Goal: Task Accomplishment & Management: Use online tool/utility

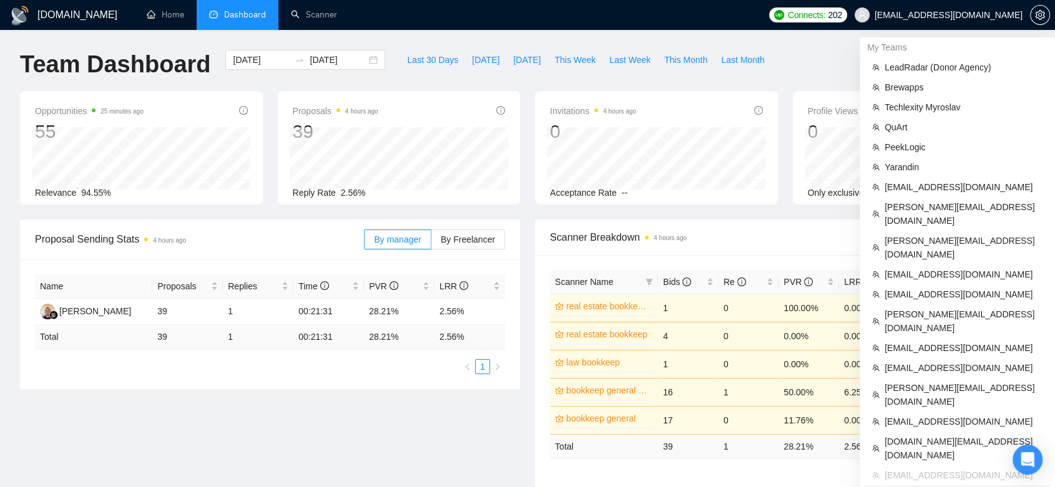
scroll to position [69, 0]
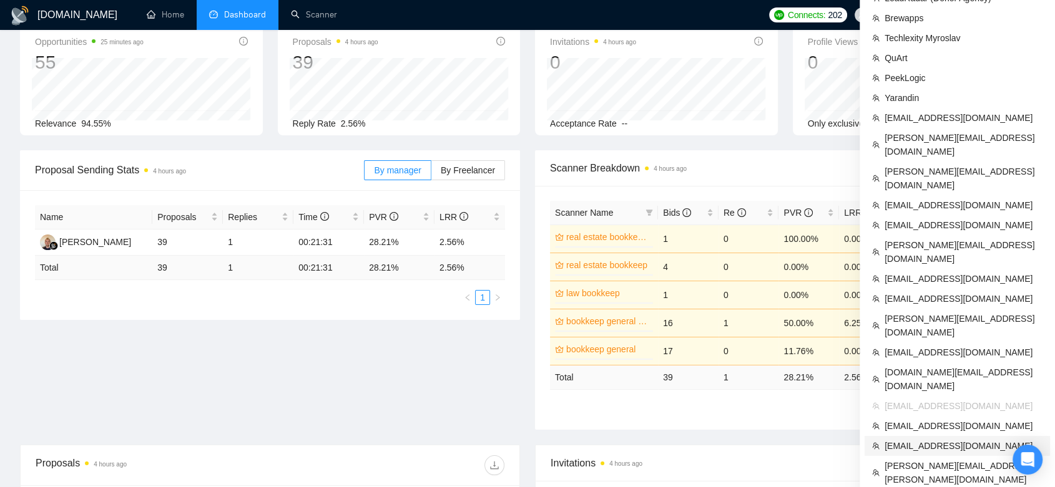
click at [962, 439] on span "[EMAIL_ADDRESS][DOMAIN_NAME]" at bounding box center [963, 446] width 158 height 14
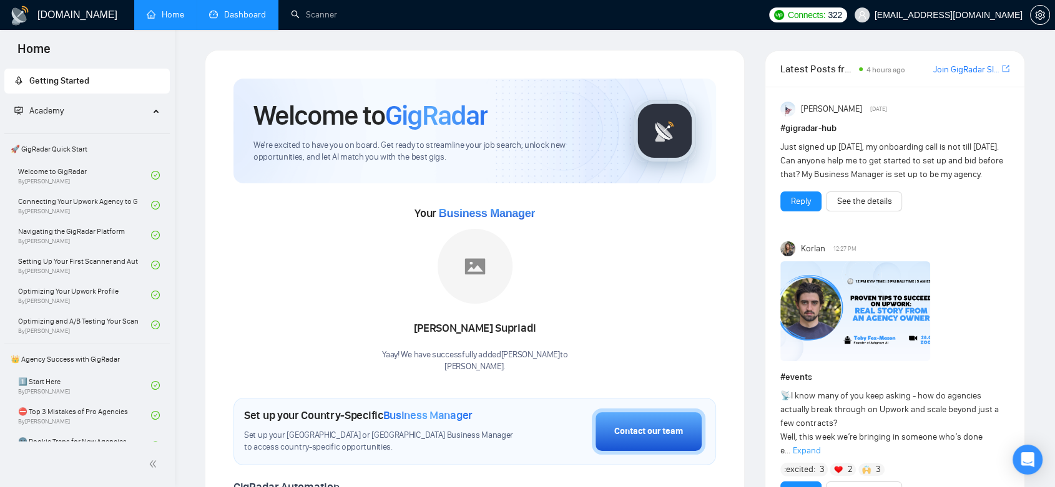
click at [226, 9] on link "Dashboard" at bounding box center [237, 14] width 57 height 11
click at [238, 16] on link "Dashboard" at bounding box center [237, 14] width 57 height 11
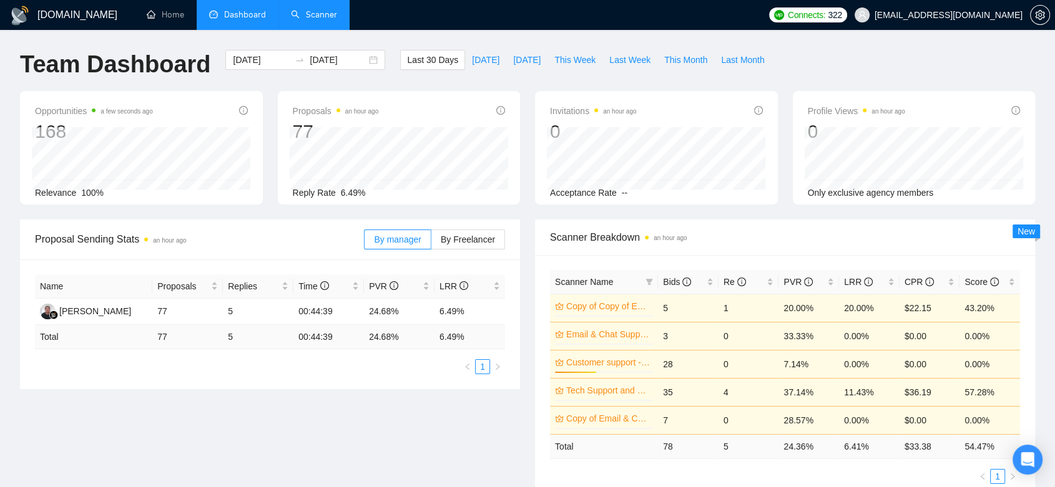
click at [303, 17] on link "Scanner" at bounding box center [314, 14] width 46 height 11
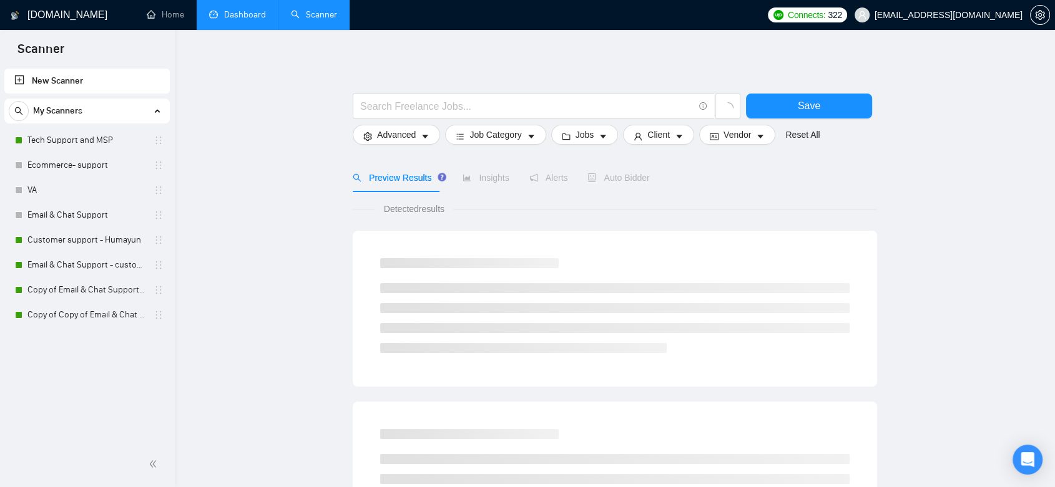
click at [265, 12] on link "Dashboard" at bounding box center [237, 14] width 57 height 11
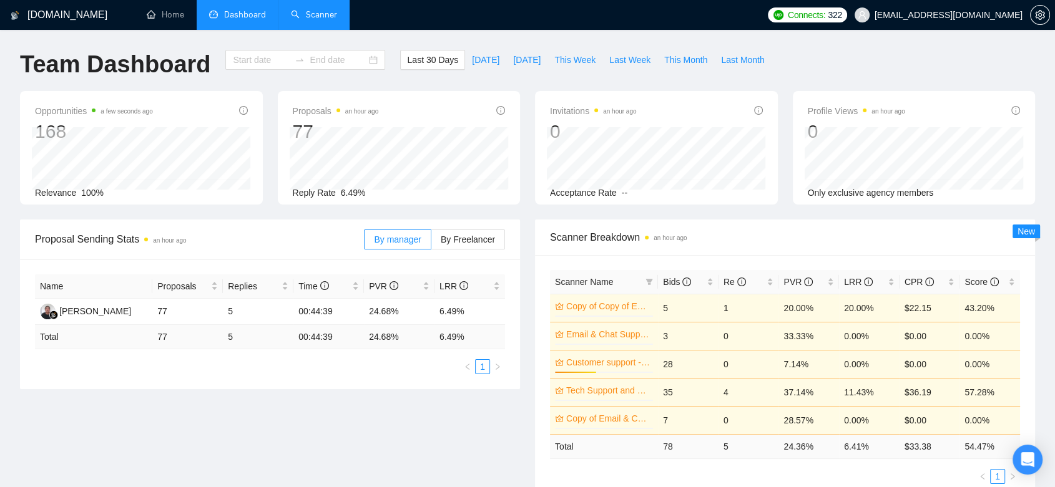
type input "[DATE]"
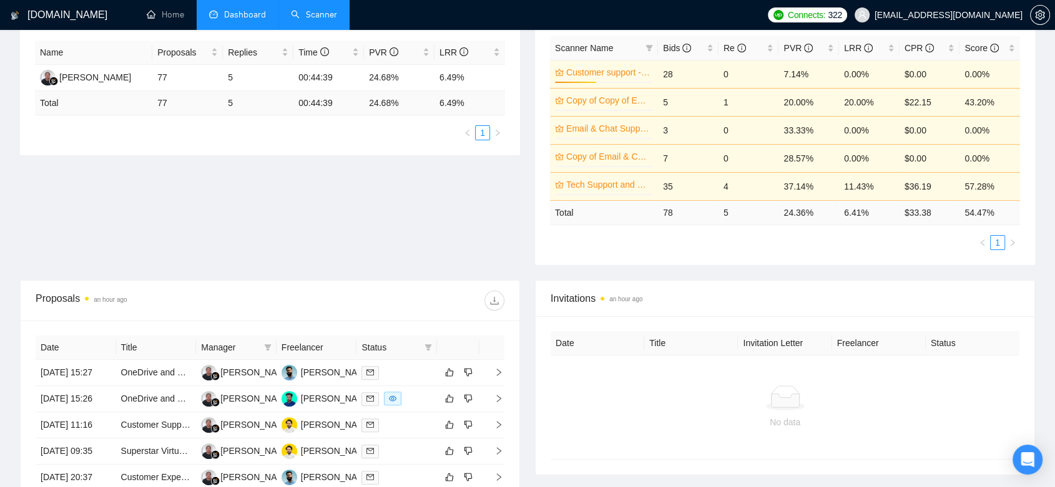
scroll to position [373, 0]
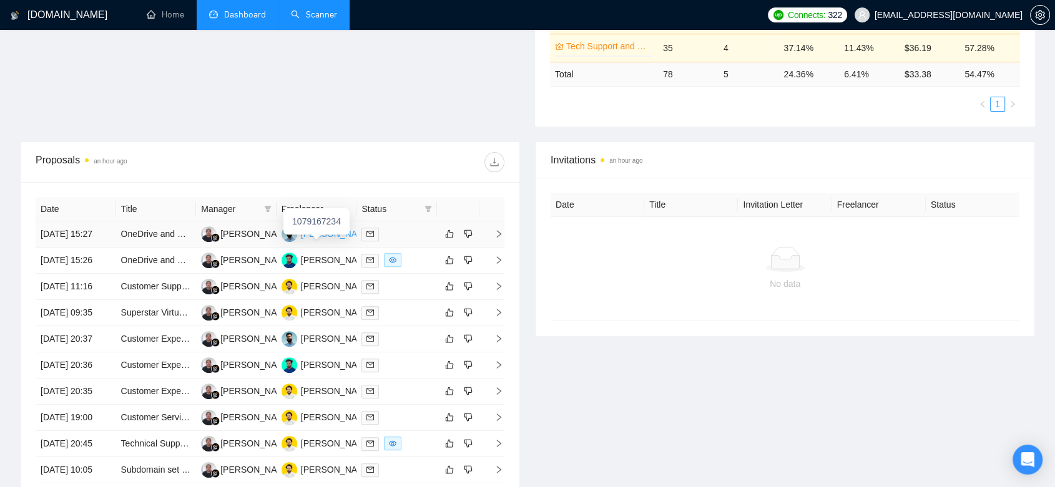
click at [340, 241] on div "[PERSON_NAME]" at bounding box center [337, 234] width 72 height 14
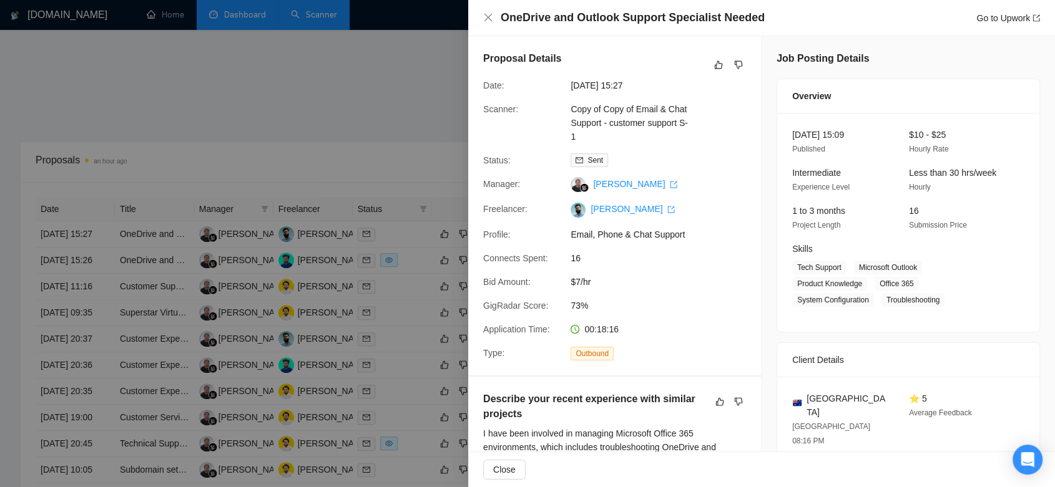
click at [418, 104] on div at bounding box center [527, 243] width 1055 height 487
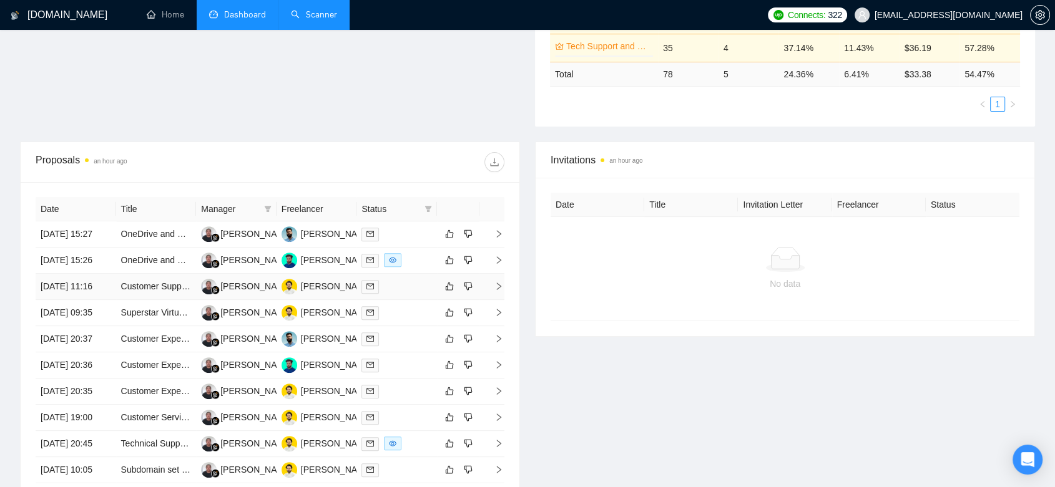
click at [352, 300] on td "[PERSON_NAME]" at bounding box center [317, 287] width 81 height 26
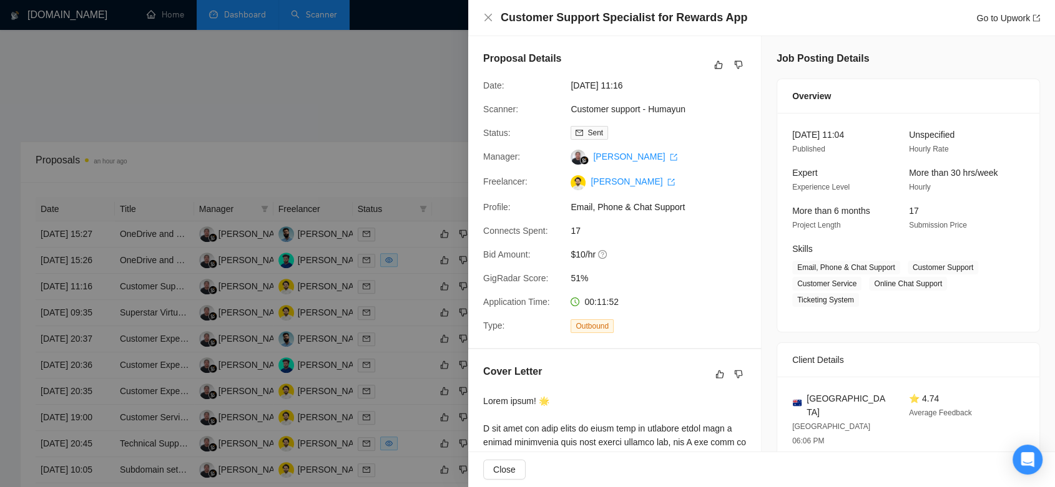
click at [361, 163] on div at bounding box center [527, 243] width 1055 height 487
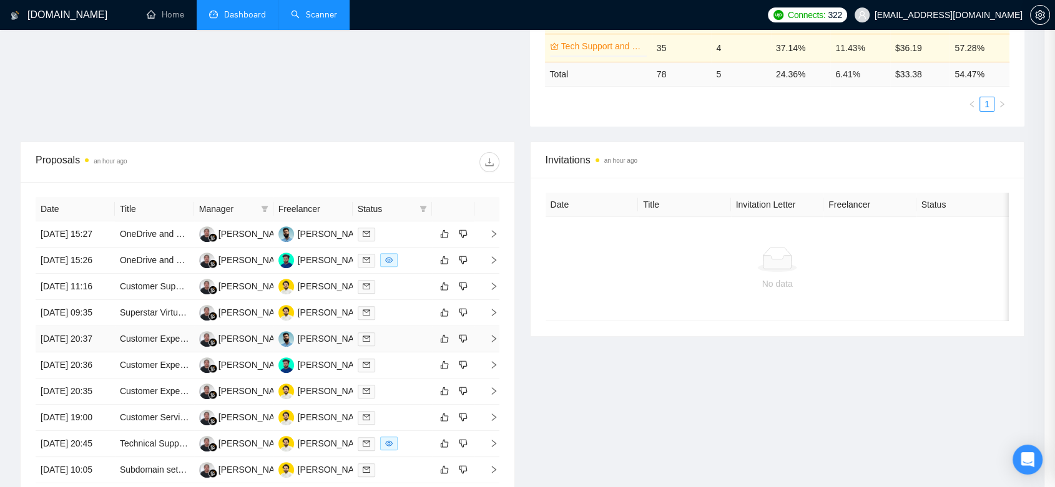
scroll to position [511, 0]
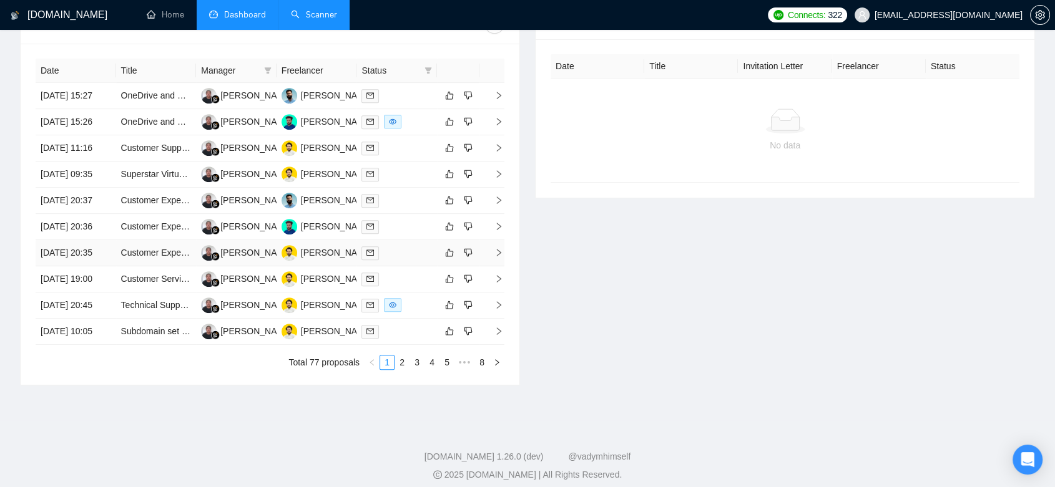
click at [358, 267] on td at bounding box center [396, 253] width 81 height 26
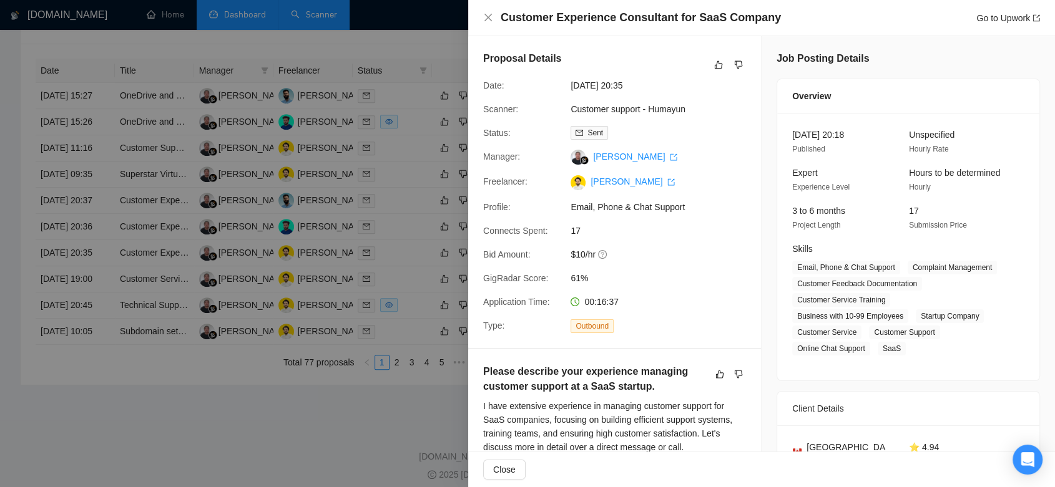
click at [314, 390] on div at bounding box center [527, 243] width 1055 height 487
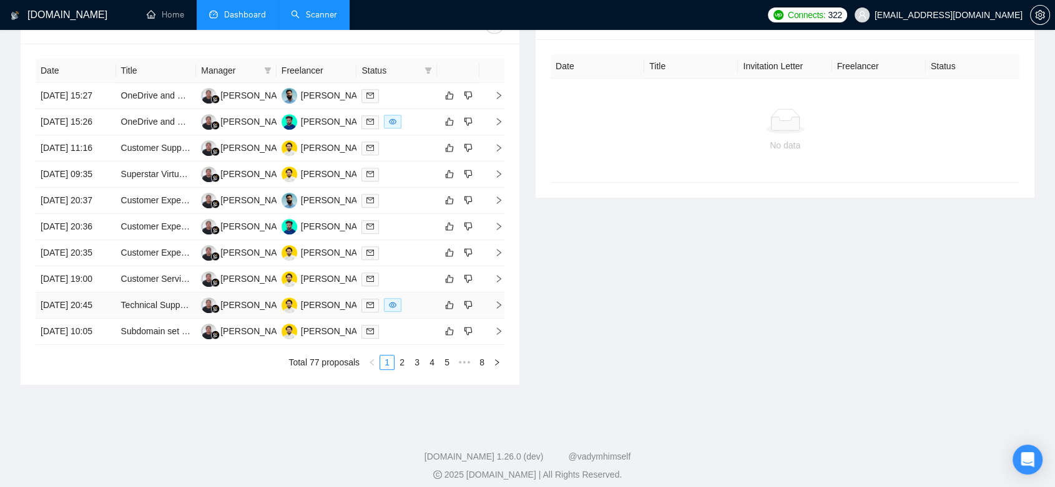
click at [315, 319] on td "[PERSON_NAME]" at bounding box center [317, 306] width 81 height 26
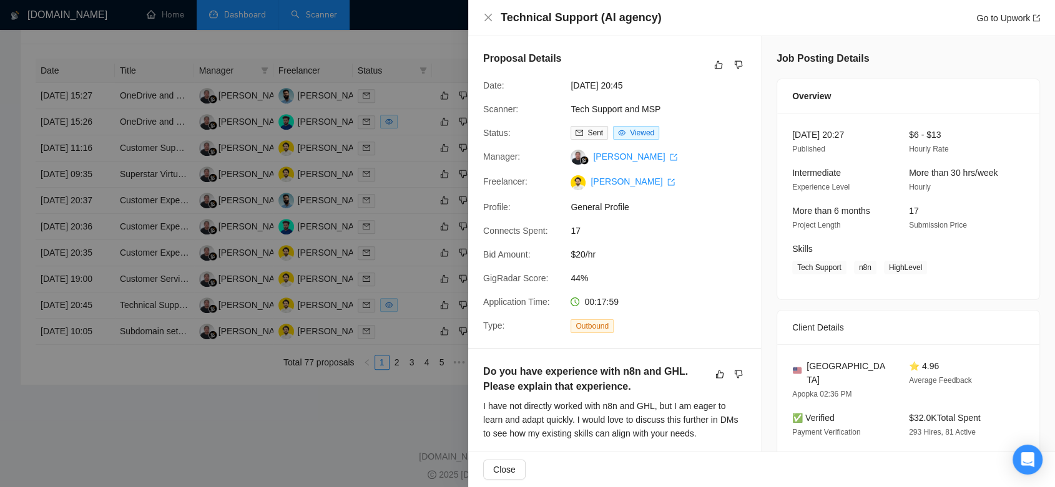
click at [324, 351] on div at bounding box center [527, 243] width 1055 height 487
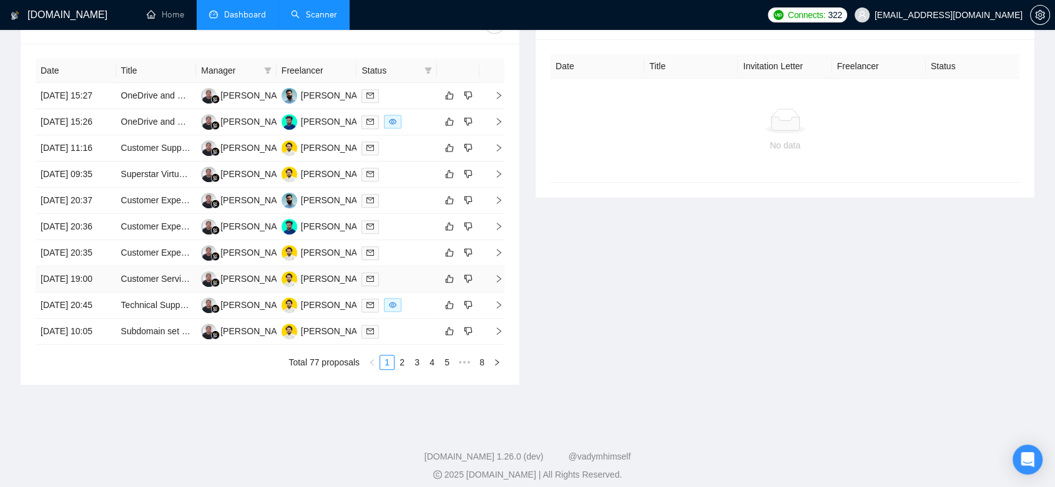
click at [329, 293] on td "[PERSON_NAME]" at bounding box center [317, 280] width 81 height 26
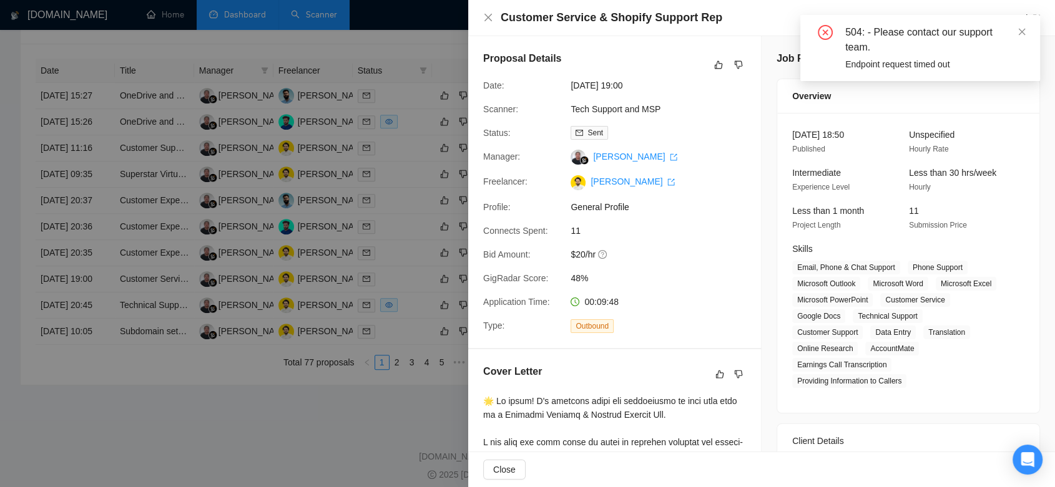
click at [403, 280] on div at bounding box center [527, 243] width 1055 height 487
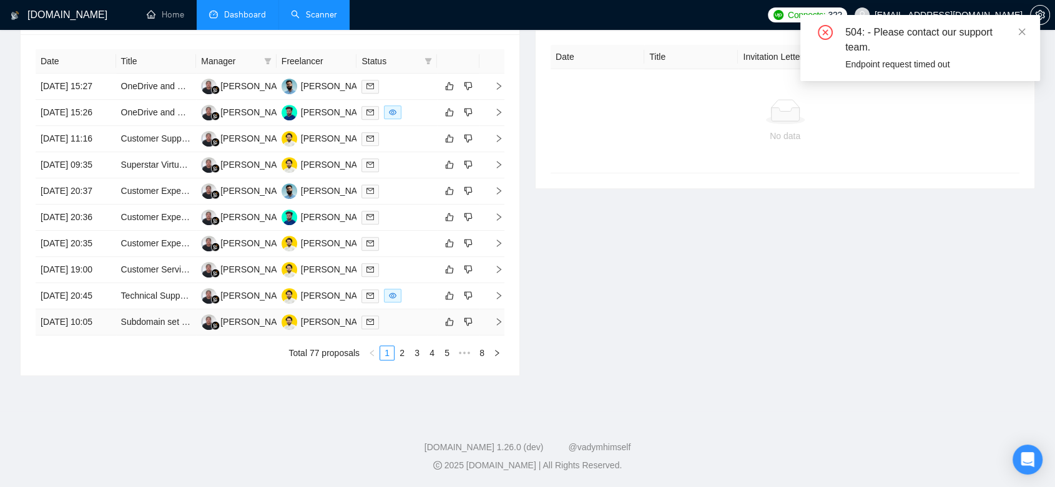
scroll to position [637, 0]
click at [403, 353] on link "2" at bounding box center [402, 353] width 14 height 14
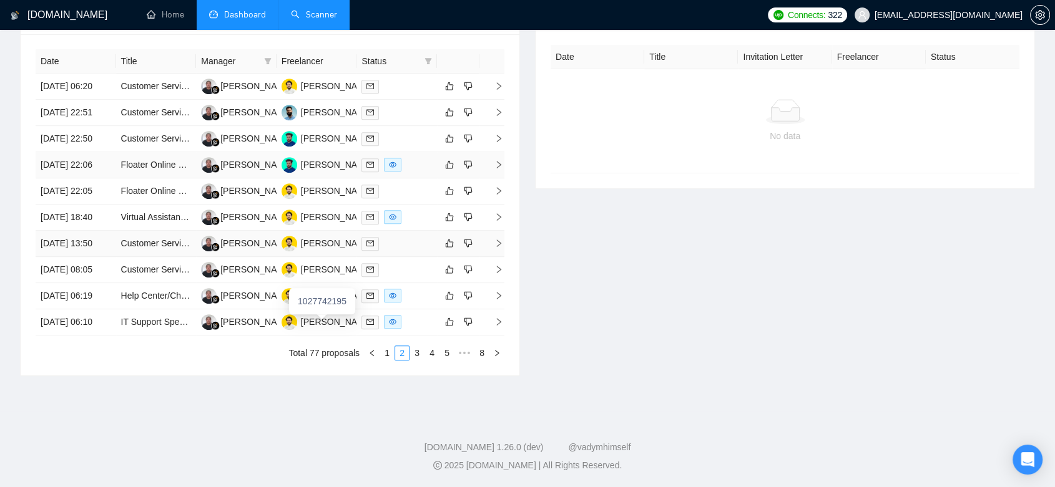
scroll to position [499, 0]
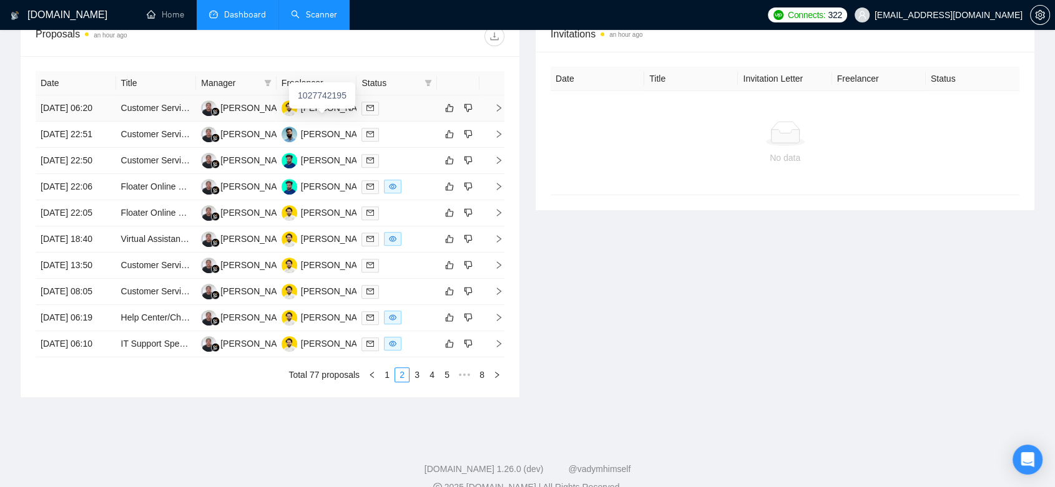
click at [330, 122] on td "[PERSON_NAME]" at bounding box center [317, 108] width 81 height 26
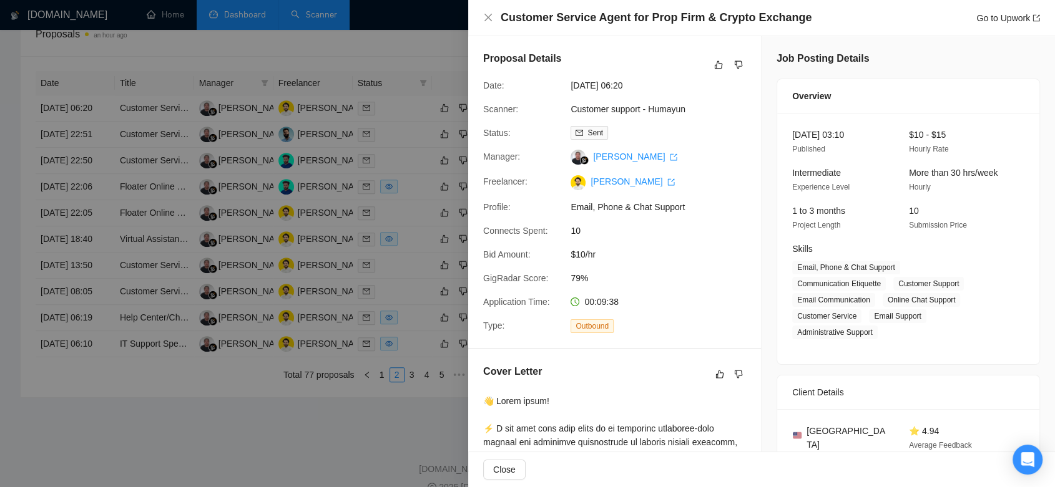
click at [409, 46] on div at bounding box center [527, 243] width 1055 height 487
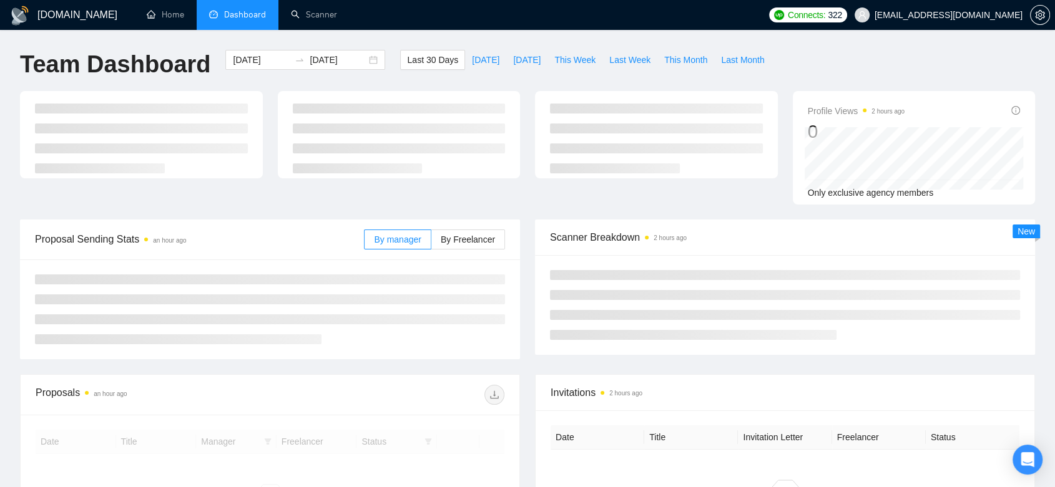
scroll to position [197, 0]
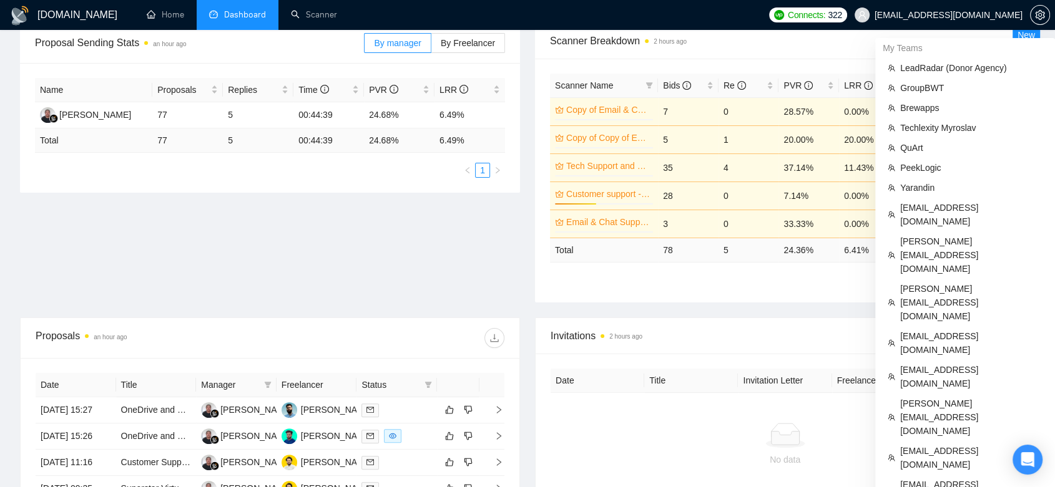
click at [977, 15] on span "[EMAIL_ADDRESS][DOMAIN_NAME]" at bounding box center [948, 15] width 148 height 0
click at [949, 89] on span "GroupBWT" at bounding box center [971, 88] width 142 height 14
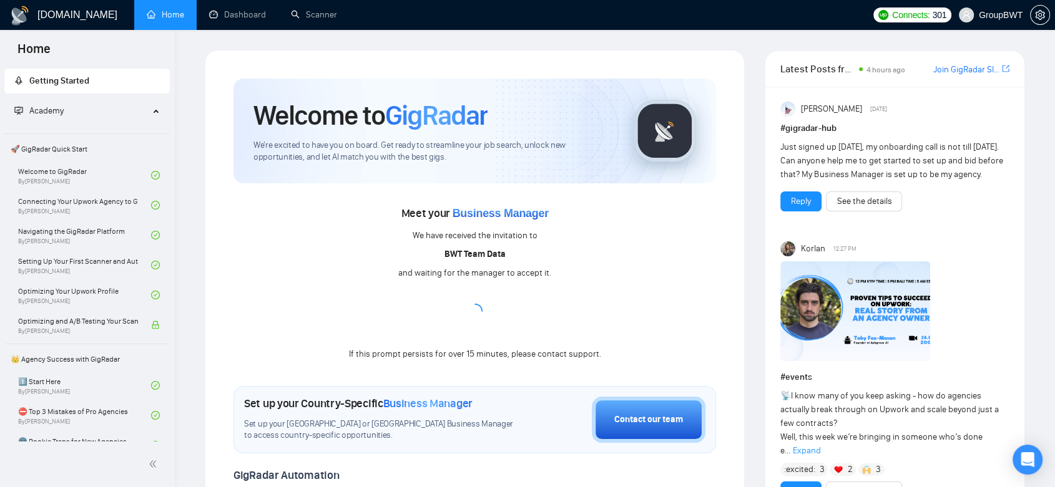
click at [327, 17] on link "Scanner" at bounding box center [314, 14] width 46 height 11
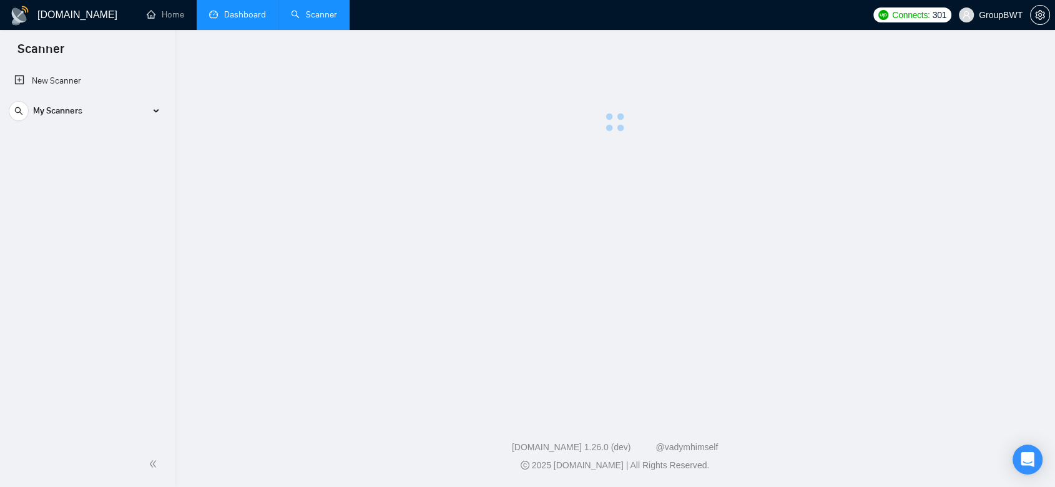
click at [240, 19] on link "Dashboard" at bounding box center [237, 14] width 57 height 11
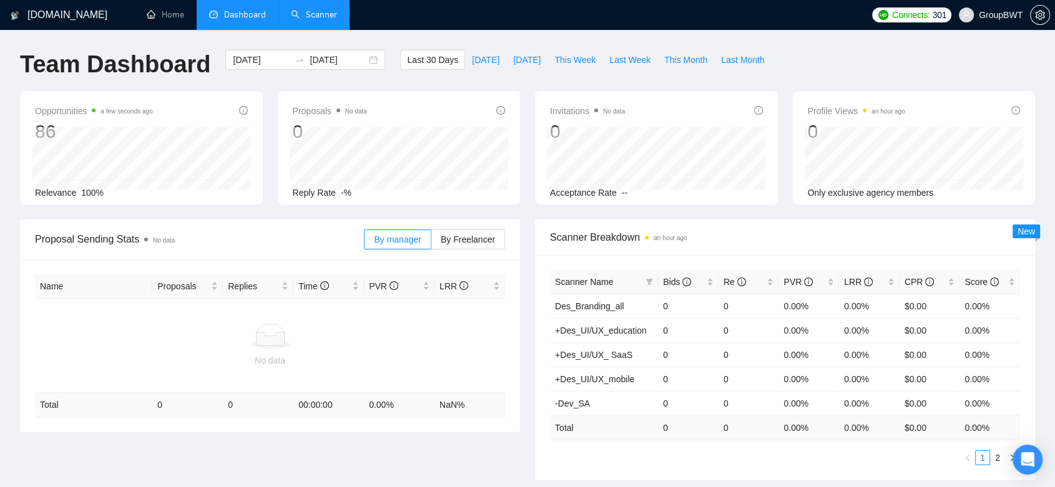
click at [330, 20] on link "Scanner" at bounding box center [314, 14] width 46 height 11
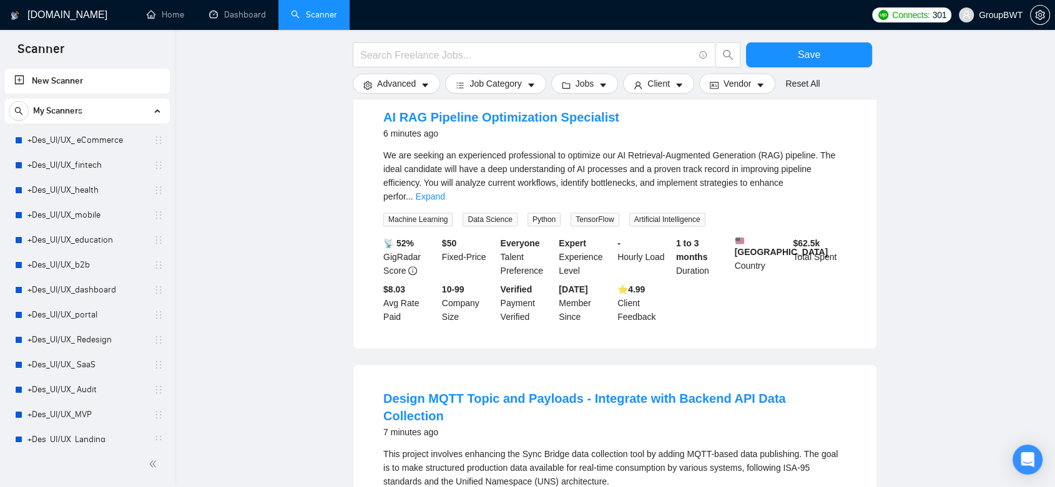
scroll to position [69, 0]
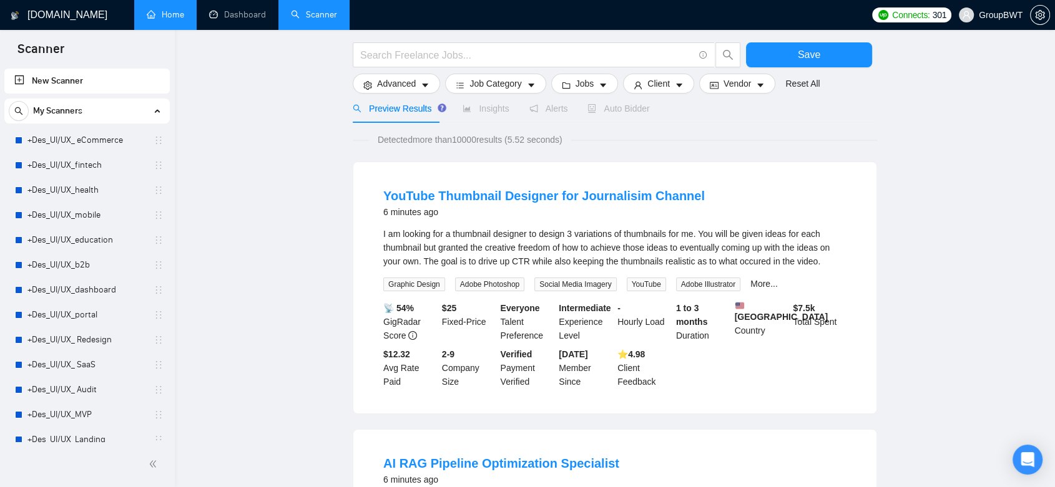
click at [170, 9] on link "Home" at bounding box center [165, 14] width 37 height 11
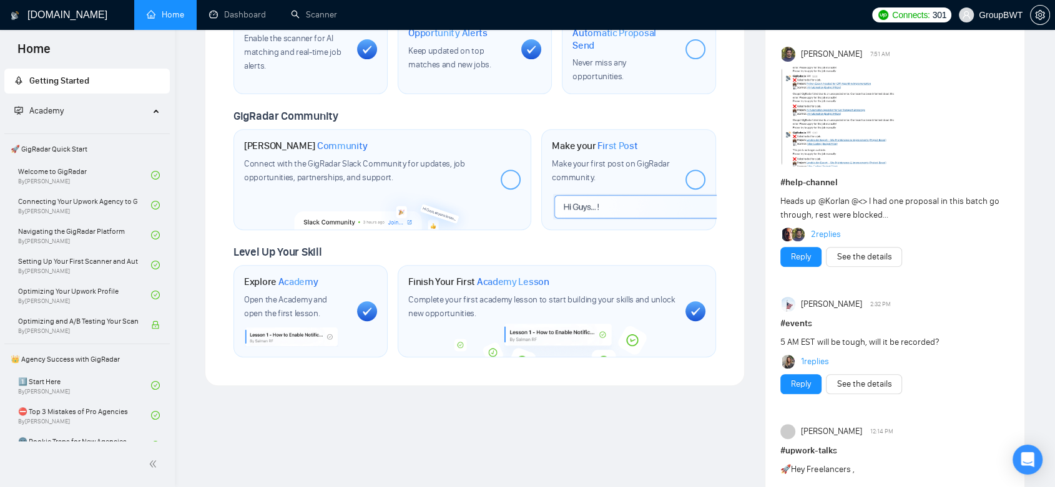
scroll to position [208, 0]
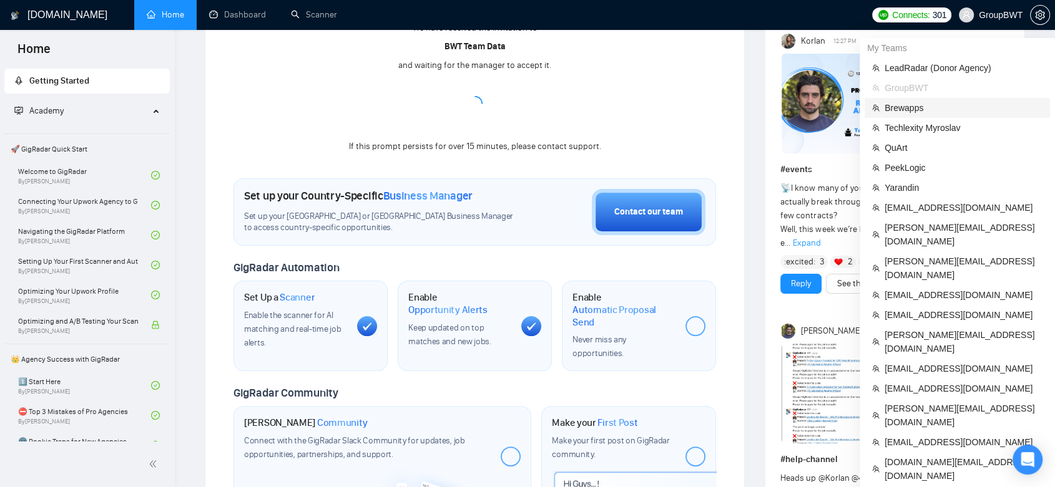
click at [953, 107] on span "Brewapps" at bounding box center [963, 108] width 158 height 14
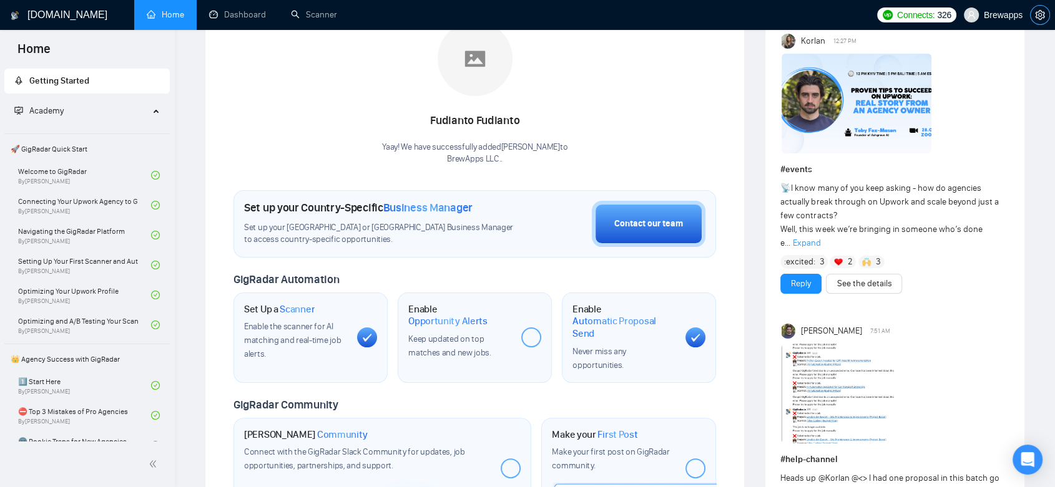
click at [1042, 20] on button "button" at bounding box center [1040, 15] width 20 height 20
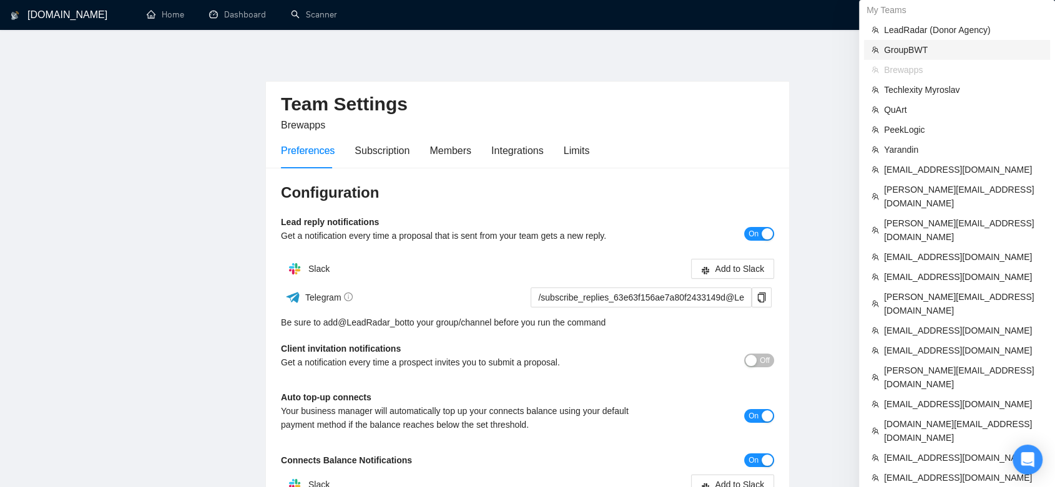
click at [914, 51] on span "GroupBWT" at bounding box center [963, 50] width 159 height 14
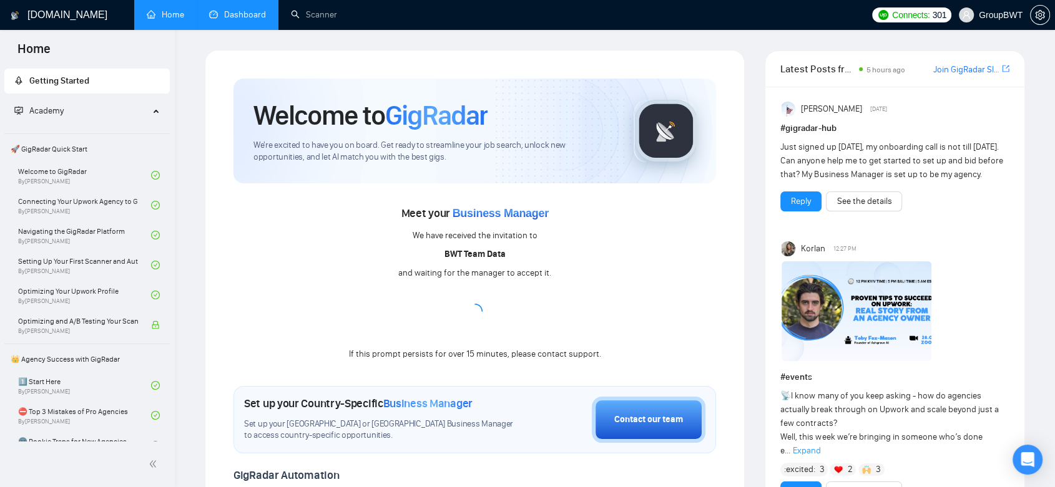
click at [233, 20] on link "Dashboard" at bounding box center [237, 14] width 57 height 11
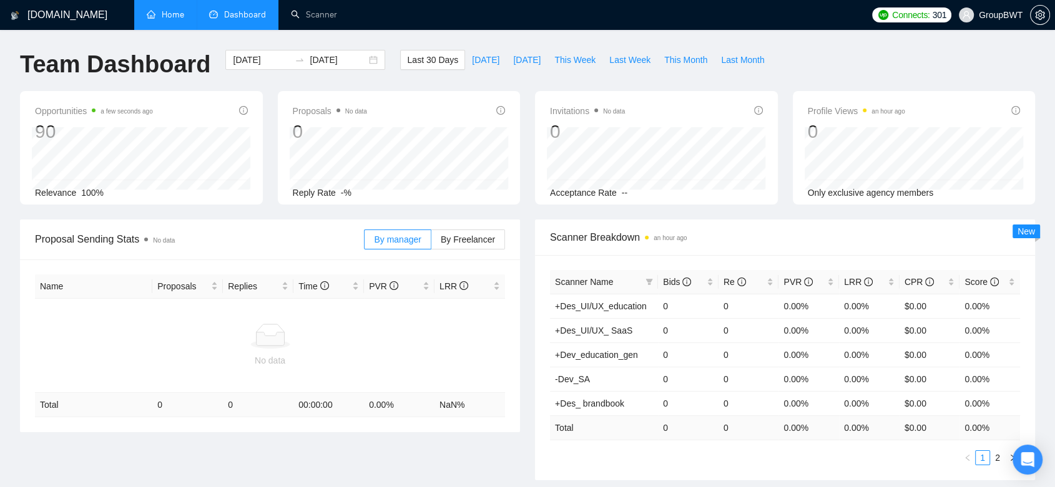
click at [177, 11] on link "Home" at bounding box center [165, 14] width 37 height 11
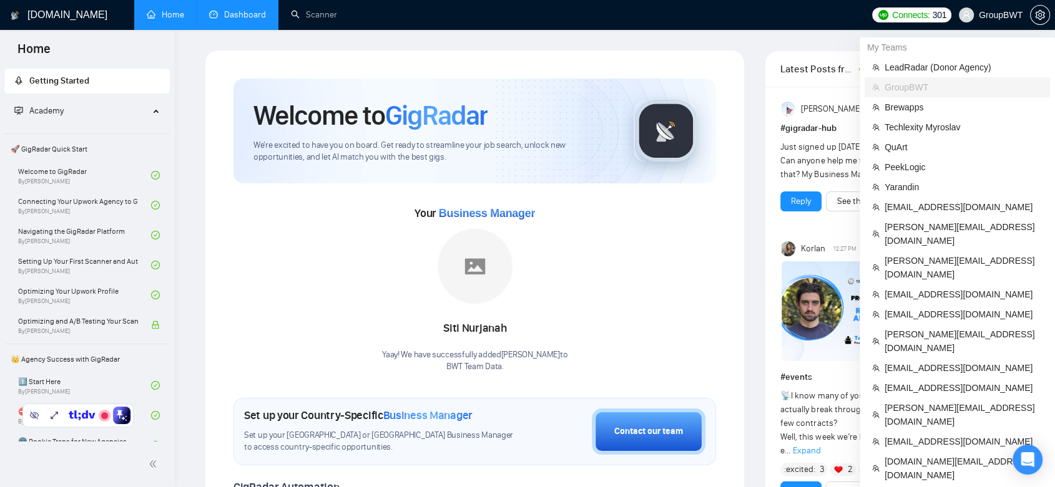
click at [995, 15] on span "GroupBWT" at bounding box center [1001, 15] width 44 height 0
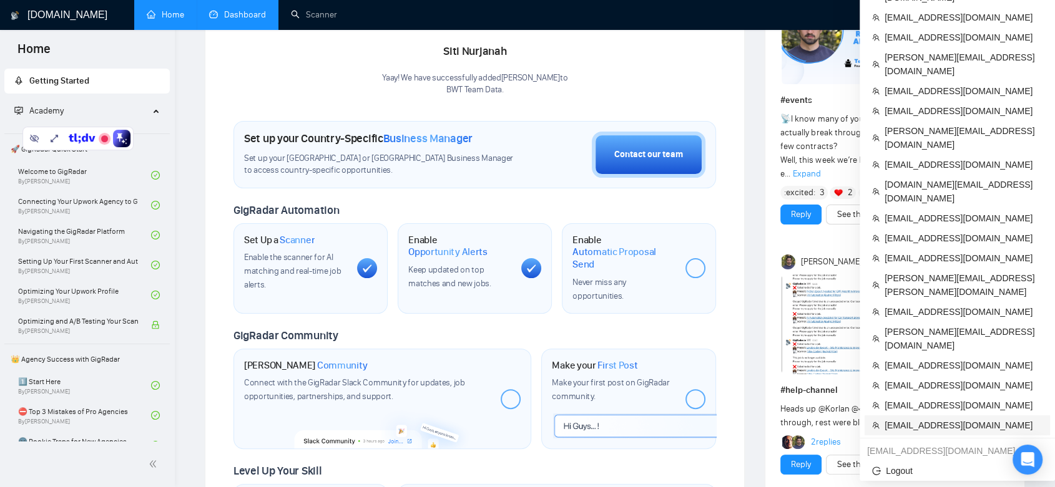
click at [921, 419] on span "[EMAIL_ADDRESS][DOMAIN_NAME]" at bounding box center [963, 426] width 158 height 14
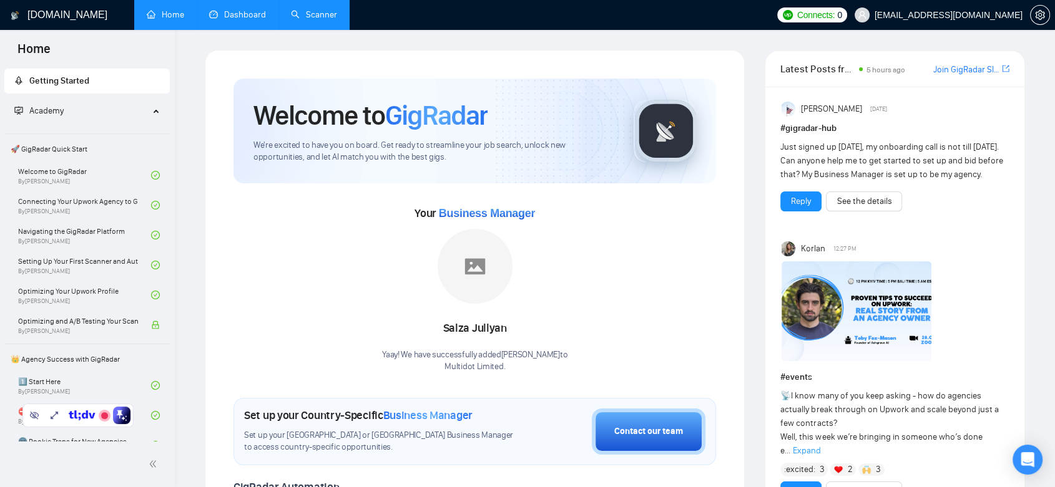
click at [235, 17] on link "Dashboard" at bounding box center [237, 14] width 57 height 11
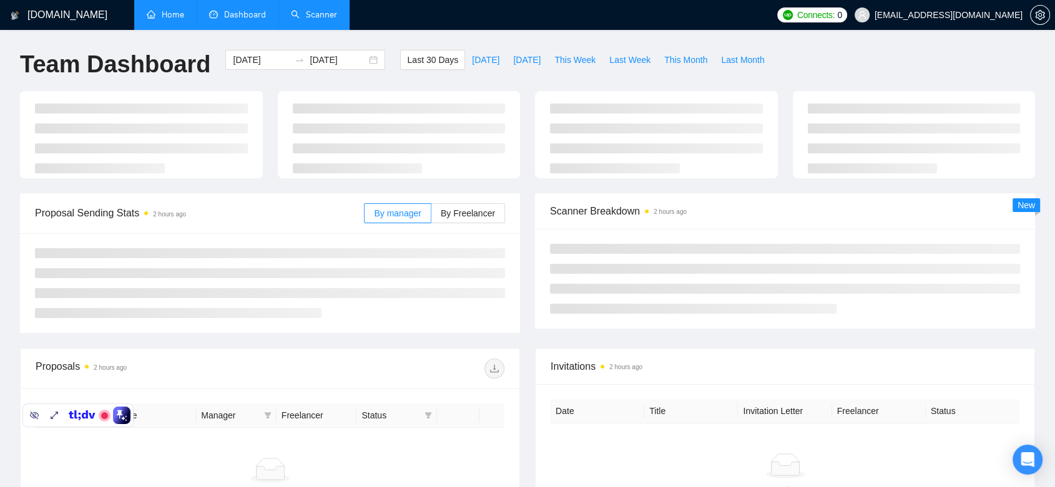
click at [326, 18] on link "Scanner" at bounding box center [314, 14] width 46 height 11
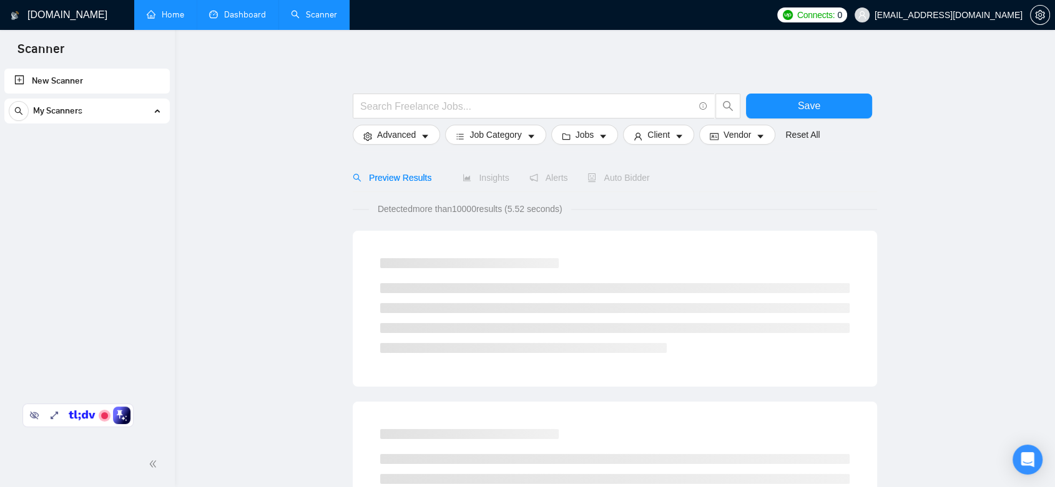
click at [455, 487] on ul at bounding box center [614, 489] width 469 height 70
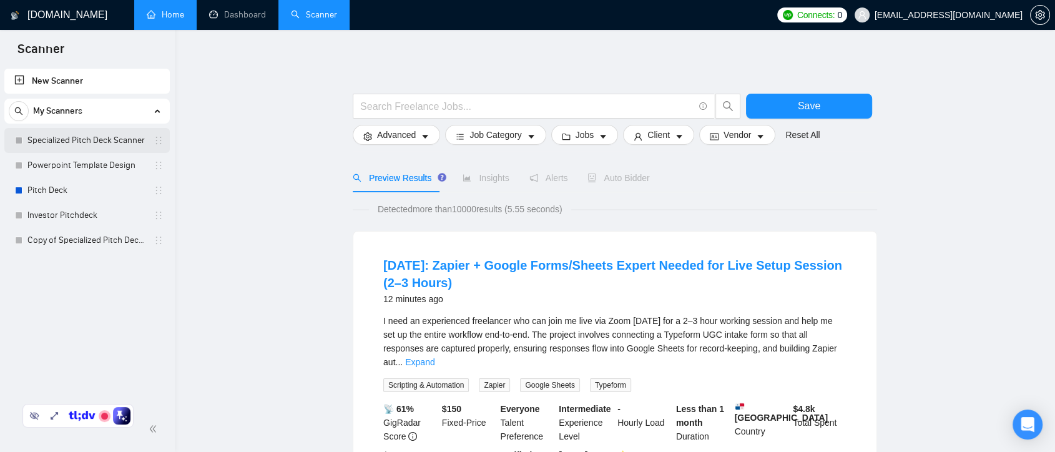
click at [92, 137] on link "Specialized Pitch Deck Scanner" at bounding box center [86, 140] width 119 height 25
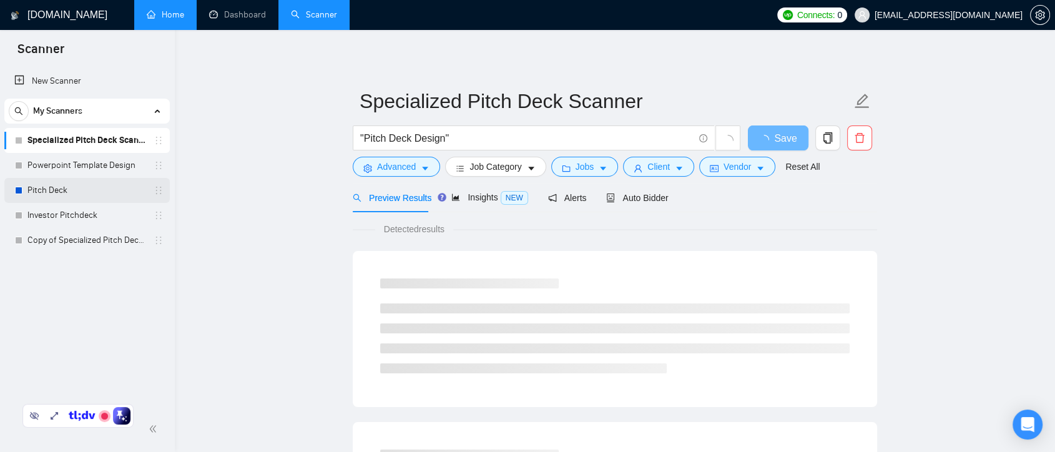
click at [100, 195] on link "Pitch Deck" at bounding box center [86, 190] width 119 height 25
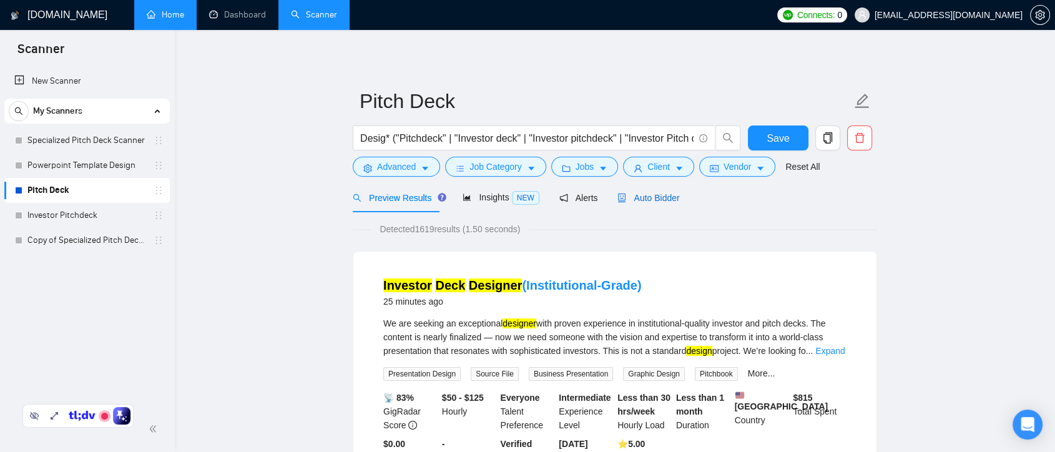
click at [639, 193] on span "Auto Bidder" at bounding box center [648, 198] width 62 height 10
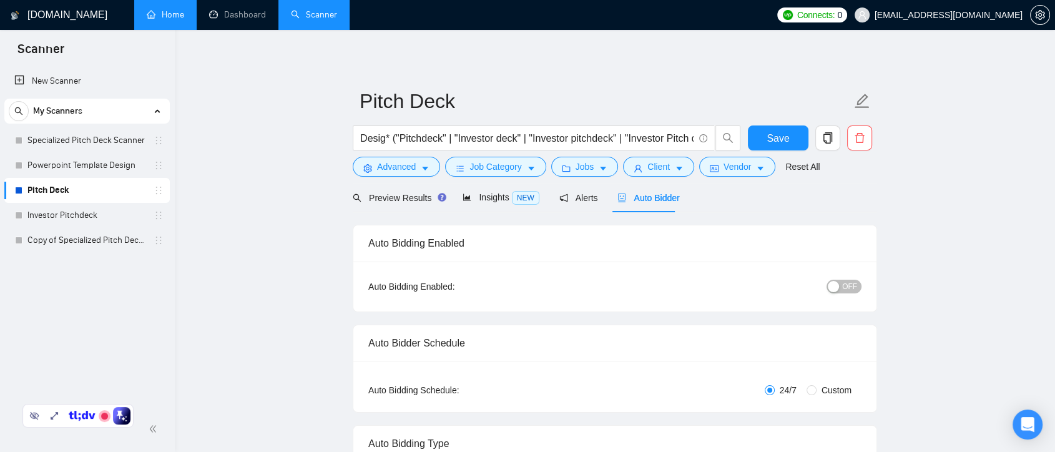
checkbox input "true"
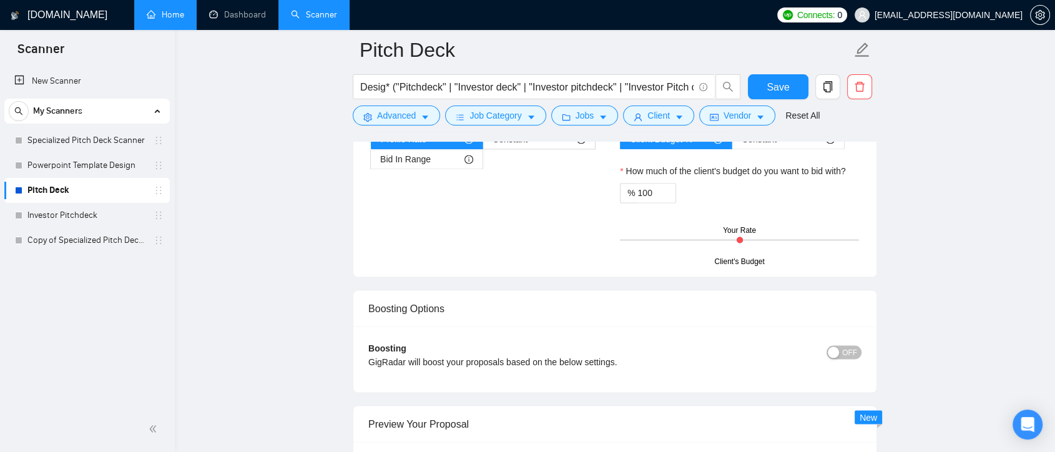
scroll to position [2357, 0]
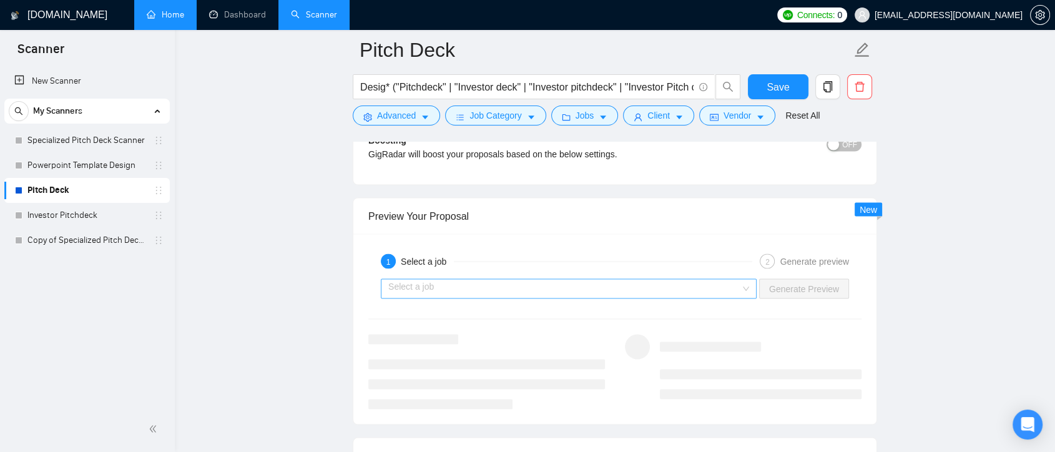
click at [745, 286] on div "Select a job" at bounding box center [569, 288] width 376 height 20
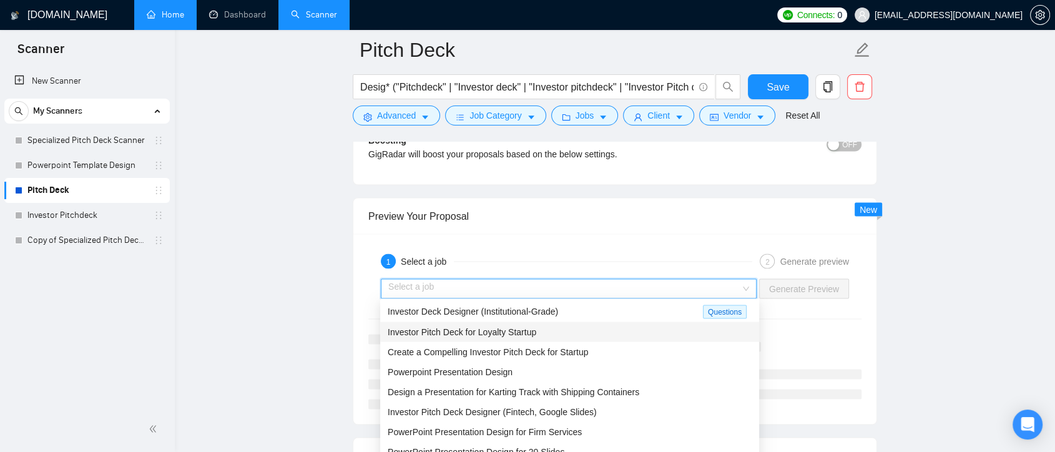
click at [562, 333] on div "Investor Pitch Deck for Loyalty Startup" at bounding box center [570, 332] width 364 height 14
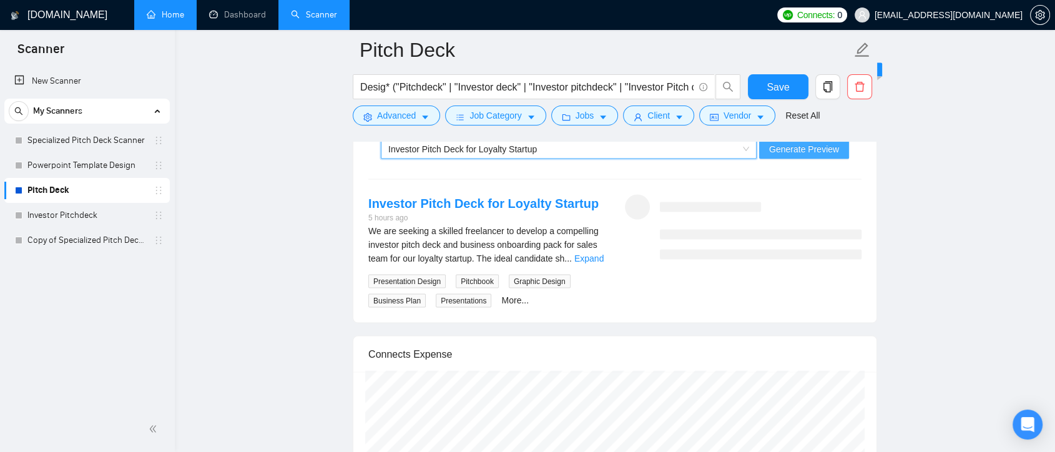
scroll to position [2427, 0]
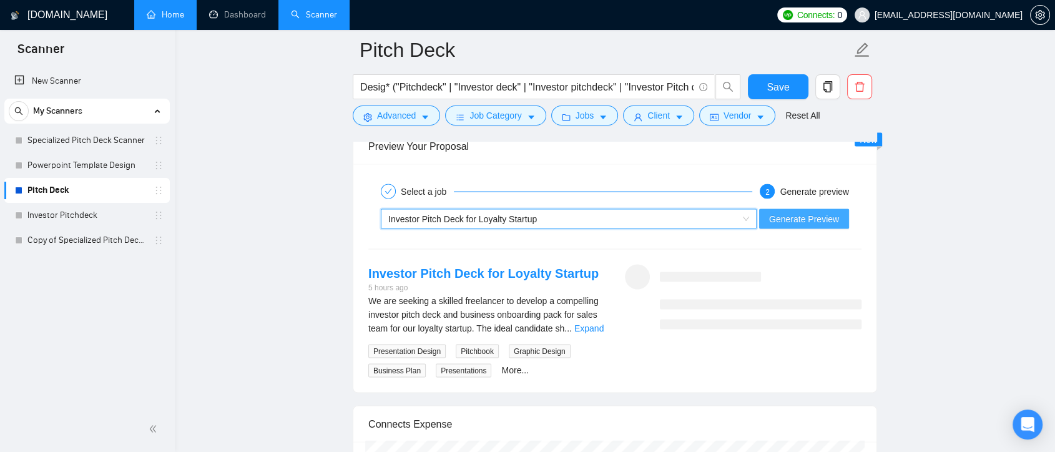
click at [790, 223] on span "Generate Preview" at bounding box center [804, 219] width 70 height 14
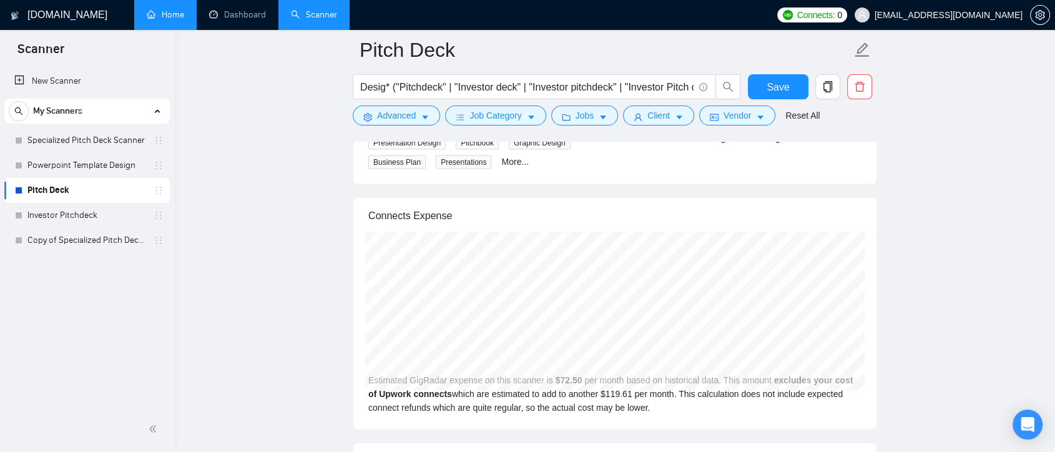
scroll to position [2497, 0]
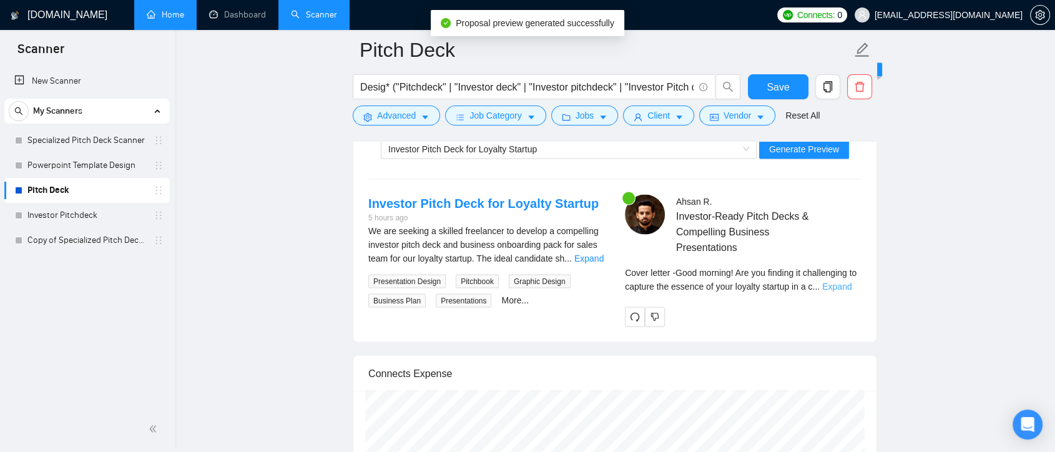
click at [844, 285] on link "Expand" at bounding box center [836, 286] width 29 height 10
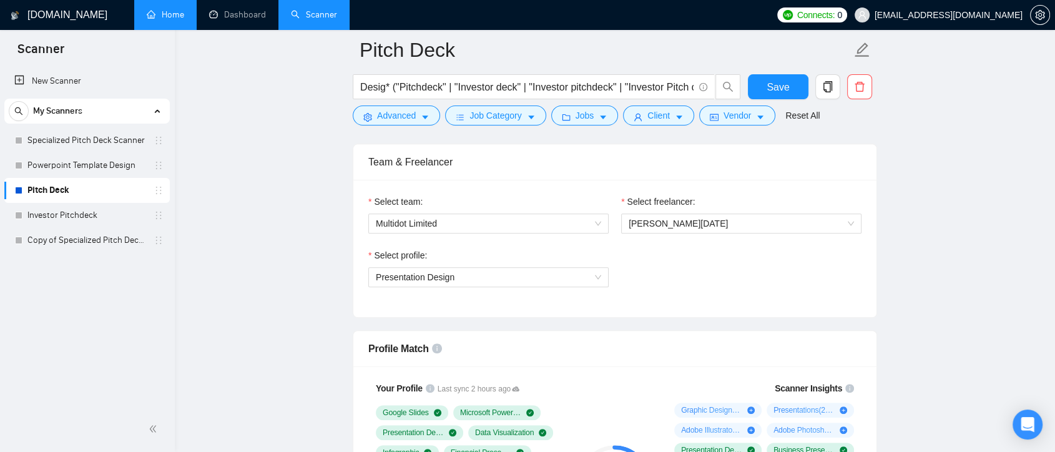
scroll to position [485, 0]
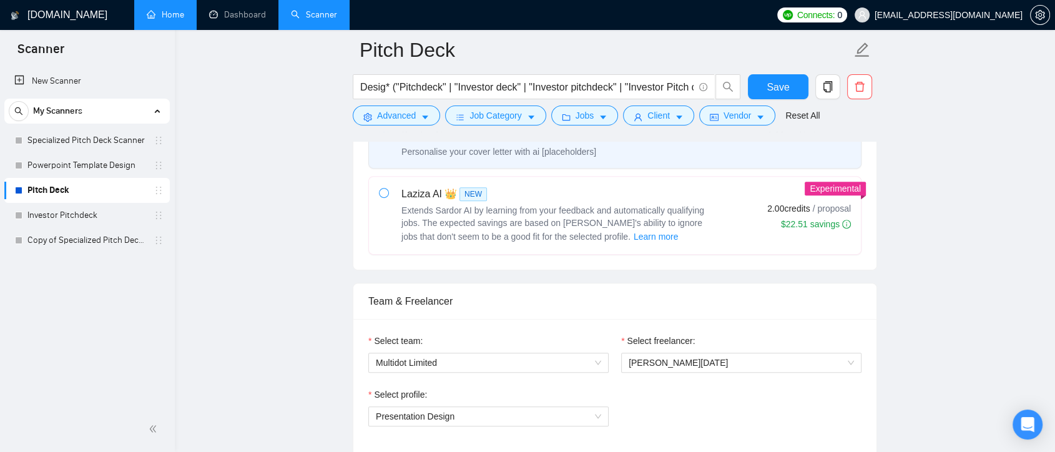
click at [379, 195] on span at bounding box center [384, 193] width 10 height 10
click at [379, 195] on input "radio" at bounding box center [383, 192] width 9 height 9
radio input "true"
radio input "false"
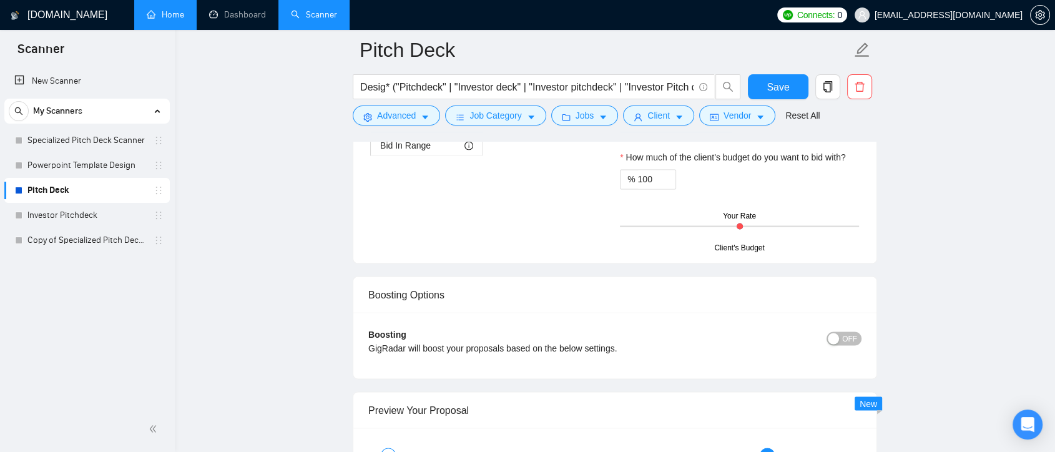
scroll to position [2357, 0]
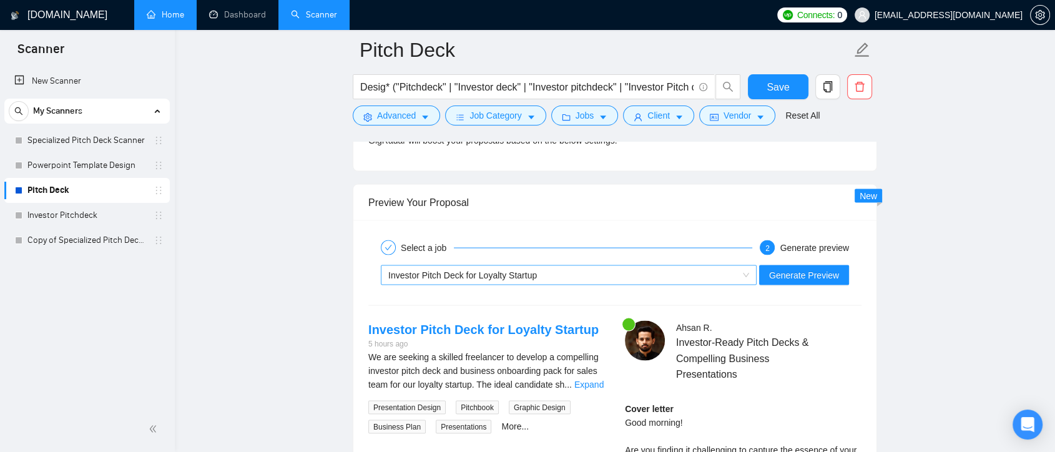
click at [650, 278] on div "Investor Pitch Deck for Loyalty Startup" at bounding box center [563, 274] width 350 height 19
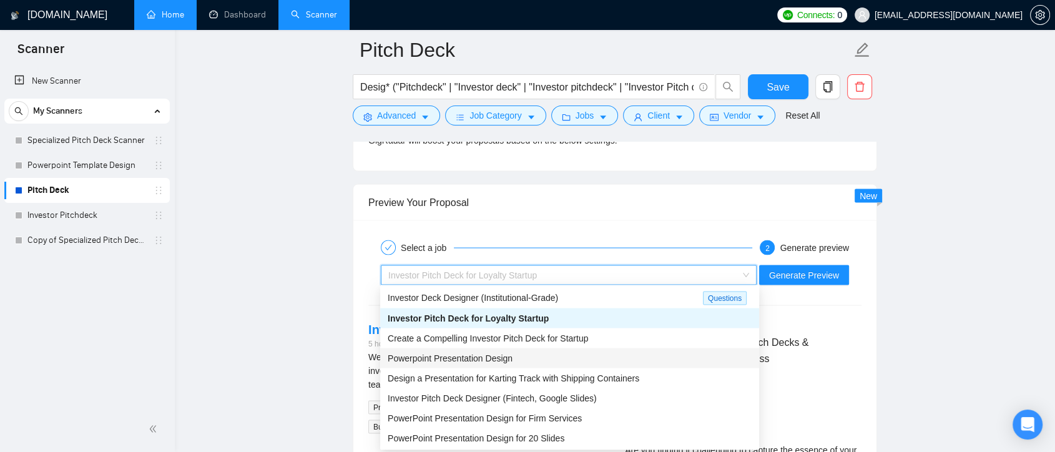
click at [551, 353] on div "Powerpoint Presentation Design" at bounding box center [570, 358] width 364 height 14
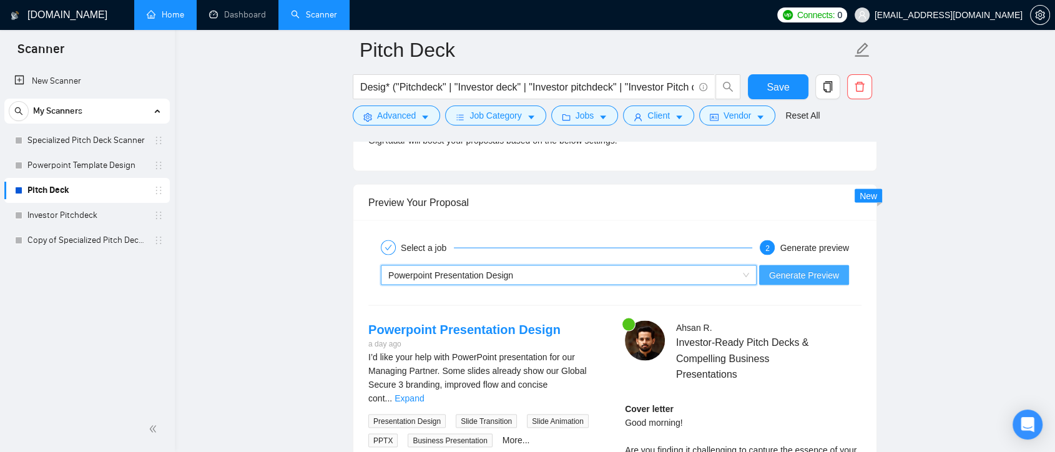
click at [803, 268] on span "Generate Preview" at bounding box center [804, 275] width 70 height 14
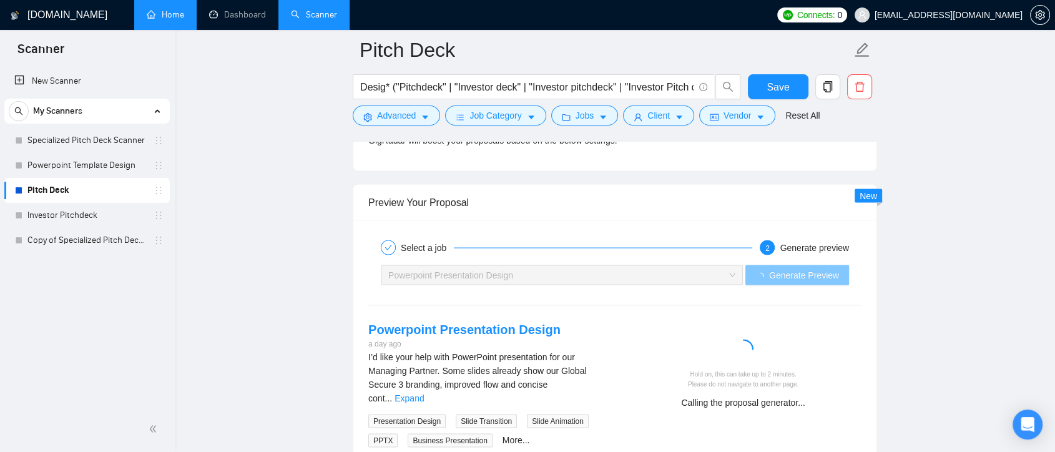
scroll to position [2427, 0]
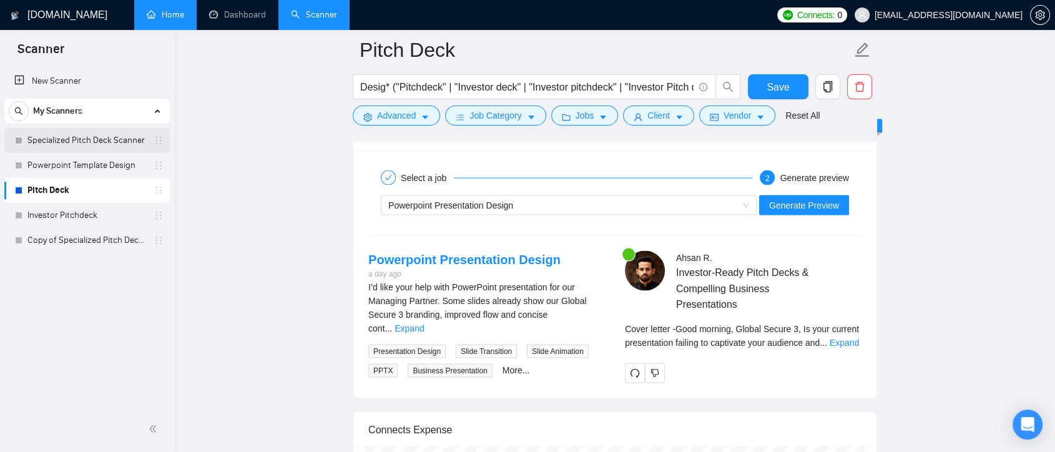
click at [73, 140] on link "Specialized Pitch Deck Scanner" at bounding box center [86, 140] width 119 height 25
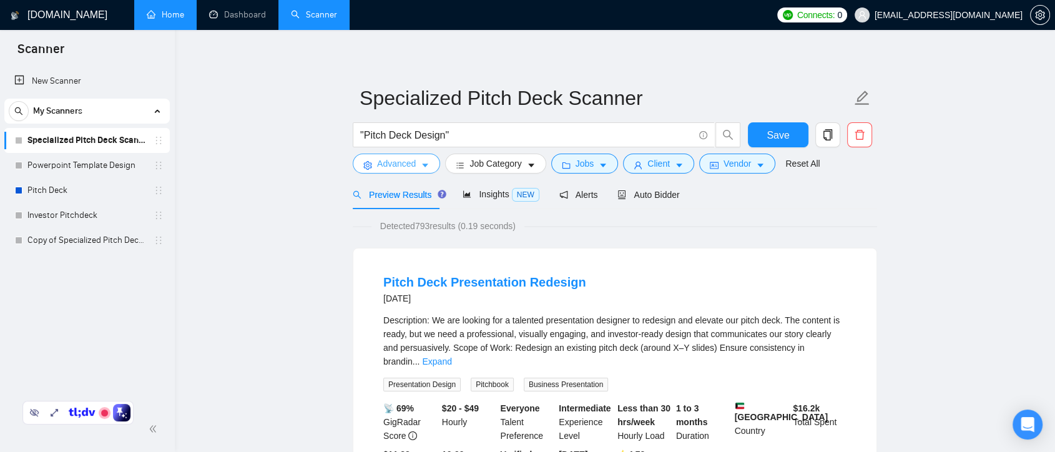
click at [424, 164] on icon "caret-down" at bounding box center [425, 166] width 6 height 4
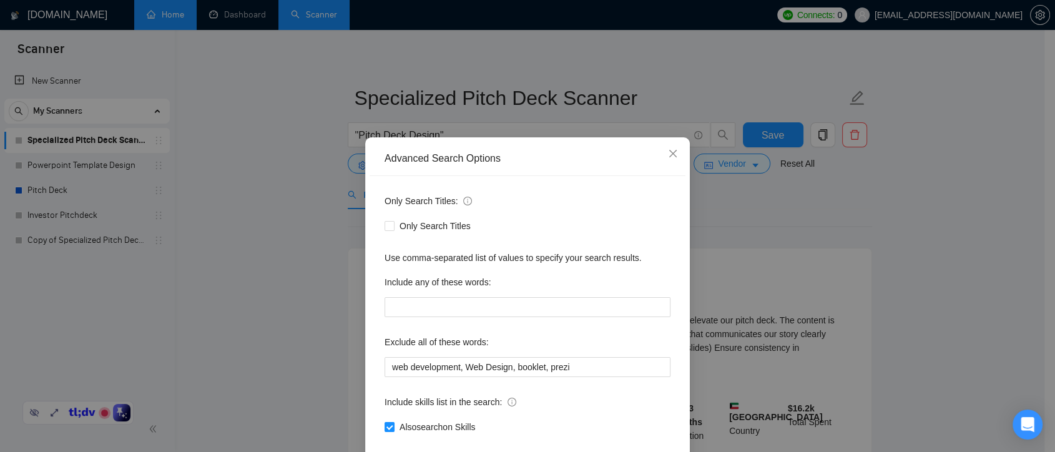
scroll to position [67, 0]
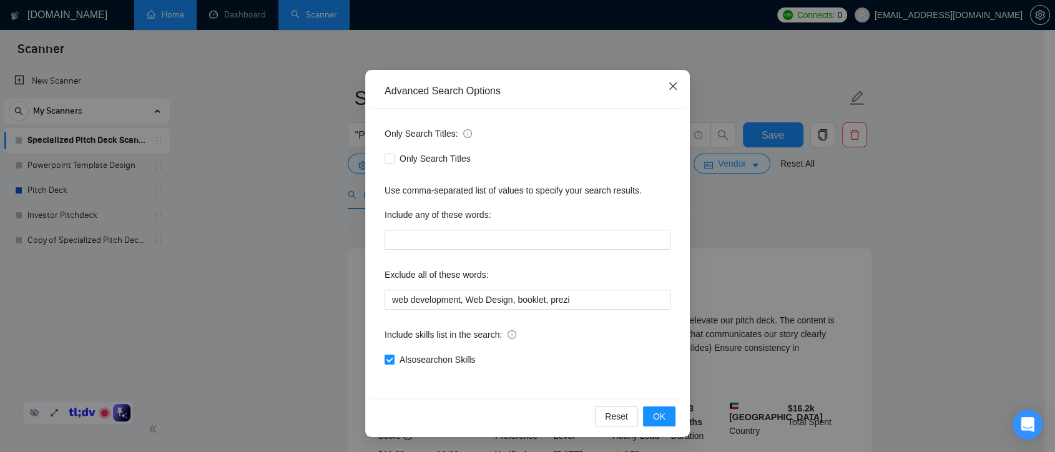
click at [669, 87] on icon "close" at bounding box center [672, 85] width 7 height 7
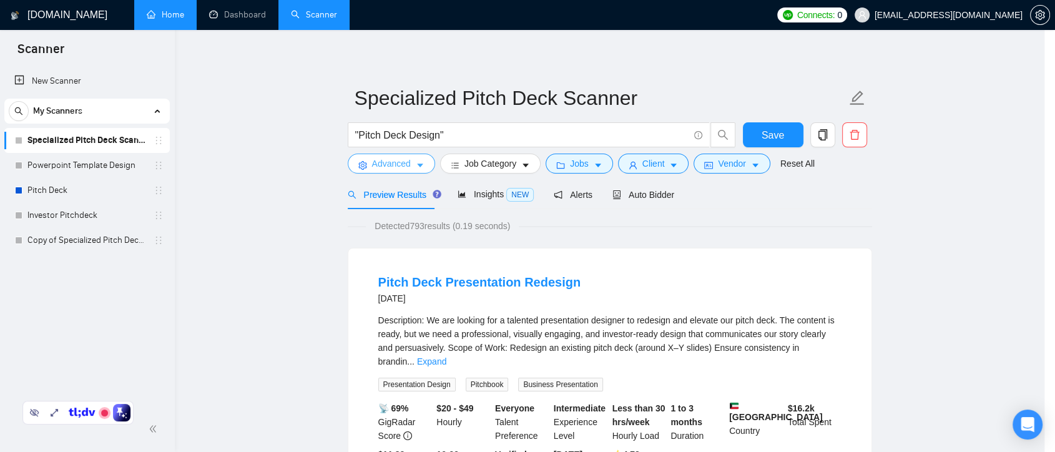
scroll to position [0, 0]
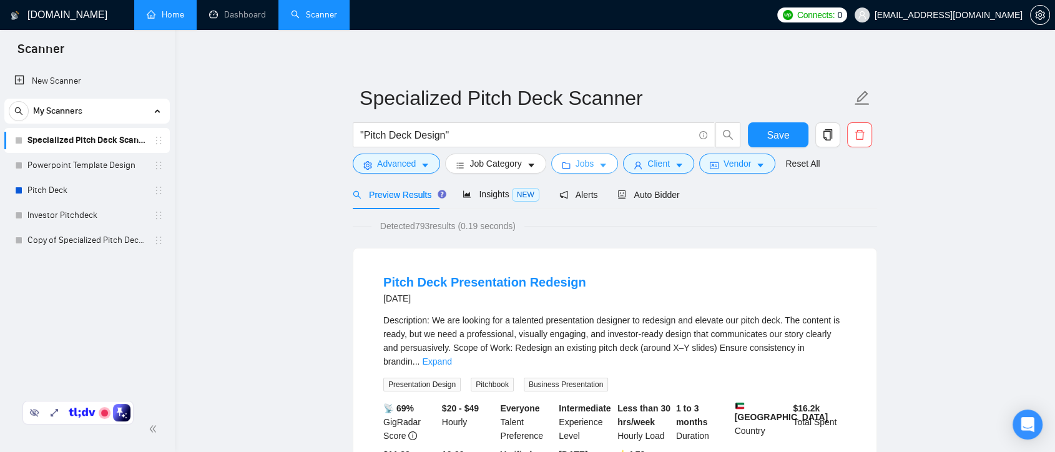
click at [577, 170] on button "Jobs" at bounding box center [584, 164] width 67 height 20
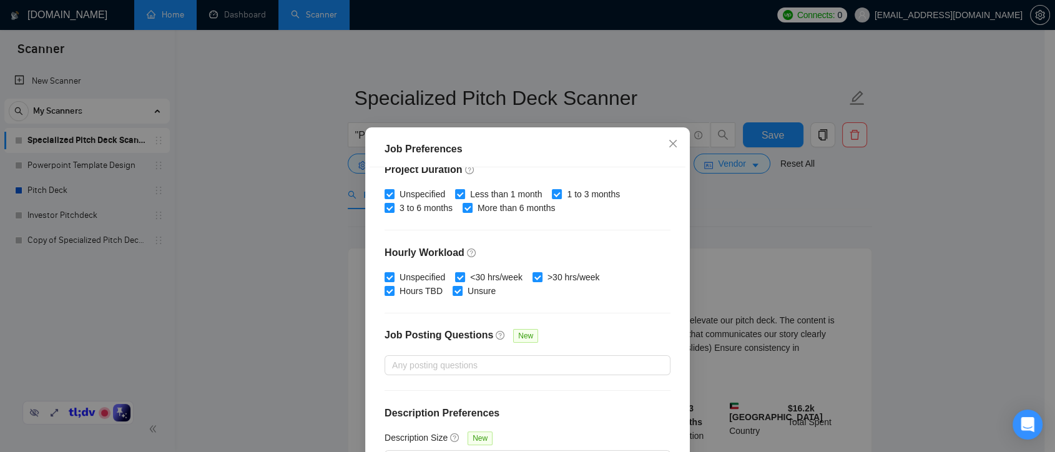
scroll to position [86, 0]
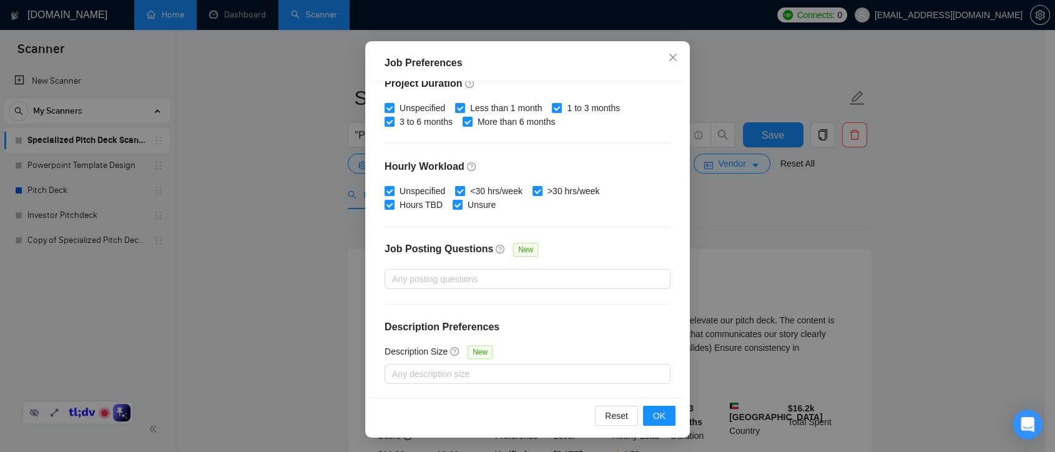
click at [739, 247] on div "Job Preferences Budget Project Type All Fixed Price Hourly Rate Fixed Price Bud…" at bounding box center [527, 226] width 1055 height 452
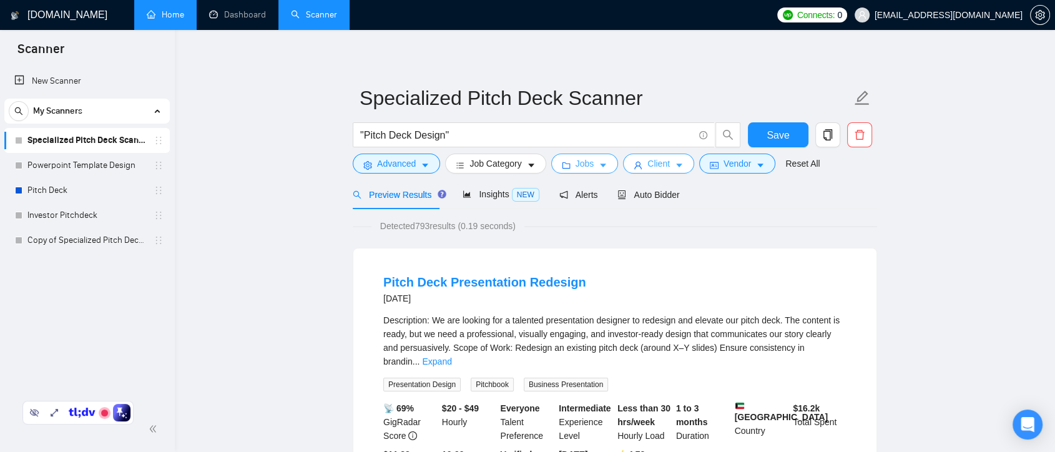
scroll to position [0, 0]
click at [665, 166] on button "Client" at bounding box center [658, 164] width 71 height 20
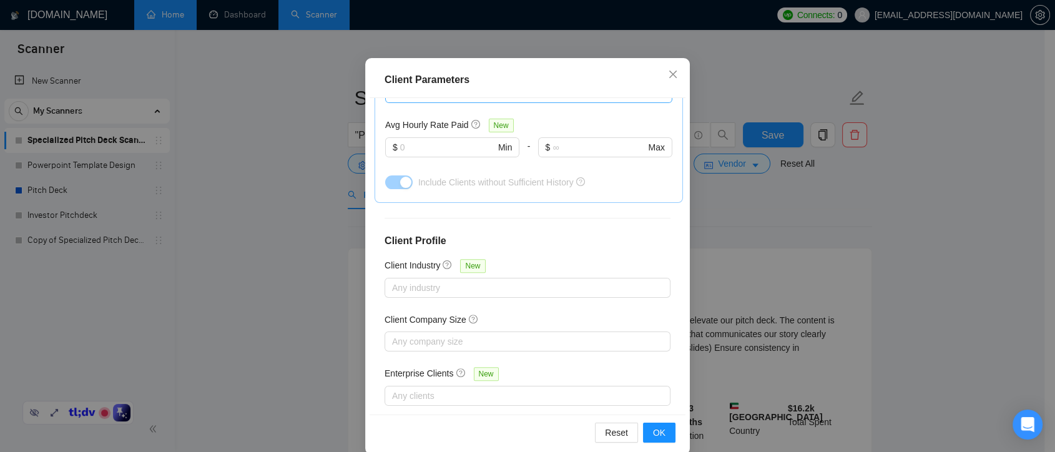
scroll to position [113, 0]
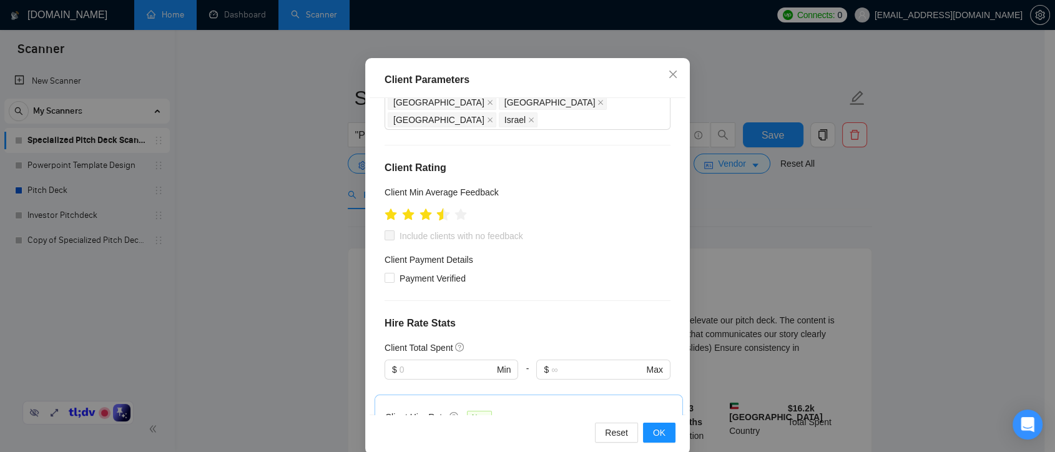
click at [437, 208] on icon "star" at bounding box center [443, 214] width 13 height 12
click at [384, 230] on input "Include clients with no feedback" at bounding box center [388, 234] width 9 height 9
checkbox input "true"
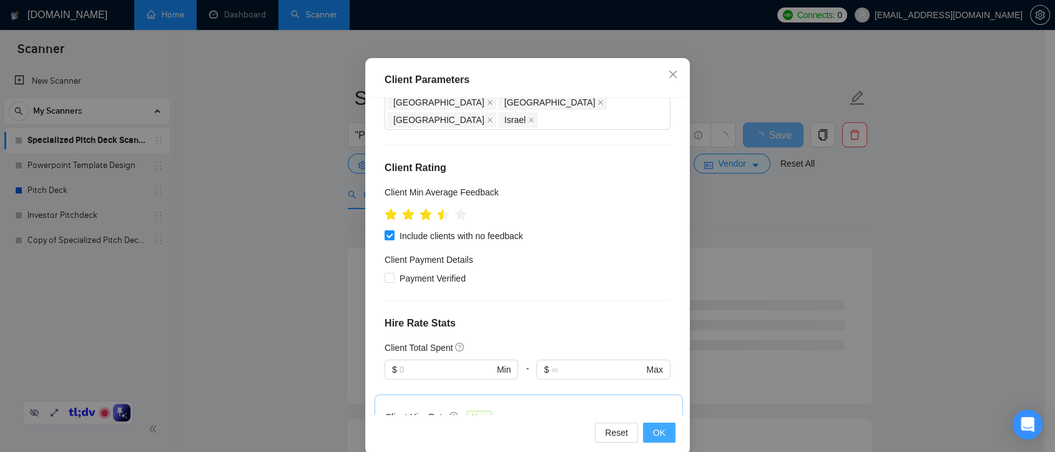
click at [654, 433] on span "OK" at bounding box center [659, 433] width 12 height 14
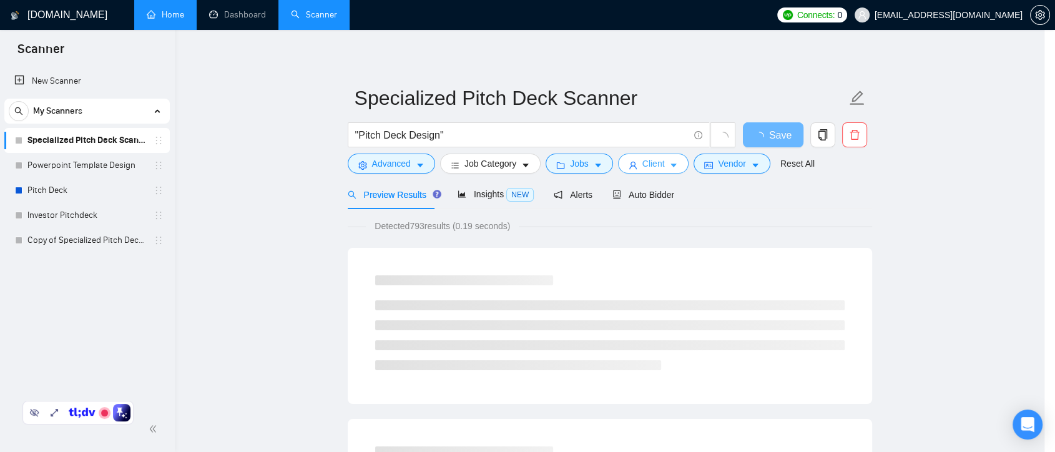
scroll to position [0, 0]
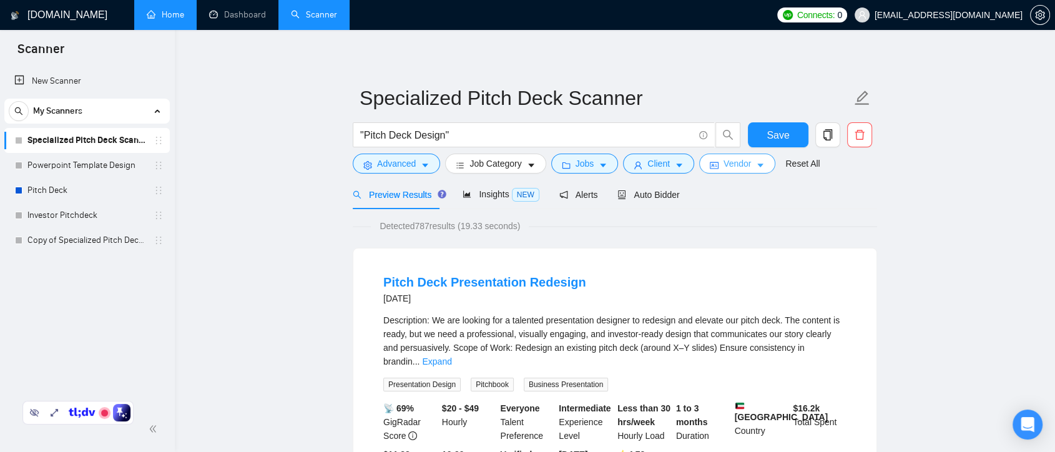
click at [746, 167] on span "Vendor" at bounding box center [736, 164] width 27 height 14
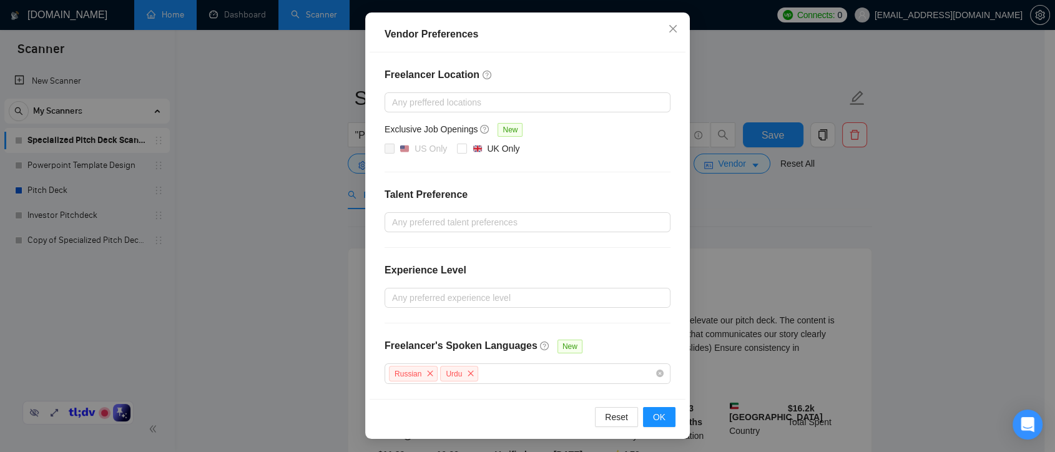
scroll to position [72, 0]
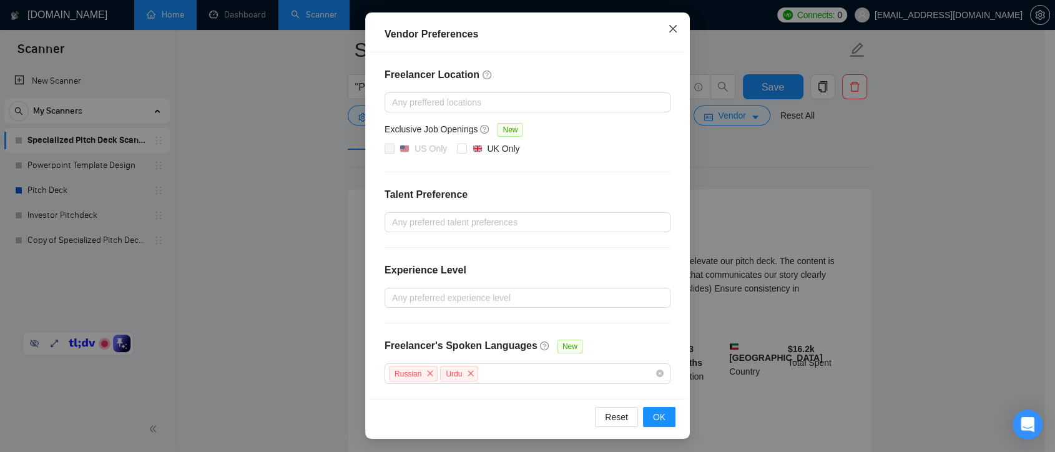
click at [658, 25] on span "Close" at bounding box center [673, 29] width 34 height 34
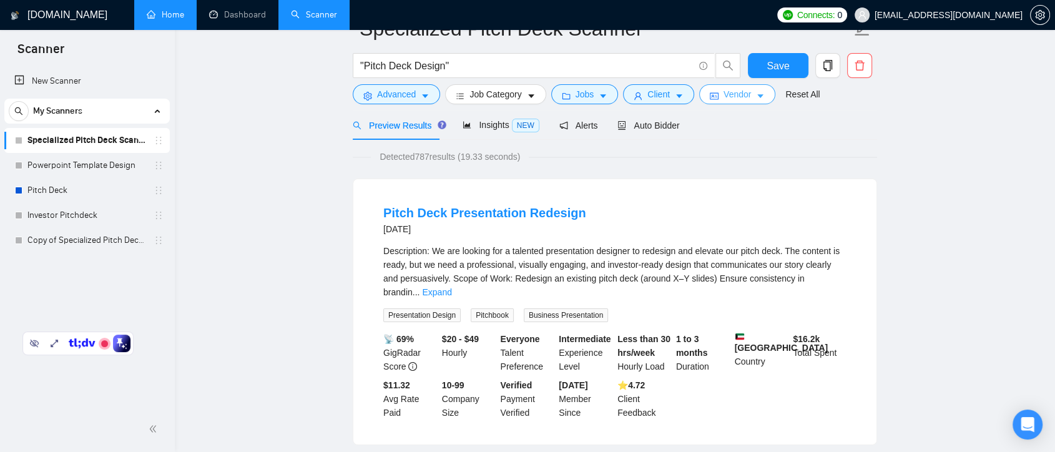
scroll to position [0, 0]
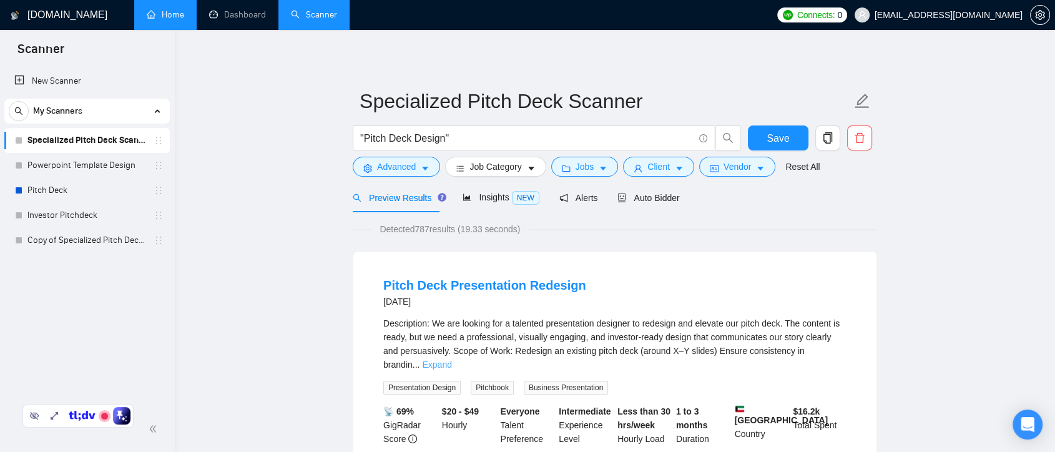
click at [451, 360] on link "Expand" at bounding box center [436, 365] width 29 height 10
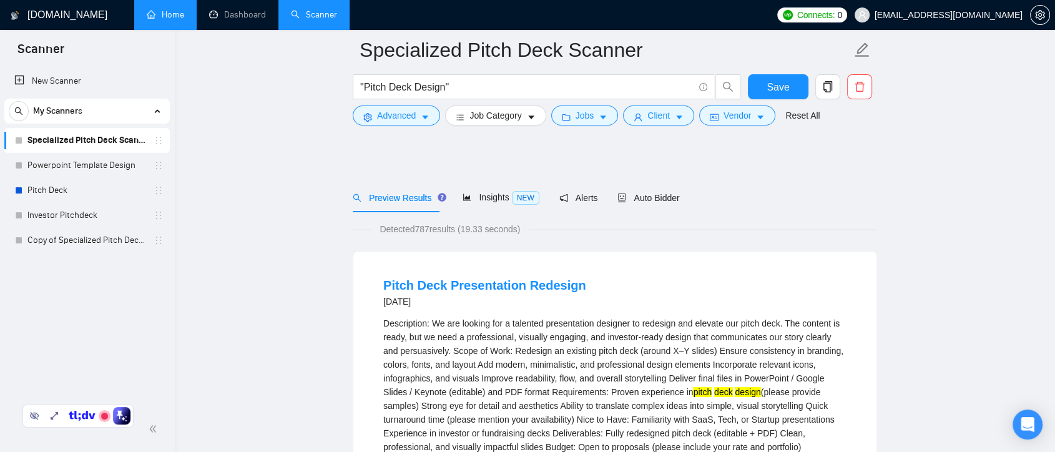
scroll to position [139, 0]
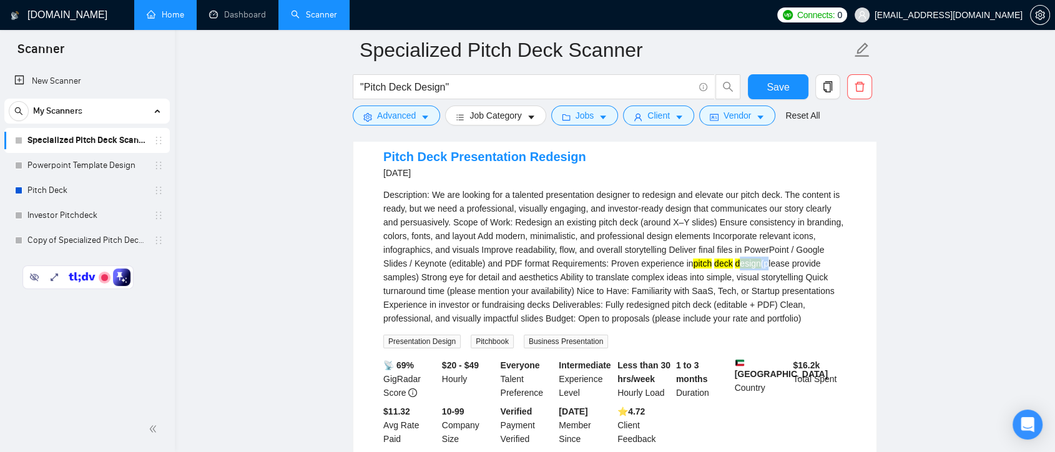
drag, startPoint x: 670, startPoint y: 262, endPoint x: 696, endPoint y: 265, distance: 26.5
click at [696, 265] on div "Description: We are looking for a talented presentation designer to redesign an…" at bounding box center [614, 256] width 463 height 137
drag, startPoint x: 364, startPoint y: 85, endPoint x: 441, endPoint y: 91, distance: 77.6
click at [441, 91] on input ""Pitch Deck Design"" at bounding box center [526, 87] width 333 height 16
click at [448, 91] on input ""Pitch Deck Design"" at bounding box center [526, 87] width 333 height 16
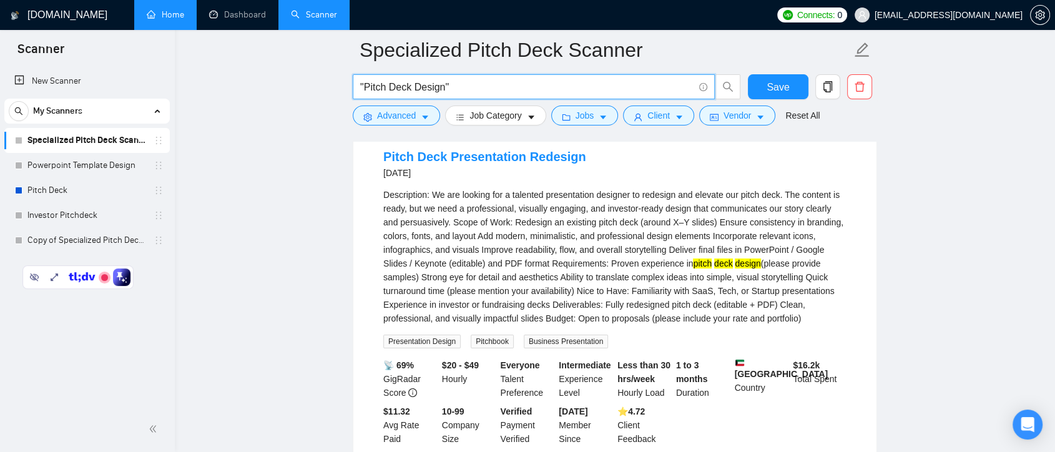
click at [374, 87] on input ""Pitch Deck Design"" at bounding box center [526, 87] width 333 height 16
click at [393, 89] on input ""Pitch Deck Design"" at bounding box center [526, 87] width 333 height 16
click at [423, 89] on input ""Pitch Deck Design"" at bounding box center [526, 87] width 333 height 16
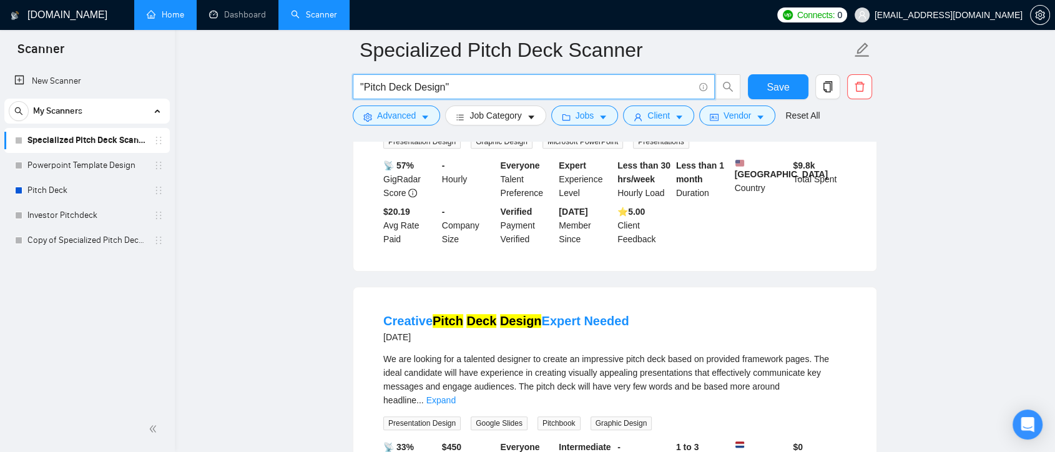
scroll to position [1040, 0]
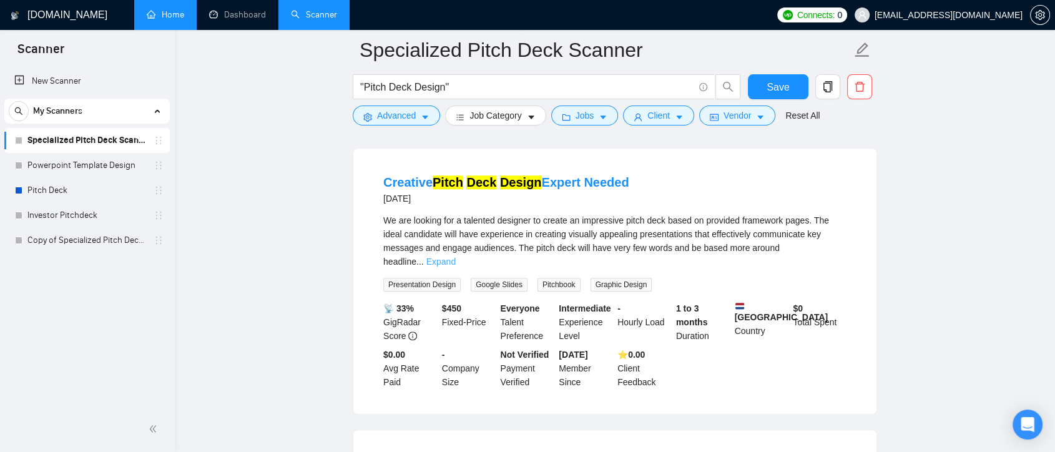
click at [456, 257] on link "Expand" at bounding box center [440, 262] width 29 height 10
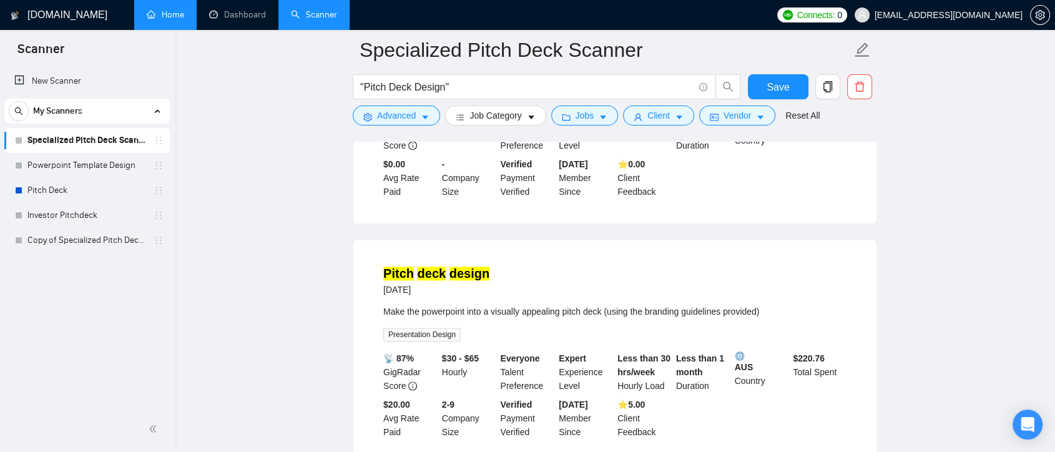
scroll to position [1318, 0]
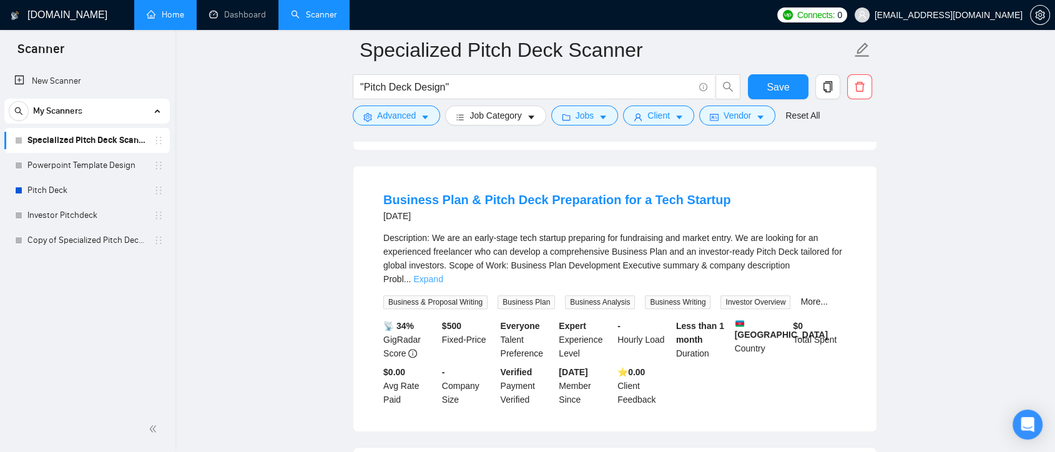
click at [443, 274] on link "Expand" at bounding box center [427, 279] width 29 height 10
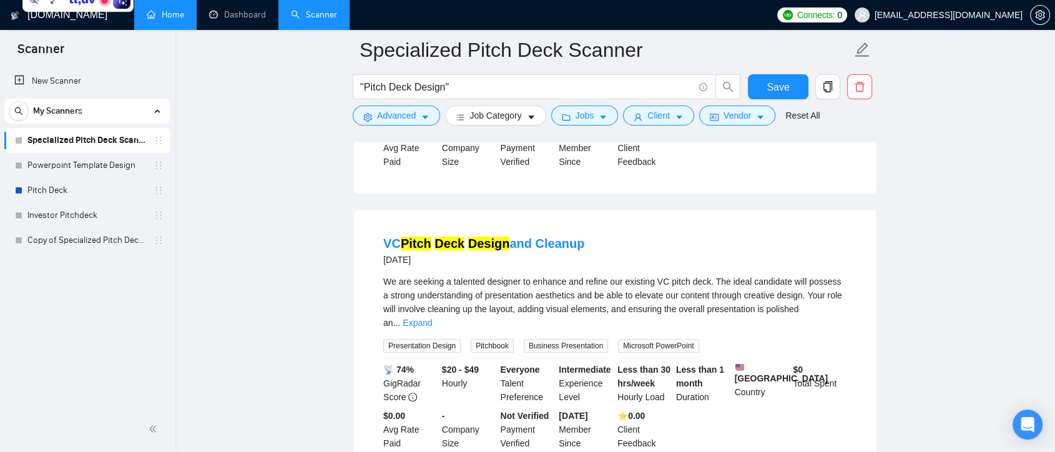
scroll to position [0, 0]
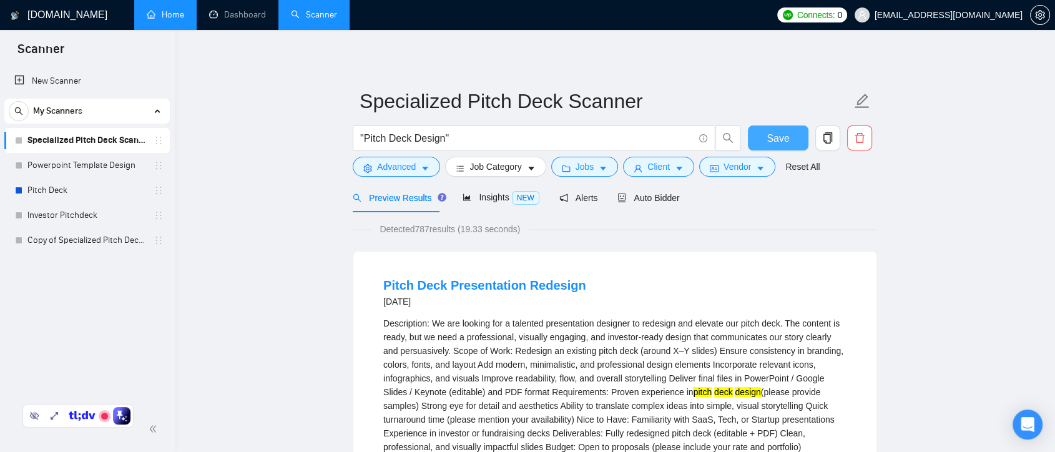
click at [783, 134] on span "Save" at bounding box center [777, 138] width 22 height 16
click at [102, 168] on link "Powerpoint Template Design" at bounding box center [86, 165] width 119 height 25
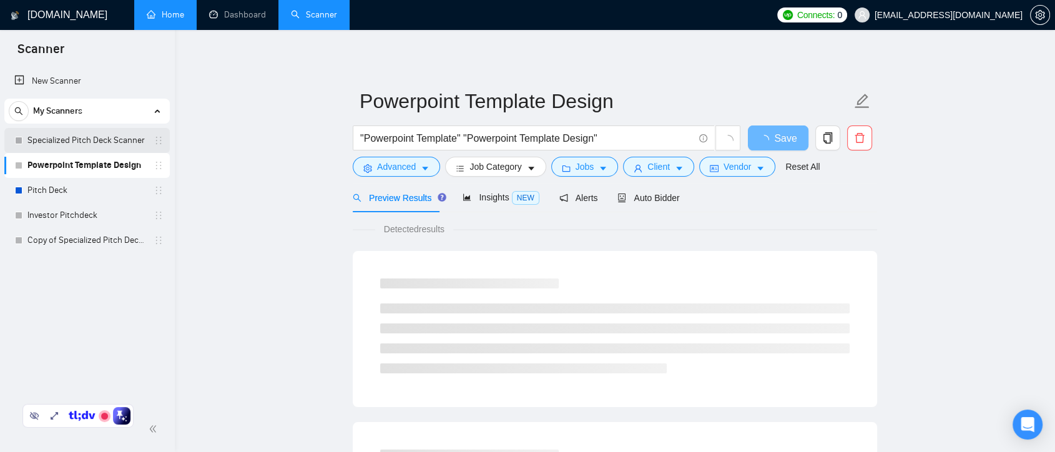
click at [74, 134] on link "Specialized Pitch Deck Scanner" at bounding box center [86, 140] width 119 height 25
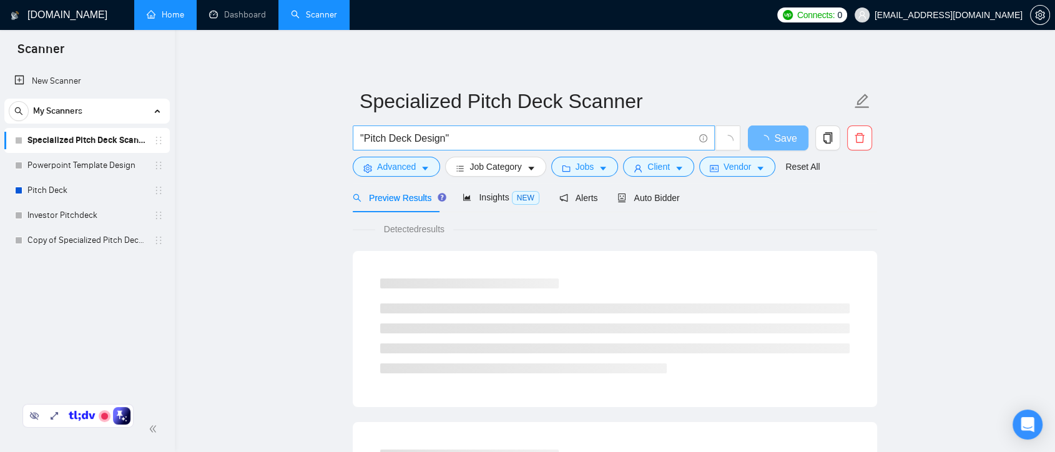
click at [363, 135] on input ""Pitch Deck Design"" at bounding box center [526, 138] width 333 height 16
click at [365, 135] on input ""Pitch Deck Design"" at bounding box center [526, 138] width 333 height 16
click at [499, 140] on input ""Pitch Deck Design"" at bounding box center [526, 138] width 333 height 16
click at [409, 138] on input ""Pitch Deck Design"" at bounding box center [526, 138] width 333 height 16
click at [451, 134] on input ""Pitch Deck" Design"" at bounding box center [526, 138] width 333 height 16
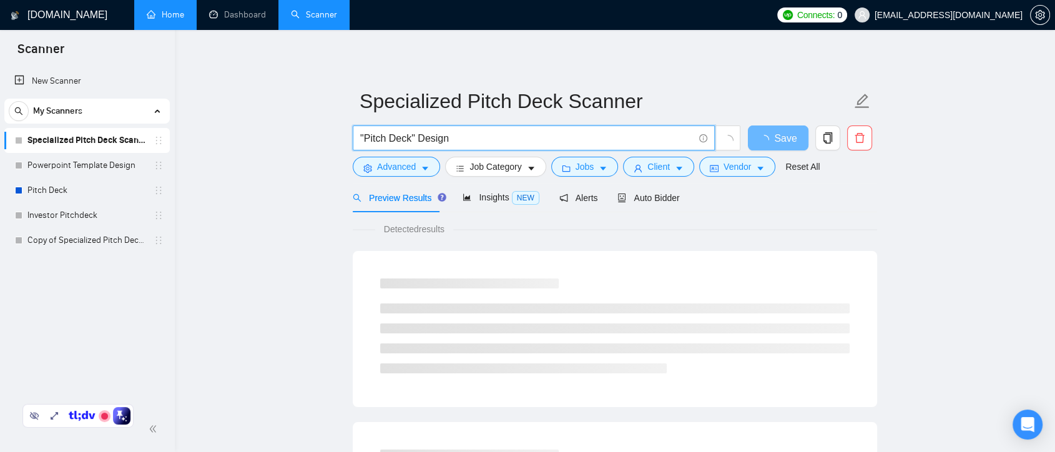
click at [418, 138] on input ""Pitch Deck" Design" at bounding box center [526, 138] width 333 height 16
click at [476, 139] on input ""Pitch Deck" Design" at bounding box center [526, 138] width 333 height 16
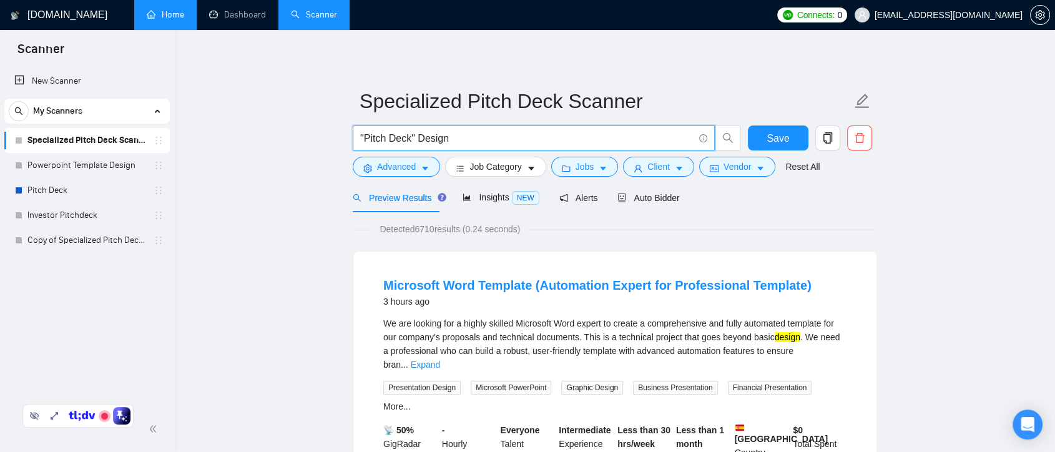
click at [409, 134] on input ""Pitch Deck" Design" at bounding box center [526, 138] width 333 height 16
click at [444, 138] on input ""Pitch Deck Design" at bounding box center [526, 138] width 333 height 16
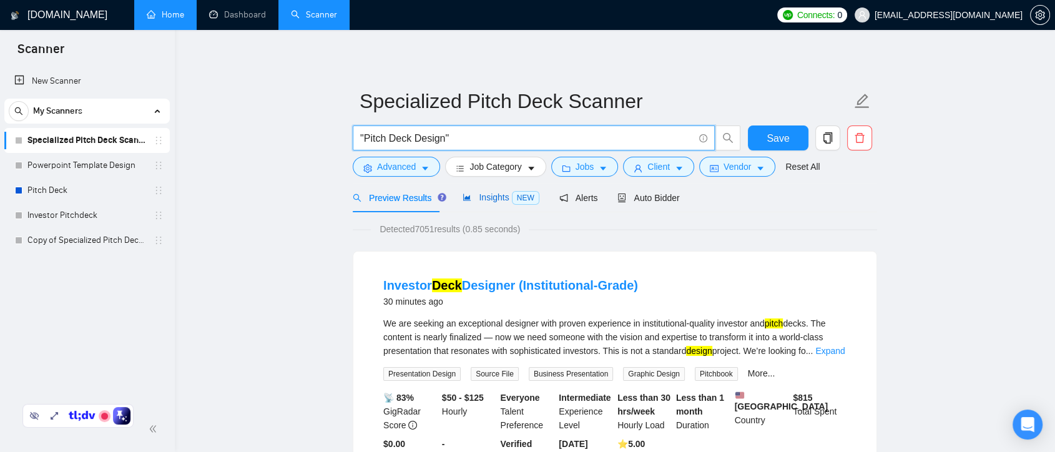
click at [475, 199] on span "Insights NEW" at bounding box center [500, 197] width 76 height 10
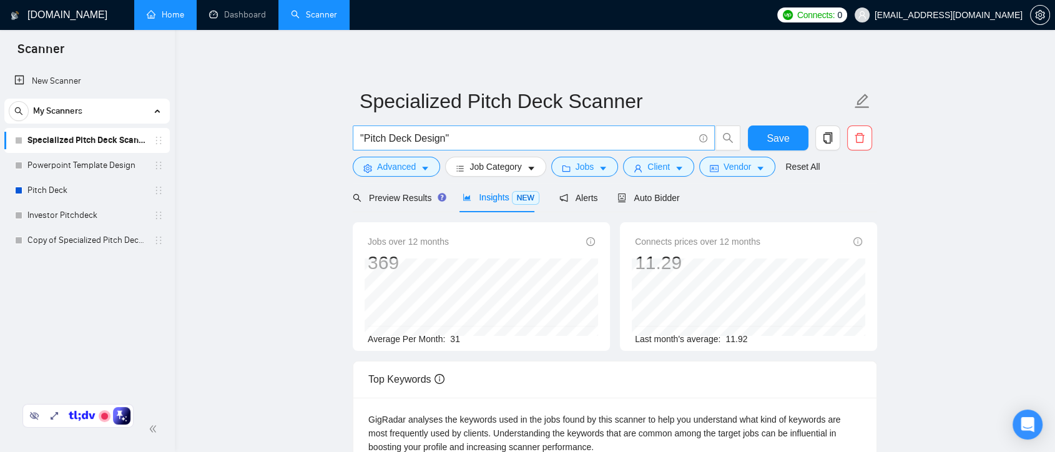
click at [409, 136] on input ""Pitch Deck Design"" at bounding box center [526, 138] width 333 height 16
click at [454, 134] on input ""Pitch Deck" Design"" at bounding box center [526, 138] width 333 height 16
type input ""Pitch Deck" Design"
click at [397, 203] on div "Preview Results" at bounding box center [398, 198] width 90 height 14
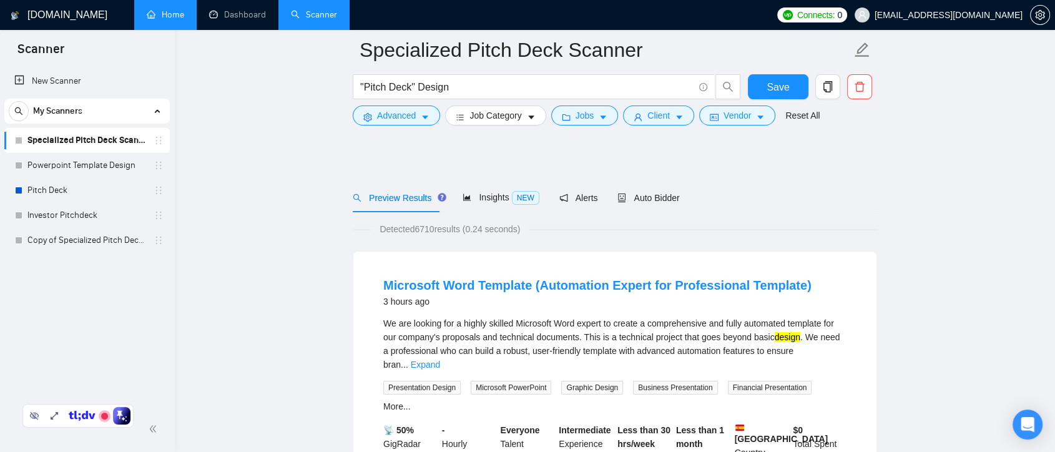
scroll to position [139, 0]
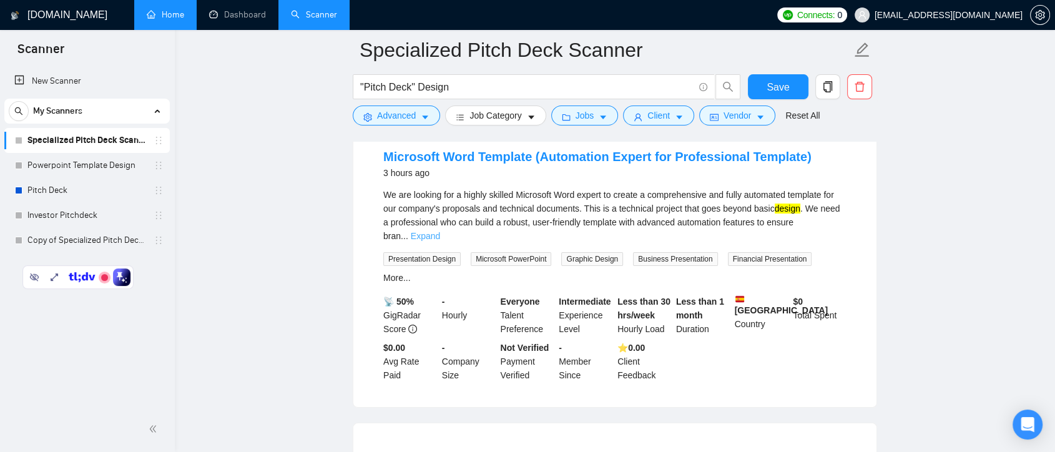
click at [440, 231] on link "Expand" at bounding box center [425, 236] width 29 height 10
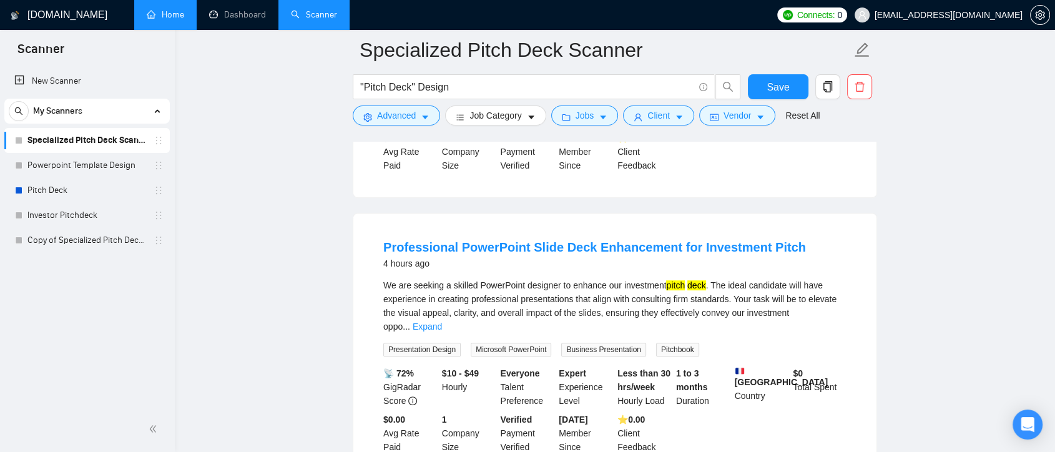
scroll to position [624, 0]
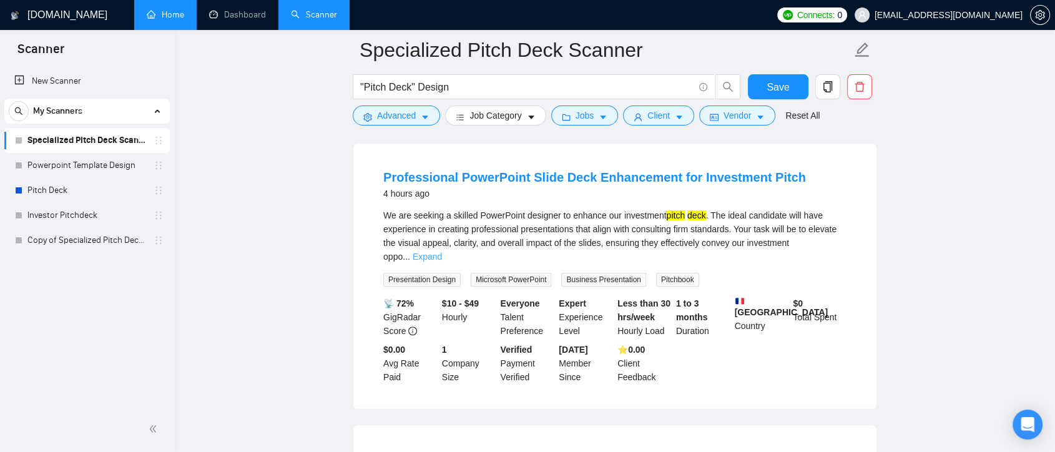
click at [442, 252] on link "Expand" at bounding box center [427, 257] width 29 height 10
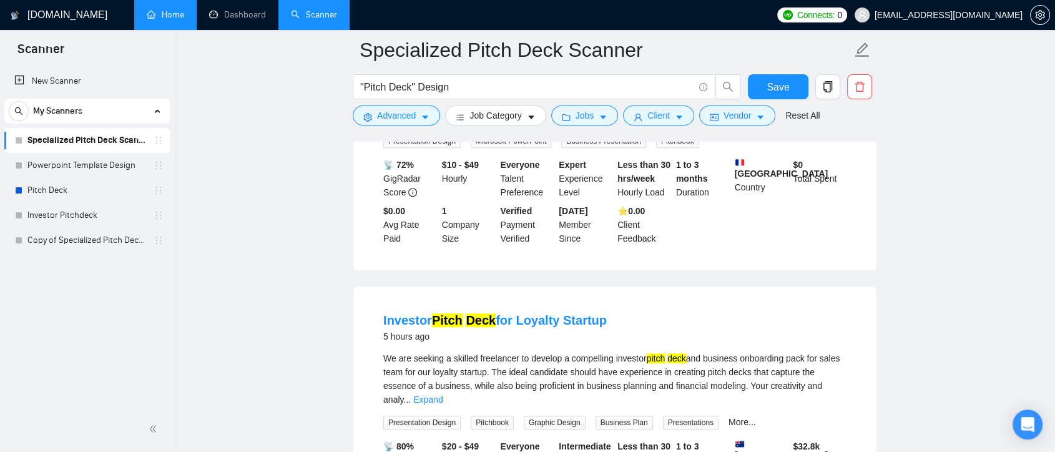
scroll to position [832, 0]
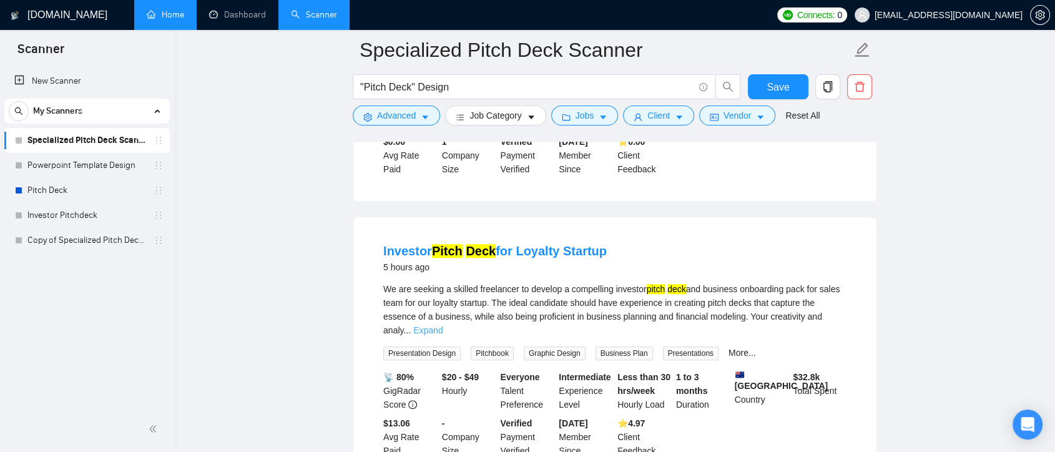
click at [443, 325] on link "Expand" at bounding box center [427, 330] width 29 height 10
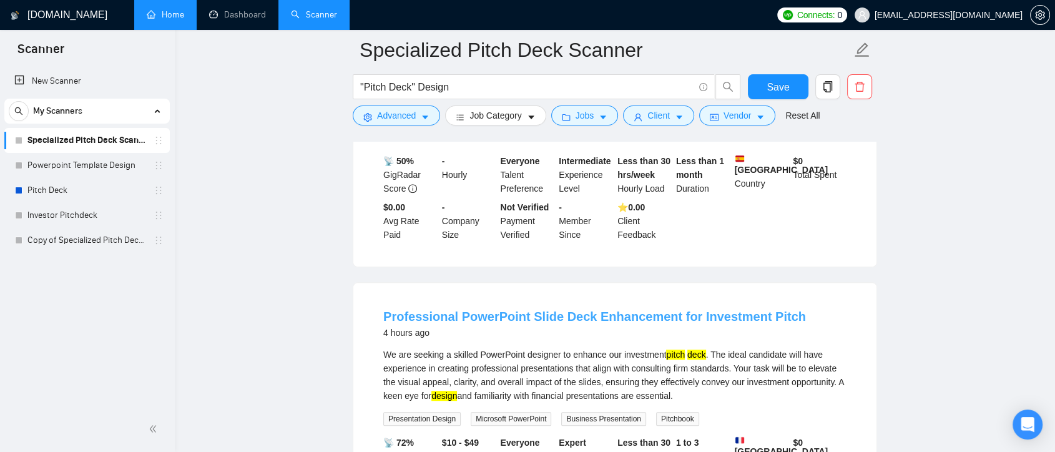
scroll to position [139, 0]
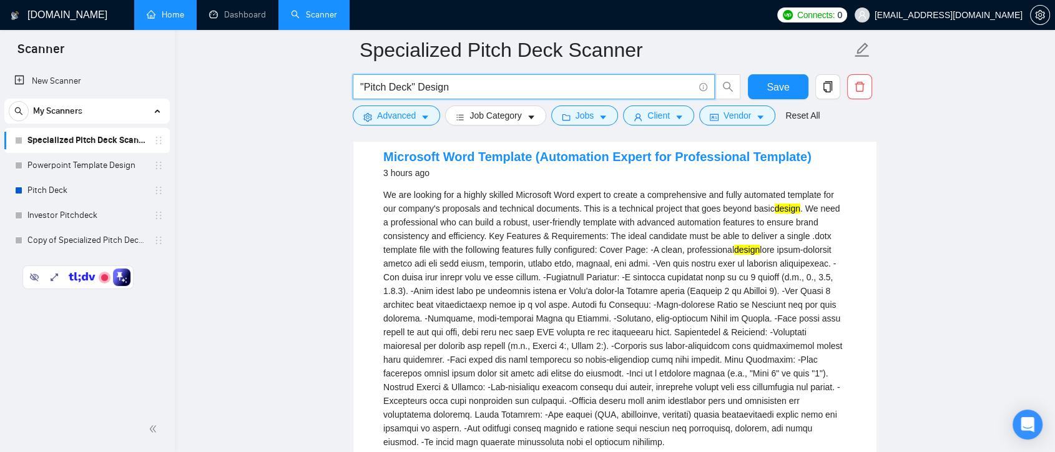
click at [419, 87] on input ""Pitch Deck" Design" at bounding box center [526, 87] width 333 height 16
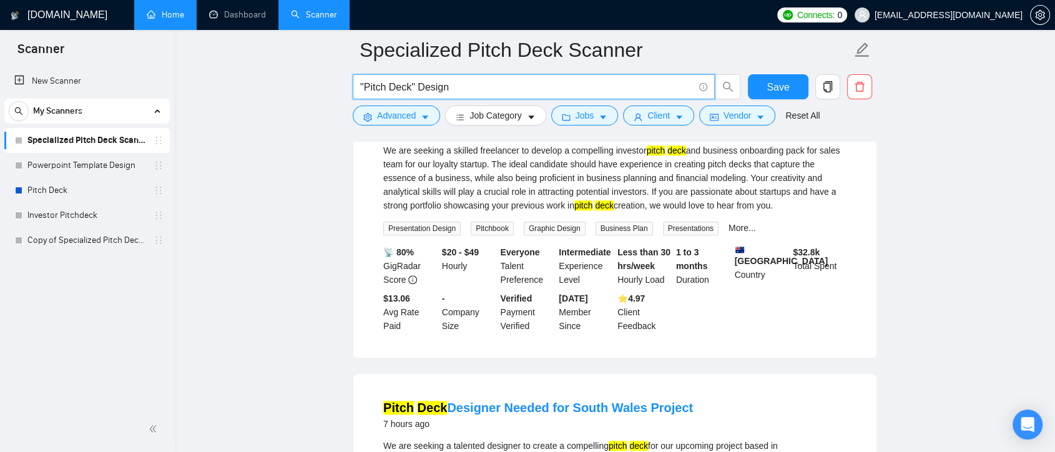
scroll to position [1109, 0]
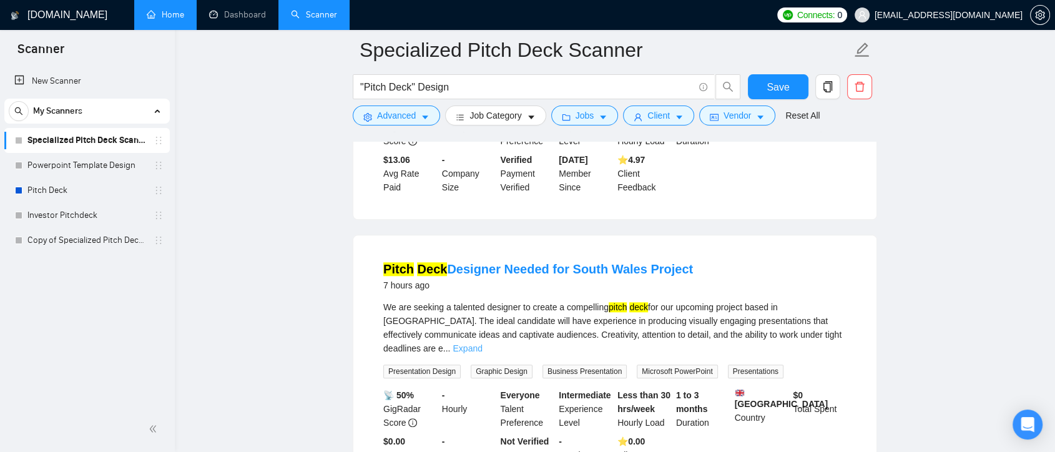
click at [482, 343] on link "Expand" at bounding box center [467, 348] width 29 height 10
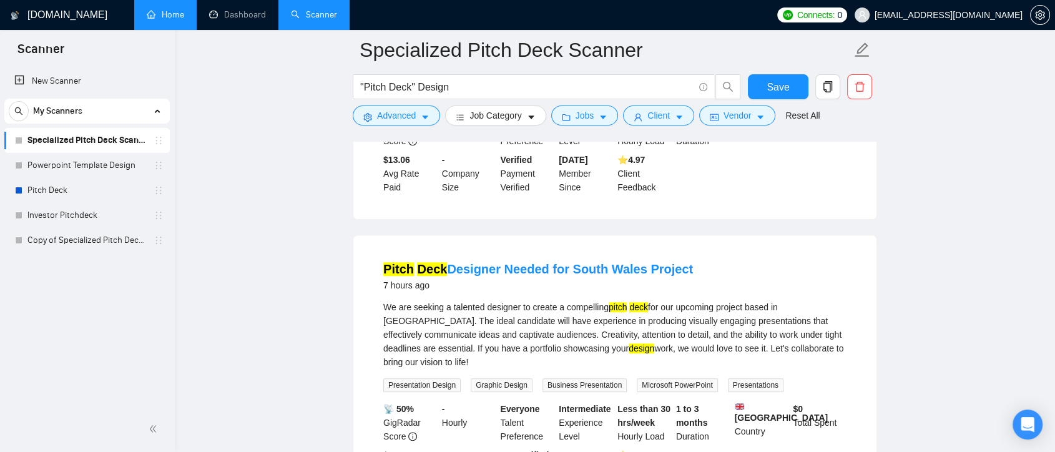
scroll to position [1387, 0]
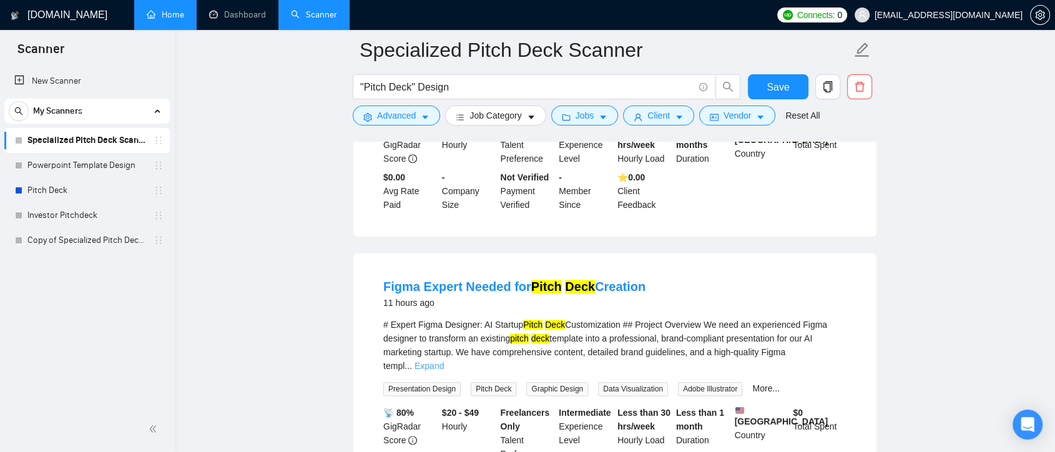
click at [444, 361] on link "Expand" at bounding box center [428, 366] width 29 height 10
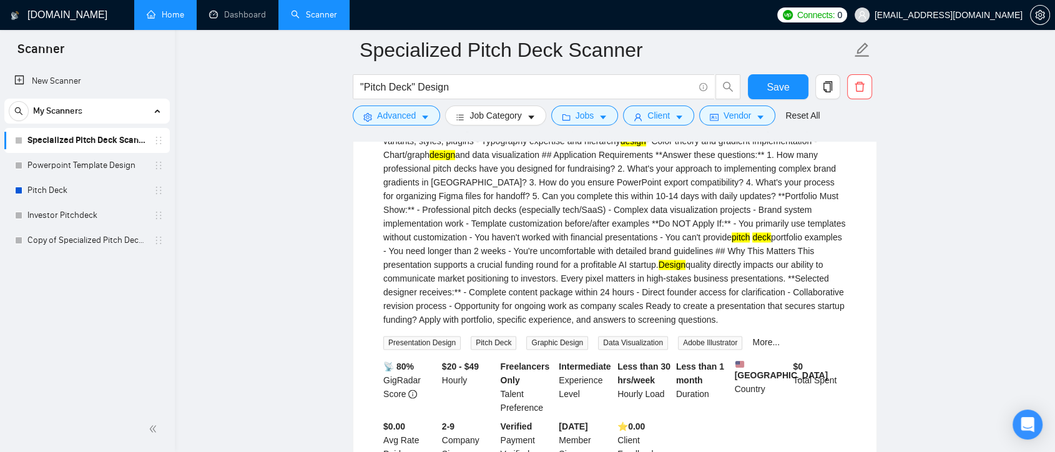
scroll to position [2150, 0]
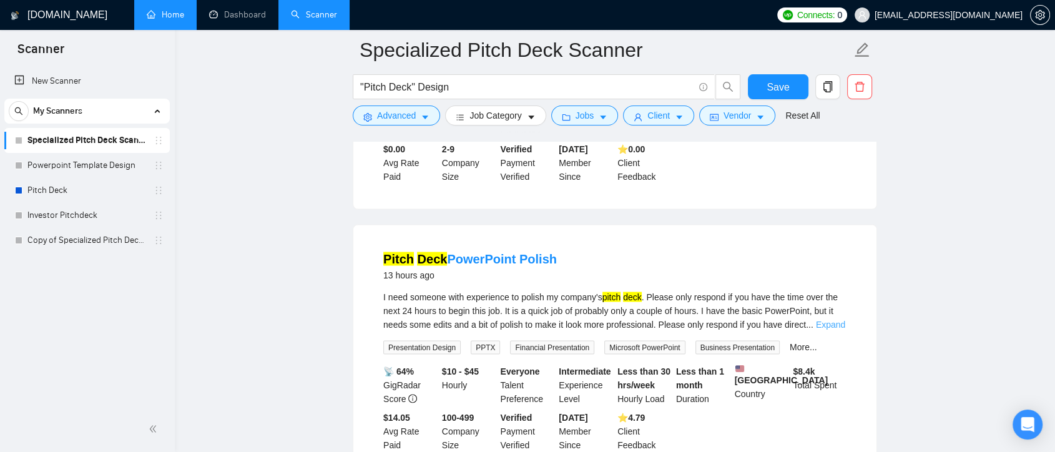
click at [820, 319] on link "Expand" at bounding box center [830, 324] width 29 height 10
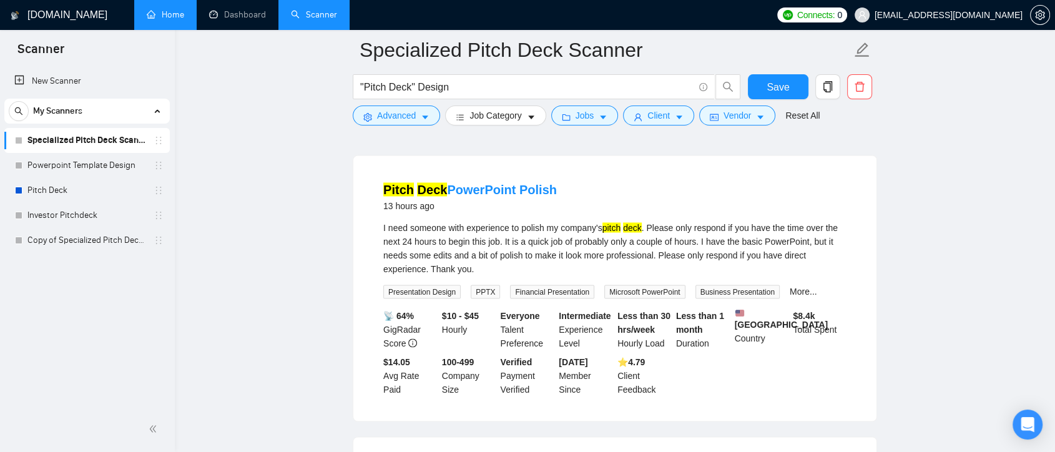
scroll to position [2635, 0]
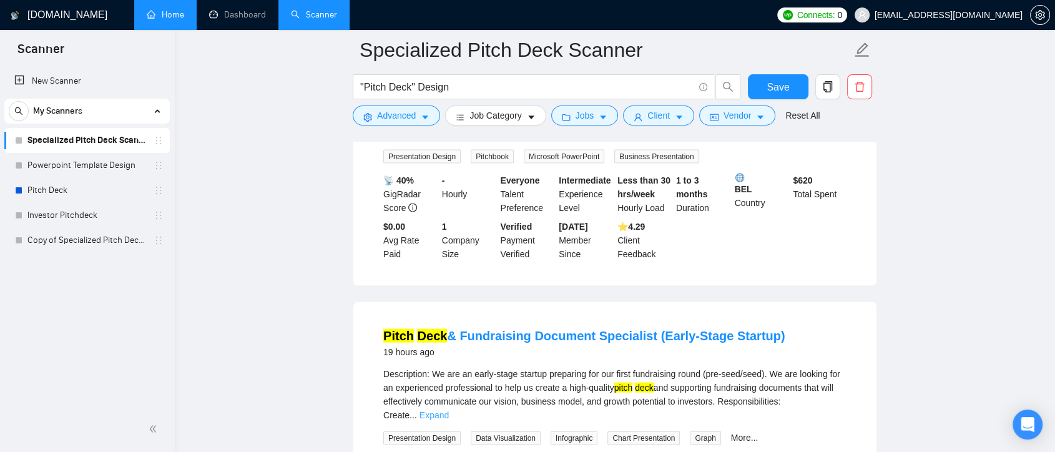
click at [449, 410] on link "Expand" at bounding box center [433, 415] width 29 height 10
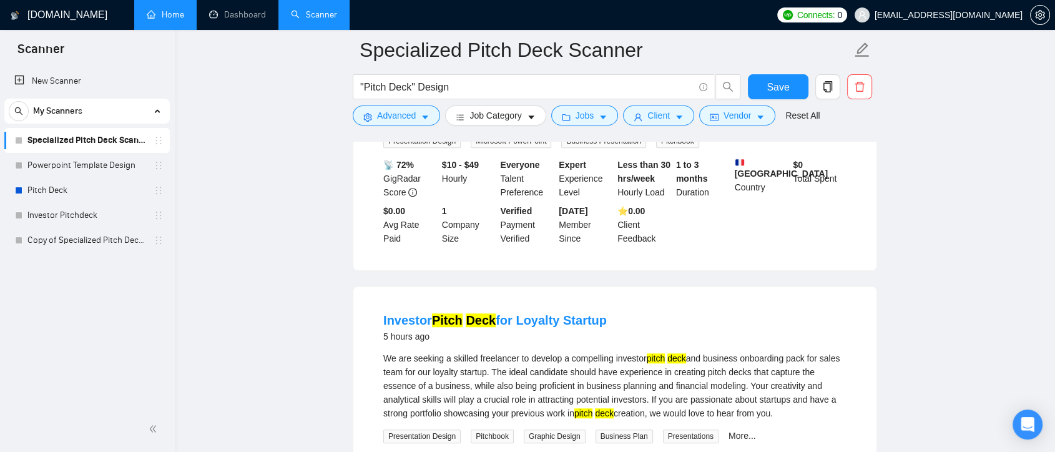
scroll to position [693, 0]
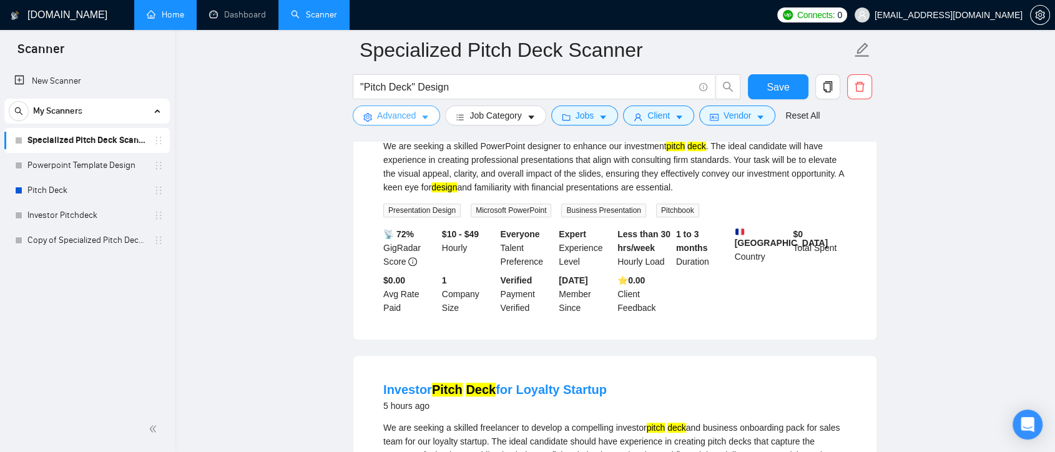
click at [409, 120] on span "Advanced" at bounding box center [396, 116] width 39 height 14
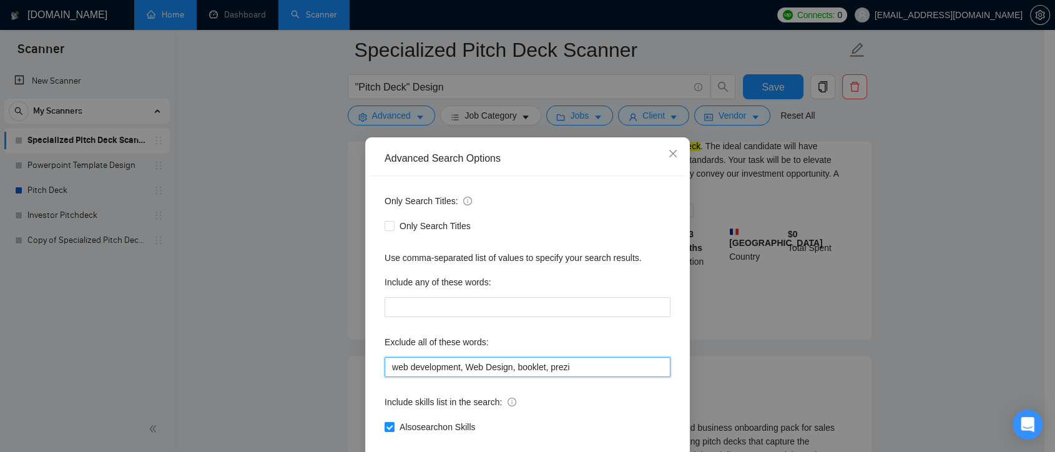
click at [569, 368] on input "web development, Web Design, booklet, prezi" at bounding box center [527, 367] width 286 height 20
click at [461, 365] on input "web development, Web Design, booklet, prezi, Figma" at bounding box center [527, 367] width 286 height 20
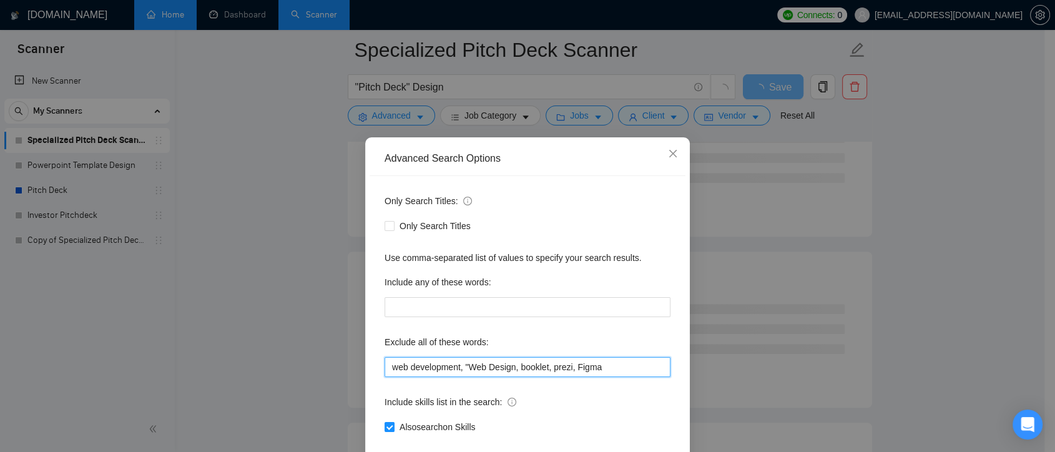
click at [509, 365] on input "web development, "Web Design, booklet, prezi, Figma" at bounding box center [527, 367] width 286 height 20
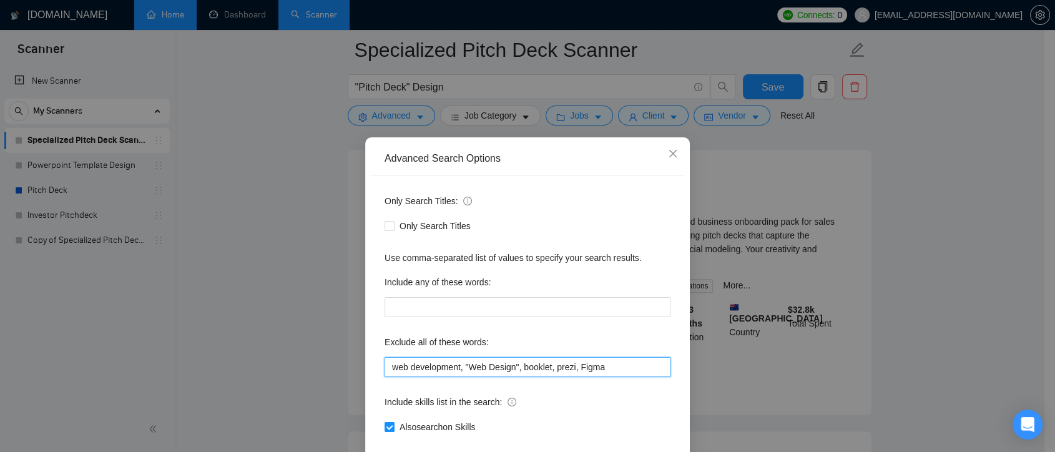
click at [385, 367] on input "web development, "Web Design", booklet, prezi, Figma" at bounding box center [527, 367] width 286 height 20
click at [459, 369] on input ""web development, "Web Design", booklet, prezi, Figma" at bounding box center [527, 367] width 286 height 20
click at [660, 413] on div "Advanced Search Options Only Search Titles: Only Search Titles Use comma-separa…" at bounding box center [527, 320] width 325 height 367
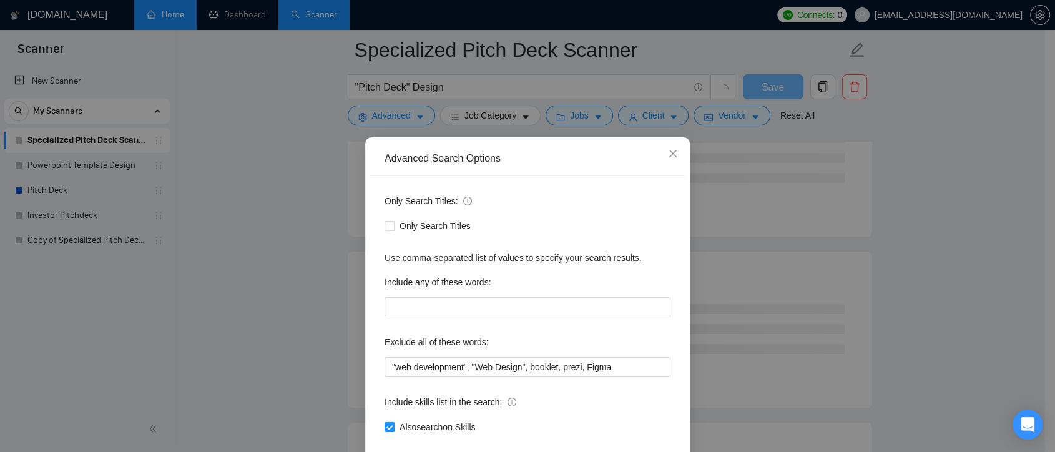
scroll to position [67, 0]
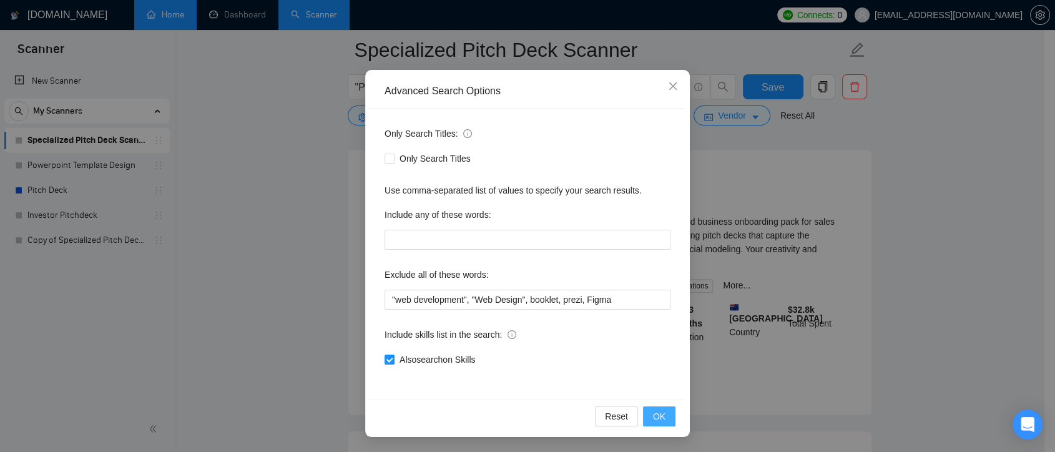
click at [654, 417] on span "OK" at bounding box center [659, 416] width 12 height 14
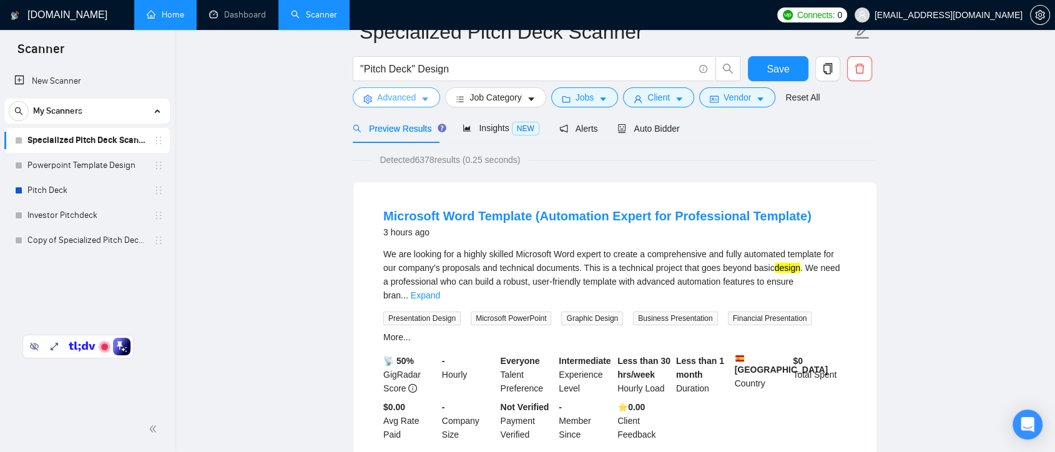
scroll to position [0, 0]
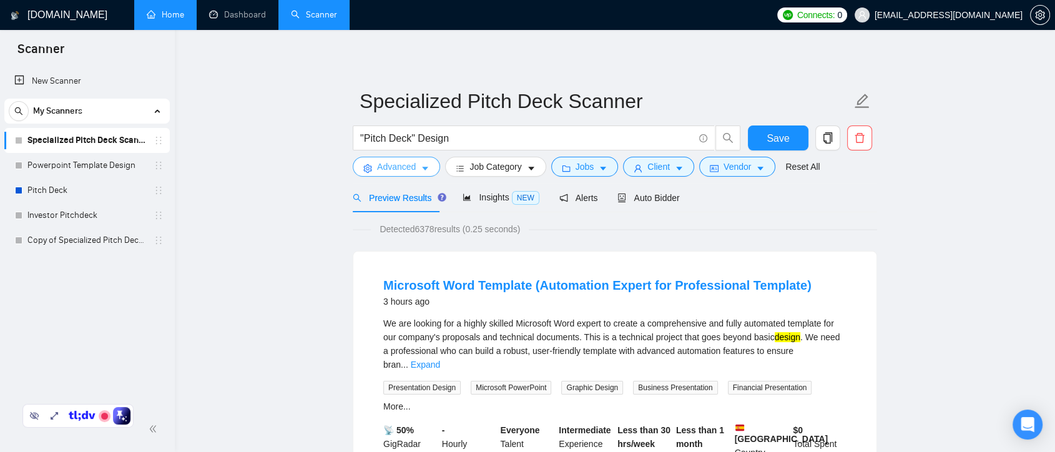
click at [419, 158] on button "Advanced" at bounding box center [396, 167] width 87 height 20
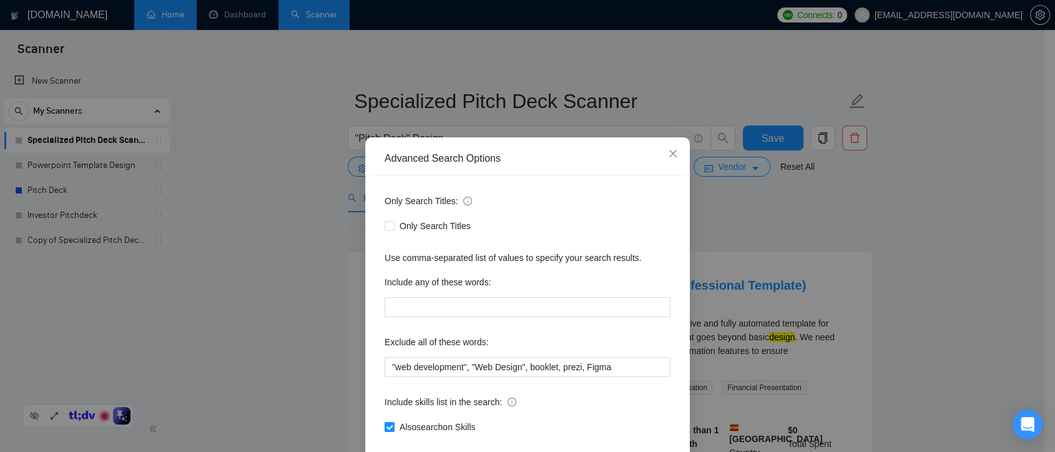
scroll to position [67, 0]
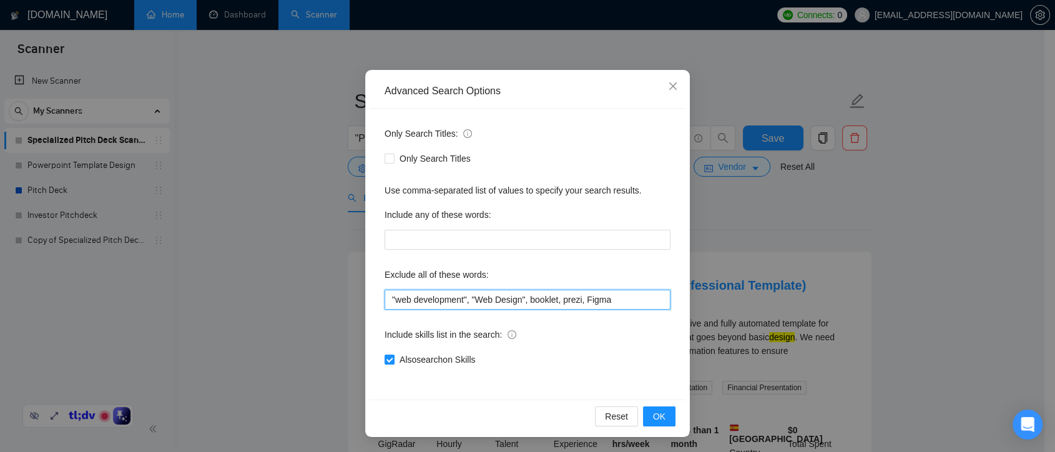
click at [592, 300] on input ""web development", "Web Design", booklet, prezi, Figma" at bounding box center [527, 300] width 286 height 20
type input ""web development", "Web Design", booklet, prezi"
click at [660, 415] on button "OK" at bounding box center [659, 416] width 32 height 20
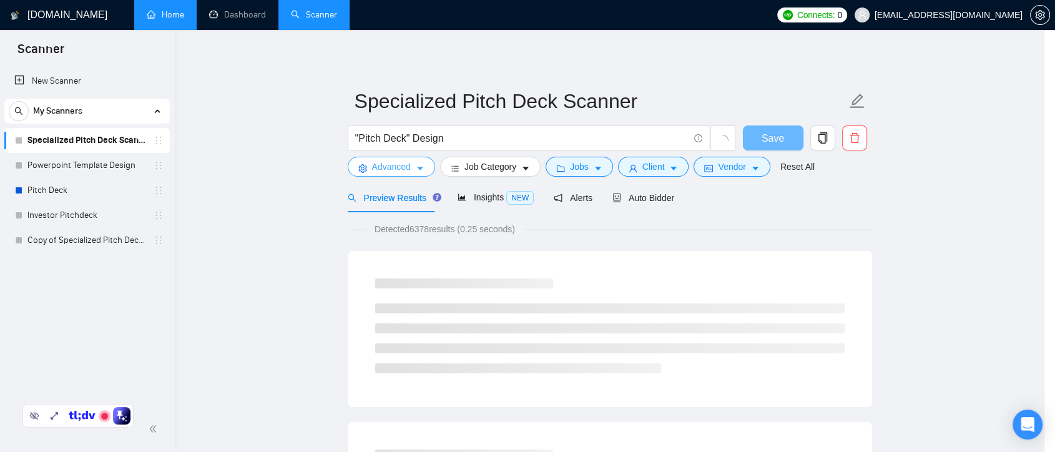
scroll to position [0, 0]
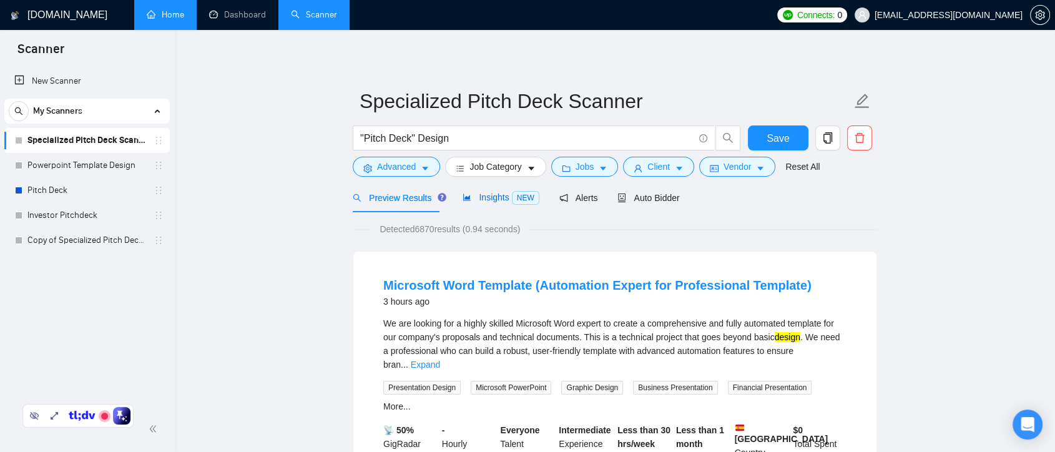
click at [496, 198] on span "Insights NEW" at bounding box center [500, 197] width 76 height 10
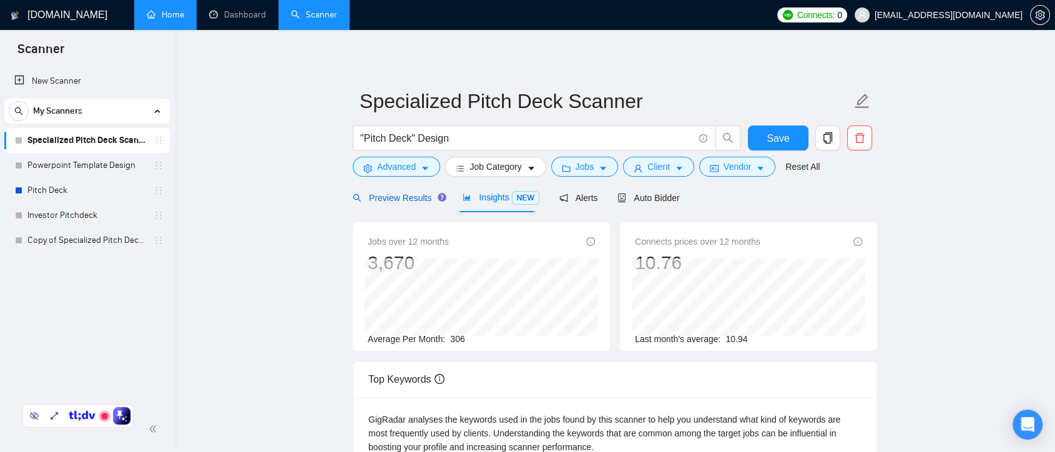
click at [414, 198] on span "Preview Results" at bounding box center [398, 198] width 90 height 10
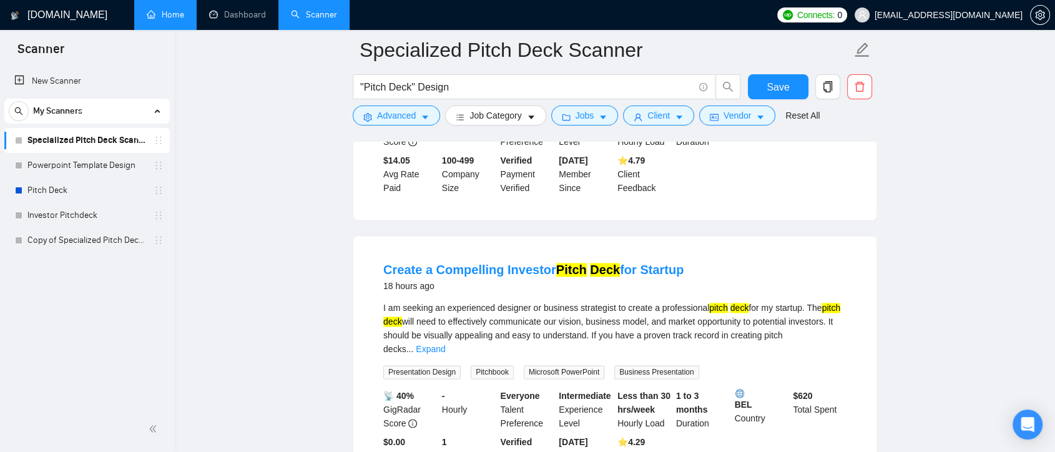
scroll to position [2219, 0]
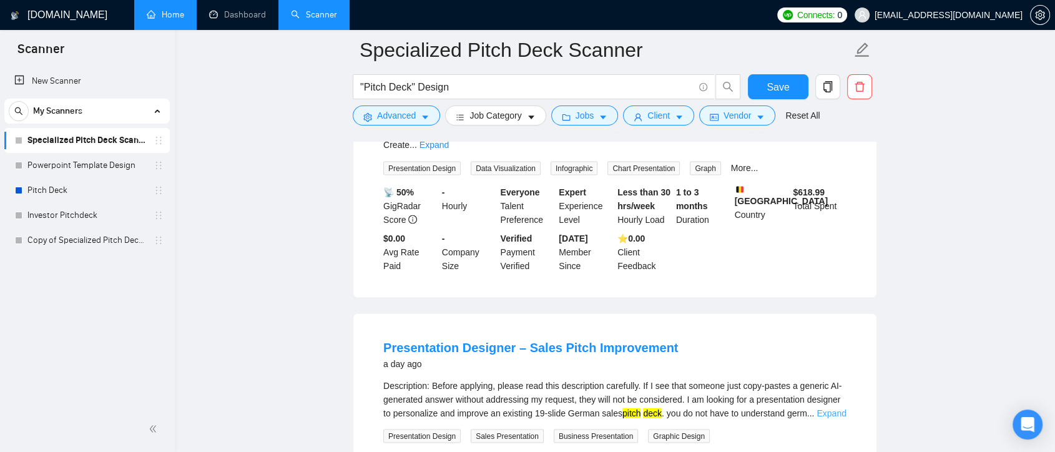
click at [825, 408] on link "Expand" at bounding box center [830, 413] width 29 height 10
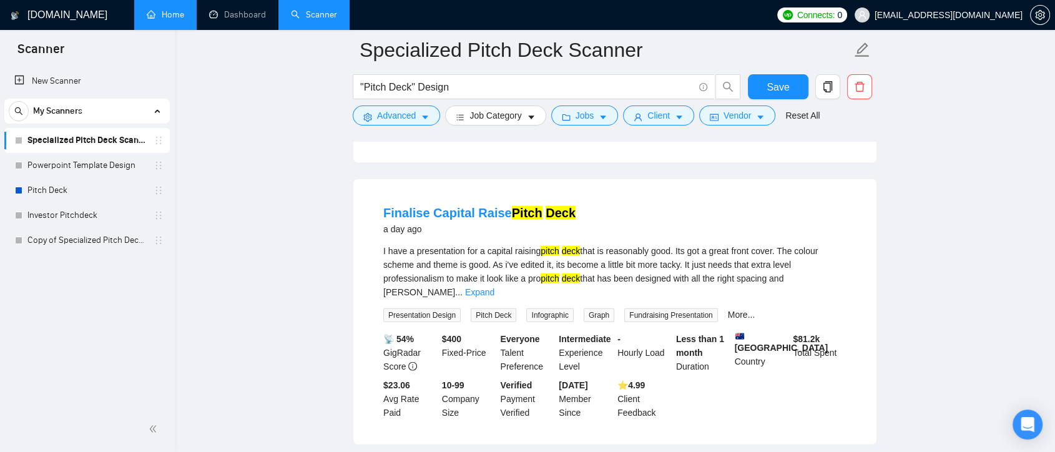
scroll to position [2591, 0]
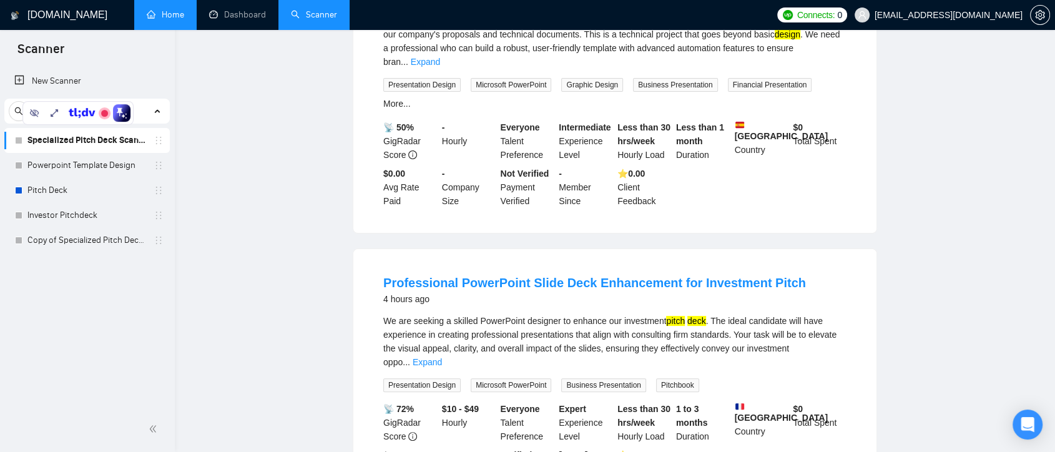
scroll to position [0, 0]
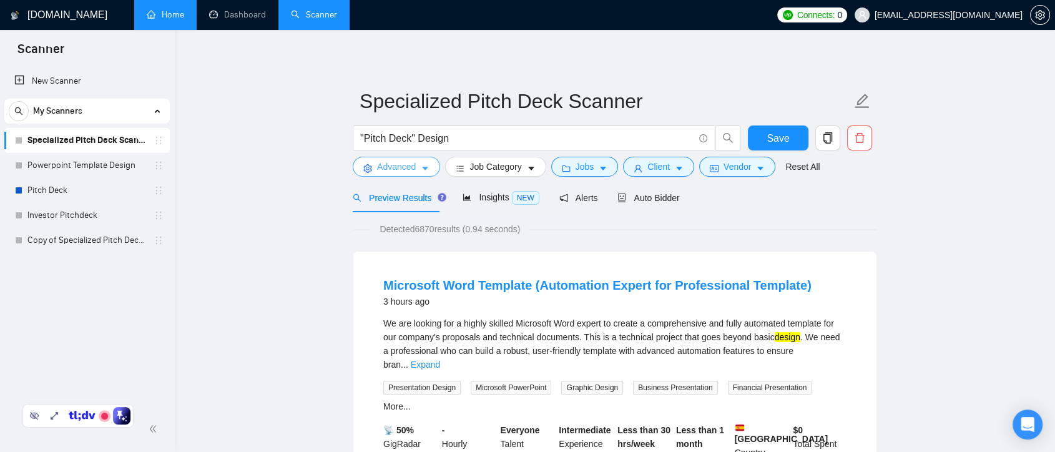
click at [423, 167] on icon "caret-down" at bounding box center [425, 169] width 6 height 4
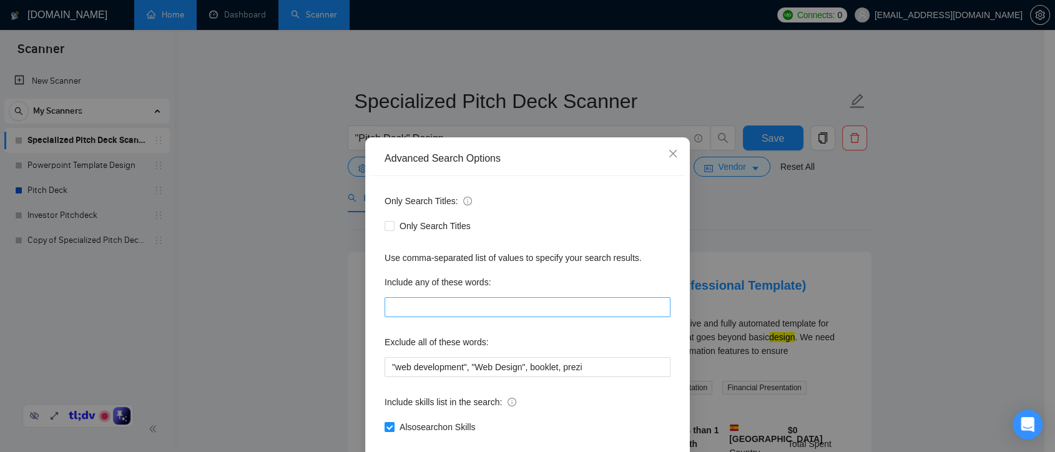
scroll to position [67, 0]
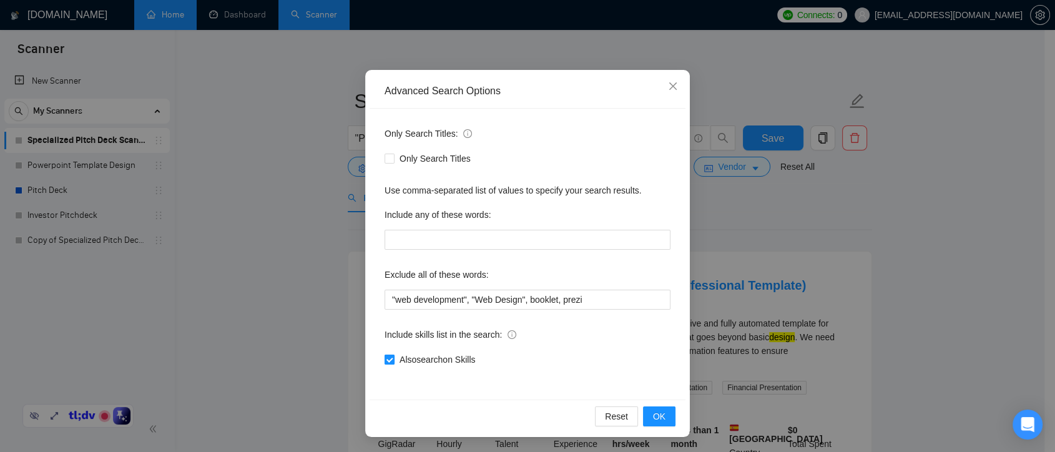
click at [384, 358] on input "Also search on Skills" at bounding box center [388, 359] width 9 height 9
click at [660, 414] on button "OK" at bounding box center [659, 416] width 32 height 20
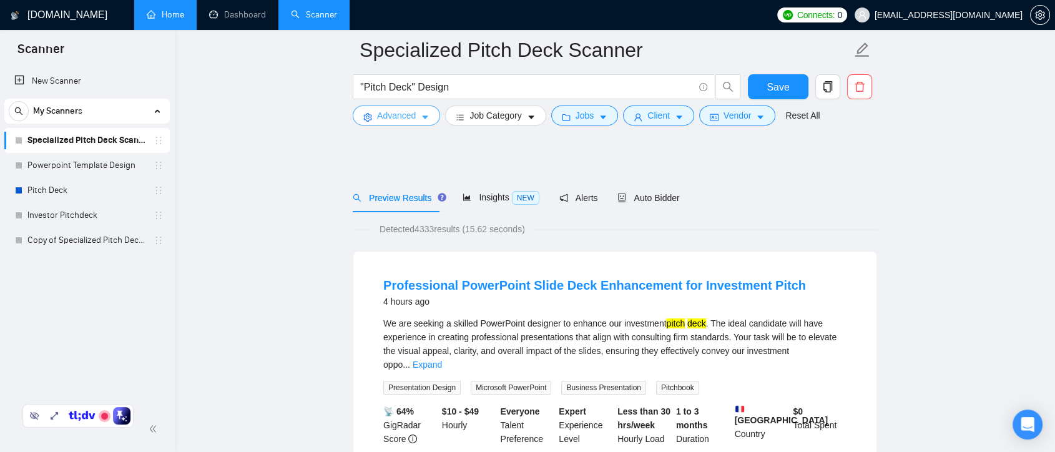
scroll to position [69, 0]
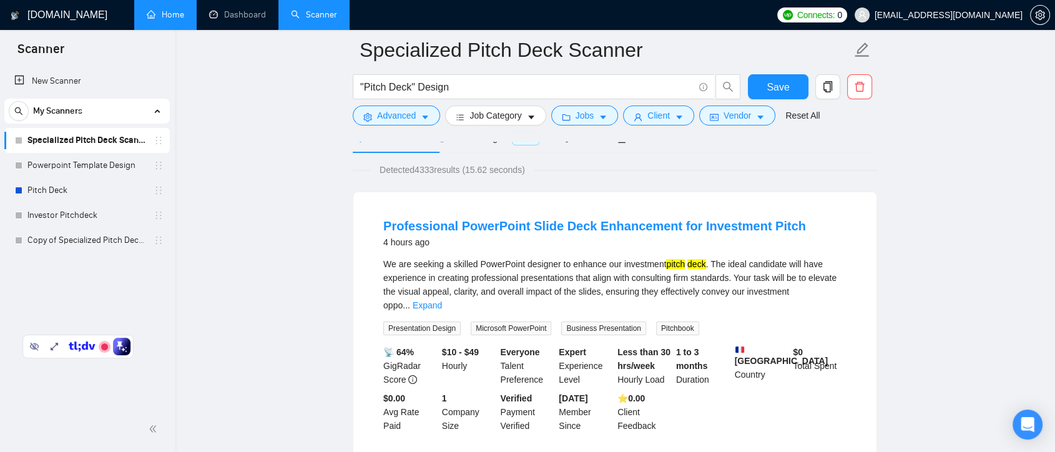
click at [834, 278] on div "We are seeking a skilled PowerPoint designer to enhance our investment pitch de…" at bounding box center [614, 284] width 463 height 55
click at [442, 300] on link "Expand" at bounding box center [427, 305] width 29 height 10
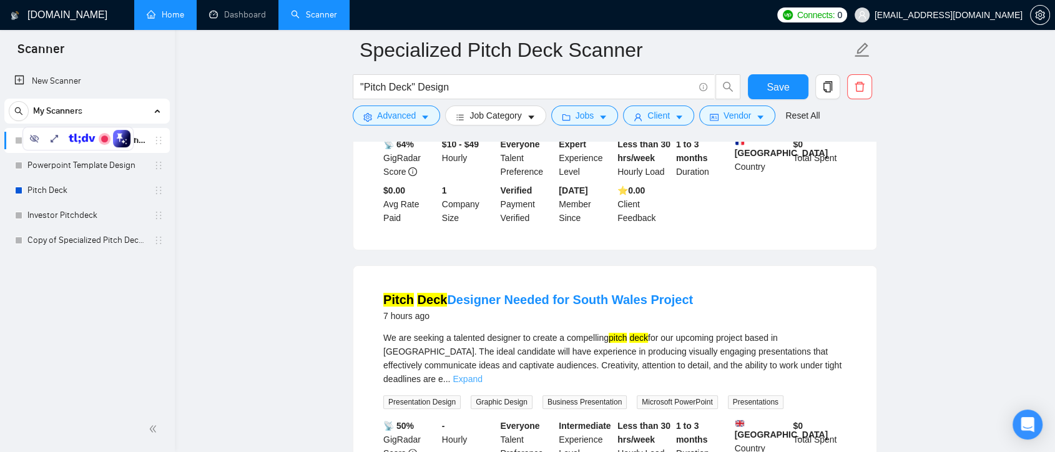
click at [482, 374] on link "Expand" at bounding box center [467, 379] width 29 height 10
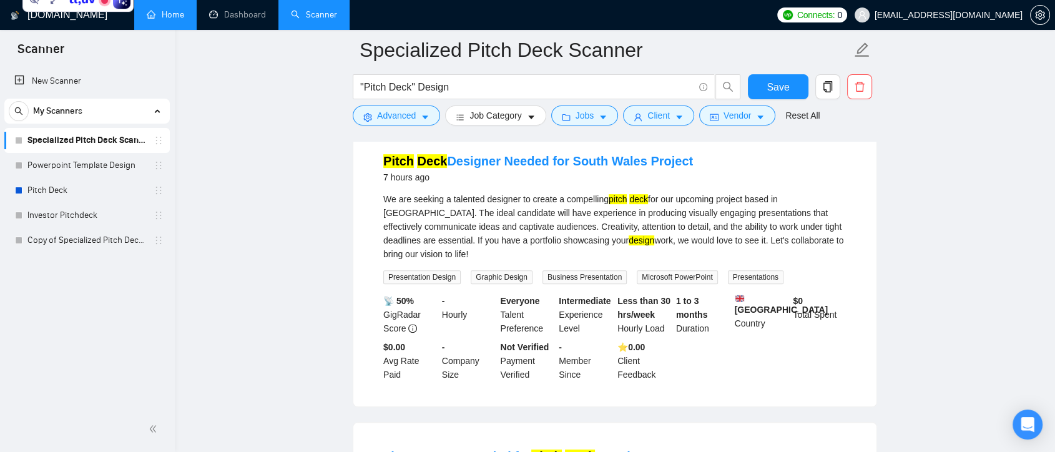
scroll to position [554, 0]
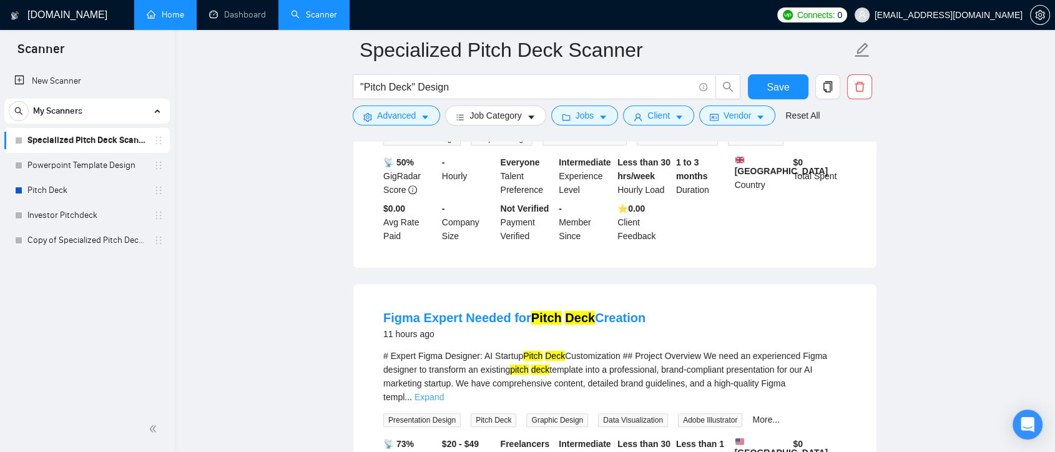
click at [444, 392] on link "Expand" at bounding box center [428, 397] width 29 height 10
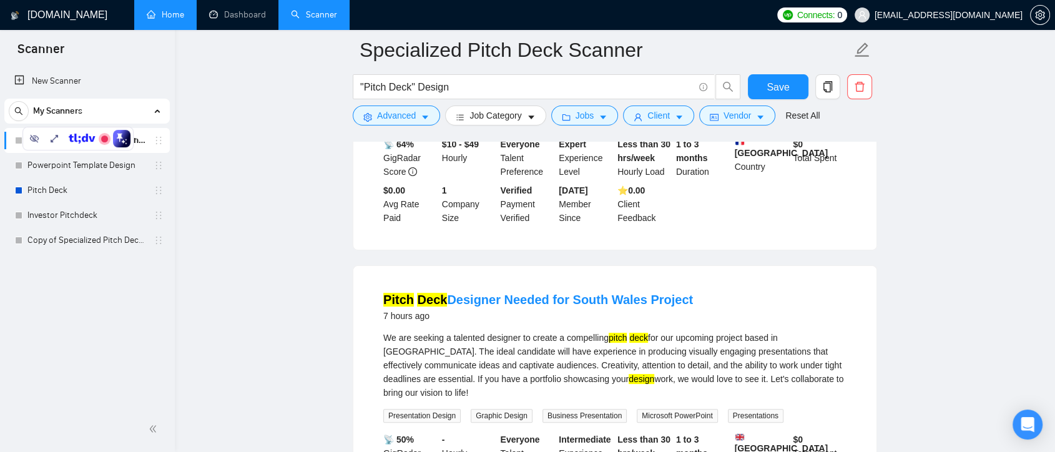
scroll to position [0, 0]
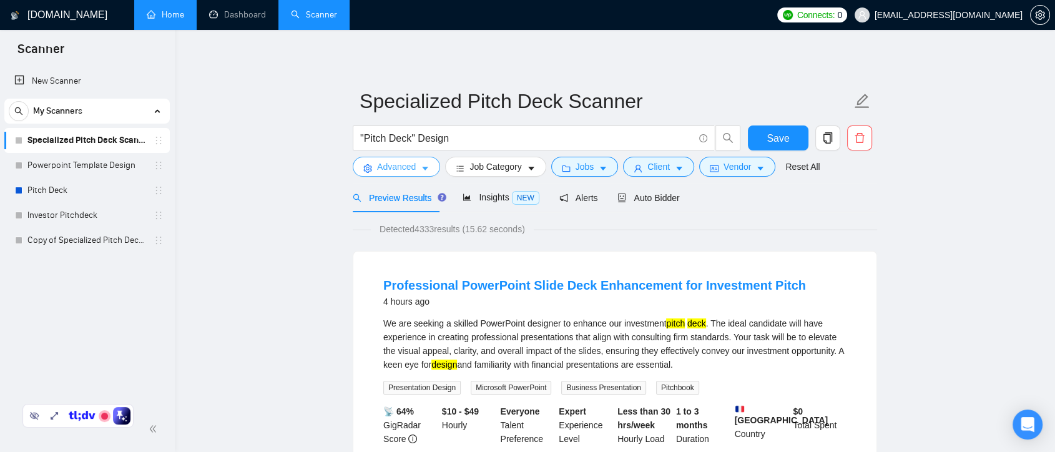
click at [417, 167] on button "Advanced" at bounding box center [396, 167] width 87 height 20
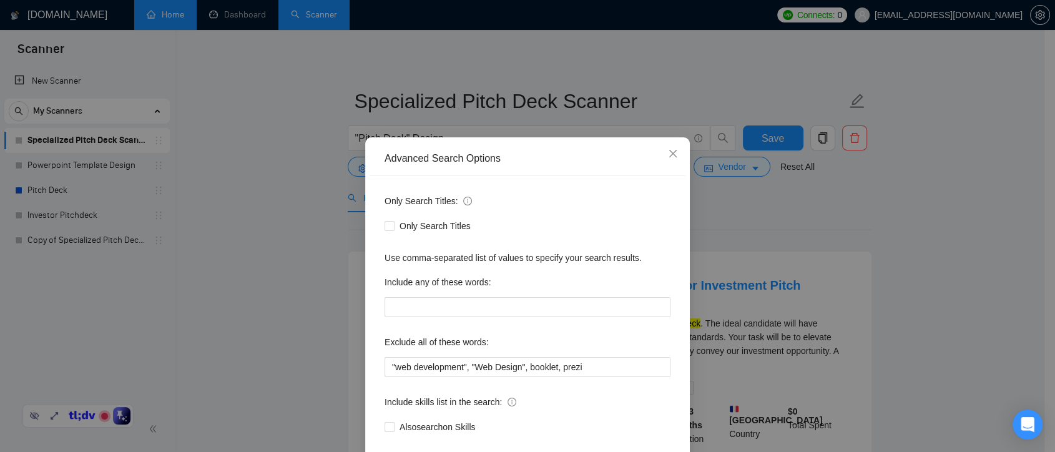
scroll to position [67, 0]
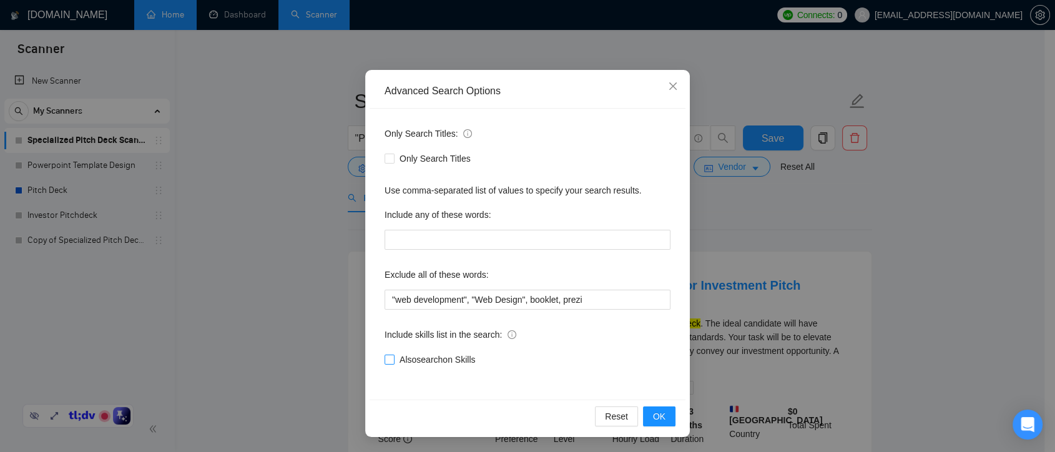
click at [385, 359] on input "Also search on Skills" at bounding box center [388, 359] width 9 height 9
checkbox input "true"
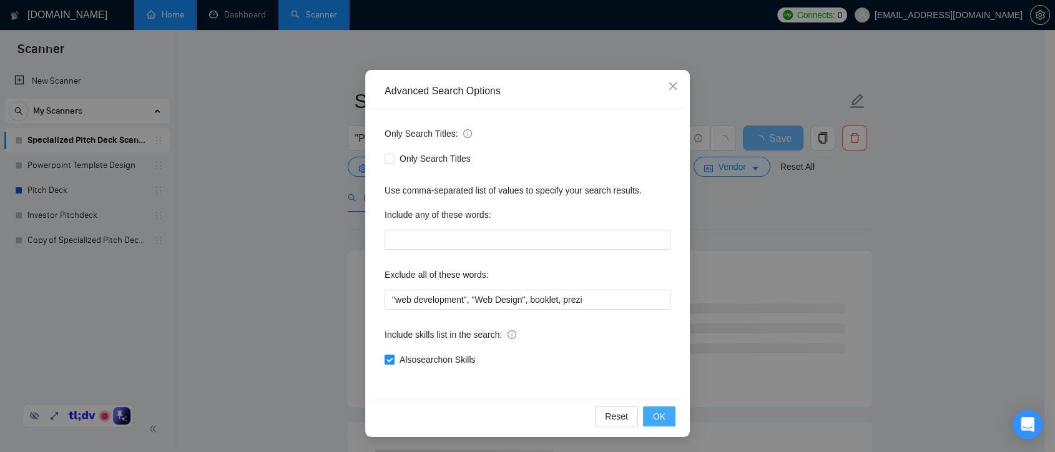
click at [661, 422] on button "OK" at bounding box center [659, 416] width 32 height 20
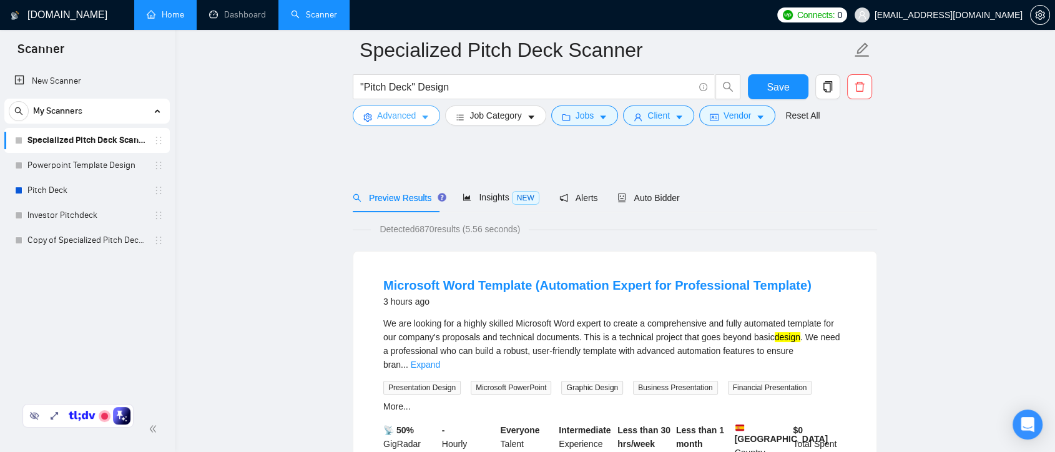
scroll to position [69, 0]
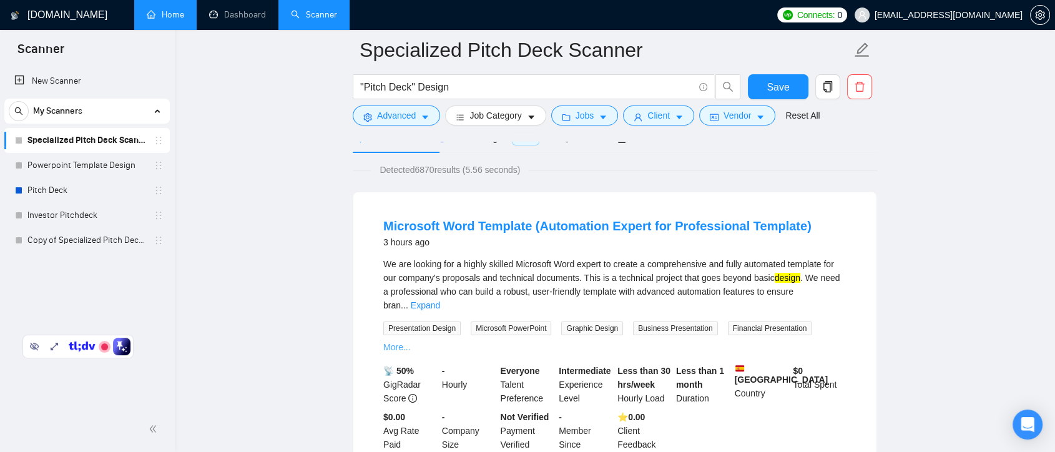
click at [411, 342] on link "More..." at bounding box center [396, 347] width 27 height 10
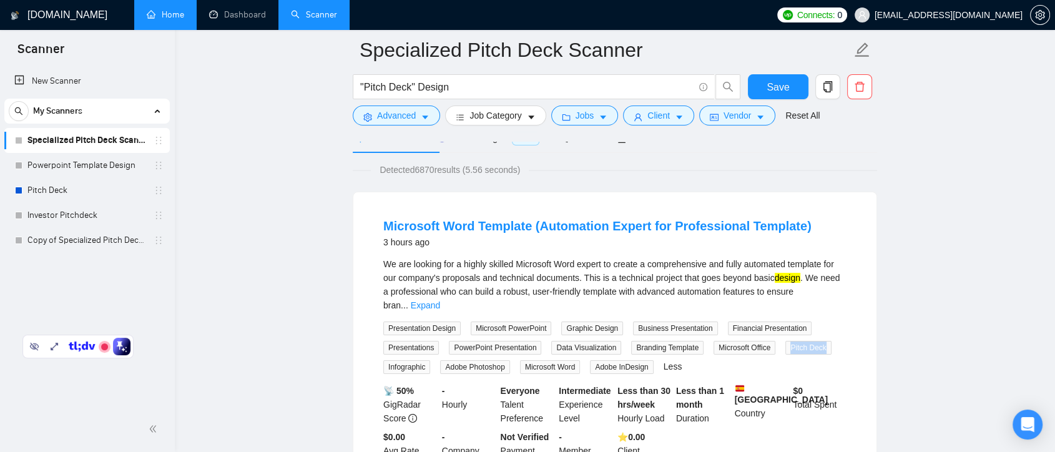
drag, startPoint x: 784, startPoint y: 333, endPoint x: 839, endPoint y: 329, distance: 55.1
click at [839, 329] on div "Presentation Design Microsoft PowerPoint Graphic Design Business Presentation F…" at bounding box center [615, 347] width 468 height 53
click at [831, 340] on div "Pitch Deck" at bounding box center [811, 347] width 56 height 14
click at [440, 300] on link "Expand" at bounding box center [425, 305] width 29 height 10
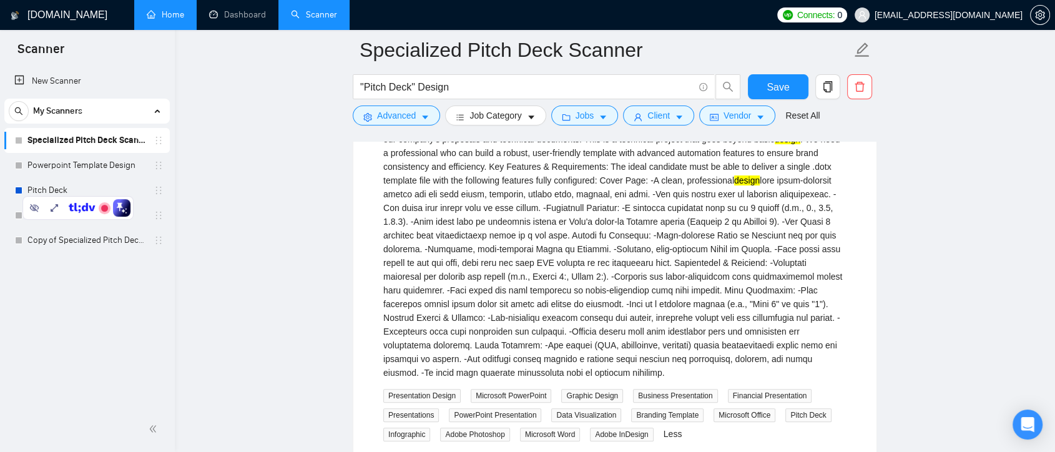
scroll to position [277, 0]
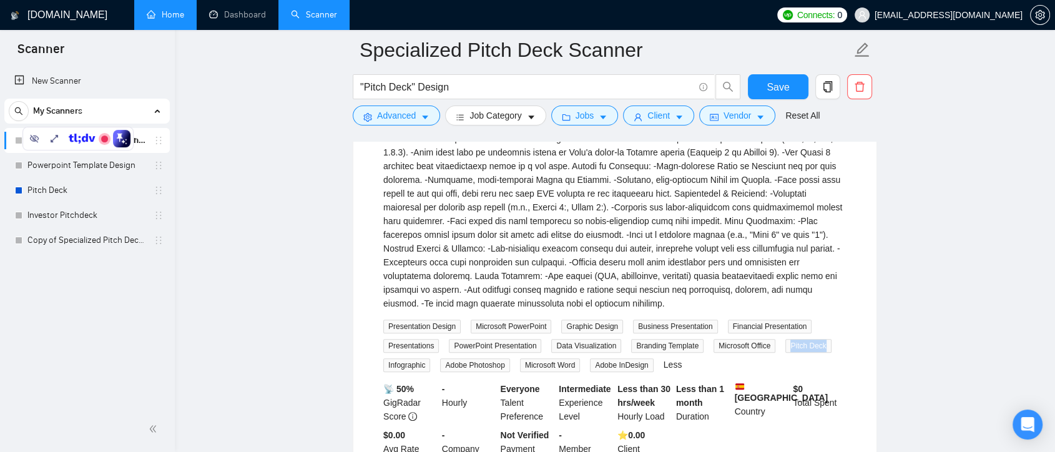
drag, startPoint x: 787, startPoint y: 343, endPoint x: 836, endPoint y: 340, distance: 49.4
click at [836, 340] on div "Presentation Design Microsoft PowerPoint Graphic Design Business Presentation F…" at bounding box center [615, 345] width 468 height 53
click at [836, 316] on div "We are looking for a highly skilled Microsoft Word expert to create a comprehen…" at bounding box center [614, 210] width 463 height 323
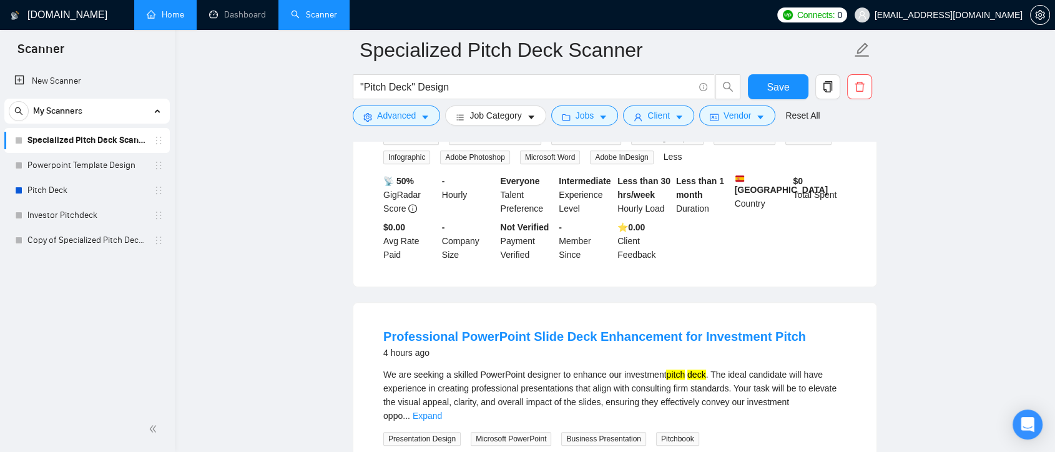
scroll to position [624, 0]
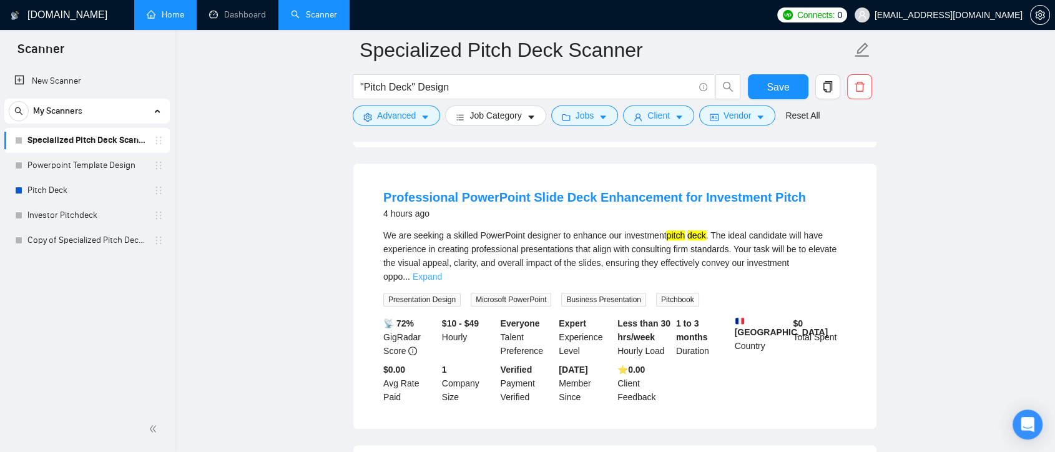
click at [442, 272] on link "Expand" at bounding box center [427, 277] width 29 height 10
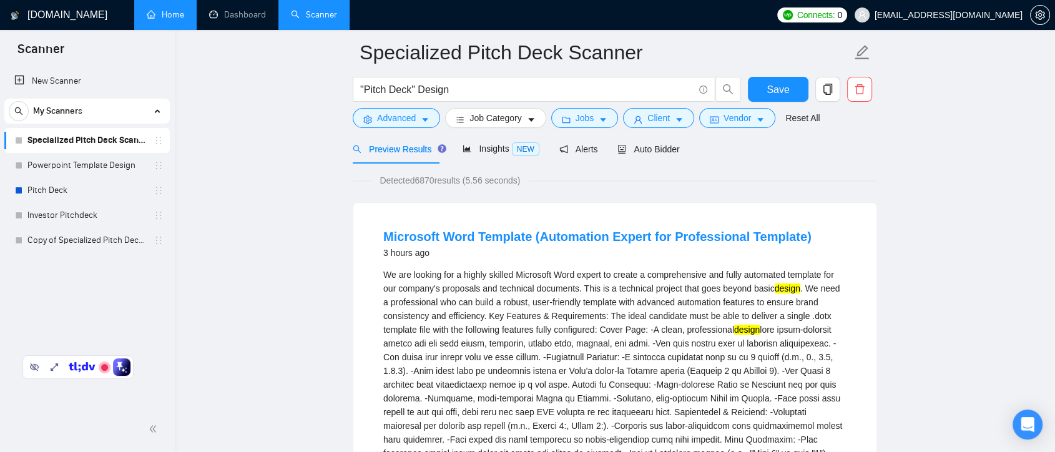
scroll to position [0, 0]
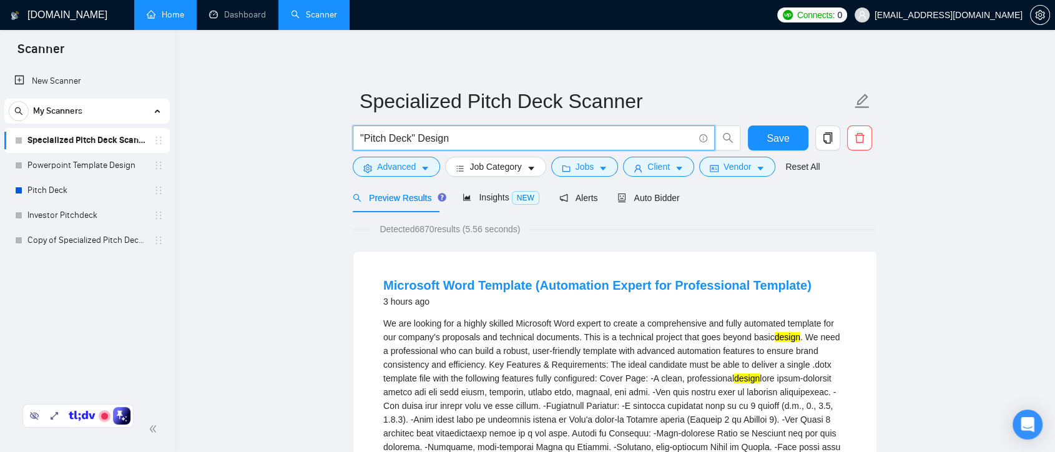
click at [414, 137] on input ""Pitch Deck" Design" at bounding box center [526, 138] width 333 height 16
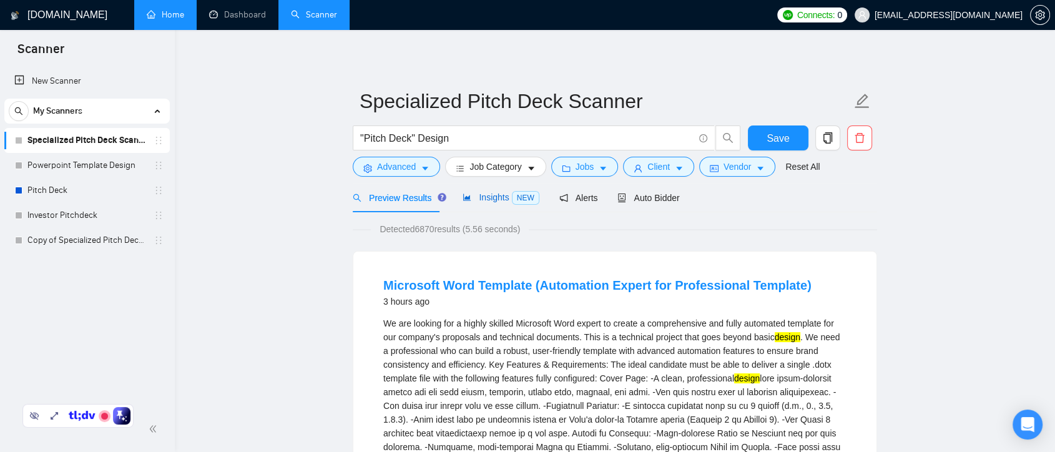
click at [488, 198] on span "Insights NEW" at bounding box center [500, 197] width 76 height 10
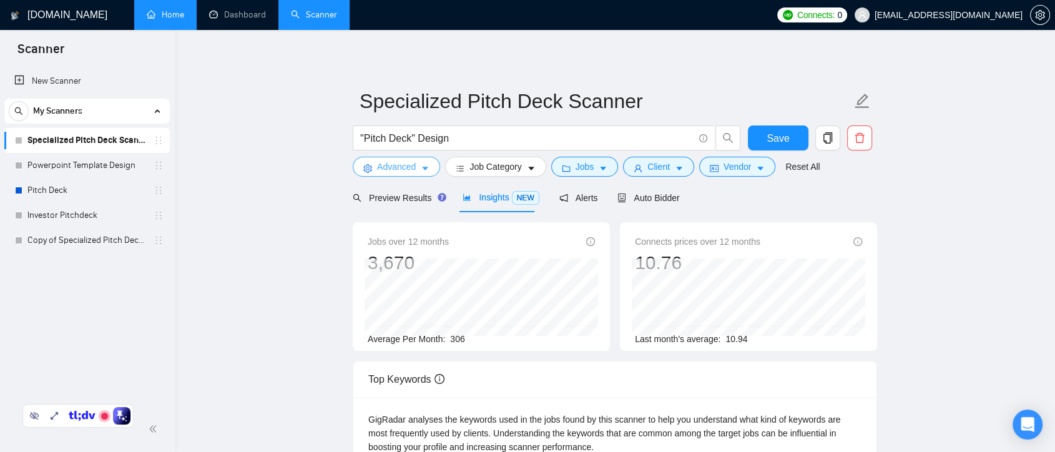
click at [419, 167] on button "Advanced" at bounding box center [396, 167] width 87 height 20
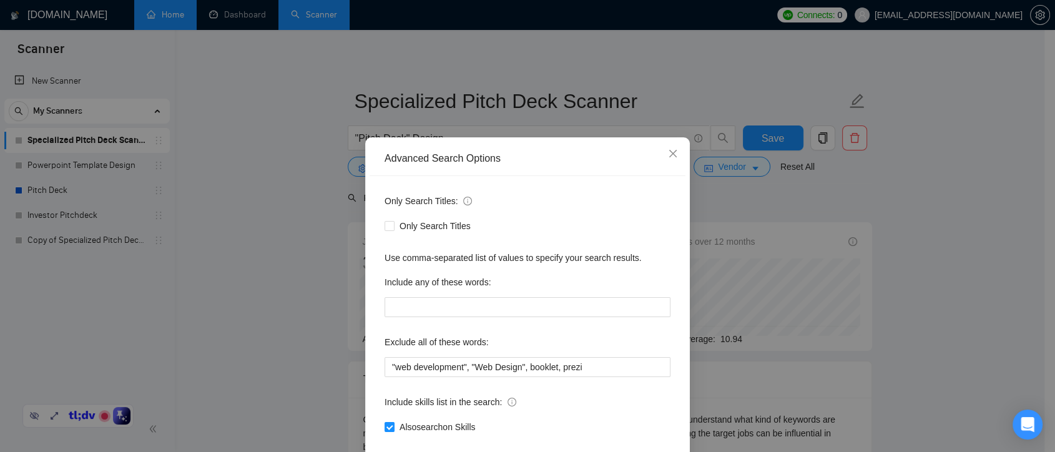
scroll to position [67, 0]
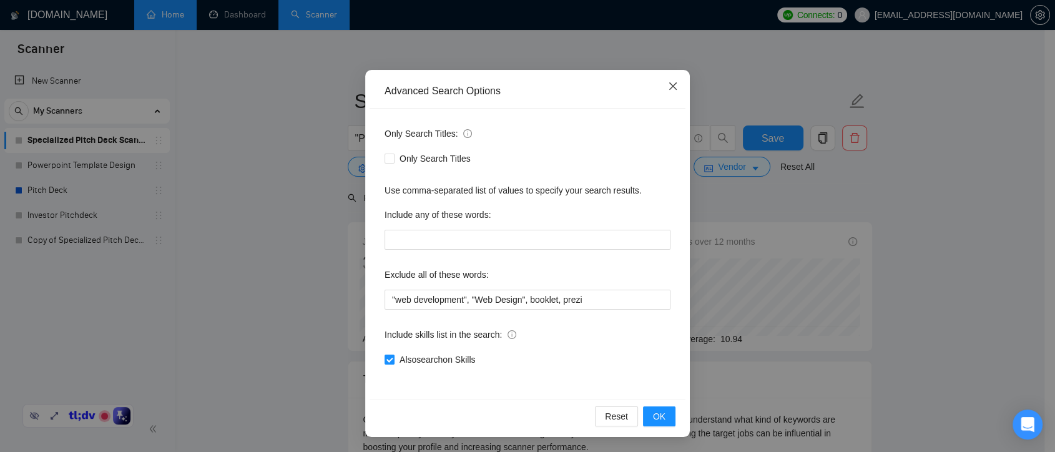
click at [669, 87] on icon "close" at bounding box center [672, 85] width 7 height 7
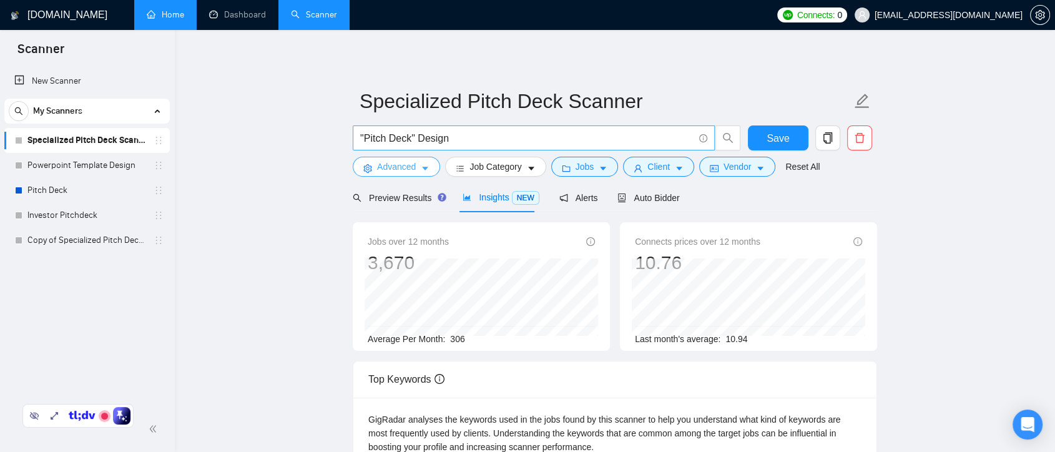
scroll to position [0, 0]
drag, startPoint x: 416, startPoint y: 139, endPoint x: 409, endPoint y: 135, distance: 7.8
click at [409, 135] on input ""Pitch Deck" Design" at bounding box center [526, 138] width 333 height 16
click at [446, 137] on input ""Pitch Deck Design" at bounding box center [526, 138] width 333 height 16
paste input """
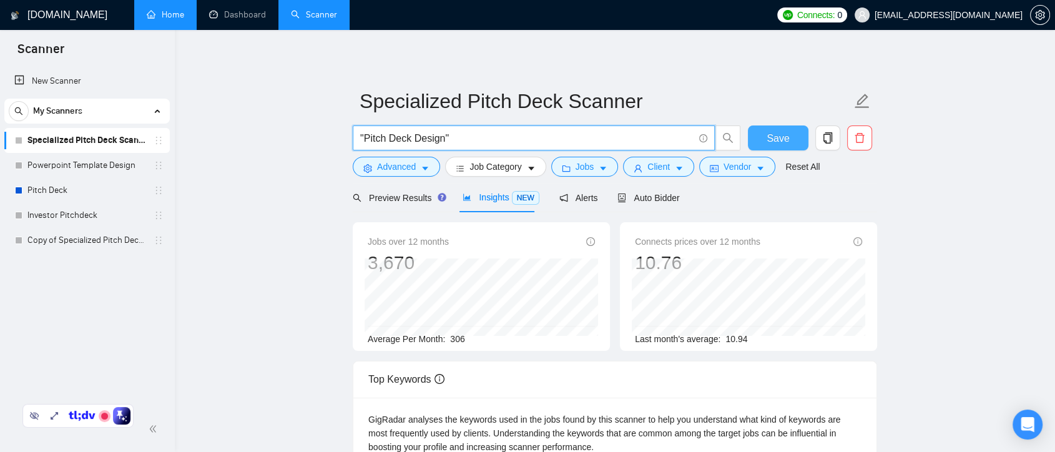
type input ""Pitch Deck Design""
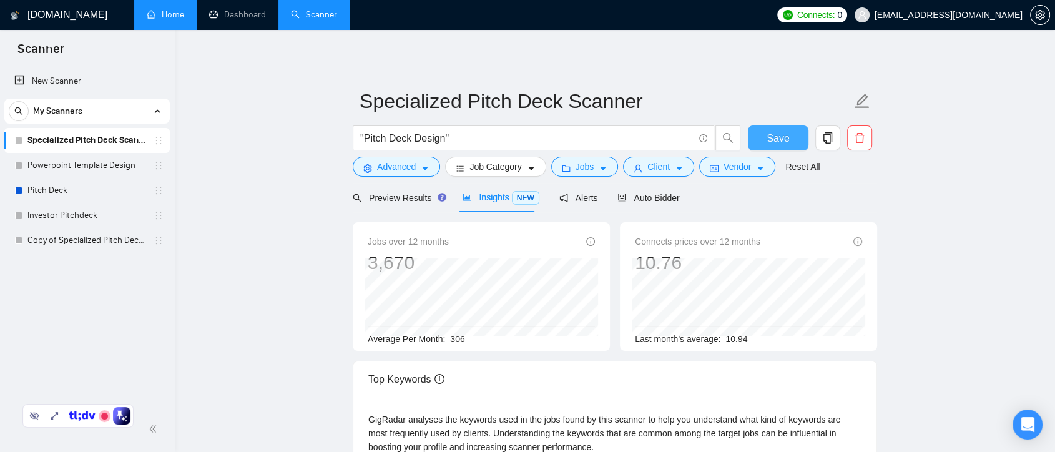
click at [773, 135] on span "Save" at bounding box center [777, 138] width 22 height 16
click at [620, 196] on icon "robot" at bounding box center [621, 197] width 9 height 9
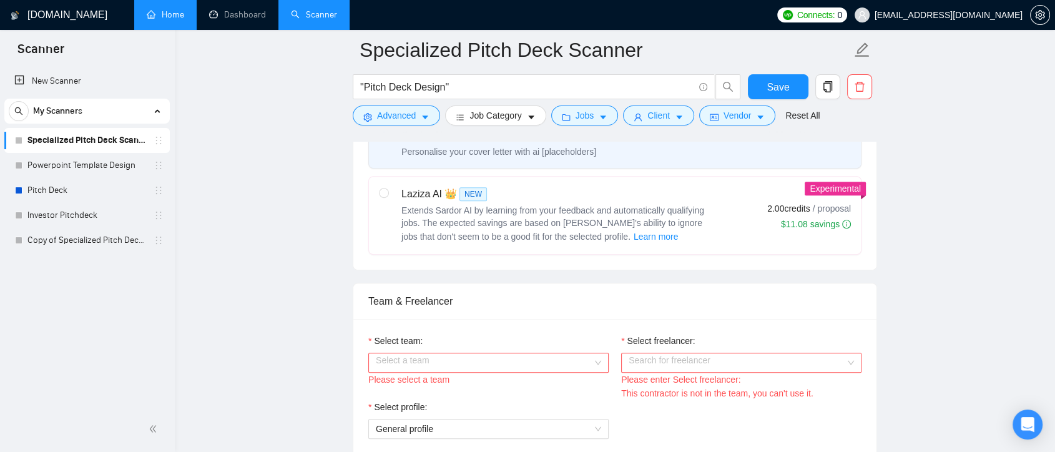
scroll to position [554, 0]
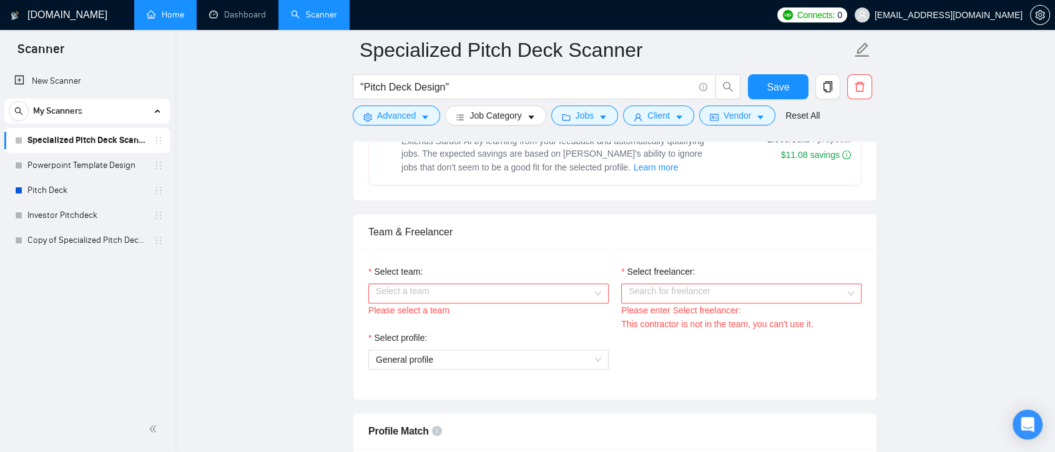
click at [597, 294] on div "Select a team" at bounding box center [488, 293] width 240 height 20
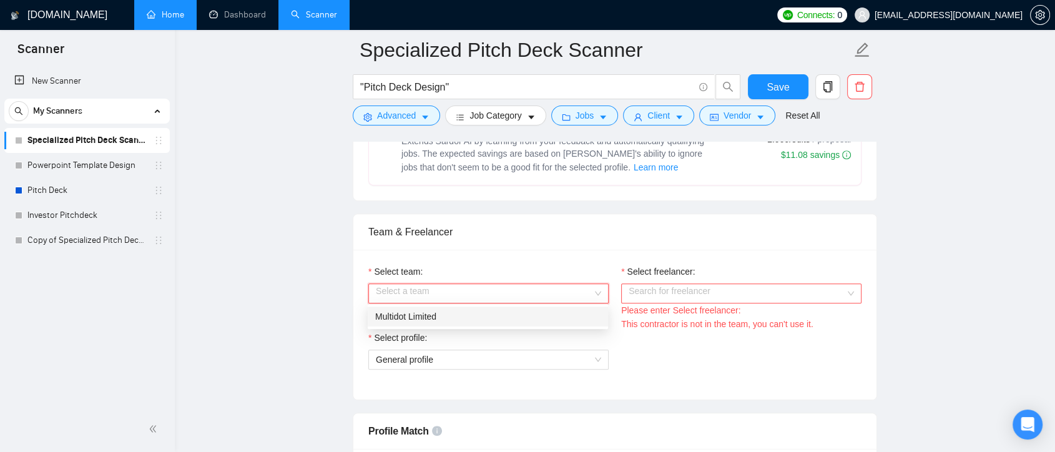
click at [549, 318] on div "Multidot Limited" at bounding box center [487, 317] width 225 height 14
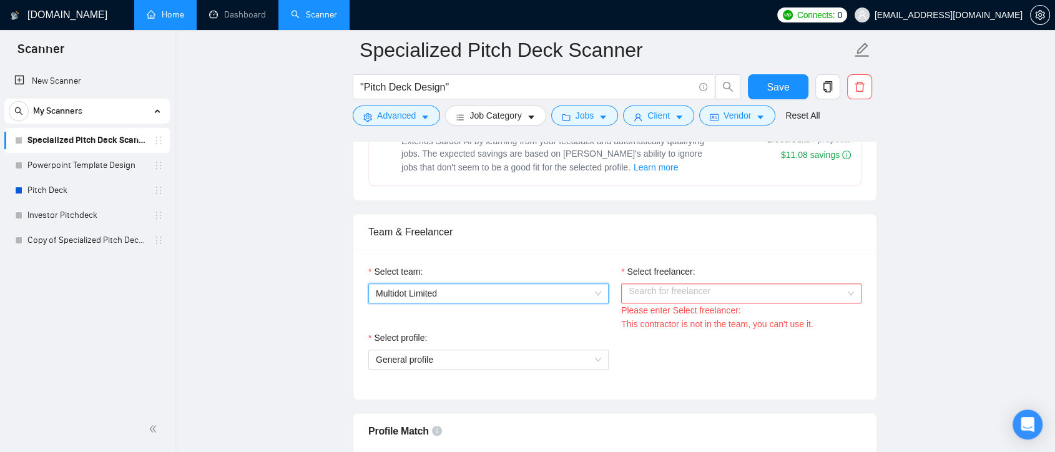
click at [855, 292] on div "Search for freelancer" at bounding box center [741, 293] width 240 height 20
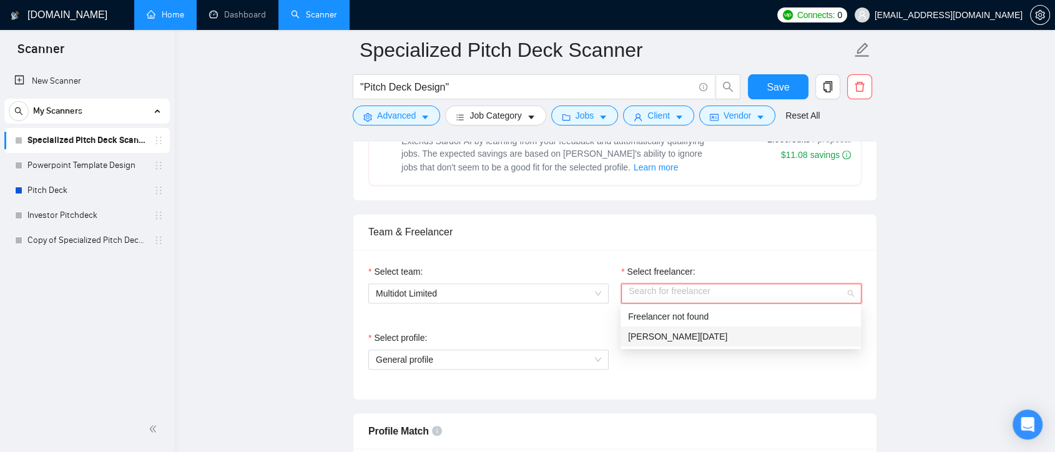
click at [760, 333] on div "[PERSON_NAME][DATE]" at bounding box center [740, 337] width 225 height 14
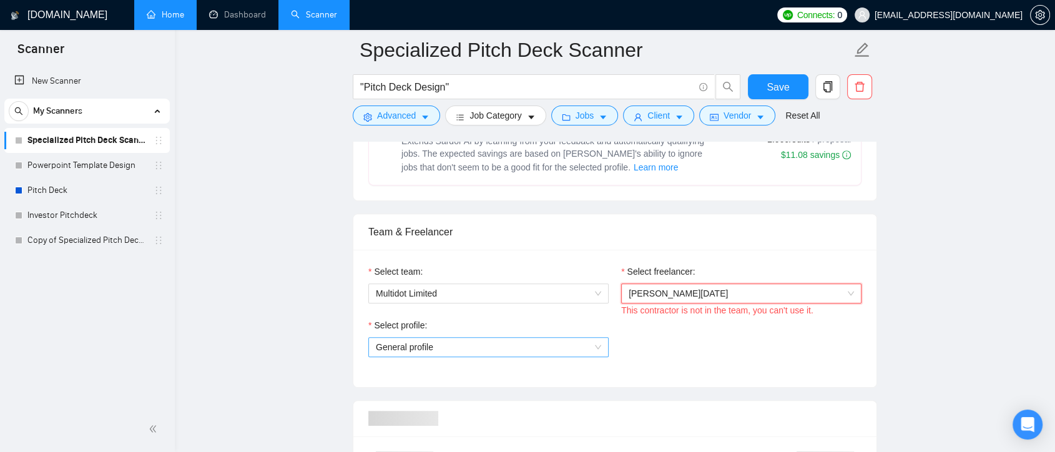
click at [588, 343] on span "General profile" at bounding box center [488, 347] width 225 height 19
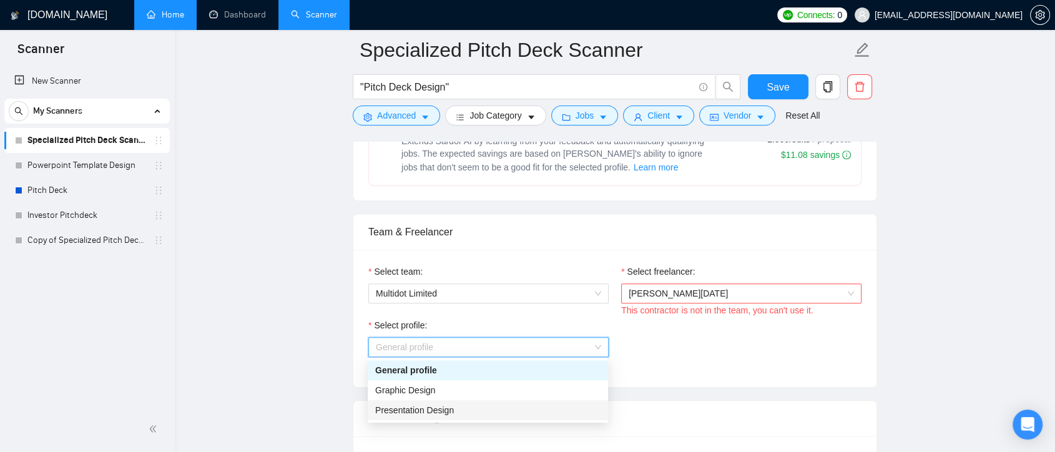
click at [536, 407] on div "Presentation Design" at bounding box center [487, 410] width 225 height 14
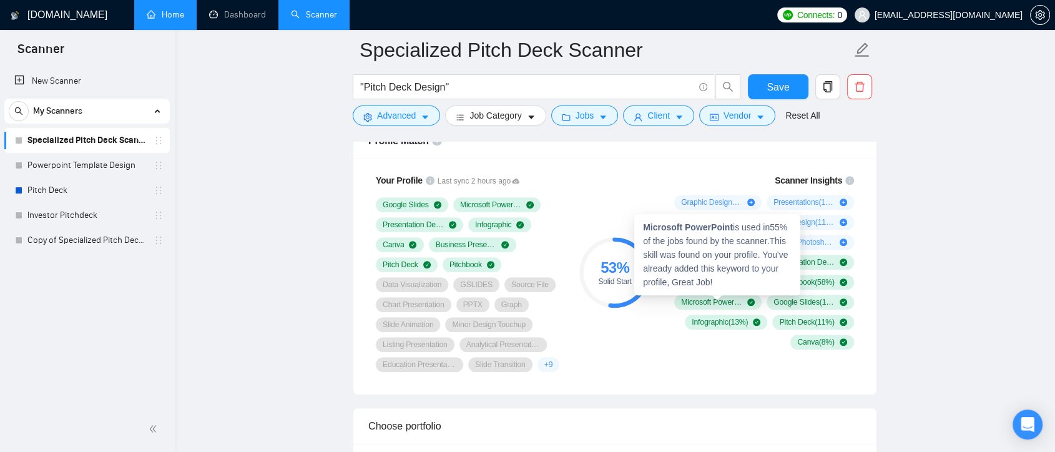
scroll to position [624, 0]
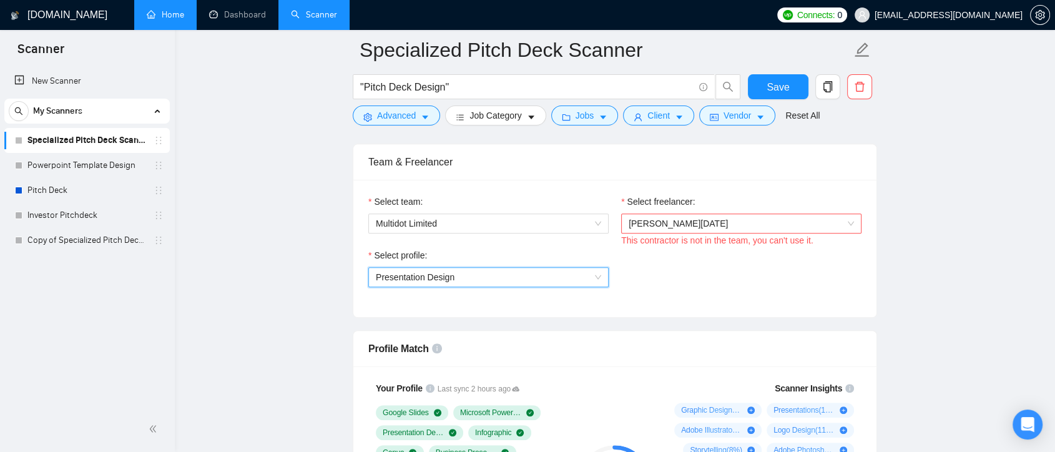
click at [848, 223] on span "[PERSON_NAME][DATE]" at bounding box center [741, 223] width 225 height 19
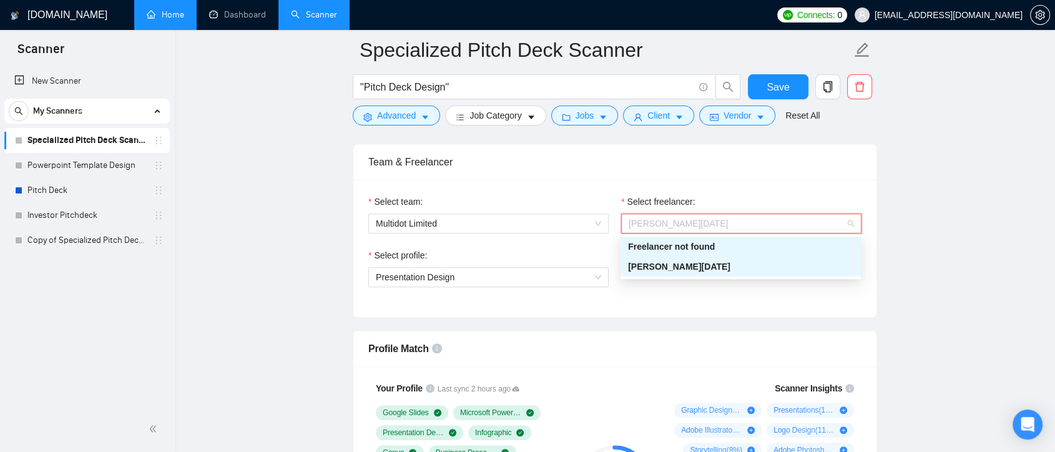
click at [754, 268] on div "[PERSON_NAME][DATE]" at bounding box center [740, 267] width 225 height 14
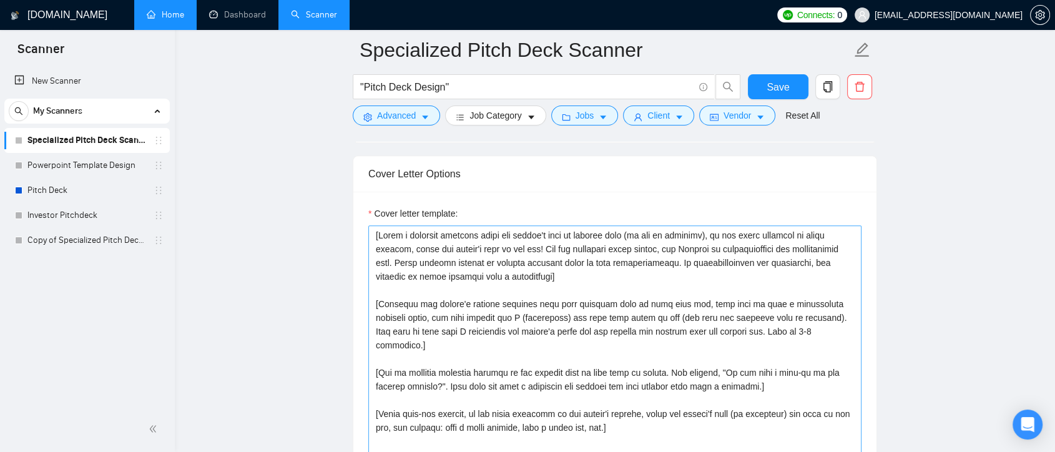
scroll to position [1456, 0]
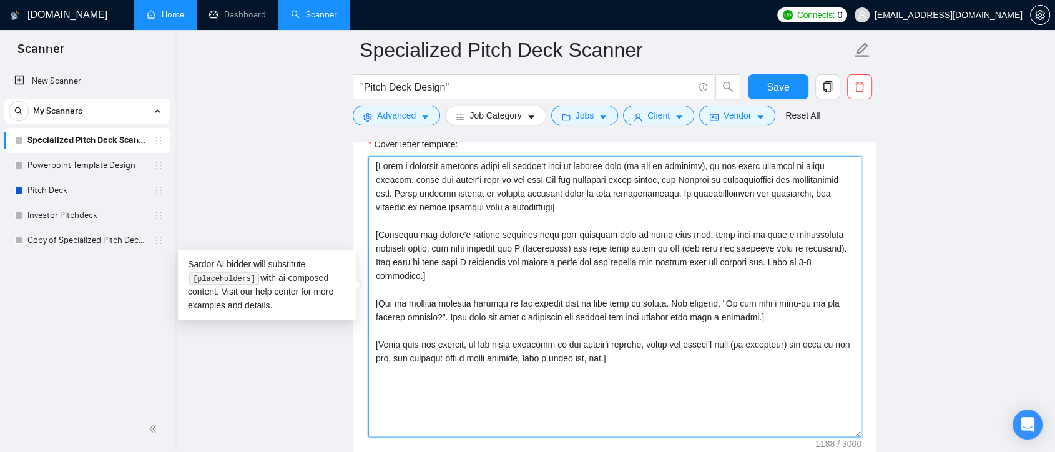
drag, startPoint x: 373, startPoint y: 166, endPoint x: 572, endPoint y: 215, distance: 205.1
click at [572, 215] on textarea "Cover letter template:" at bounding box center [614, 296] width 493 height 281
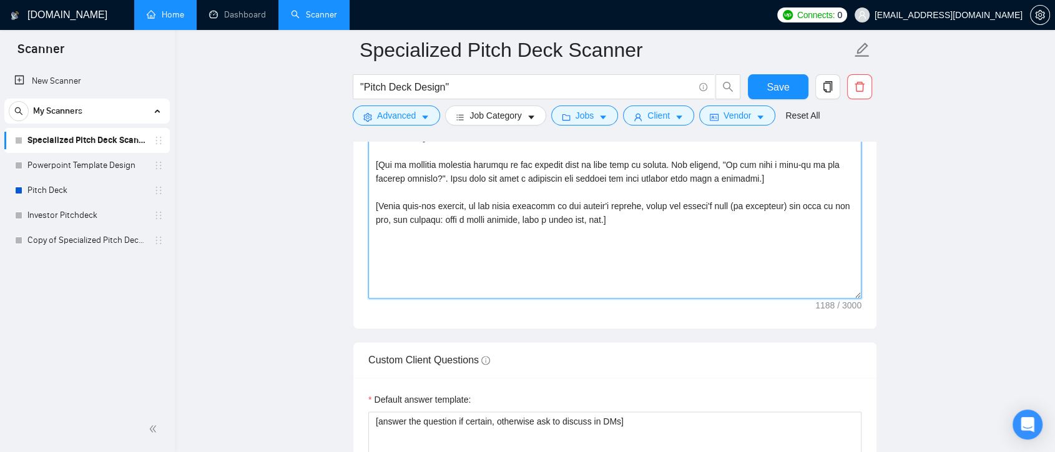
scroll to position [1733, 0]
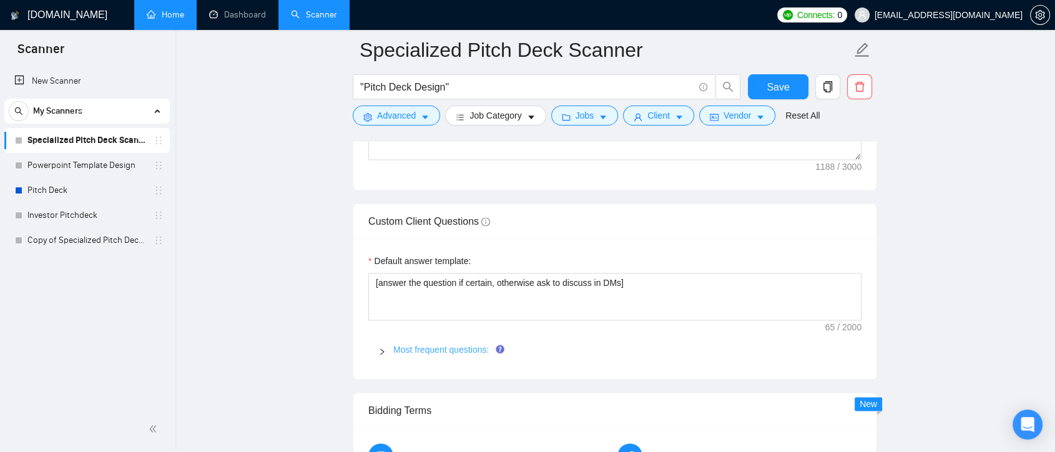
click at [469, 347] on link "Most frequent questions:" at bounding box center [440, 350] width 95 height 10
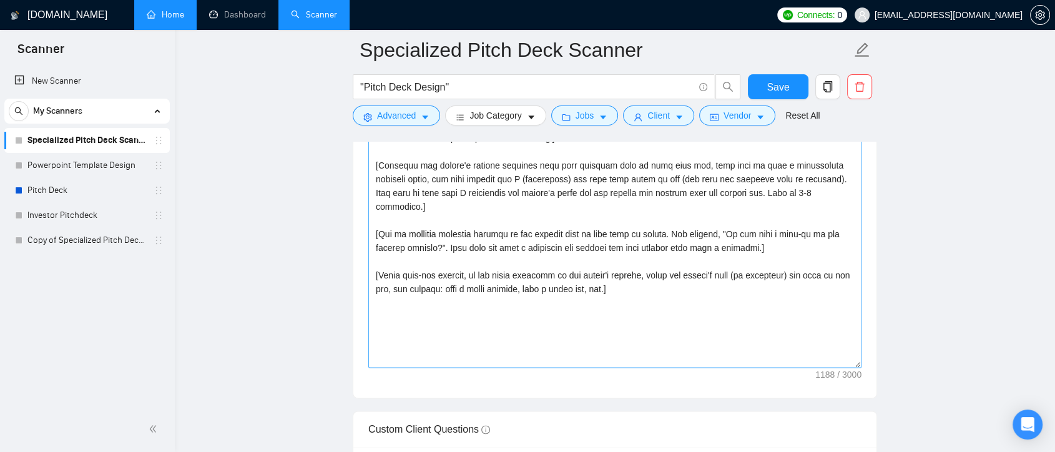
scroll to position [1456, 0]
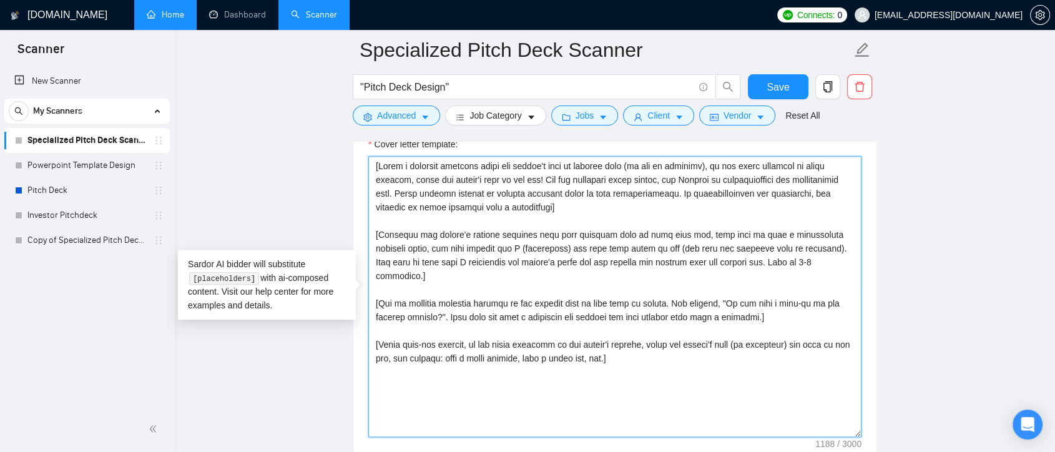
drag, startPoint x: 635, startPoint y: 360, endPoint x: 379, endPoint y: 151, distance: 330.5
click at [379, 151] on div "Cover letter template:" at bounding box center [614, 287] width 493 height 300
click at [655, 384] on textarea "Cover letter template:" at bounding box center [614, 296] width 493 height 281
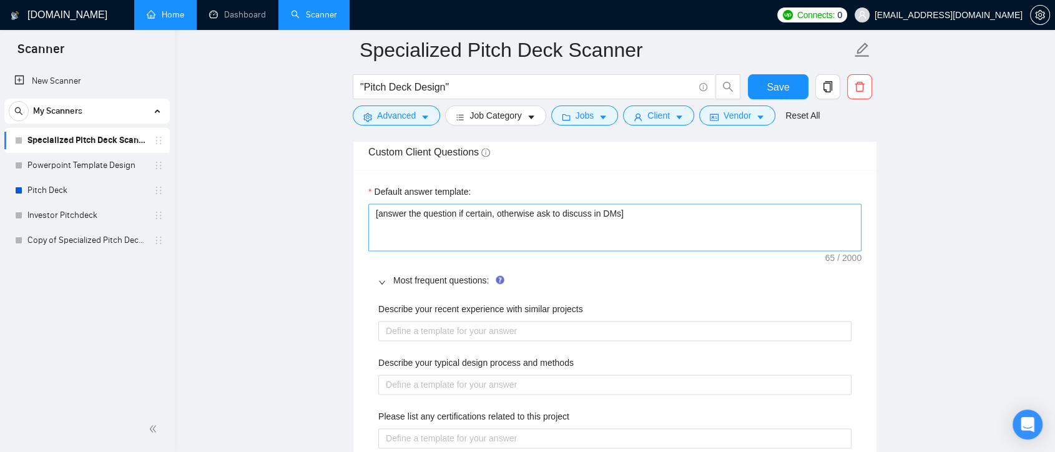
scroll to position [1872, 0]
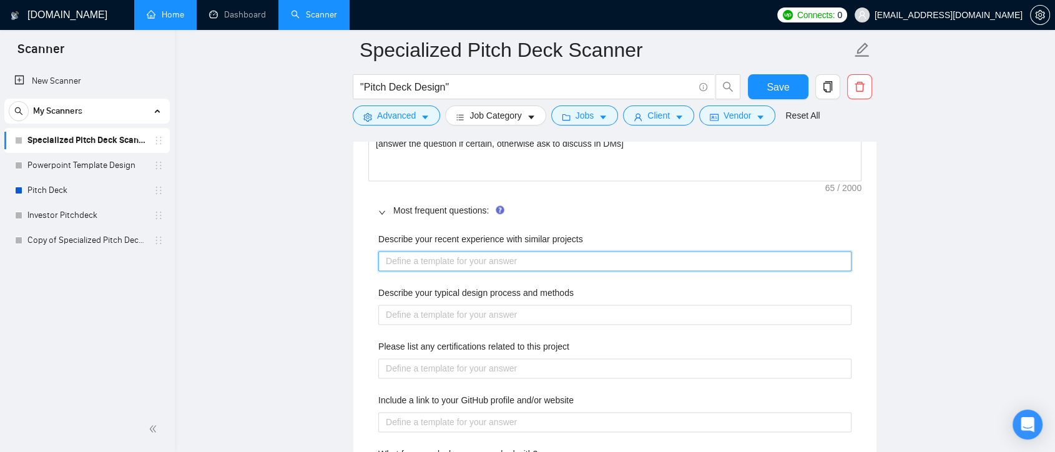
click at [385, 260] on projects "Describe your recent experience with similar projects" at bounding box center [614, 261] width 473 height 20
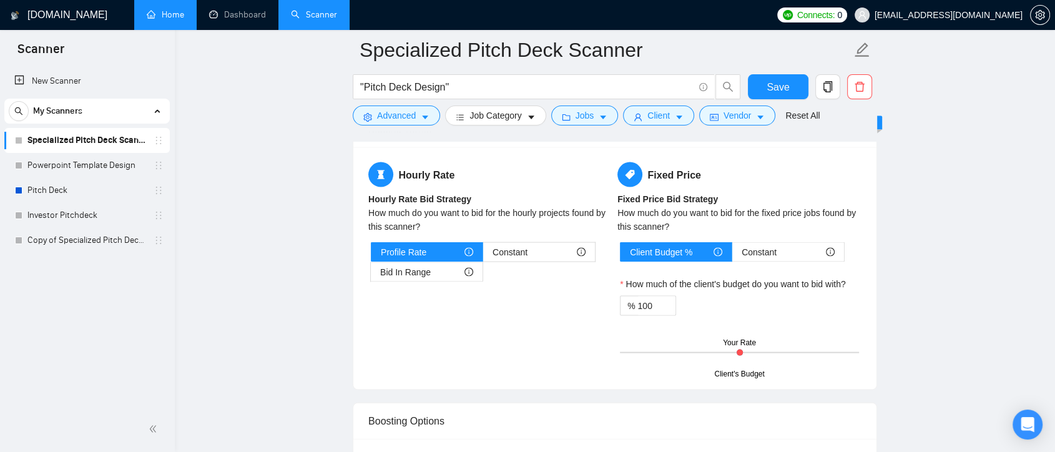
scroll to position [2843, 0]
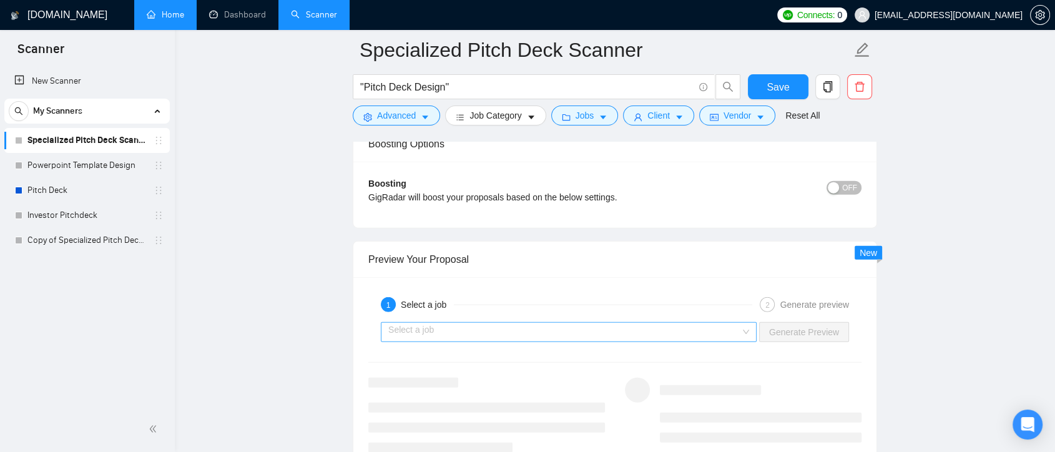
click at [750, 331] on div "Select a job" at bounding box center [569, 332] width 376 height 20
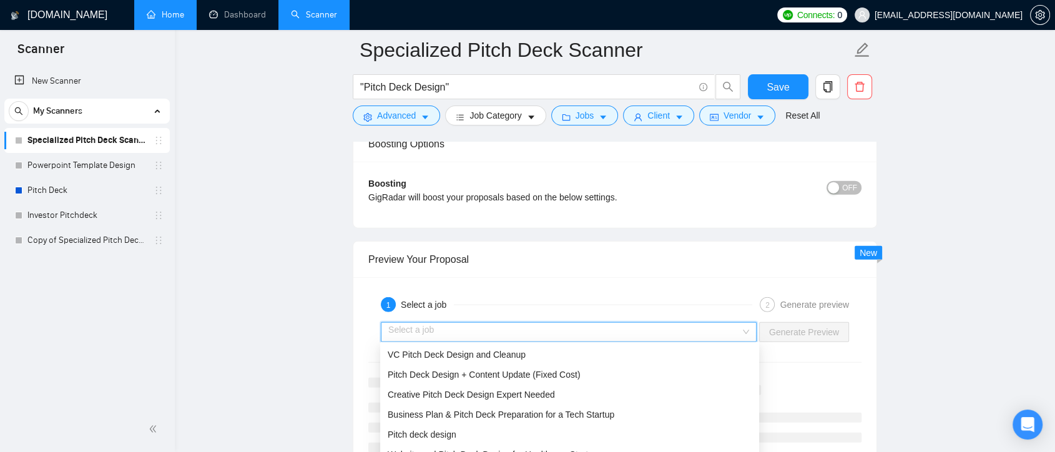
scroll to position [2912, 0]
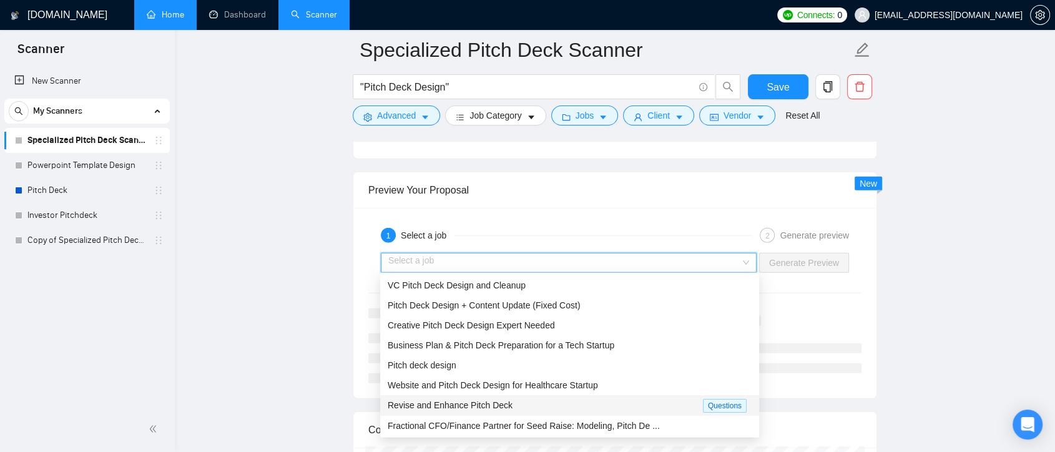
click at [829, 291] on div "1 Select a job 2 Generate preview Select a job Generate Preview" at bounding box center [614, 303] width 523 height 190
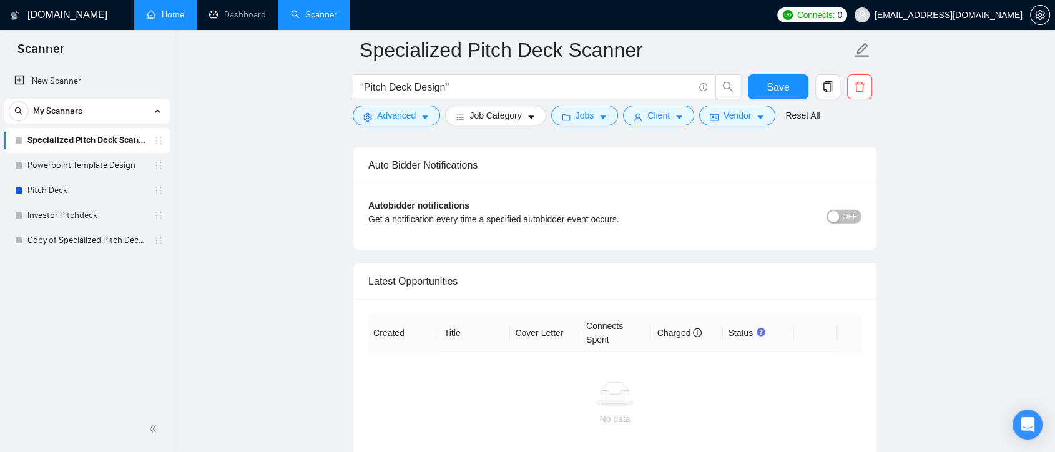
scroll to position [3649, 0]
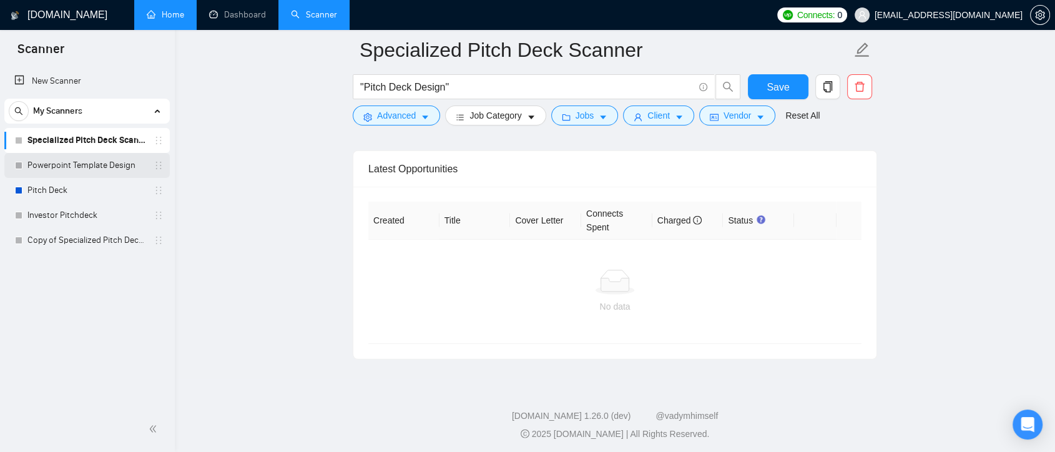
click at [109, 165] on link "Powerpoint Template Design" at bounding box center [86, 165] width 119 height 25
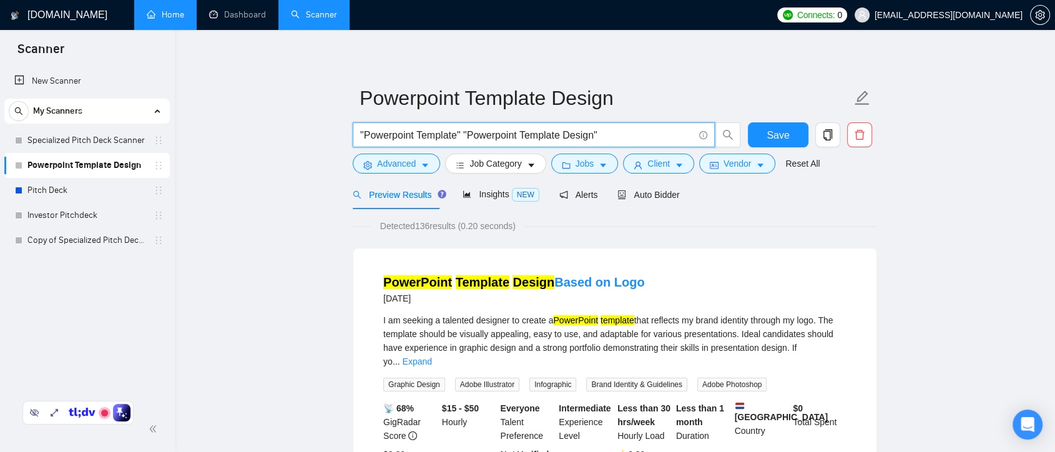
click at [464, 134] on input ""Powerpoint Template" "Powerpoint Template Design"" at bounding box center [526, 135] width 333 height 16
click at [102, 189] on link "Pitch Deck" at bounding box center [86, 190] width 119 height 25
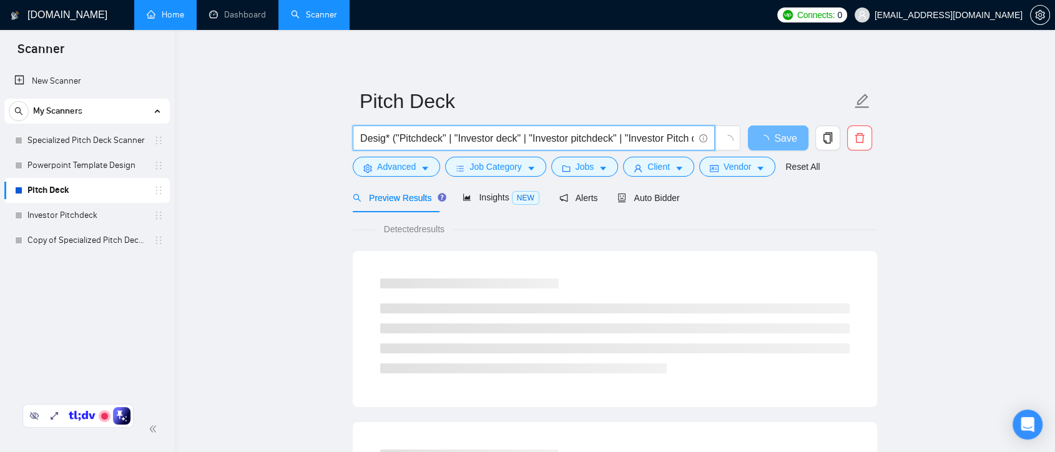
click at [446, 138] on input "Desig* ("Pitchdeck" | "Investor deck" | "Investor pitchdeck" | "Investor Pitch …" at bounding box center [526, 138] width 333 height 16
click at [103, 164] on link "Powerpoint Template Design" at bounding box center [86, 165] width 119 height 25
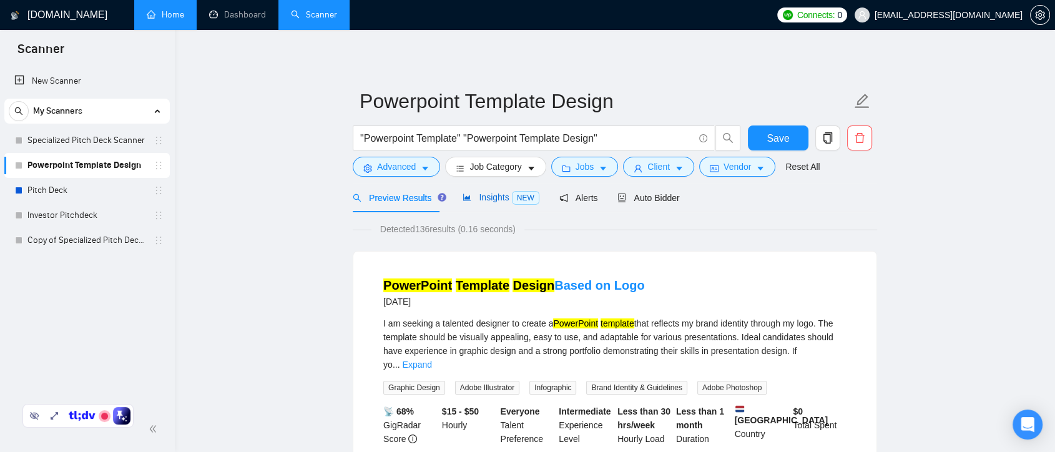
click at [477, 200] on span "Insights NEW" at bounding box center [500, 197] width 76 height 10
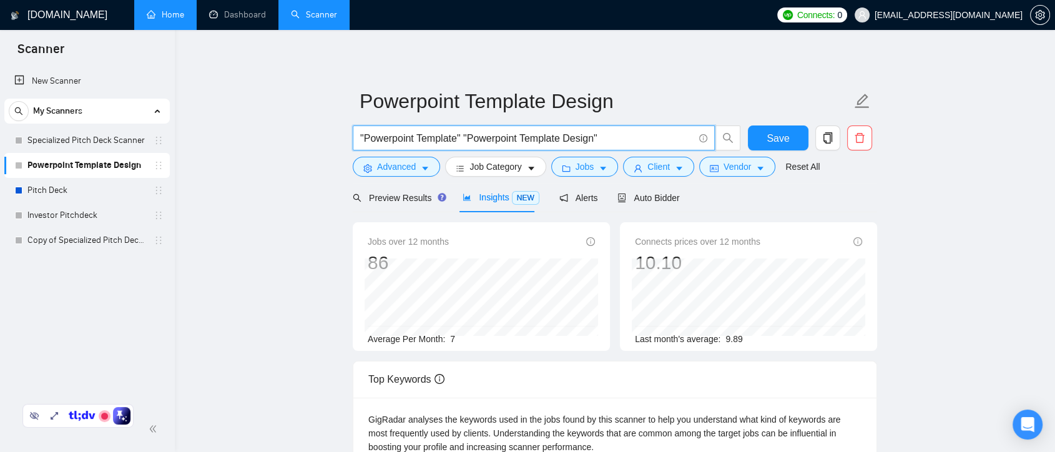
click at [462, 138] on input ""Powerpoint Template" "Powerpoint Template Design"" at bounding box center [526, 138] width 333 height 16
paste input "|"
click at [461, 140] on input ""Powerpoint Template"| "Powerpoint Template Design"" at bounding box center [526, 138] width 333 height 16
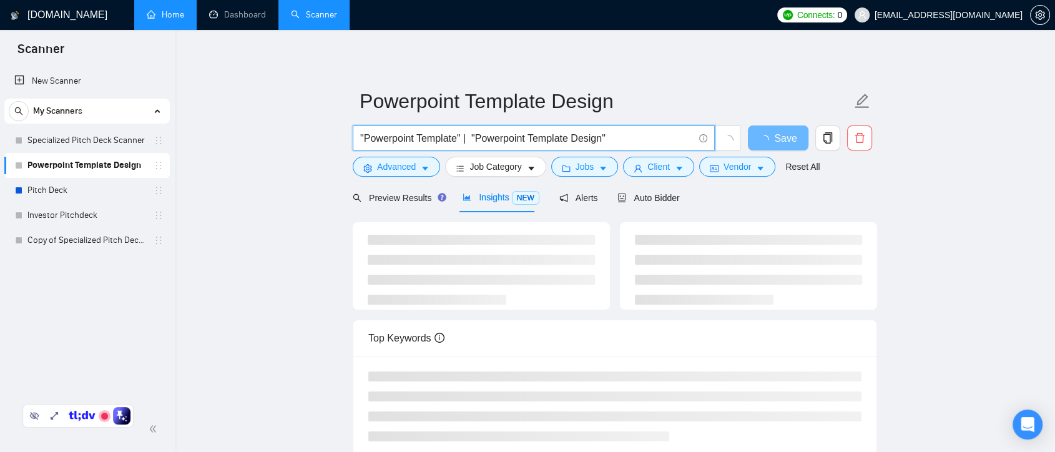
click at [471, 141] on input ""Powerpoint Template" | "Powerpoint Template Design"" at bounding box center [526, 138] width 333 height 16
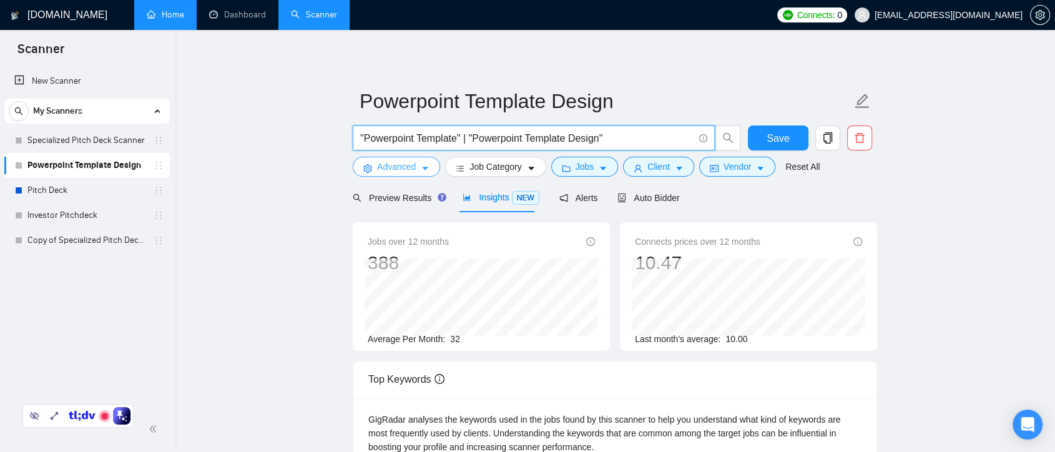
type input ""Powerpoint Template" | "Powerpoint Template Design""
click at [414, 172] on span "Advanced" at bounding box center [396, 167] width 39 height 14
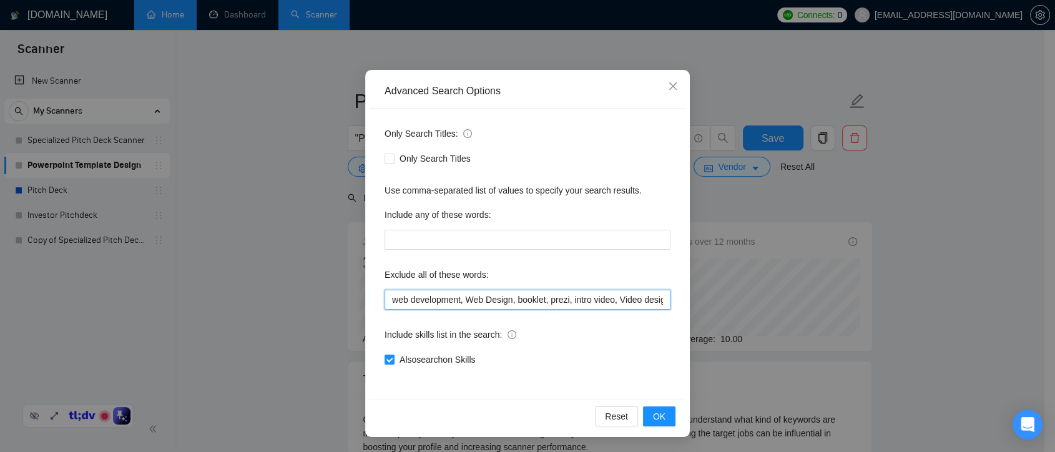
scroll to position [0, 6]
drag, startPoint x: 534, startPoint y: 303, endPoint x: 674, endPoint y: 303, distance: 139.8
click at [674, 303] on div "Only Search Titles: Only Search Titles Use comma-separated list of values to sp…" at bounding box center [527, 254] width 316 height 291
click at [459, 300] on input "web development, Web Design, booklet, prezi, intro video, Video design" at bounding box center [527, 300] width 286 height 20
click at [449, 299] on input "web development, Web Design, booklet, prezi, intro video, Video design" at bounding box center [527, 300] width 286 height 20
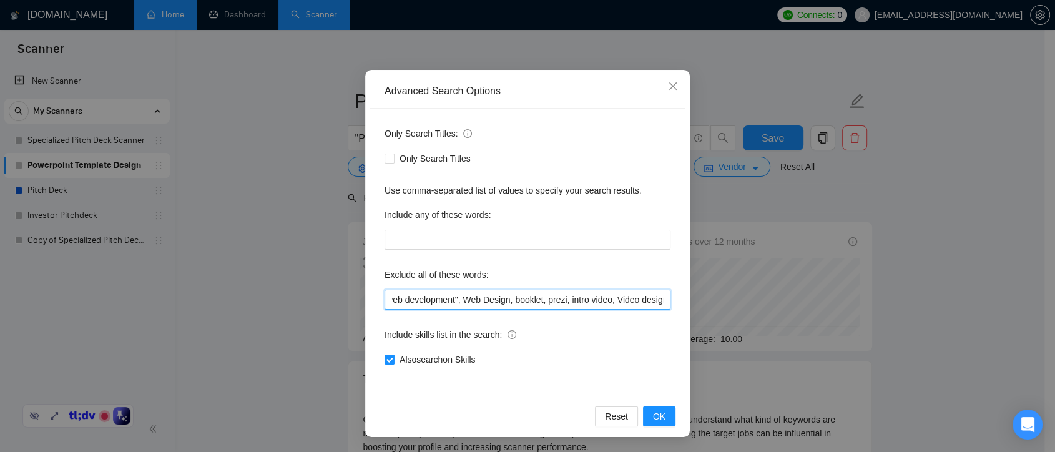
click at [386, 301] on input "web development", Web Design, booklet, prezi, intro video, Video design" at bounding box center [527, 300] width 286 height 20
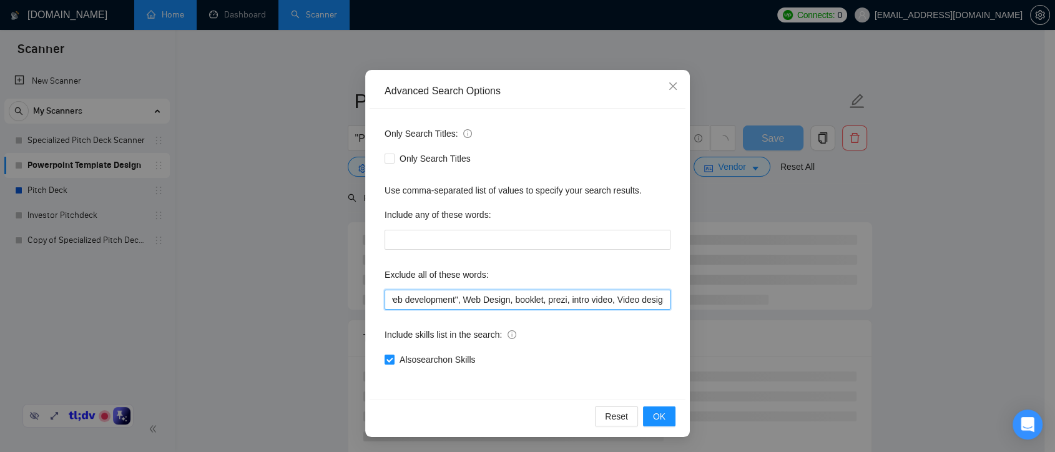
scroll to position [0, 0]
click at [466, 298] on input ""web development", Web Design, booklet, prezi, intro video, Video design" at bounding box center [527, 300] width 286 height 20
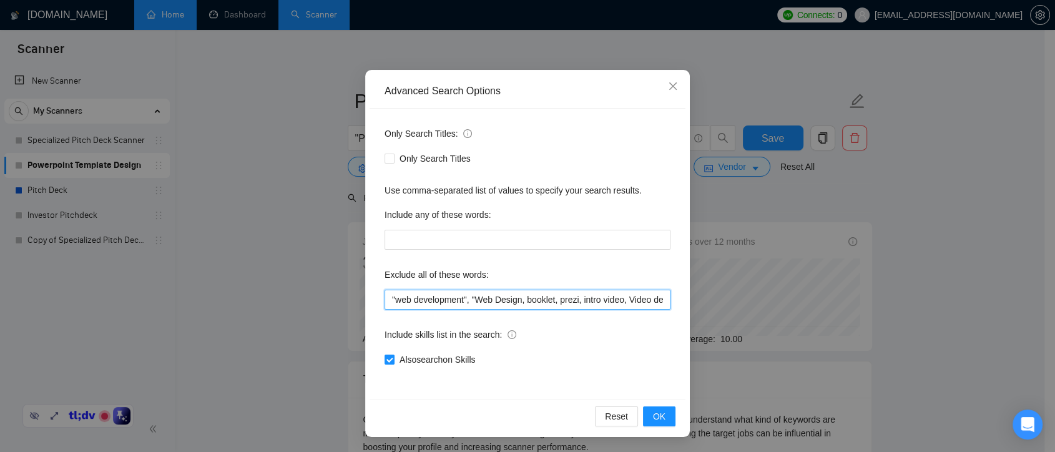
click at [518, 301] on input ""web development", "Web Design, booklet, prezi, intro video, Video design" at bounding box center [527, 300] width 286 height 20
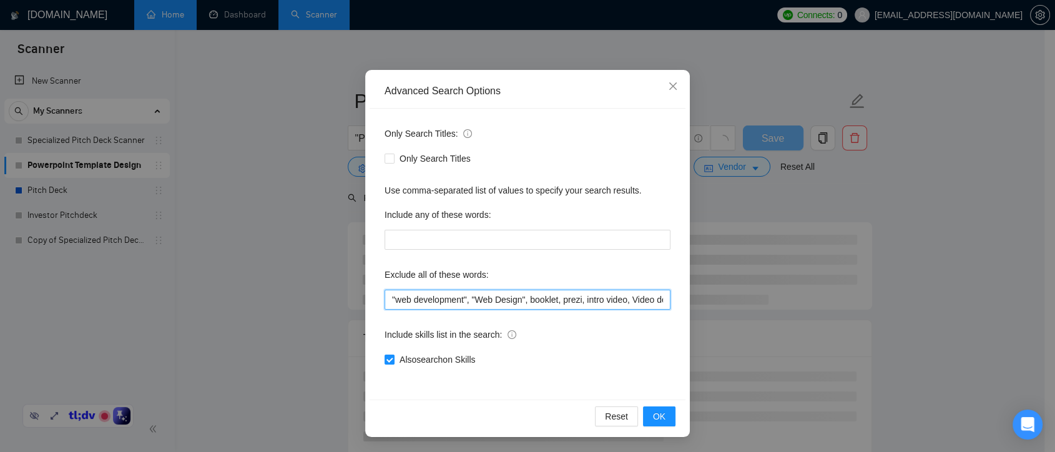
click at [580, 300] on input ""web development", "Web Design", booklet, prezi, intro video, Video design" at bounding box center [527, 300] width 286 height 20
click at [629, 298] on input ""web development", "Web Design", booklet, prezi, "intro video, Video design" at bounding box center [527, 300] width 286 height 20
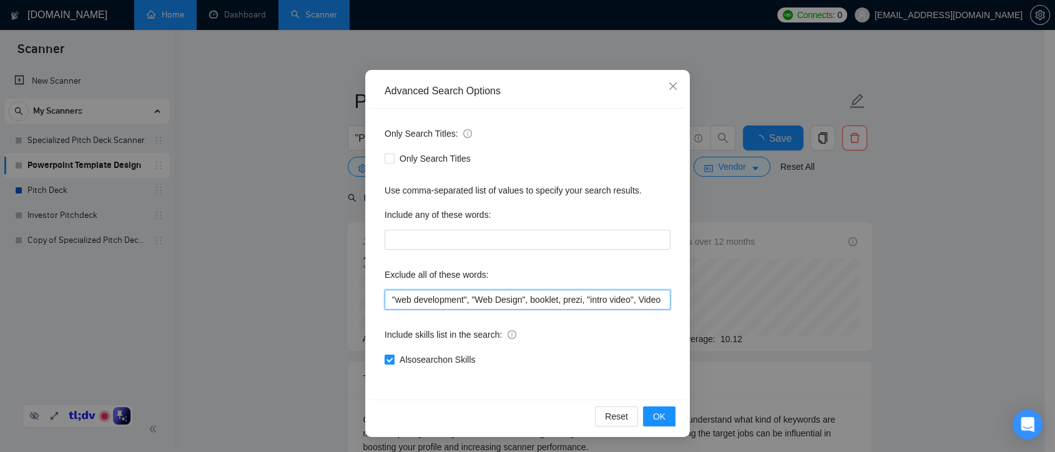
click at [680, 297] on div "Advanced Search Options Only Search Titles: Only Search Titles Use comma-separa…" at bounding box center [527, 253] width 325 height 367
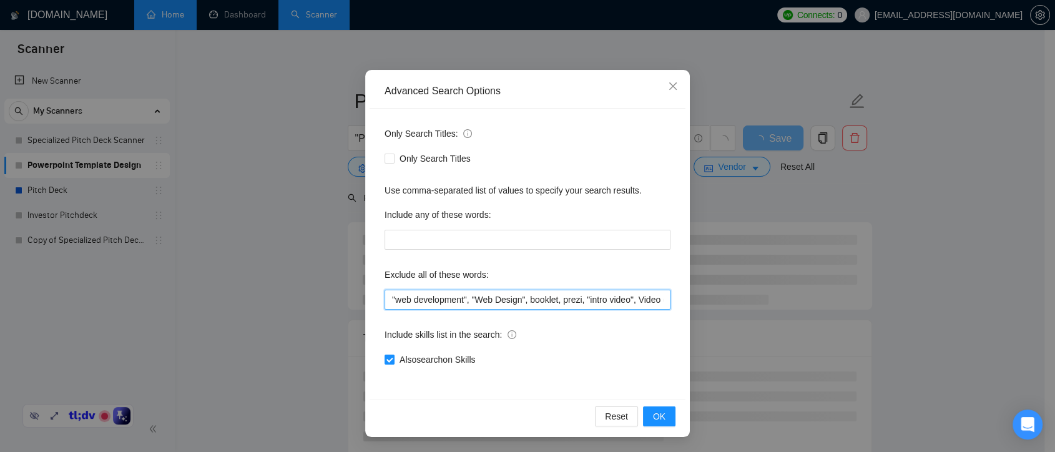
scroll to position [0, 26]
drag, startPoint x: 615, startPoint y: 298, endPoint x: 671, endPoint y: 298, distance: 55.5
click at [671, 298] on div "Only Search Titles: Only Search Titles Use comma-separated list of values to sp…" at bounding box center [527, 254] width 316 height 291
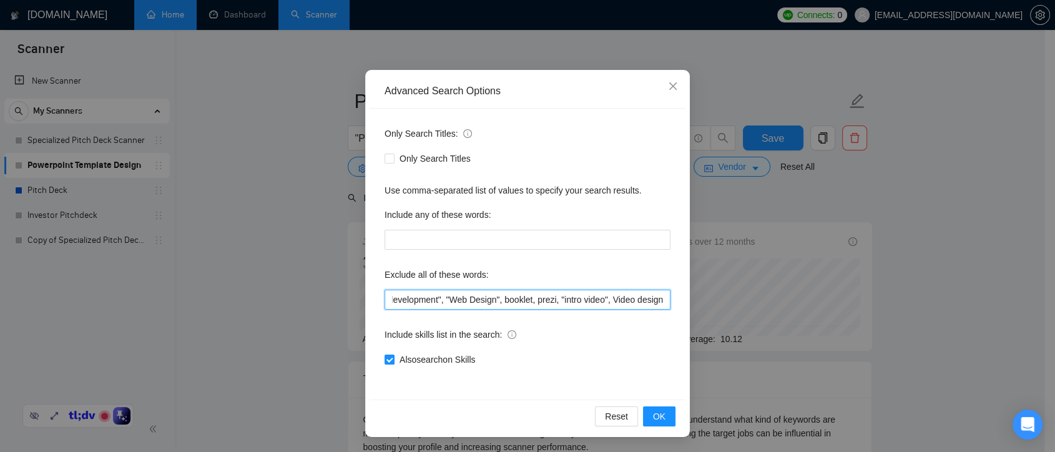
click at [607, 299] on input ""web development", "Web Design", booklet, prezi, "intro video", Video design" at bounding box center [527, 300] width 286 height 20
drag, startPoint x: 627, startPoint y: 300, endPoint x: 680, endPoint y: 300, distance: 53.7
click at [680, 300] on div "Advanced Search Options Only Search Titles: Only Search Titles Use comma-separa…" at bounding box center [527, 253] width 325 height 367
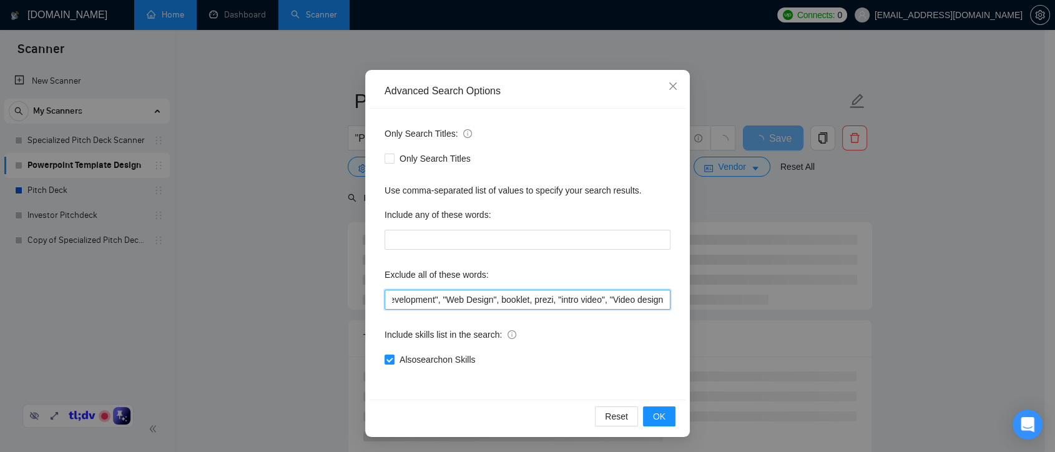
click at [655, 300] on input ""web development", "Web Design", booklet, prezi, "intro video", "Video design" at bounding box center [527, 300] width 286 height 20
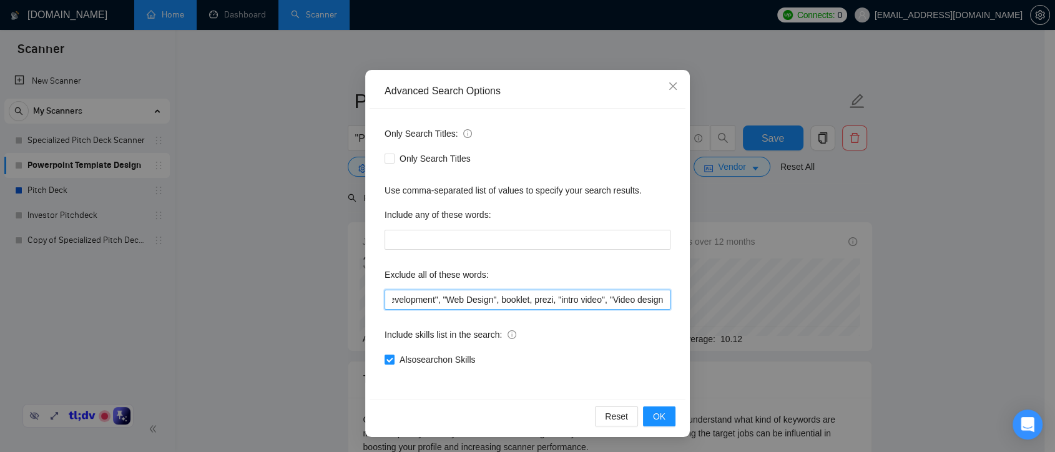
click at [656, 300] on input ""web development", "Web Design", booklet, prezi, "intro video", "Video design" at bounding box center [527, 300] width 286 height 20
click at [650, 300] on input ""web development", "Web Design", booklet, prezi, "intro video", "Video design" at bounding box center [527, 300] width 286 height 20
click at [657, 302] on input ""web development", "Web Design", booklet, prezi, "intro video", "Video design" at bounding box center [527, 300] width 286 height 20
click at [651, 302] on input ""web development", "Web Design", booklet, prezi, "intro video", "Video design" at bounding box center [527, 300] width 286 height 20
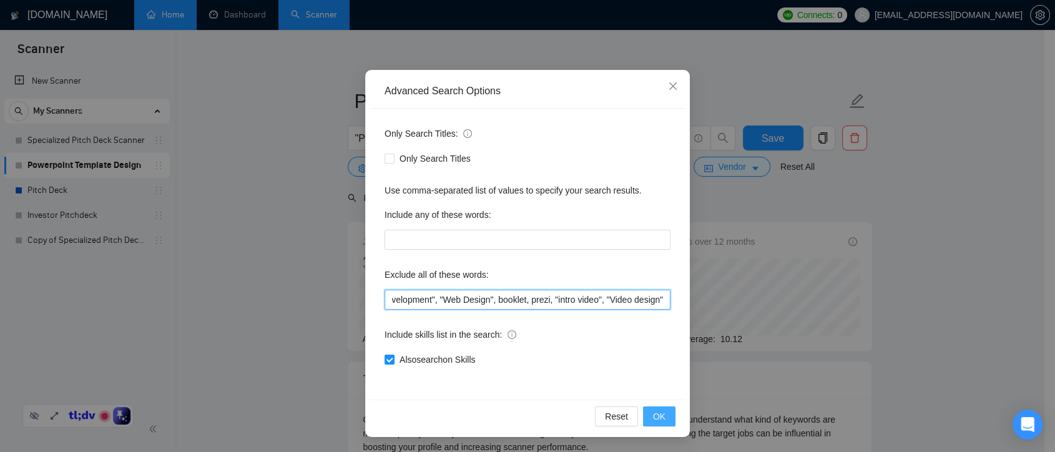
type input ""web development", "Web Design", booklet, prezi, "intro video", "Video design""
click at [655, 413] on span "OK" at bounding box center [659, 416] width 12 height 14
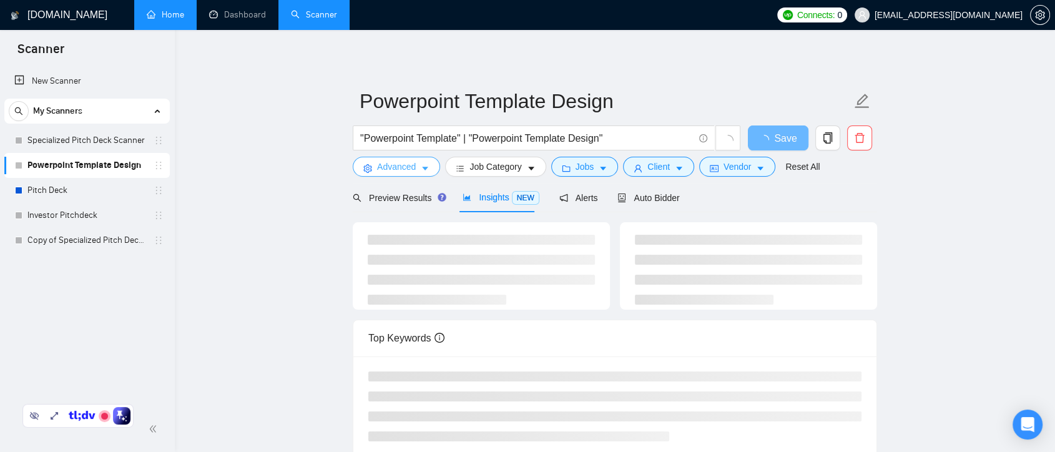
scroll to position [0, 0]
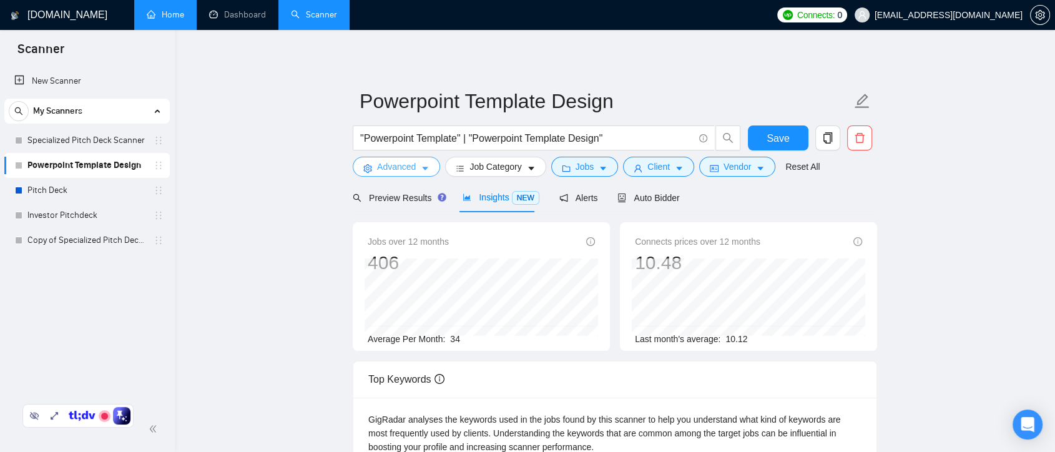
click at [421, 170] on icon "caret-down" at bounding box center [425, 168] width 9 height 9
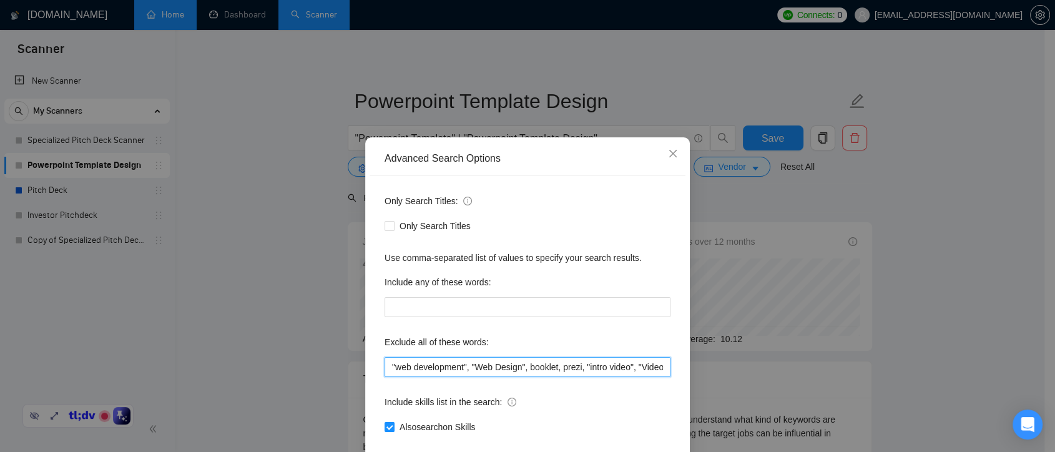
drag, startPoint x: 584, startPoint y: 366, endPoint x: 629, endPoint y: 368, distance: 45.0
click at [629, 368] on input ""web development", "Web Design", booklet, prezi, "intro video", "Video design"" at bounding box center [527, 367] width 286 height 20
click at [844, 203] on div "Advanced Search Options Only Search Titles: Only Search Titles Use comma-separa…" at bounding box center [527, 226] width 1055 height 452
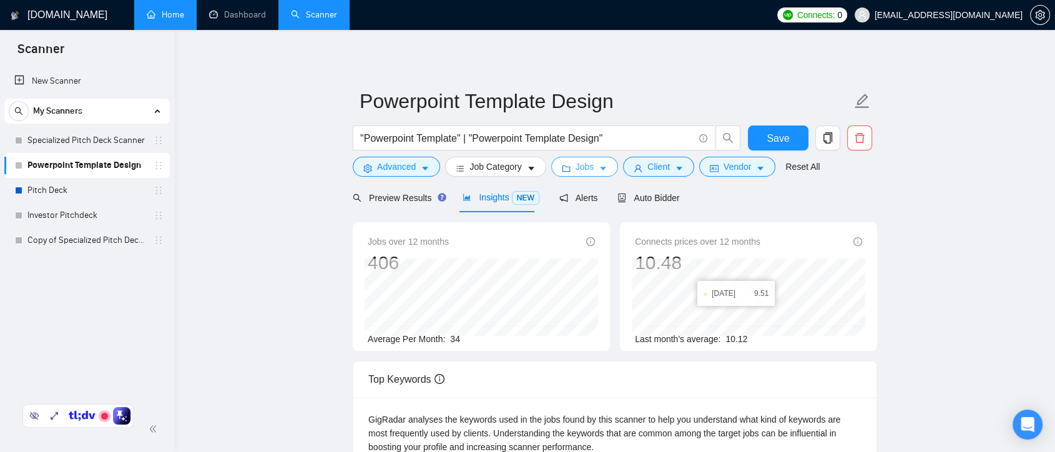
click at [583, 169] on span "Jobs" at bounding box center [584, 167] width 19 height 14
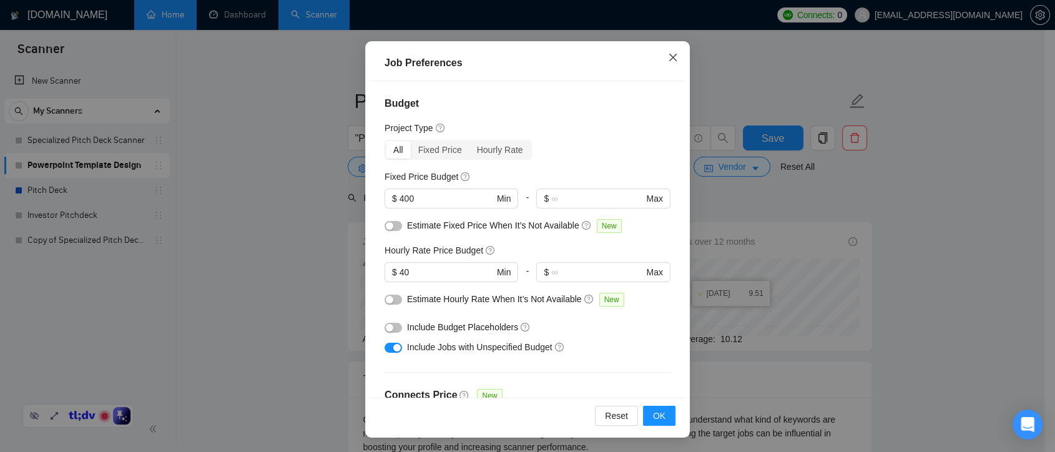
click at [668, 59] on icon "close" at bounding box center [673, 57] width 10 height 10
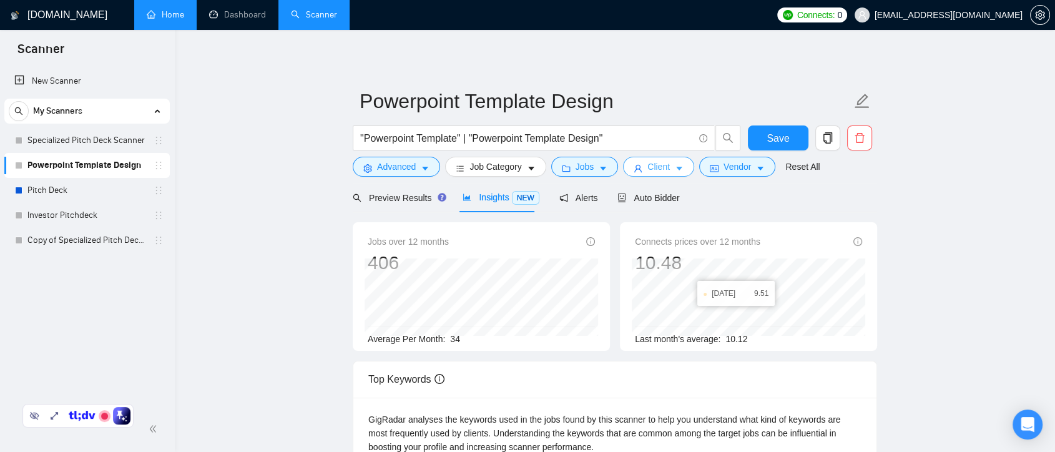
click at [658, 168] on span "Client" at bounding box center [658, 167] width 22 height 14
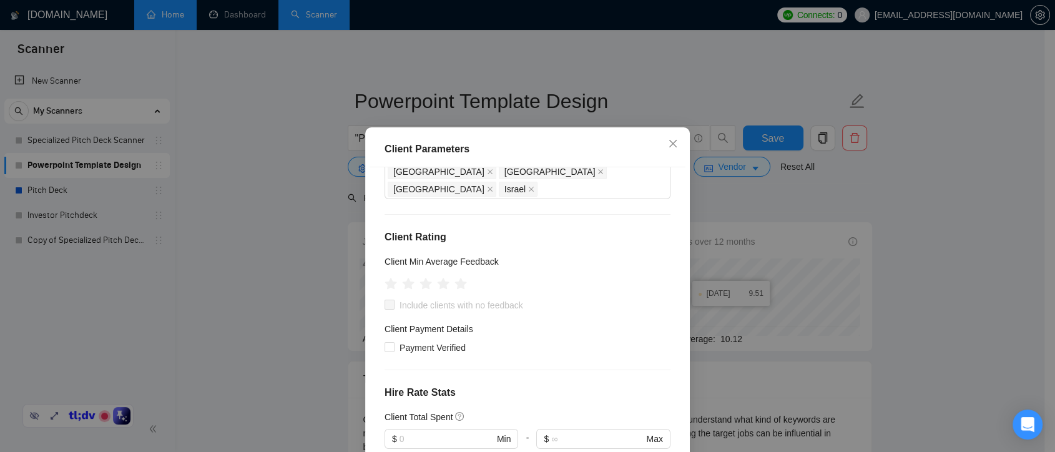
scroll to position [86, 0]
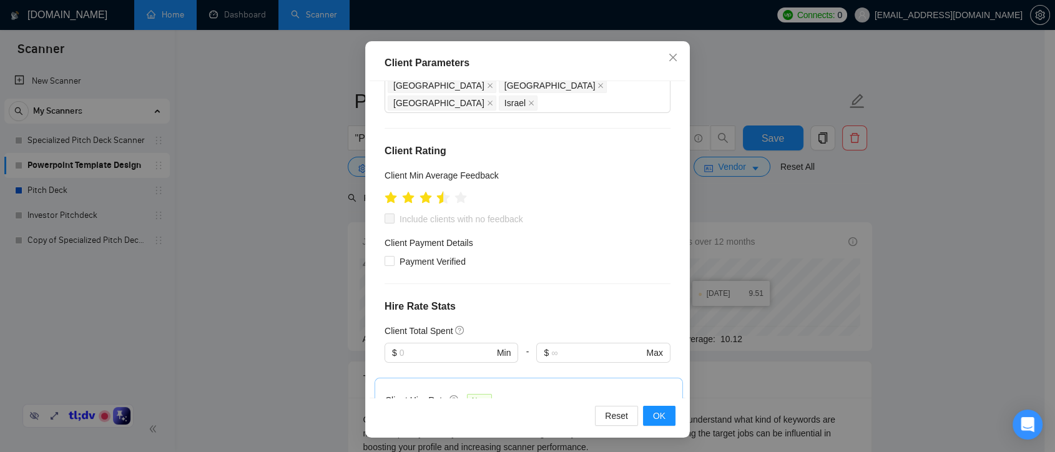
click at [437, 191] on icon "star" at bounding box center [443, 197] width 13 height 12
click at [384, 213] on input "Include clients with no feedback" at bounding box center [388, 217] width 9 height 9
checkbox input "true"
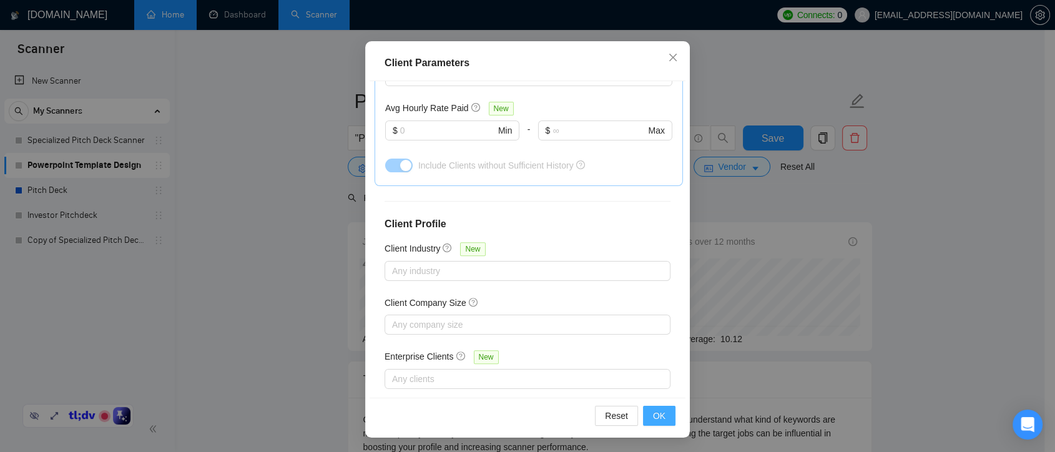
click at [657, 413] on span "OK" at bounding box center [659, 416] width 12 height 14
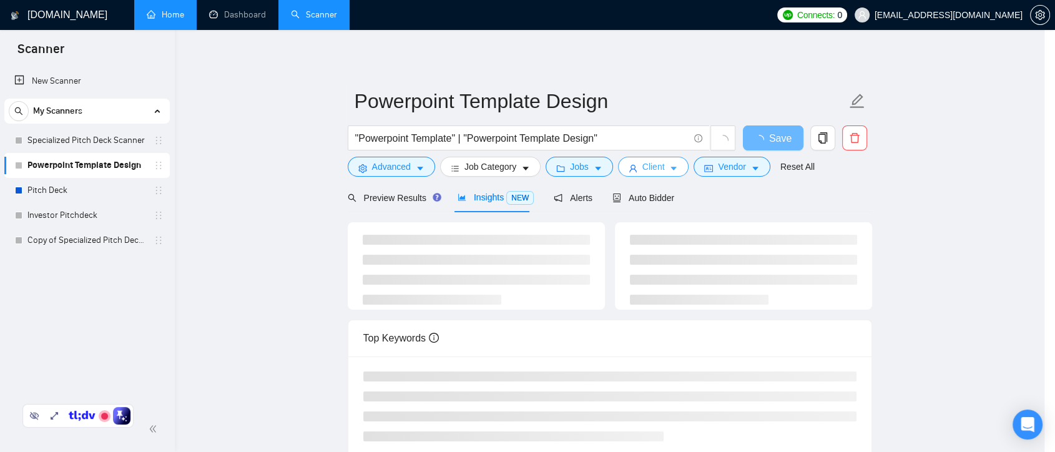
scroll to position [0, 0]
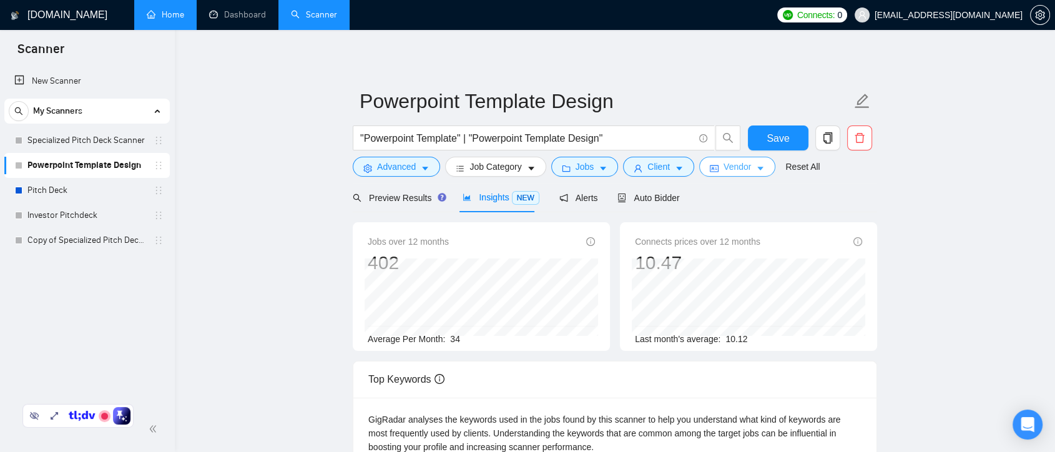
click at [733, 167] on span "Vendor" at bounding box center [736, 167] width 27 height 14
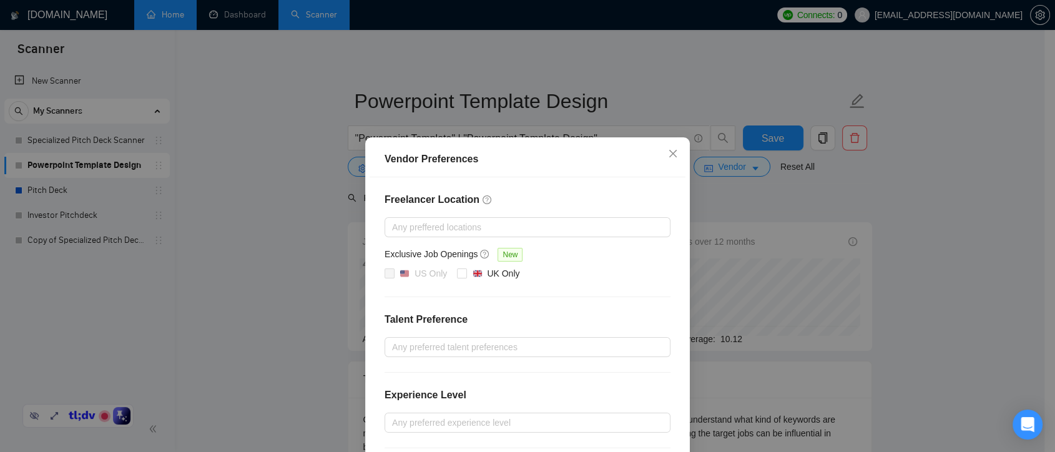
scroll to position [125, 0]
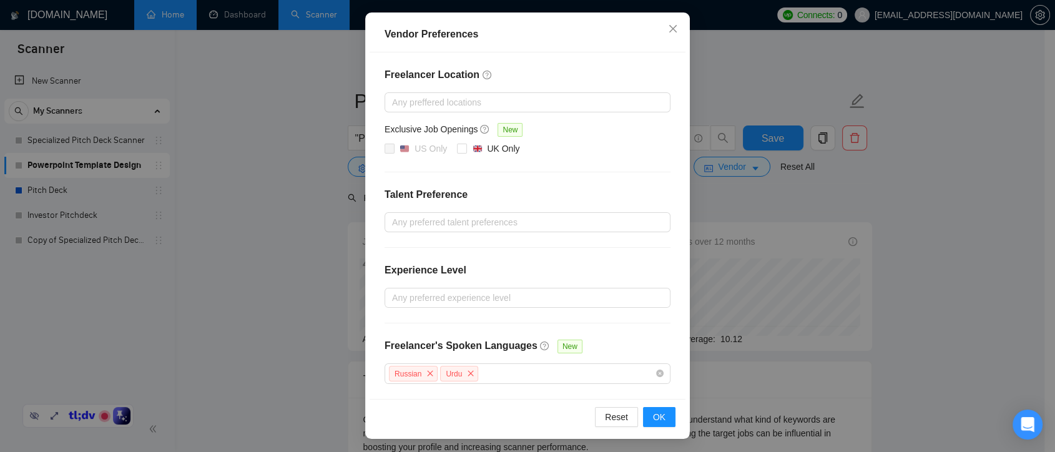
click at [880, 212] on div "Vendor Preferences Freelancer Location Any preffered locations Exclusive Job Op…" at bounding box center [527, 226] width 1055 height 452
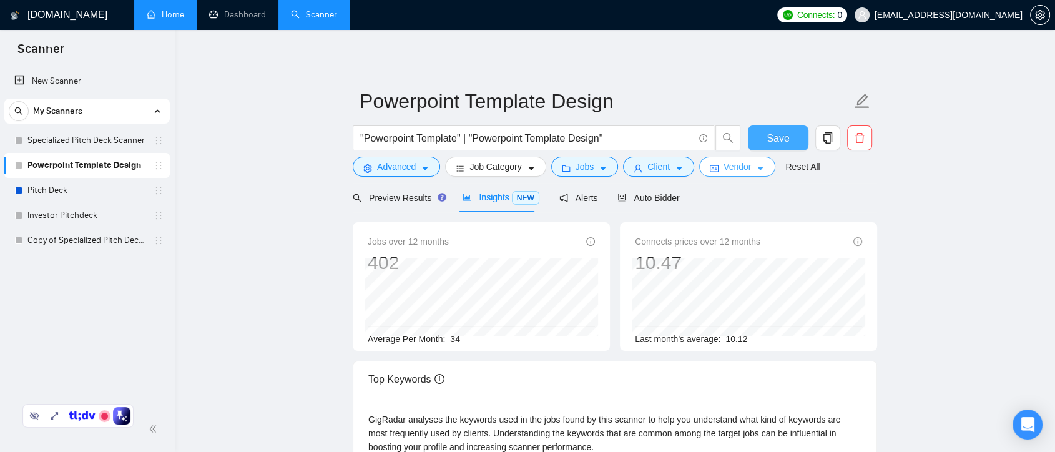
scroll to position [0, 0]
click at [742, 170] on span "Vendor" at bounding box center [736, 167] width 27 height 14
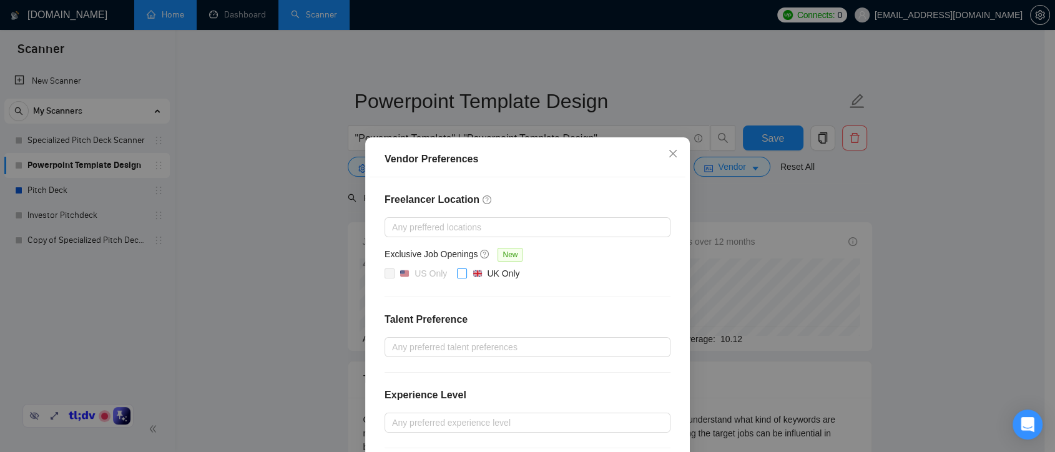
click at [458, 271] on input "UK Only" at bounding box center [461, 272] width 9 height 9
click at [458, 272] on input "UK Only" at bounding box center [461, 272] width 9 height 9
click at [659, 150] on span "Close" at bounding box center [673, 154] width 34 height 34
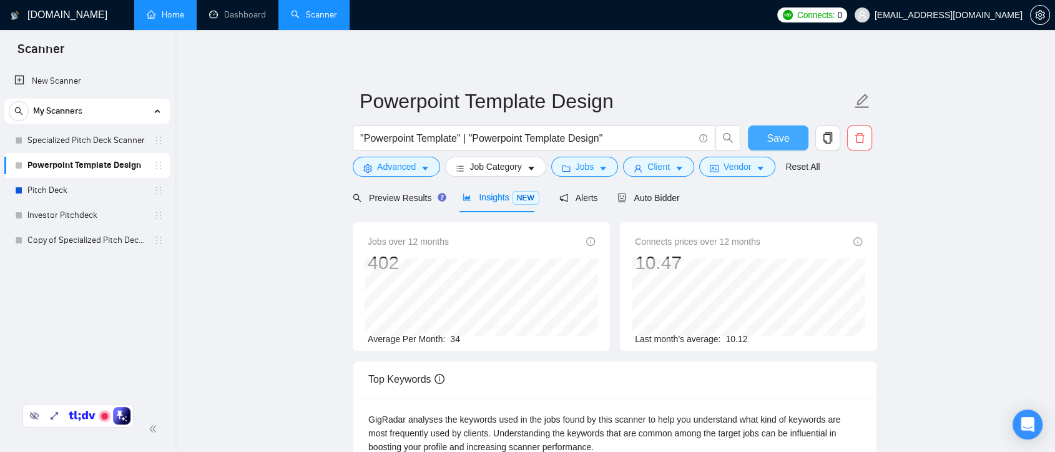
click at [781, 139] on span "Save" at bounding box center [777, 138] width 22 height 16
click at [740, 170] on span "Vendor" at bounding box center [736, 167] width 27 height 14
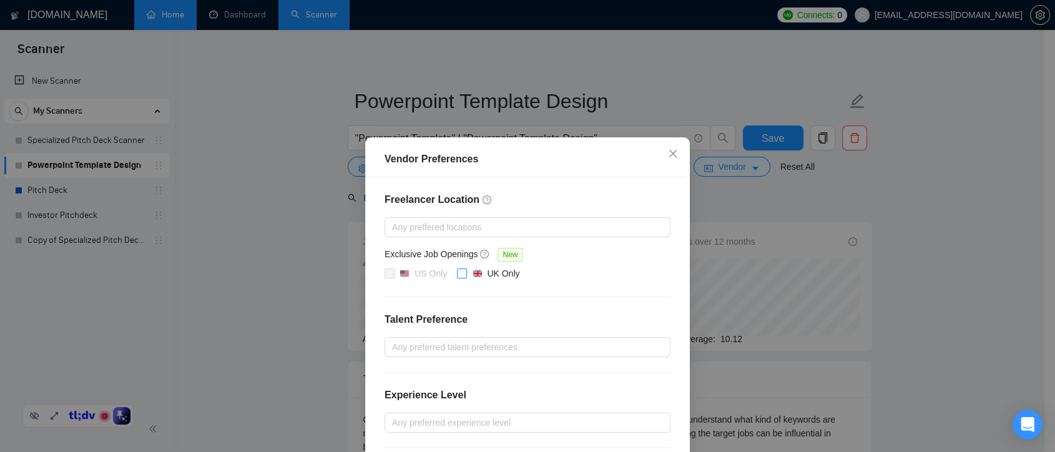
click at [457, 272] on input "UK Only" at bounding box center [461, 272] width 9 height 9
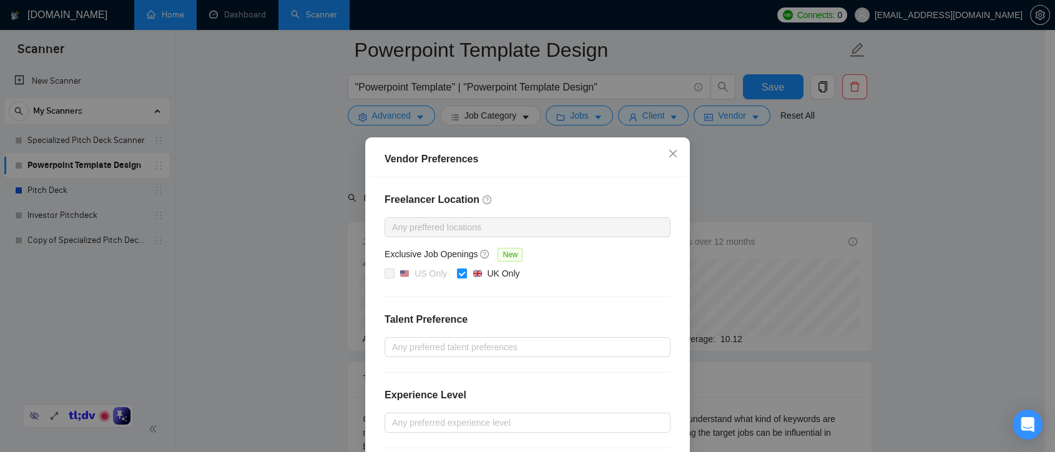
scroll to position [125, 0]
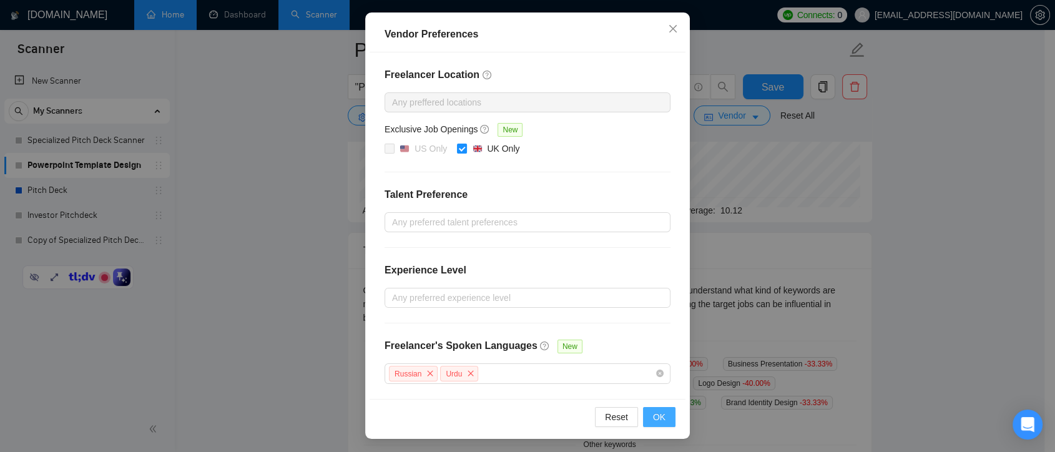
click at [654, 417] on span "OK" at bounding box center [659, 417] width 12 height 14
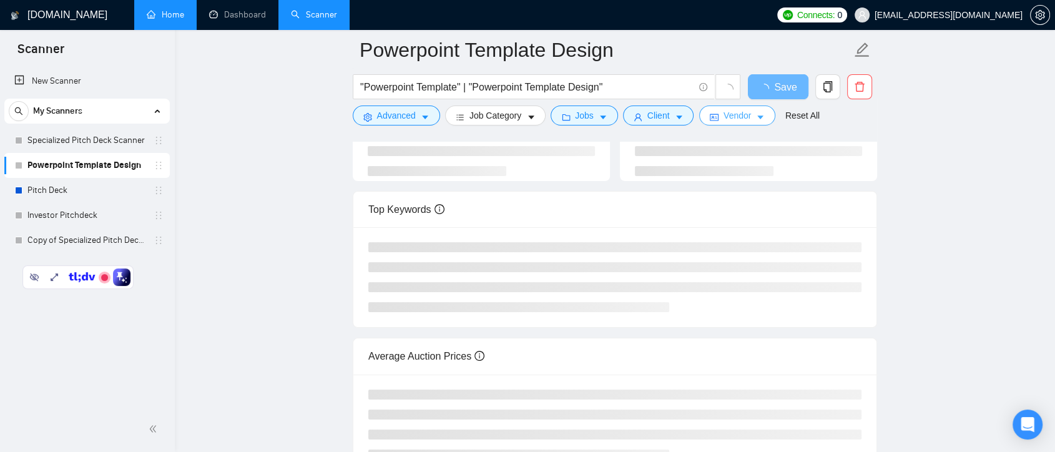
scroll to position [0, 0]
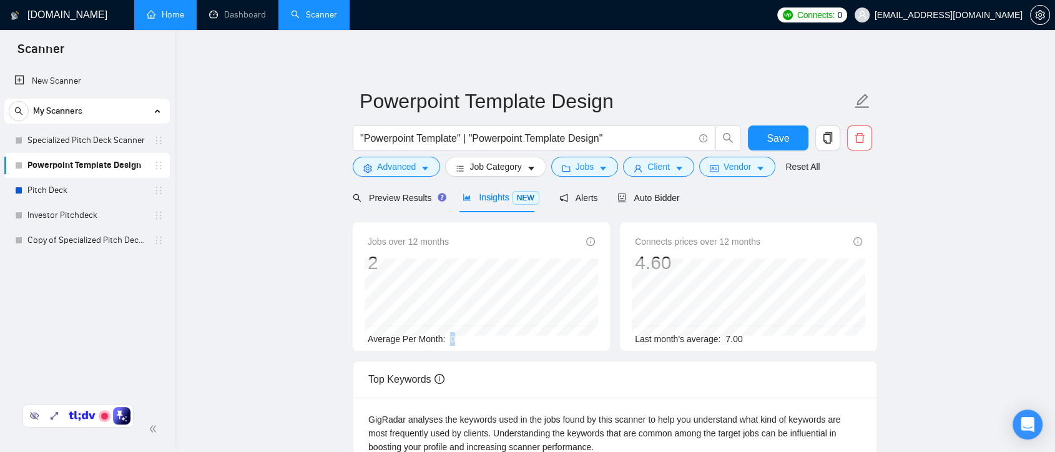
drag, startPoint x: 448, startPoint y: 340, endPoint x: 464, endPoint y: 334, distance: 17.2
click at [464, 334] on div "Average Per Month: 0" at bounding box center [481, 339] width 227 height 14
click at [762, 172] on button "Vendor" at bounding box center [737, 167] width 76 height 20
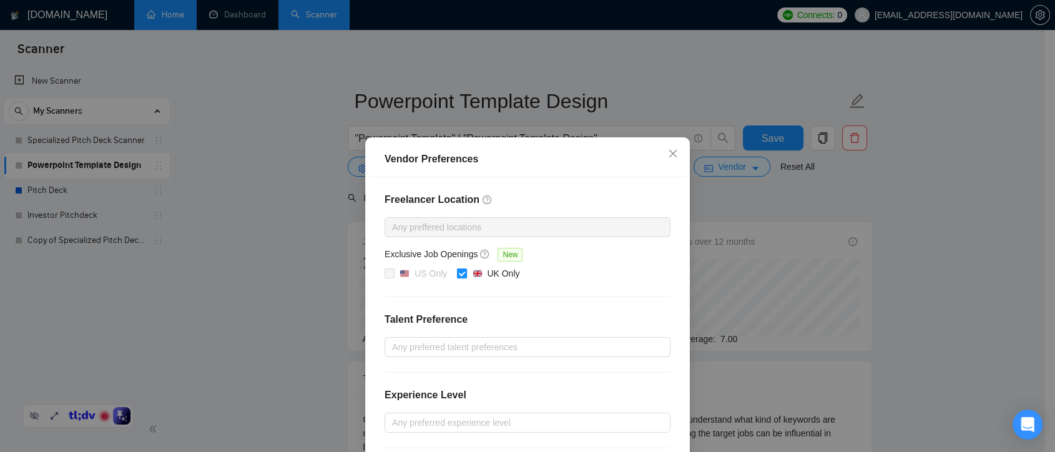
click at [457, 272] on input "UK Only" at bounding box center [461, 272] width 9 height 9
checkbox input "false"
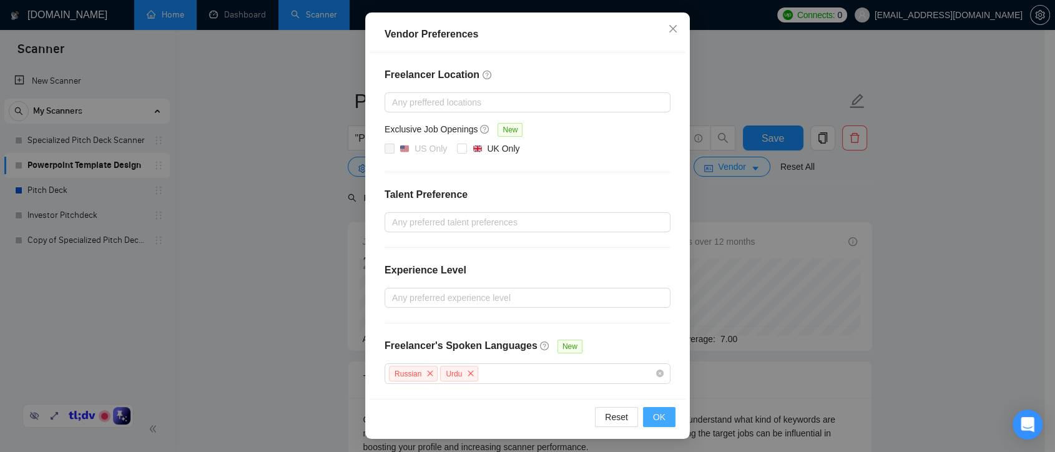
click at [657, 413] on span "OK" at bounding box center [659, 417] width 12 height 14
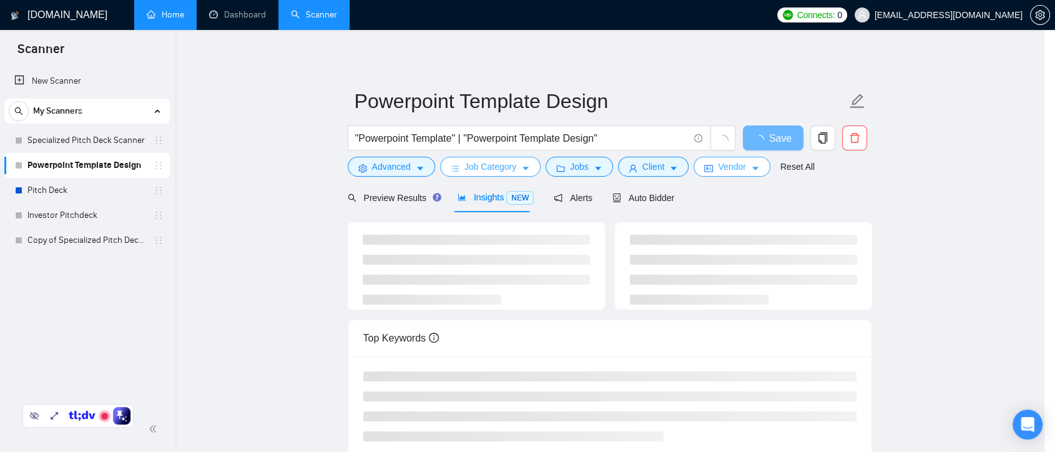
scroll to position [0, 0]
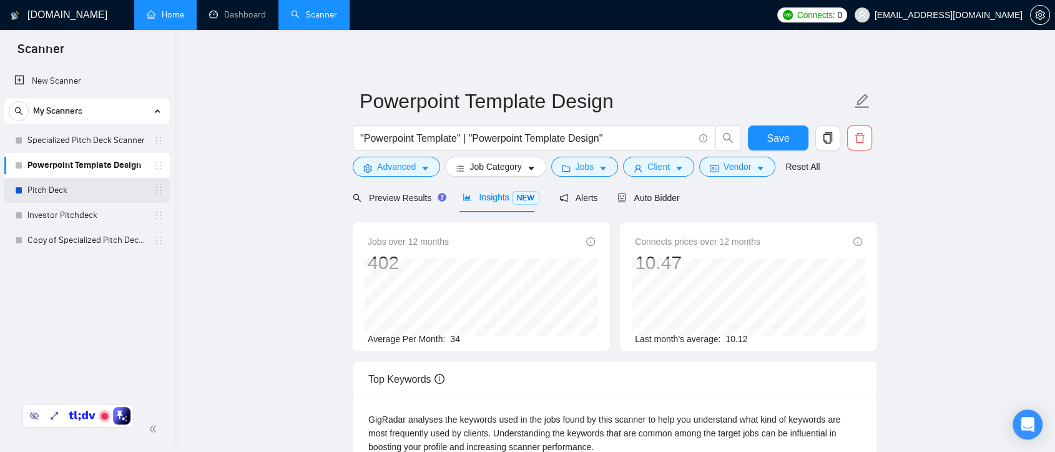
click at [97, 195] on link "Pitch Deck" at bounding box center [86, 190] width 119 height 25
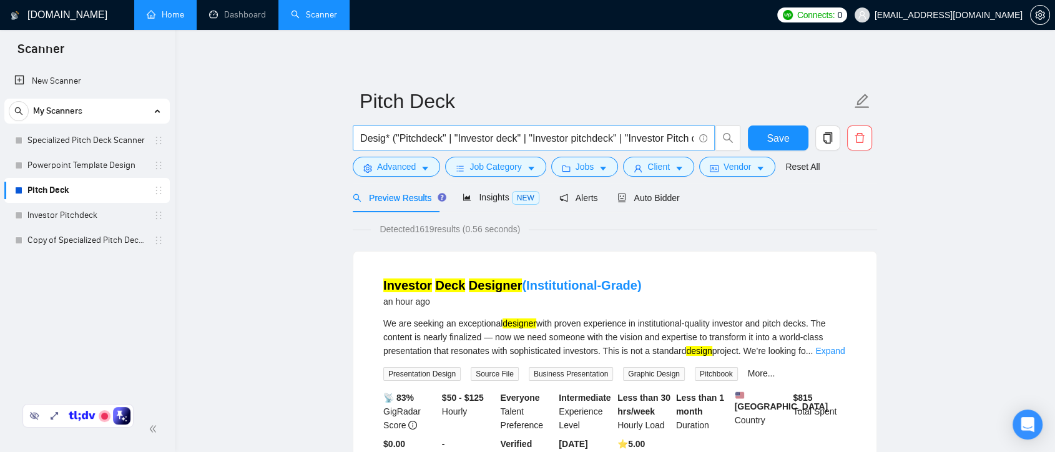
click at [384, 139] on input "Desig* ("Pitchdeck" | "Investor deck" | "Investor pitchdeck" | "Investor Pitch …" at bounding box center [526, 138] width 333 height 16
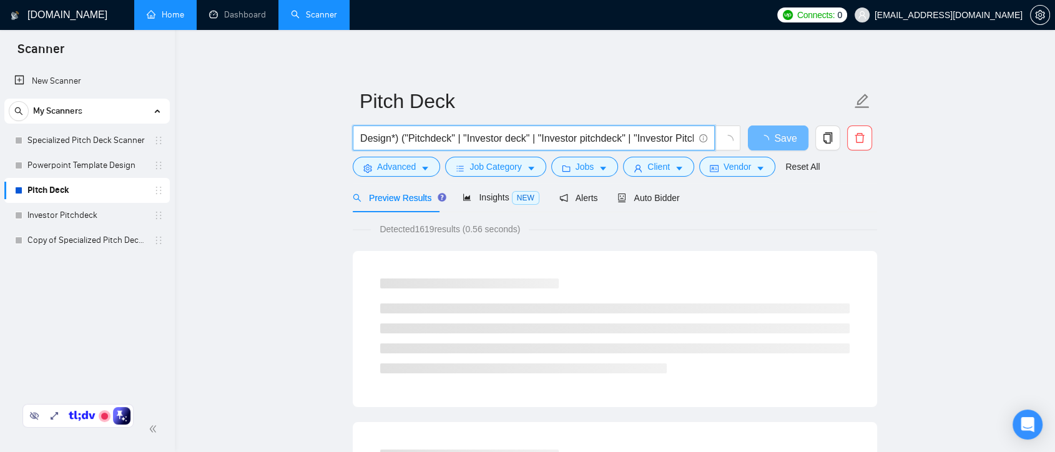
click at [362, 139] on input "Design*) ("Pitchdeck" | "Investor deck" | "Investor pitchdeck" | "Investor Pitc…" at bounding box center [526, 138] width 333 height 16
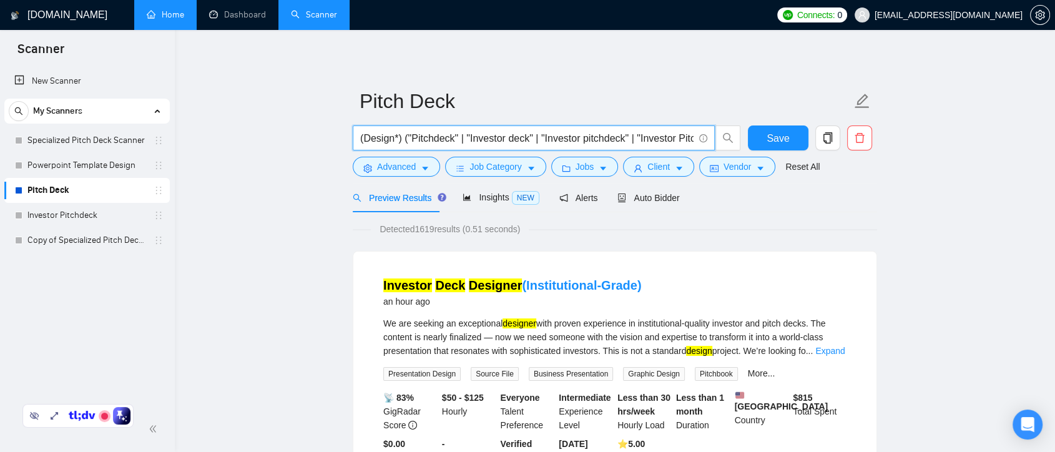
click at [410, 135] on input "(Design*) ("Pitchdeck" | "Investor deck" | "Investor pitchdeck" | "Investor Pit…" at bounding box center [526, 138] width 333 height 16
click at [451, 135] on input "(Design*) (Pitchdeck" | "Investor deck" | "Investor pitchdeck" | "Investor Pitc…" at bounding box center [526, 138] width 333 height 16
drag, startPoint x: 551, startPoint y: 139, endPoint x: 477, endPoint y: 149, distance: 74.2
click at [404, 150] on span "(Design*) (Pitchdeck | "Investor deck" | "Investor pitchdeck" | "Investor Pitch…" at bounding box center [534, 137] width 362 height 25
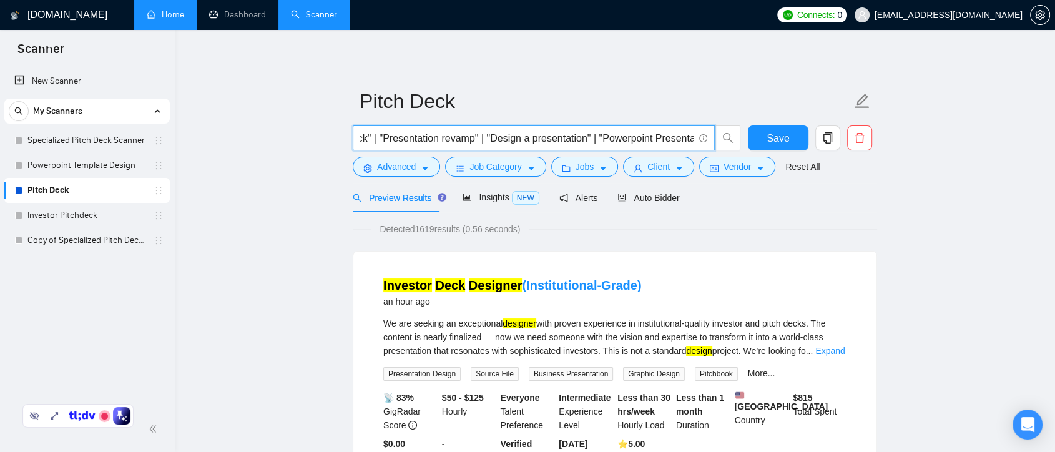
scroll to position [0, 363]
drag, startPoint x: 582, startPoint y: 139, endPoint x: 594, endPoint y: 137, distance: 12.7
click at [595, 137] on input "(Design*) (Pitchdeck | "Investor deck" | "Investor pitchdeck" | "Investor Pitch…" at bounding box center [526, 138] width 333 height 16
click at [512, 139] on input "(Design*) (Pitchdeck | "Investor deck" | "Investor pitchdeck" | "Investor Pitch…" at bounding box center [526, 138] width 333 height 16
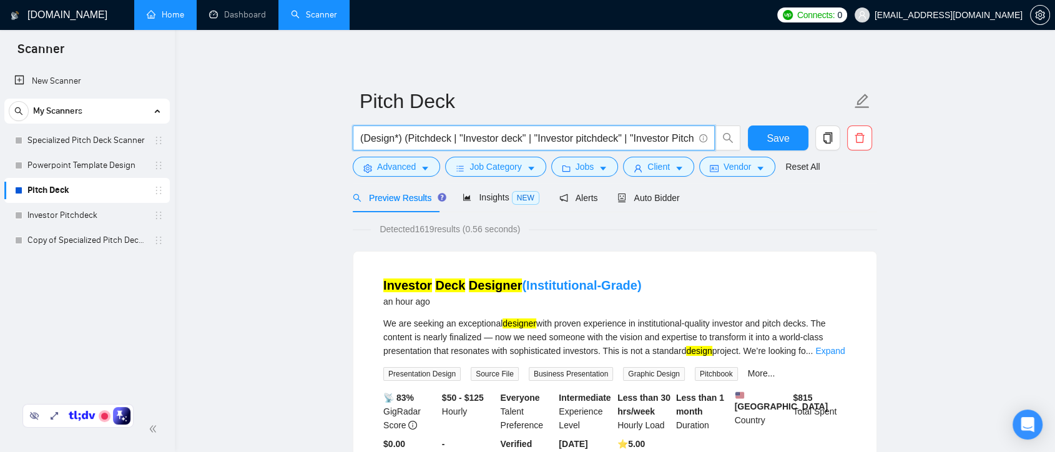
drag, startPoint x: 428, startPoint y: 141, endPoint x: 282, endPoint y: 142, distance: 145.4
click at [627, 137] on input "(Design*) (Pitchdeck | "Investor deck" | "Investor pitchdeck" | "Investor Pitch…" at bounding box center [526, 138] width 333 height 16
drag, startPoint x: 658, startPoint y: 142, endPoint x: 685, endPoint y: 142, distance: 26.2
click at [685, 142] on input "(Design*) (Pitchdeck | "Investor deck" | "Investor pitchdeck" | "Investor Pitch…" at bounding box center [526, 138] width 333 height 16
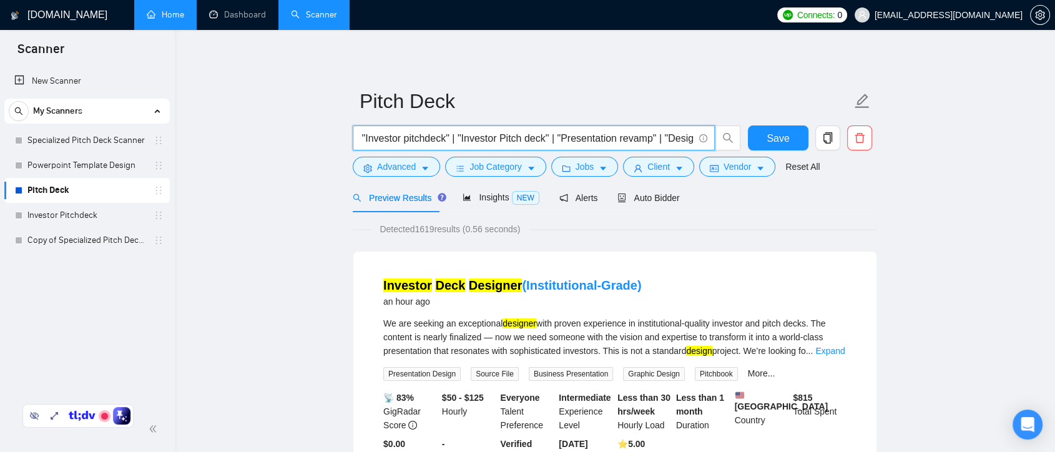
scroll to position [0, 195]
click at [662, 142] on input "(Design*) (Pitchdeck | "Investor deck" | "Investor pitchdeck" | "Investor Pitch…" at bounding box center [526, 138] width 333 height 16
drag, startPoint x: 670, startPoint y: 140, endPoint x: 638, endPoint y: 139, distance: 31.9
click at [638, 139] on input "(Design*) (Pitchdeck | "Investor deck" | "Investor pitchdeck" | "Investor Pitch…" at bounding box center [526, 138] width 333 height 16
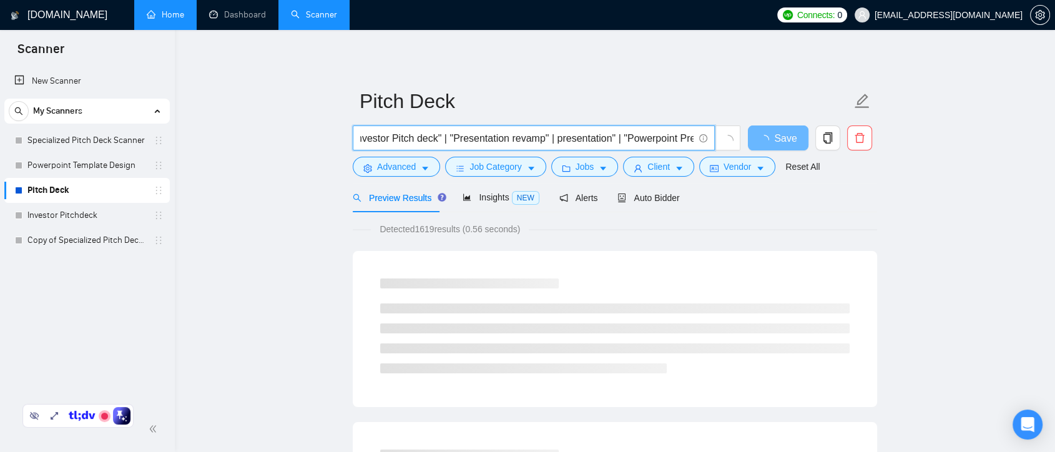
scroll to position [0, 358]
drag, startPoint x: 663, startPoint y: 138, endPoint x: 656, endPoint y: 140, distance: 7.3
click at [656, 140] on input "(Design*) (Pitchdeck | "Investor deck" | "Investor pitchdeck" | "Investor Pitch…" at bounding box center [526, 138] width 333 height 16
click at [532, 138] on input "(Design*) (Pitchdeck | "Investor deck" | "Investor pitchdeck" | "Investor Pitch…" at bounding box center [526, 138] width 333 height 16
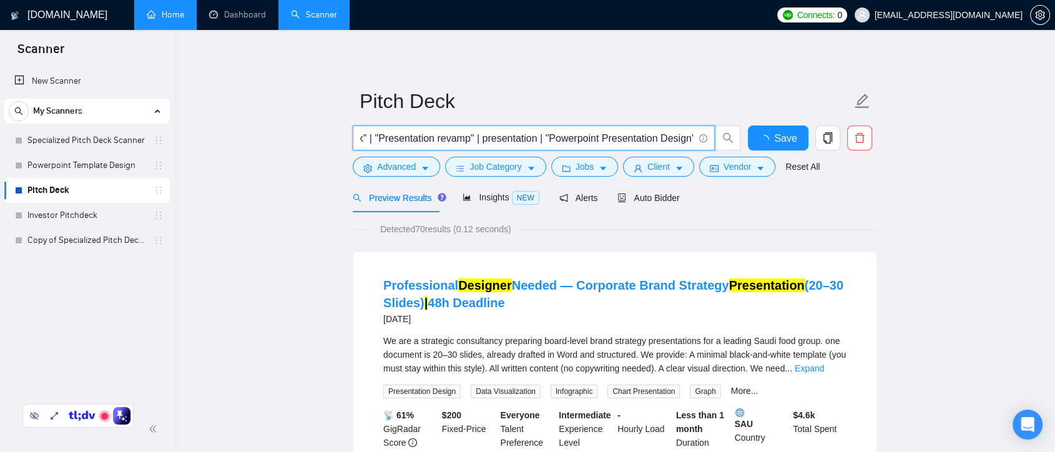
drag, startPoint x: 593, startPoint y: 143, endPoint x: 654, endPoint y: 142, distance: 61.2
click at [653, 142] on input "(Design*) (Pitchdeck | "Investor deck" | "Investor pitchdeck" | "Investor Pitch…" at bounding box center [526, 138] width 333 height 16
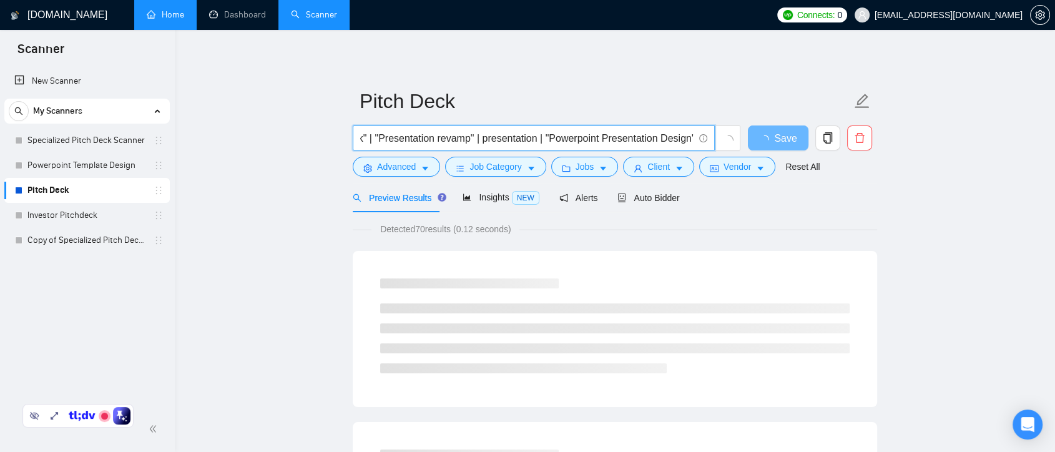
click at [669, 142] on input "(Design*) (Pitchdeck | "Investor deck" | "Investor pitchdeck" | "Investor Pitch…" at bounding box center [526, 138] width 333 height 16
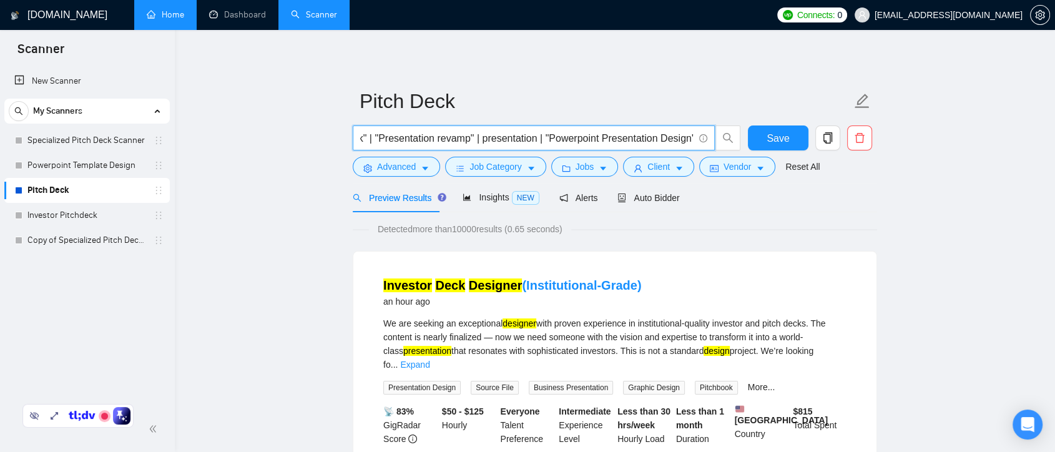
click at [673, 138] on input "(Design*) (Pitchdeck | "Investor deck" | "Investor pitchdeck" | "Investor Pitch…" at bounding box center [526, 138] width 333 height 16
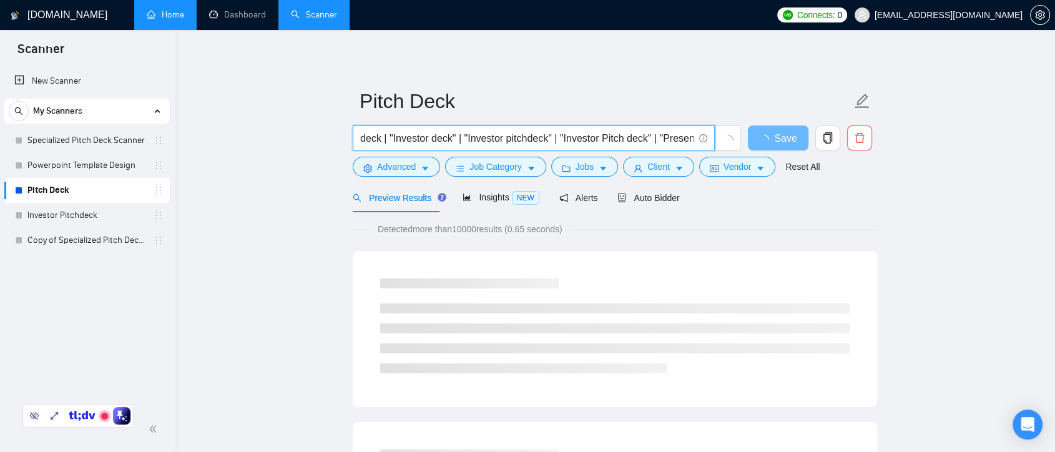
scroll to position [0, 0]
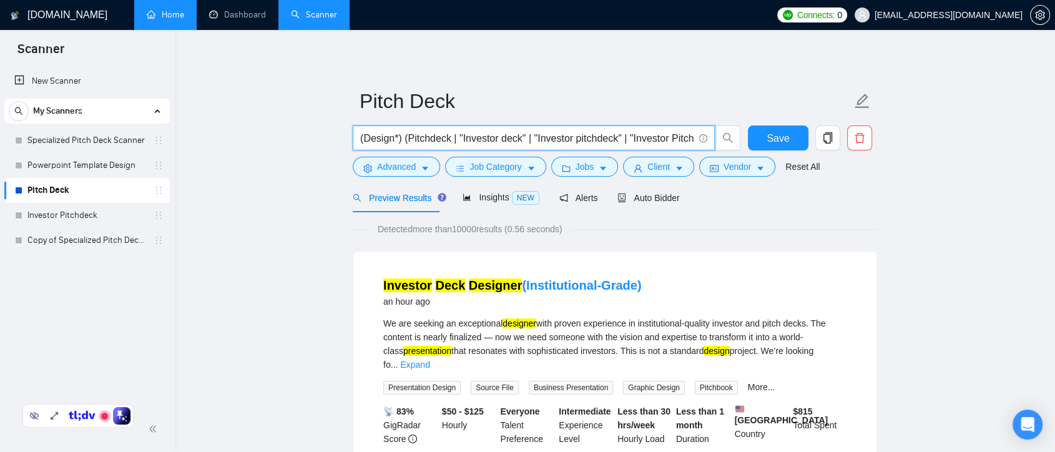
drag, startPoint x: 693, startPoint y: 141, endPoint x: 333, endPoint y: 150, distance: 360.2
click at [784, 139] on span "Save" at bounding box center [777, 138] width 22 height 16
click at [656, 142] on input "(Design*) (Pitchdeck | "Investor deck" | "Investor pitchdeck" | "Investor Pitch…" at bounding box center [526, 138] width 333 height 16
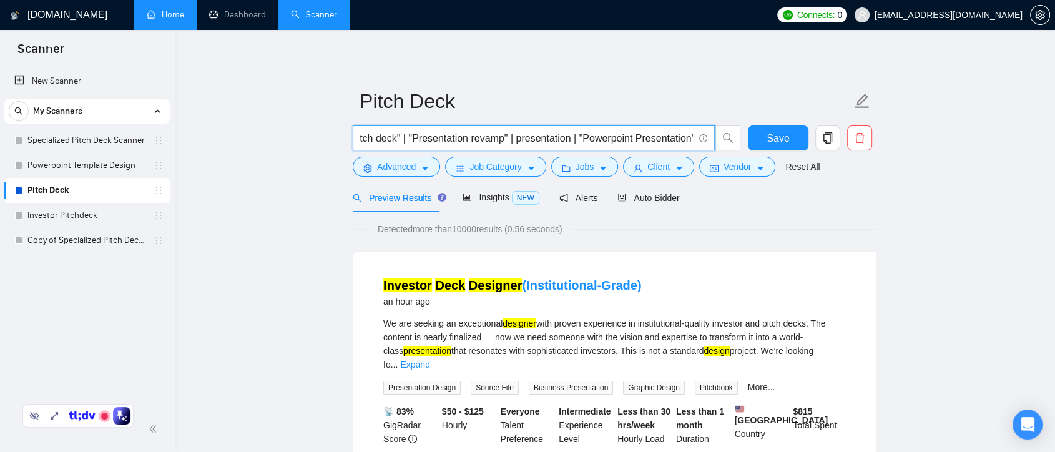
drag, startPoint x: 629, startPoint y: 139, endPoint x: 580, endPoint y: 136, distance: 48.8
click at [580, 136] on input "(Design*) (Pitchdeck | "Investor deck" | "Investor pitchdeck" | "Investor Pitch…" at bounding box center [526, 138] width 333 height 16
click at [677, 142] on input "(Design*) (Pitchdeck | "Investor deck" | "Investor pitchdeck" | "Investor Pitch…" at bounding box center [526, 138] width 333 height 16
drag, startPoint x: 690, startPoint y: 136, endPoint x: 569, endPoint y: 137, distance: 121.1
click at [569, 137] on input "(Design*) (Pitchdeck | "Investor deck" | "Investor pitchdeck" | "Investor Pitch…" at bounding box center [526, 138] width 333 height 16
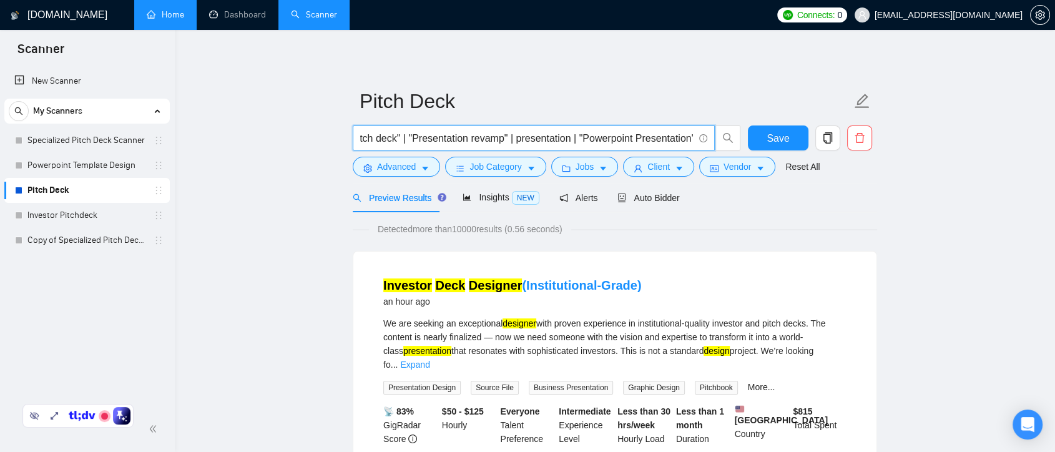
click at [688, 140] on input "(Design*) (Pitchdeck | "Investor deck" | "Investor pitchdeck" | "Investor Pitch…" at bounding box center [526, 138] width 333 height 16
click at [689, 139] on input "(Design*) (Pitchdeck | "Investor deck" | "Investor pitchdeck" | "Investor Pitch…" at bounding box center [526, 138] width 333 height 16
paste input "| "Powerpoint Presentation""
click at [607, 139] on input "(Design*) (Pitchdeck | "Investor deck" | "Investor pitchdeck" | "Investor Pitch…" at bounding box center [526, 138] width 333 height 16
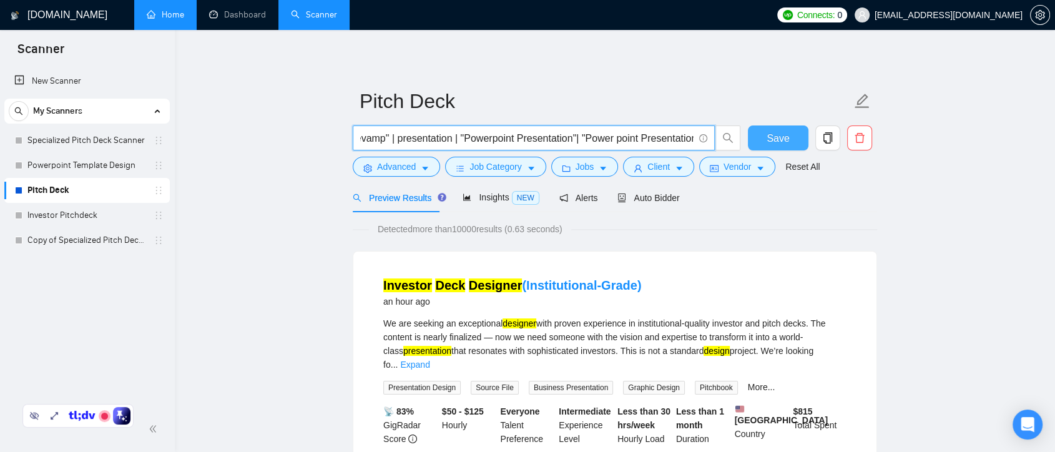
type input "(Design*) (Pitchdeck | "Investor deck" | "Investor pitchdeck" | "Investor Pitch…"
click at [780, 141] on span "Save" at bounding box center [777, 138] width 22 height 16
drag, startPoint x: 631, startPoint y: 140, endPoint x: 710, endPoint y: 140, distance: 79.3
click at [710, 140] on span "(Design*) (Pitchdeck | "Investor deck" | "Investor pitchdeck" | "Investor Pitch…" at bounding box center [534, 137] width 362 height 25
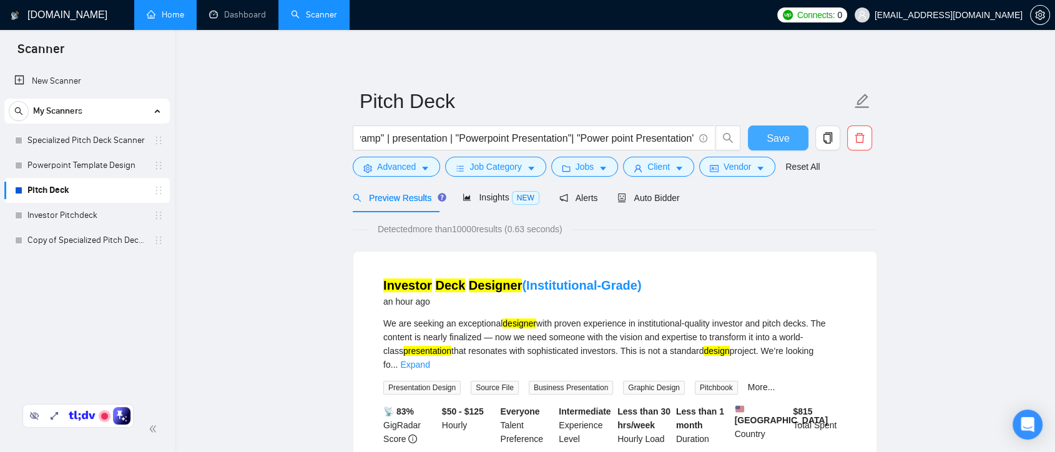
click at [780, 143] on span "Save" at bounding box center [777, 138] width 22 height 16
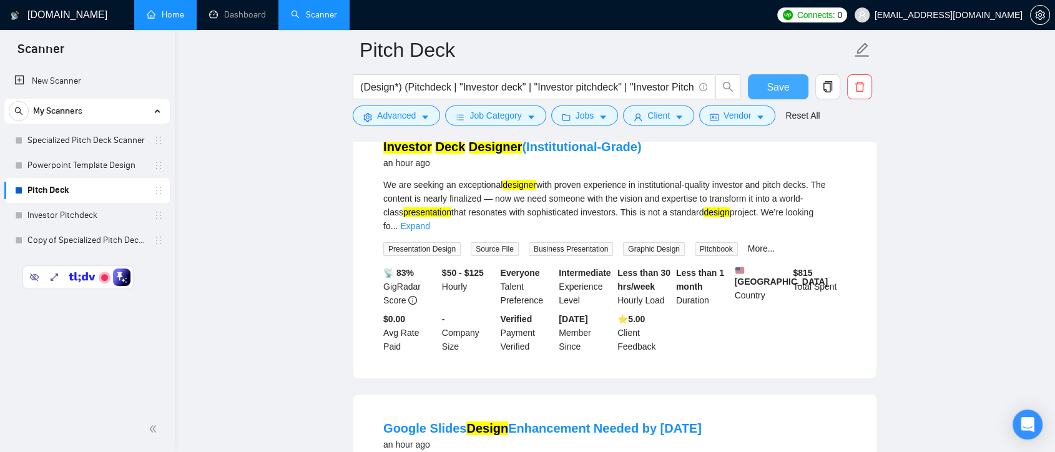
scroll to position [346, 0]
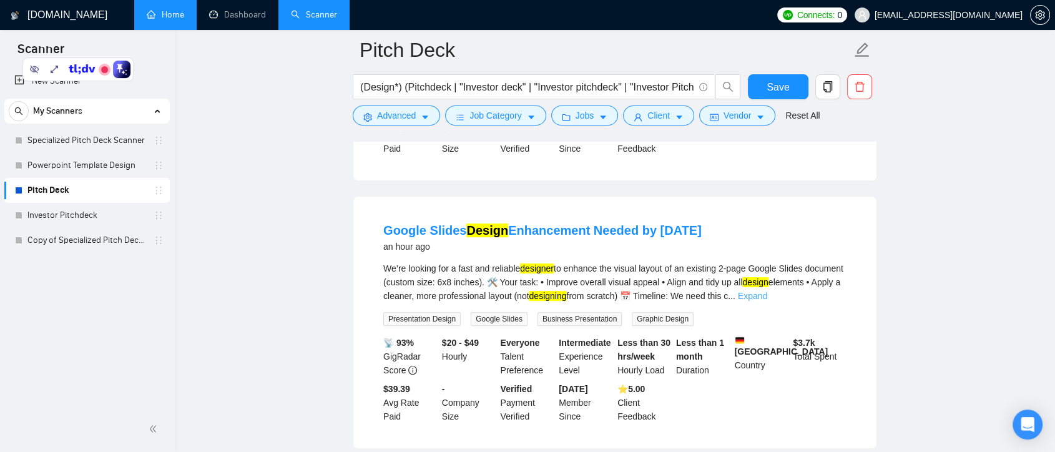
click at [767, 291] on link "Expand" at bounding box center [752, 296] width 29 height 10
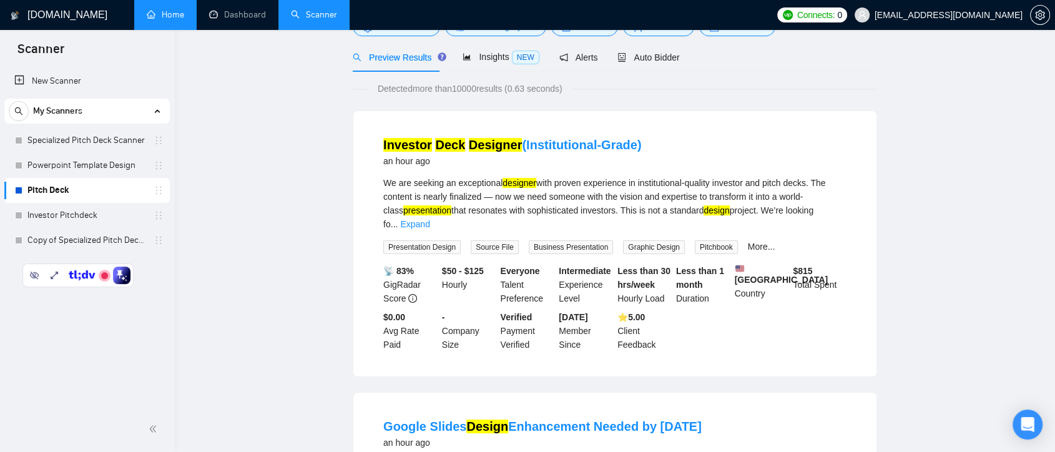
scroll to position [0, 0]
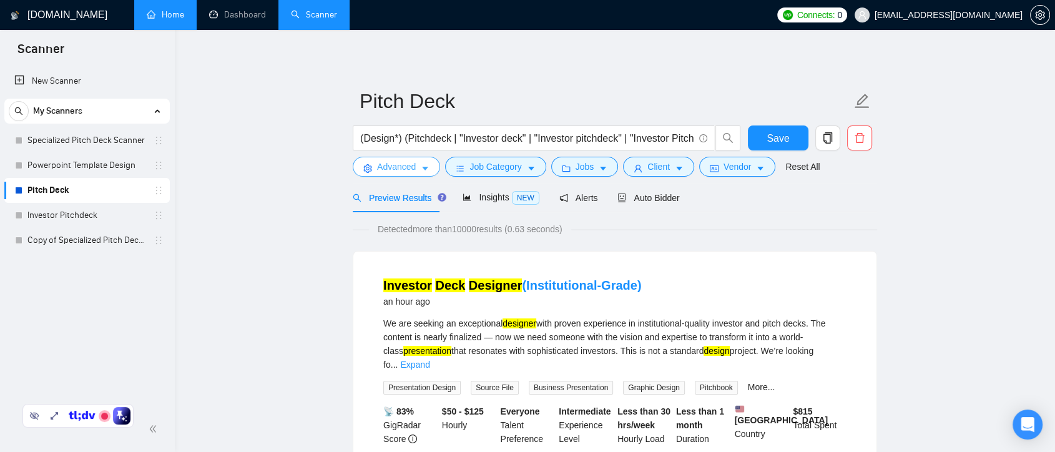
click at [413, 169] on span "Advanced" at bounding box center [396, 167] width 39 height 14
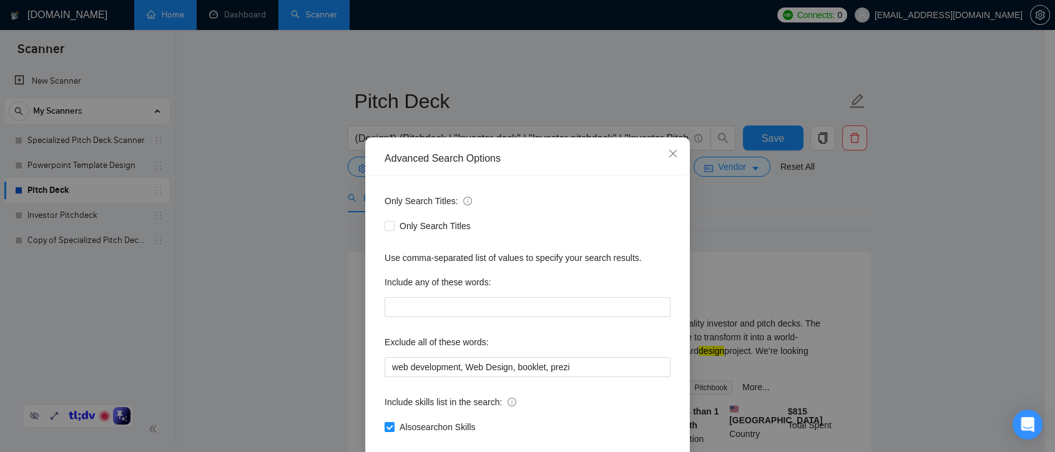
scroll to position [67, 0]
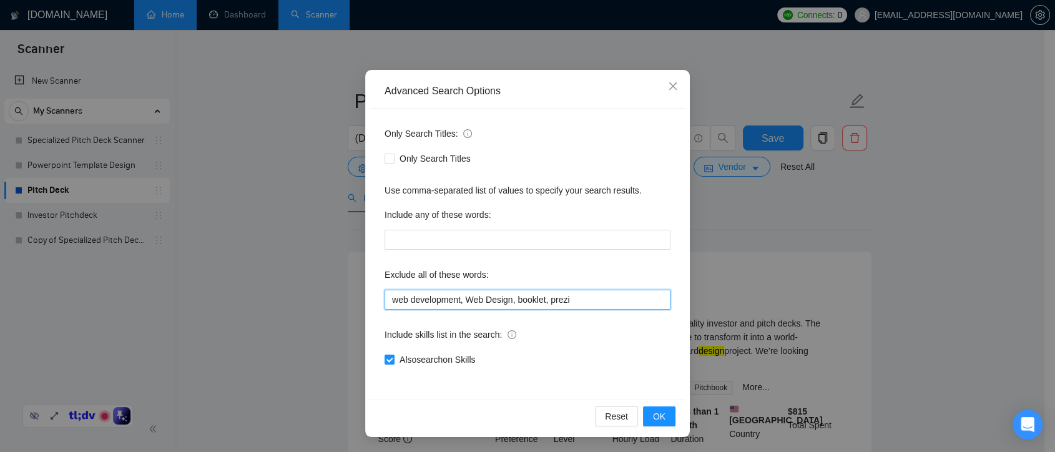
click at [388, 296] on input "web development, Web Design, booklet, prezi" at bounding box center [527, 300] width 286 height 20
click at [461, 300] on input ""web development, Web Design, booklet, prezi" at bounding box center [527, 300] width 286 height 20
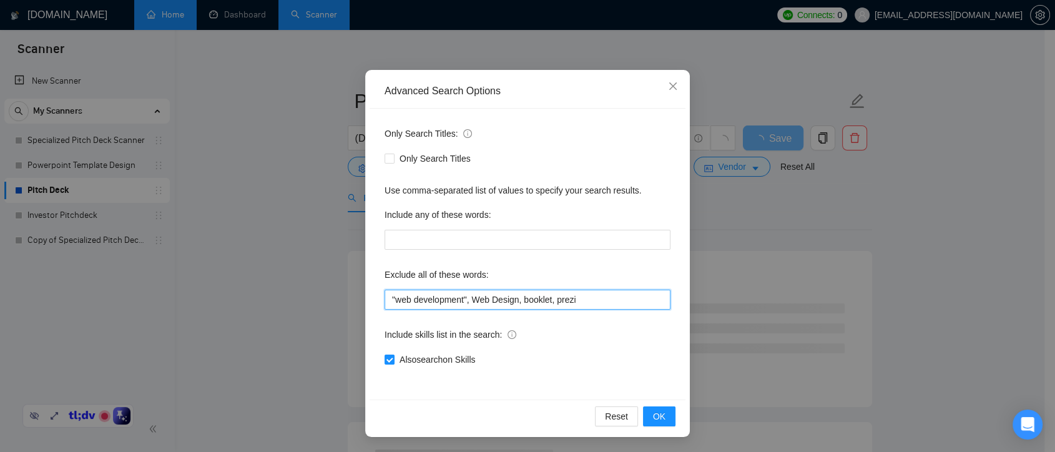
click at [467, 298] on input ""web development", Web Design, booklet, prezi" at bounding box center [527, 300] width 286 height 20
click at [516, 299] on input ""web development", "Web Design, booklet, prezi" at bounding box center [527, 300] width 286 height 20
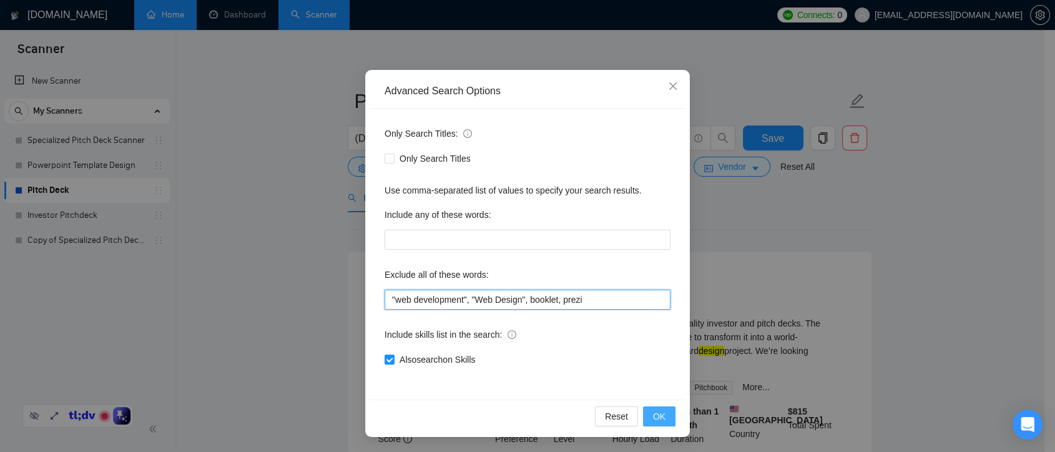
type input ""web development", "Web Design", booklet, prezi"
click at [646, 417] on button "OK" at bounding box center [659, 416] width 32 height 20
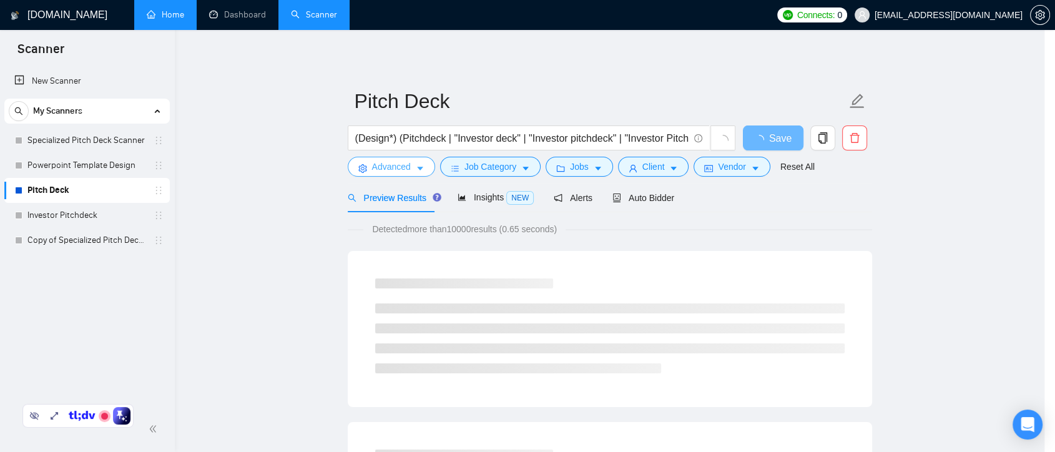
scroll to position [0, 0]
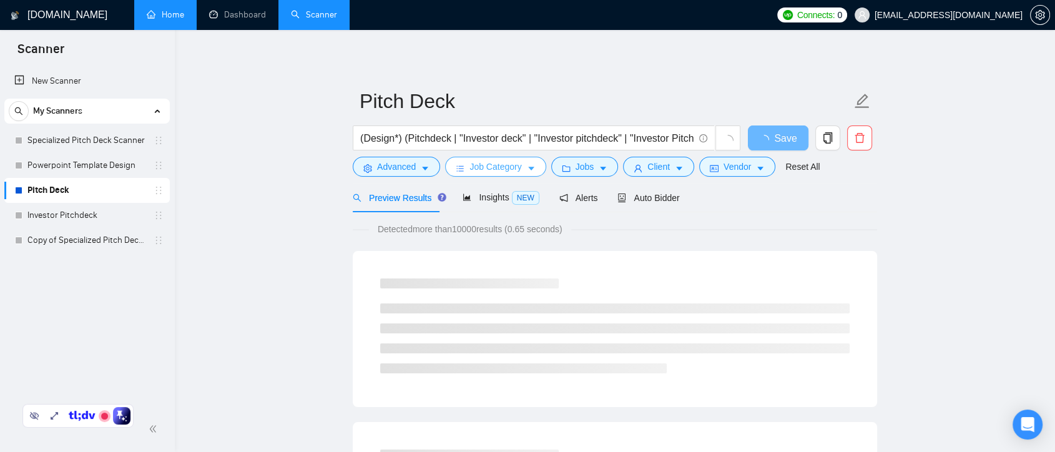
click at [527, 169] on icon "caret-down" at bounding box center [531, 168] width 9 height 9
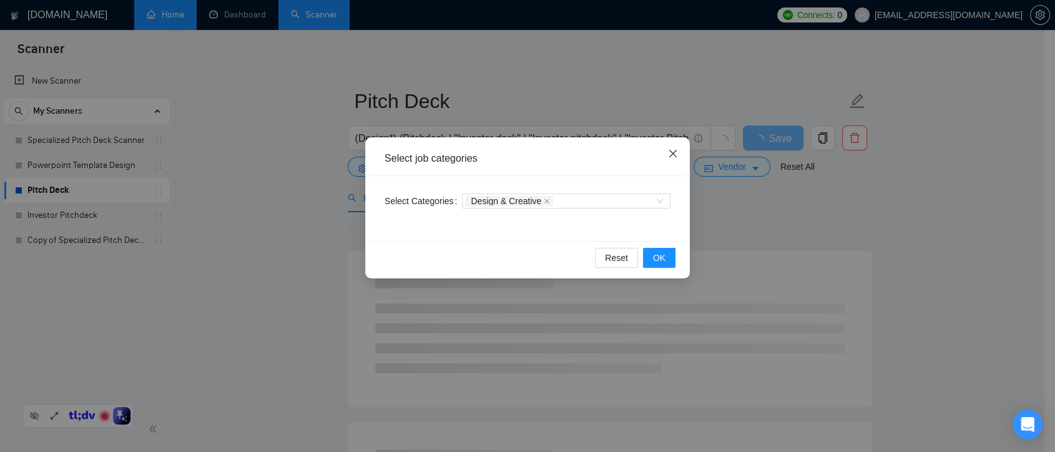
click at [672, 157] on icon "close" at bounding box center [673, 154] width 10 height 10
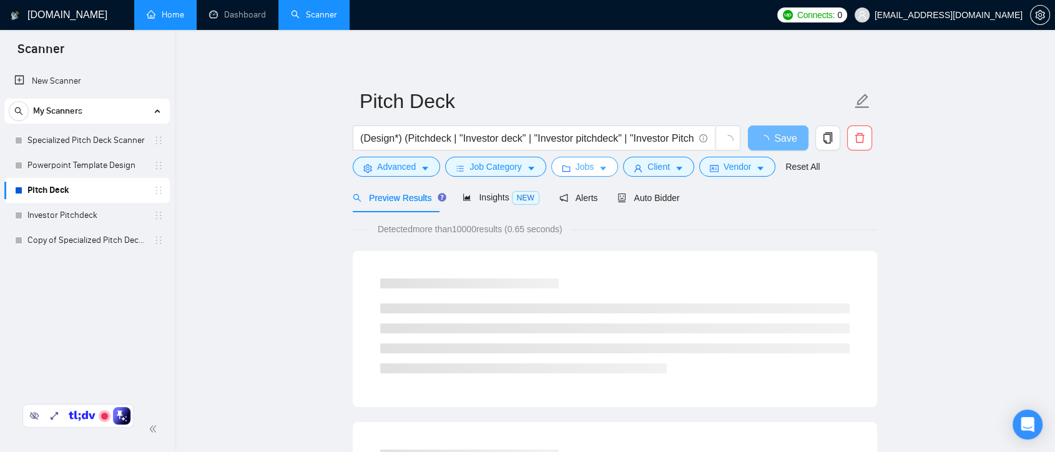
click at [582, 166] on span "Jobs" at bounding box center [584, 167] width 19 height 14
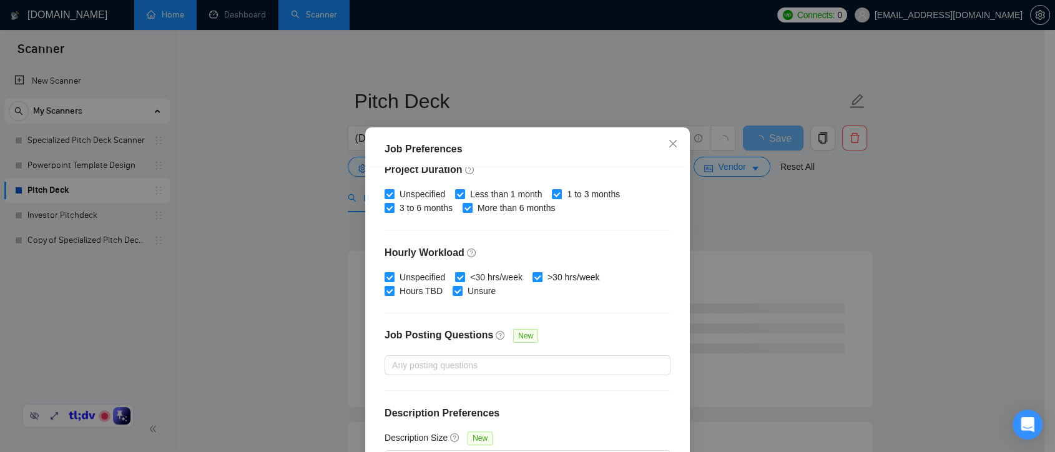
scroll to position [86, 0]
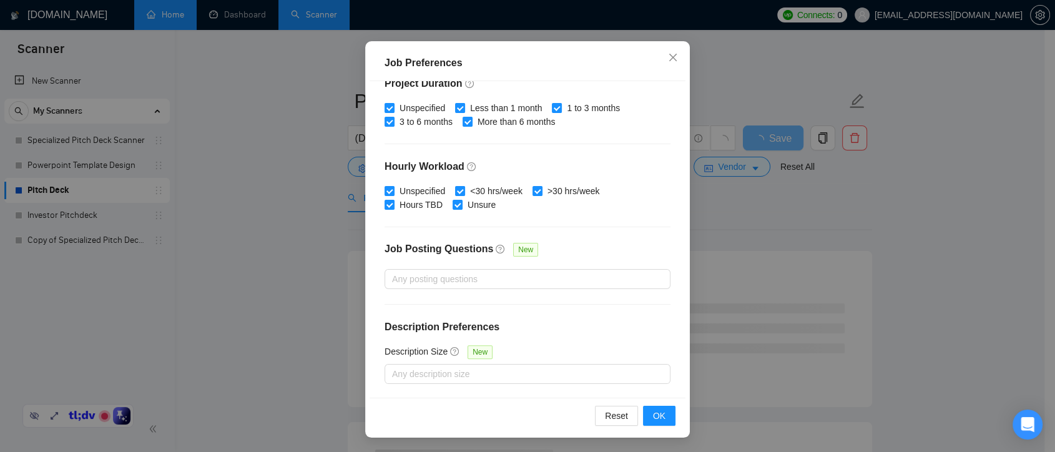
click at [714, 283] on div "Job Preferences Budget Project Type All Fixed Price Hourly Rate Fixed Price Bud…" at bounding box center [527, 226] width 1055 height 452
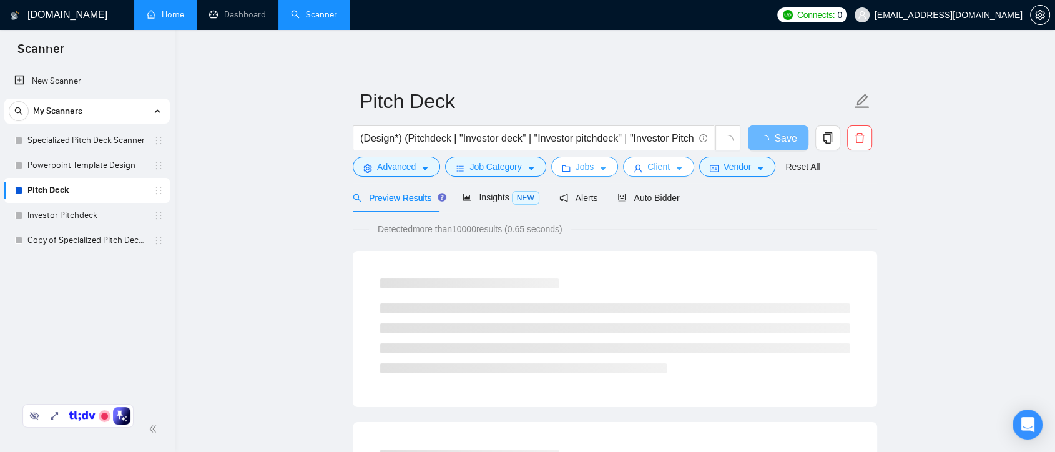
scroll to position [0, 0]
click at [659, 169] on span "Client" at bounding box center [658, 167] width 22 height 14
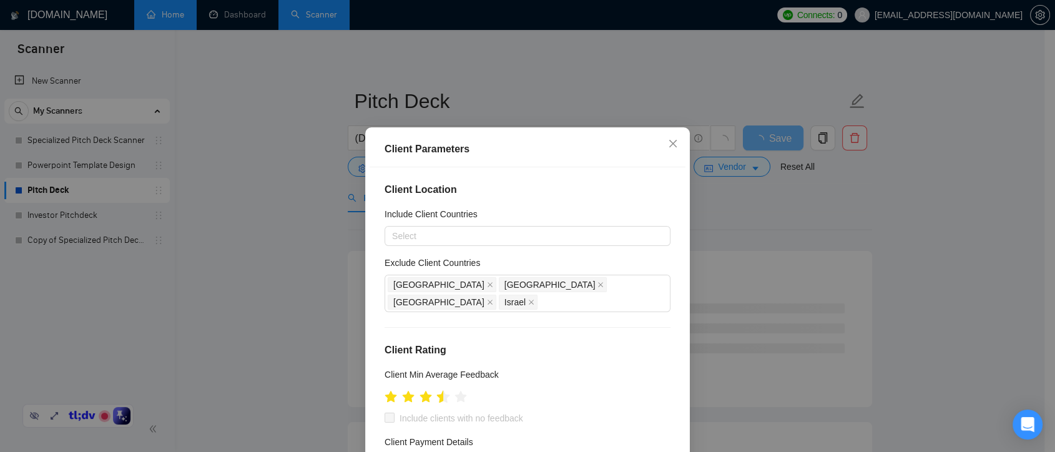
click at [437, 390] on icon "star" at bounding box center [443, 396] width 13 height 12
click at [385, 413] on input "Include clients with no feedback" at bounding box center [388, 417] width 9 height 9
checkbox input "true"
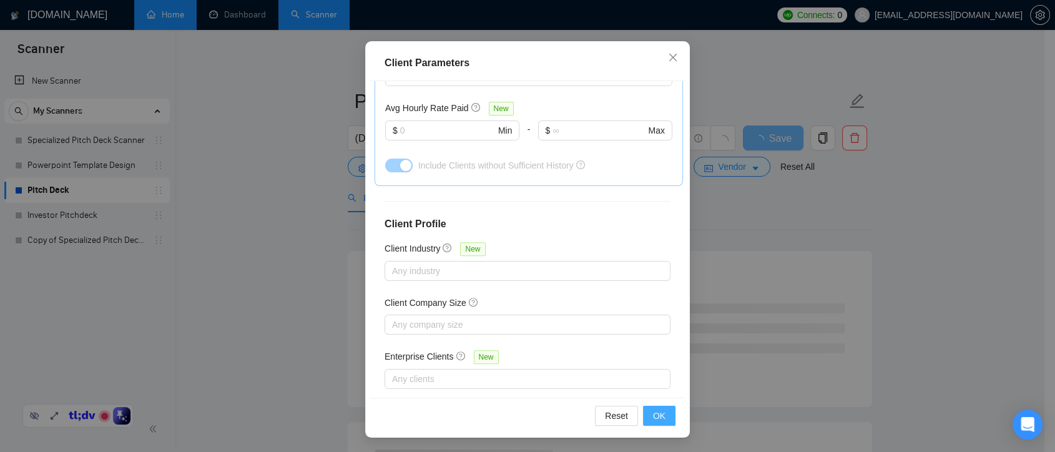
click at [653, 411] on span "OK" at bounding box center [659, 416] width 12 height 14
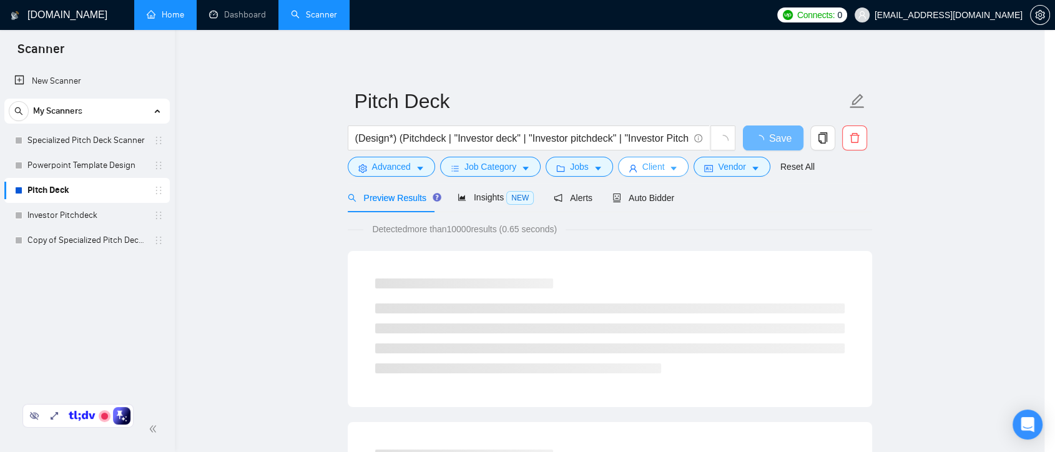
scroll to position [0, 0]
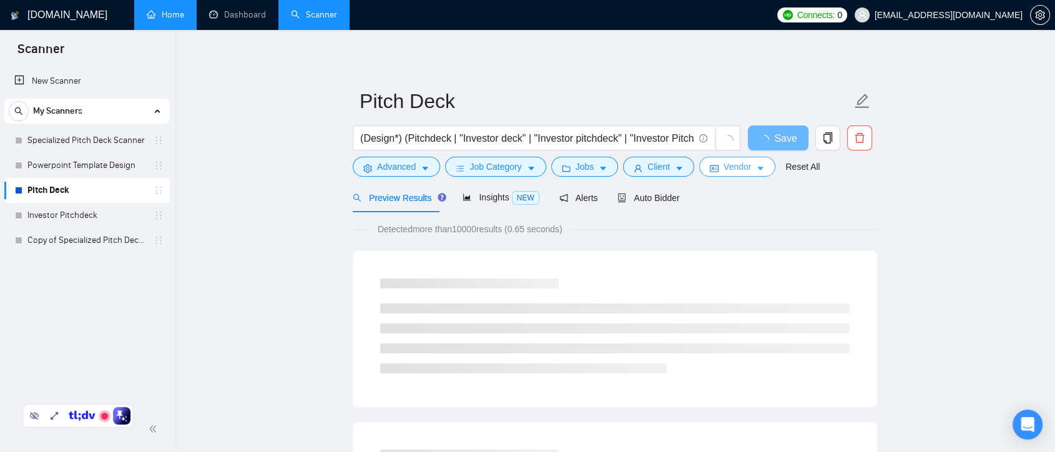
click at [757, 167] on icon "caret-down" at bounding box center [760, 169] width 6 height 4
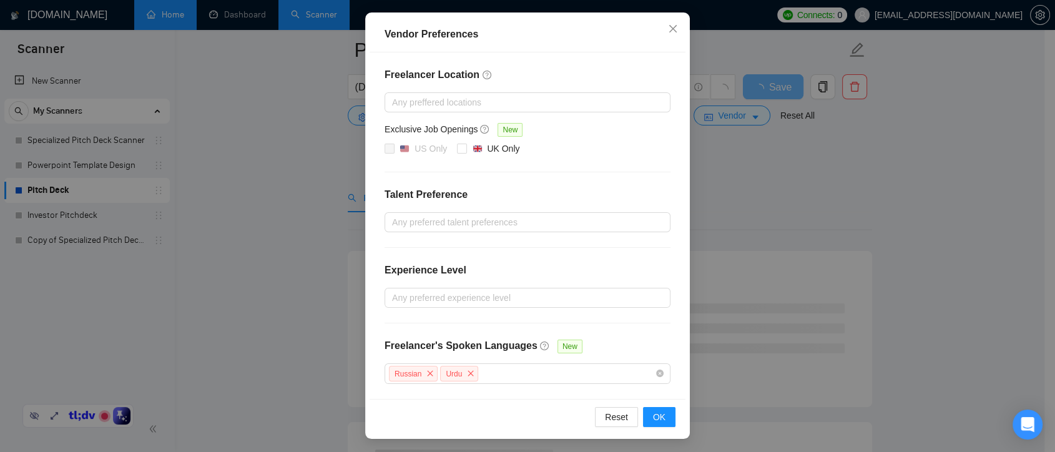
scroll to position [139, 0]
click at [915, 149] on div "Vendor Preferences Freelancer Location Any preffered locations Exclusive Job Op…" at bounding box center [527, 226] width 1055 height 452
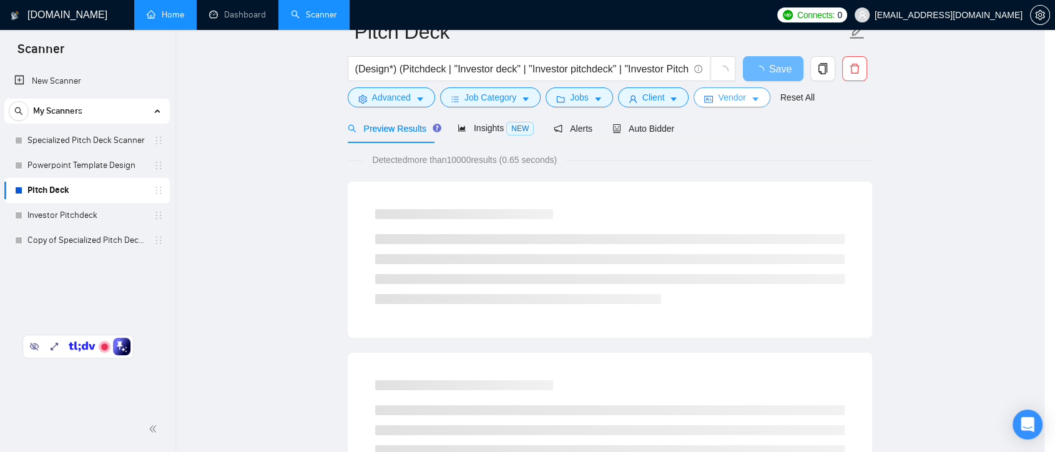
scroll to position [0, 0]
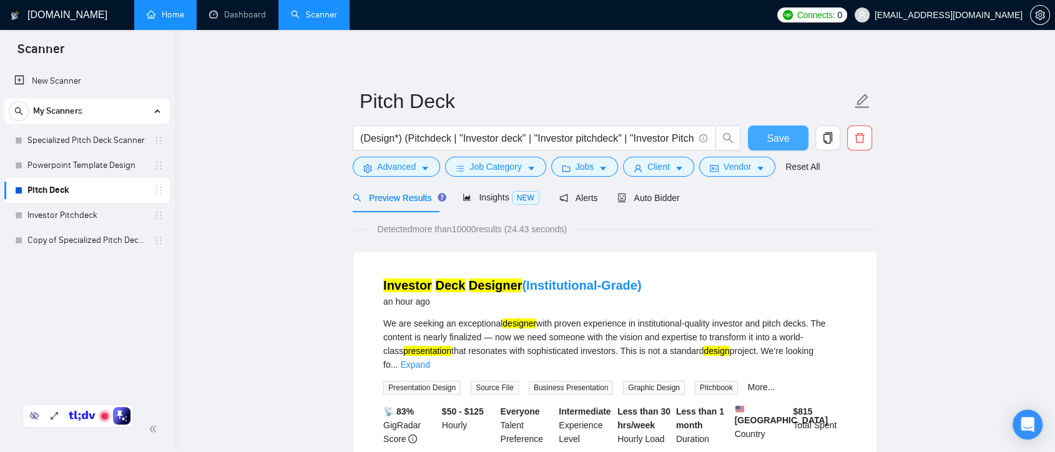
click at [768, 144] on span "Save" at bounding box center [777, 138] width 22 height 16
drag, startPoint x: 491, startPoint y: 197, endPoint x: 663, endPoint y: 25, distance: 243.2
click at [491, 195] on span "Insights NEW" at bounding box center [500, 197] width 76 height 10
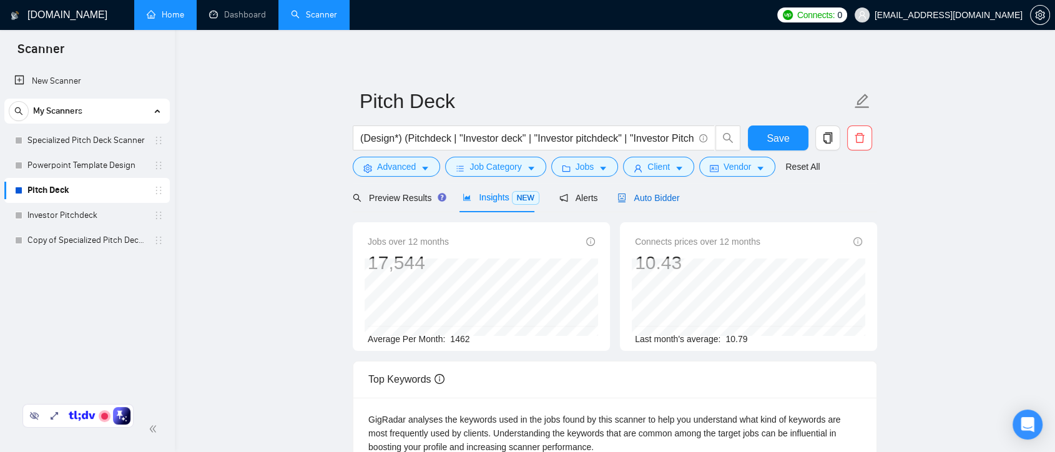
click at [633, 203] on div "Auto Bidder" at bounding box center [648, 198] width 62 height 14
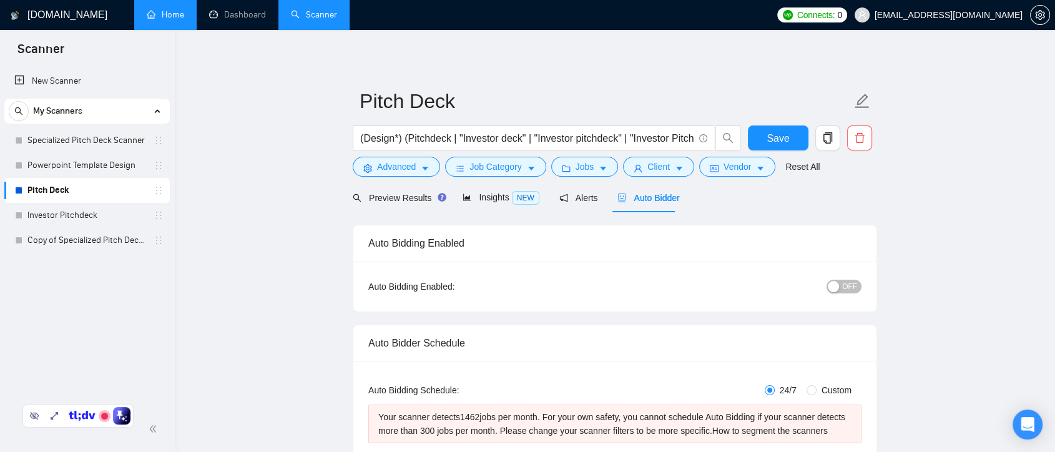
checkbox input "true"
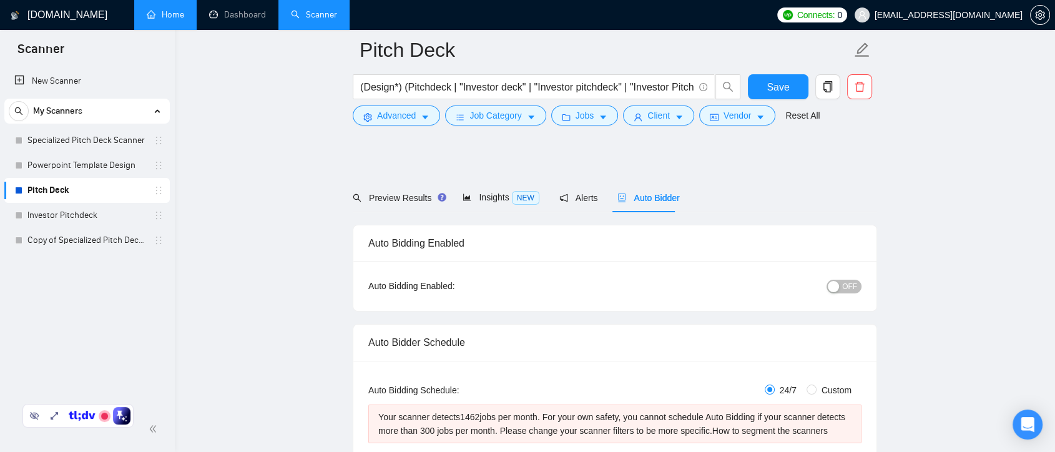
scroll to position [139, 0]
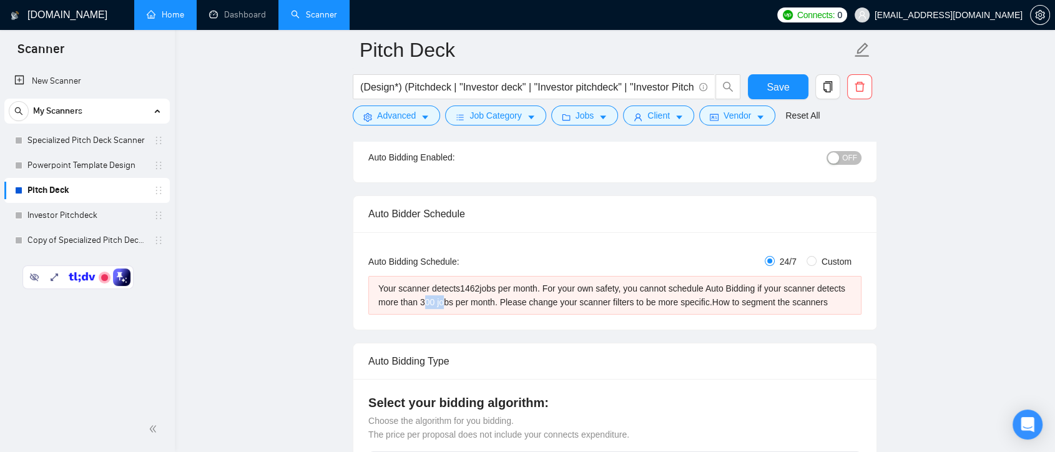
drag, startPoint x: 420, startPoint y: 301, endPoint x: 440, endPoint y: 305, distance: 20.3
click at [440, 305] on div "Your scanner detects 1462 jobs per month. For your own safety, you cannot sched…" at bounding box center [614, 294] width 473 height 27
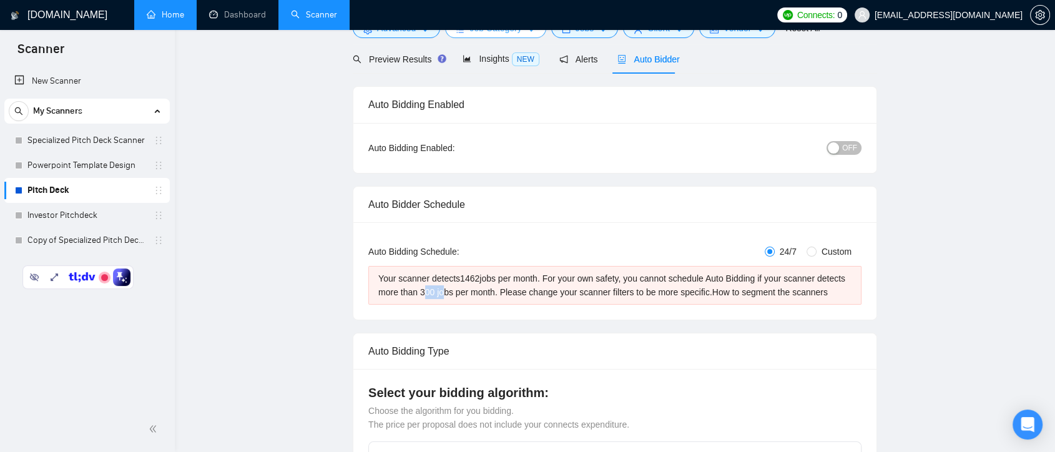
scroll to position [0, 0]
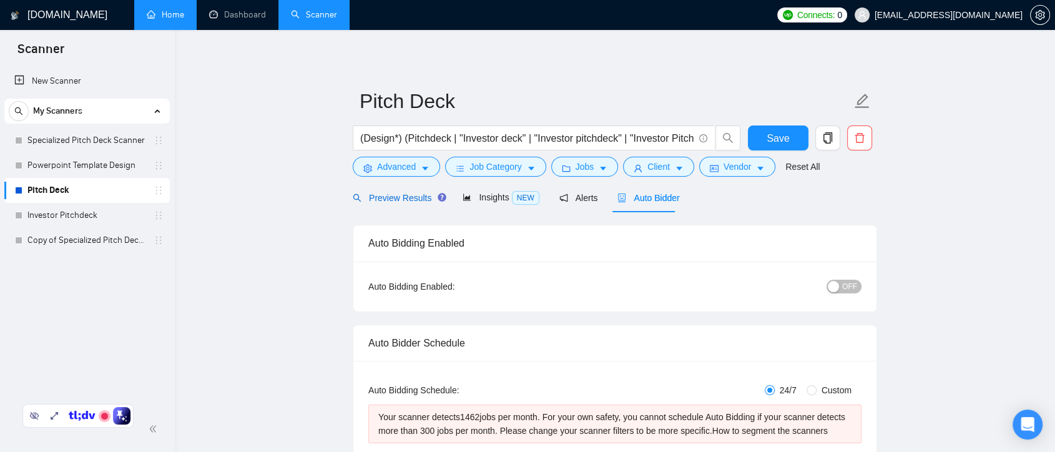
click at [417, 199] on span "Preview Results" at bounding box center [398, 198] width 90 height 10
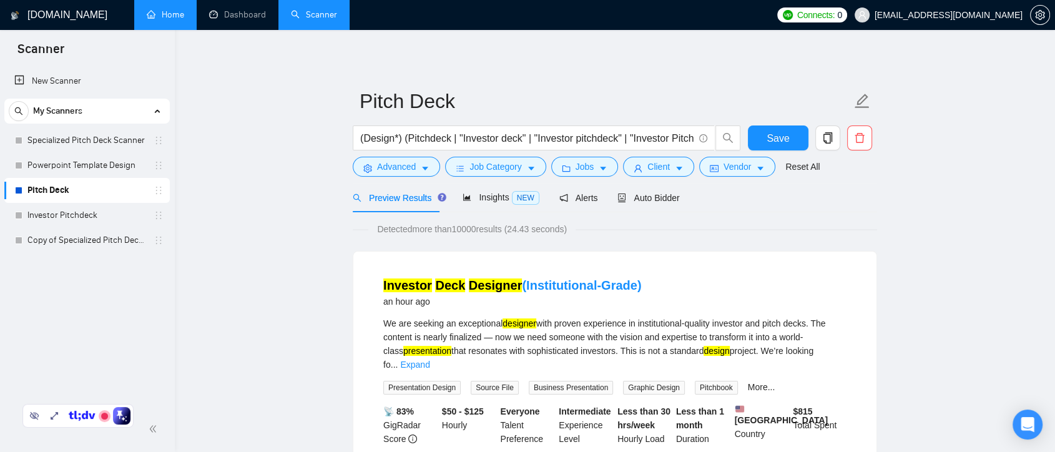
scroll to position [346, 0]
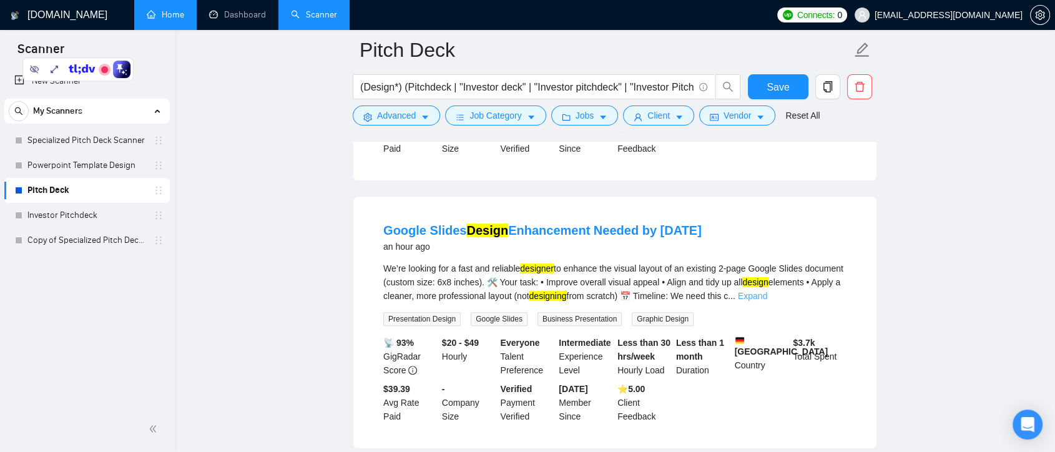
click at [767, 291] on link "Expand" at bounding box center [752, 296] width 29 height 10
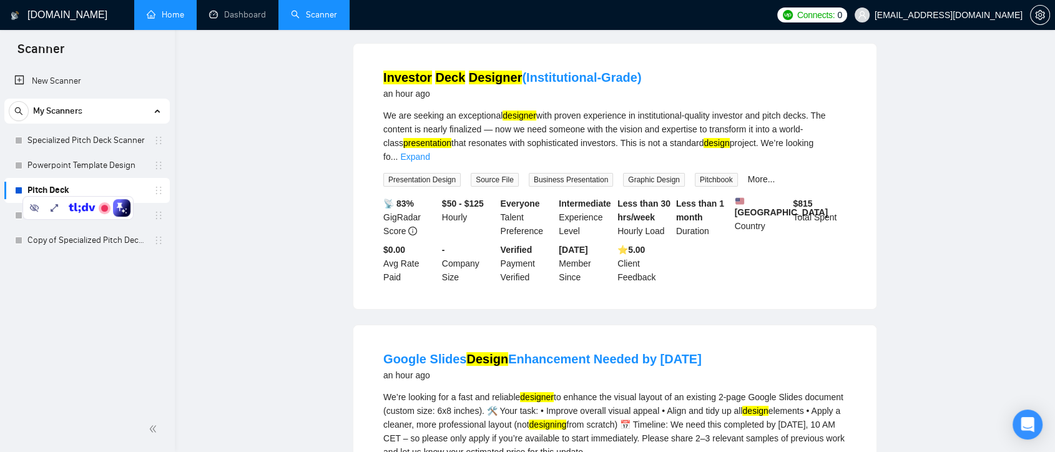
scroll to position [0, 0]
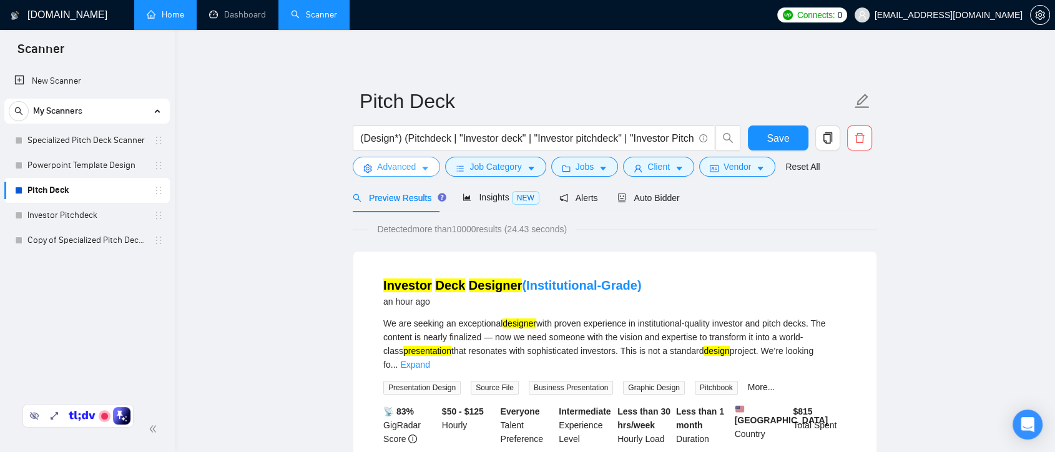
click at [404, 165] on span "Advanced" at bounding box center [396, 167] width 39 height 14
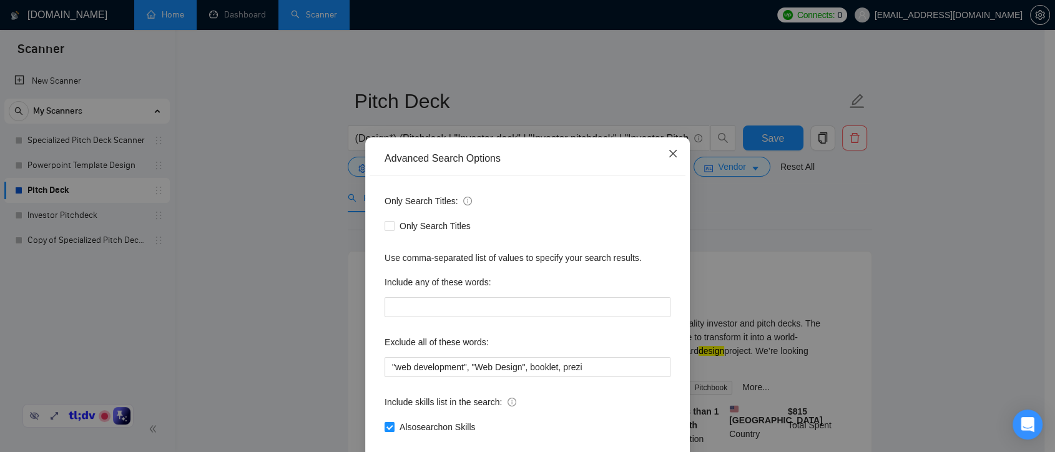
click at [659, 155] on span "Close" at bounding box center [673, 154] width 34 height 34
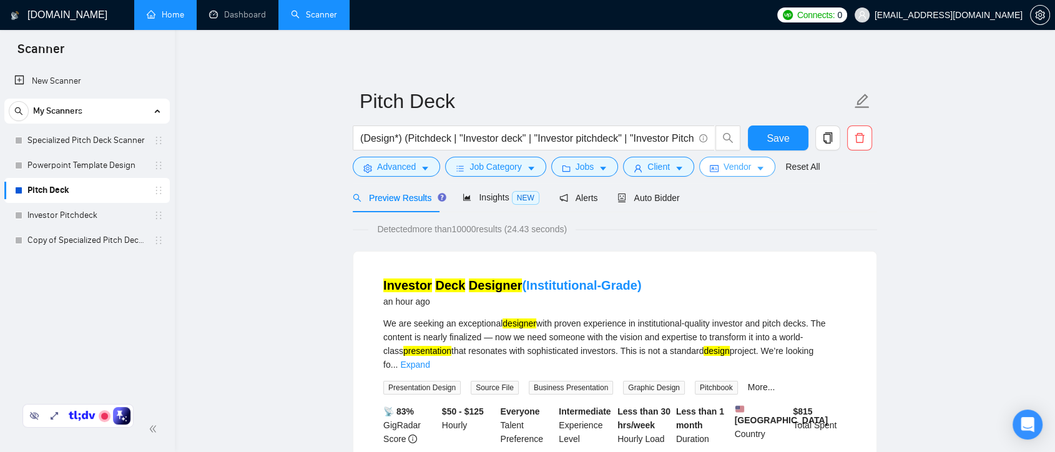
click at [737, 172] on span "Vendor" at bounding box center [736, 167] width 27 height 14
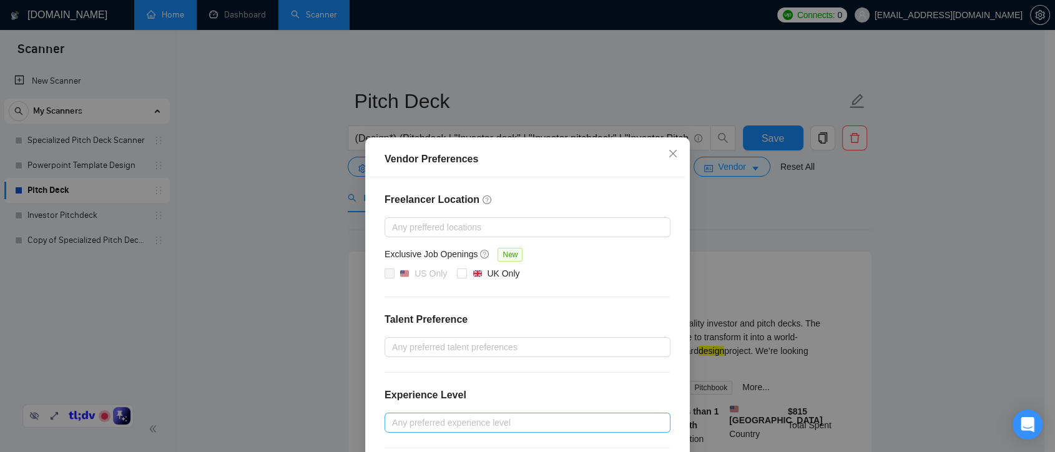
scroll to position [125, 0]
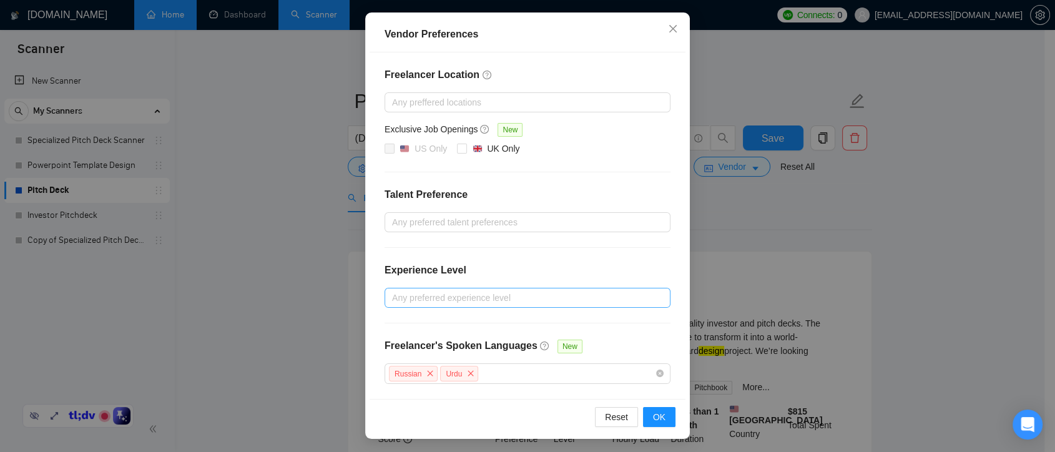
click at [479, 300] on div at bounding box center [521, 297] width 267 height 15
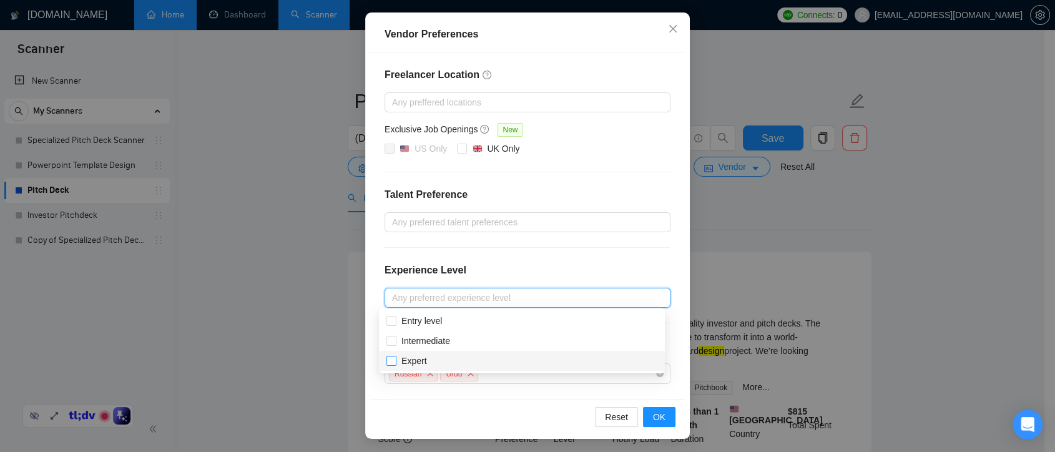
click at [415, 358] on span "Expert" at bounding box center [413, 361] width 25 height 10
click at [395, 358] on input "Expert" at bounding box center [390, 360] width 9 height 9
checkbox input "true"
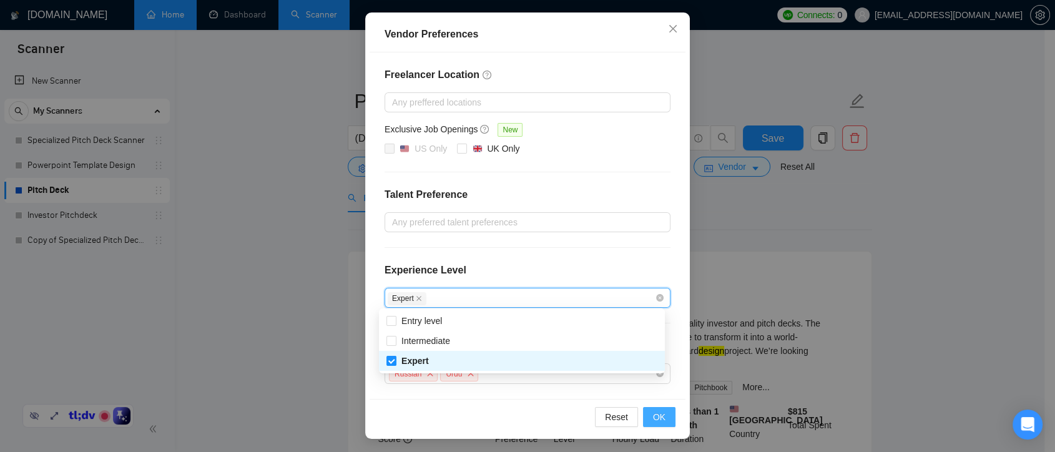
click at [657, 412] on span "OK" at bounding box center [659, 417] width 12 height 14
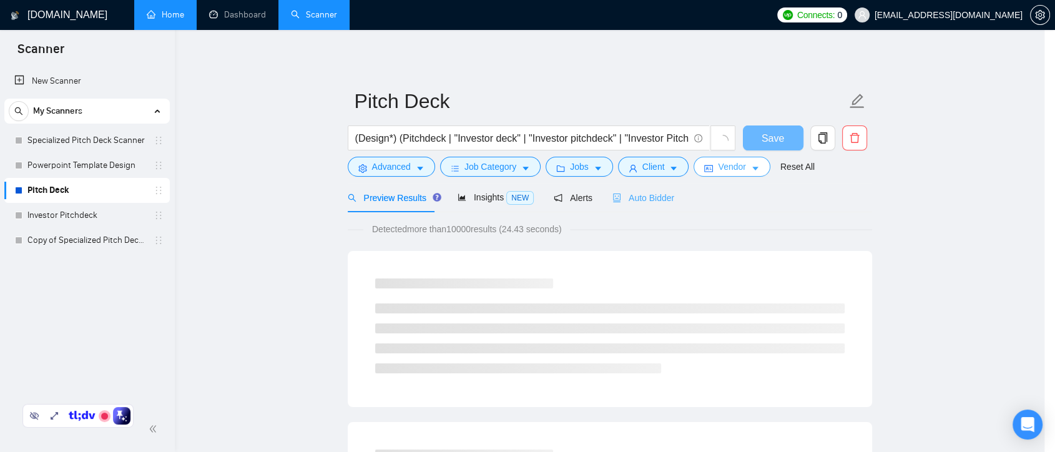
scroll to position [0, 0]
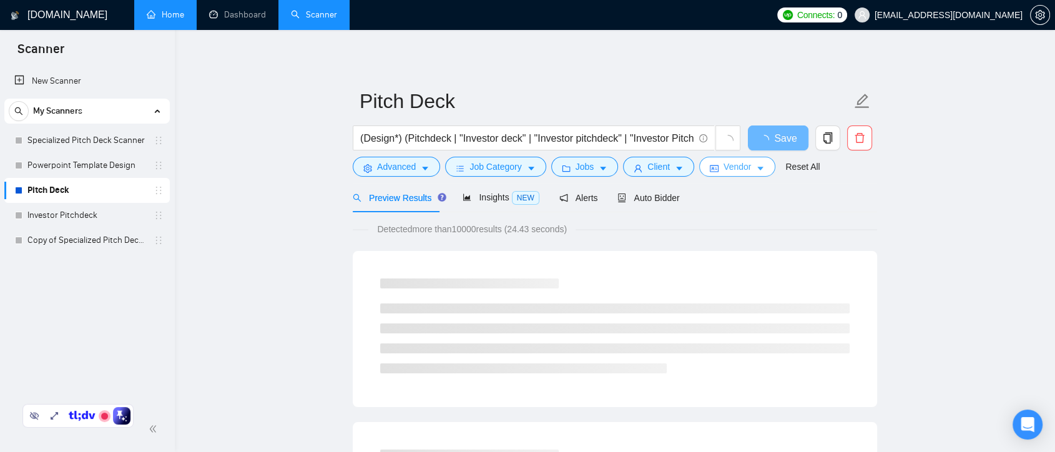
click at [757, 167] on icon "caret-down" at bounding box center [760, 169] width 6 height 4
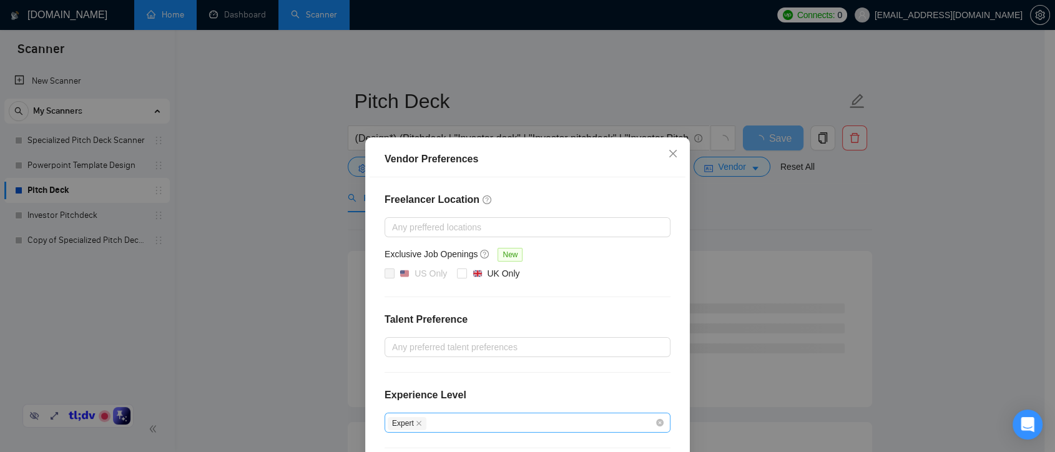
scroll to position [125, 0]
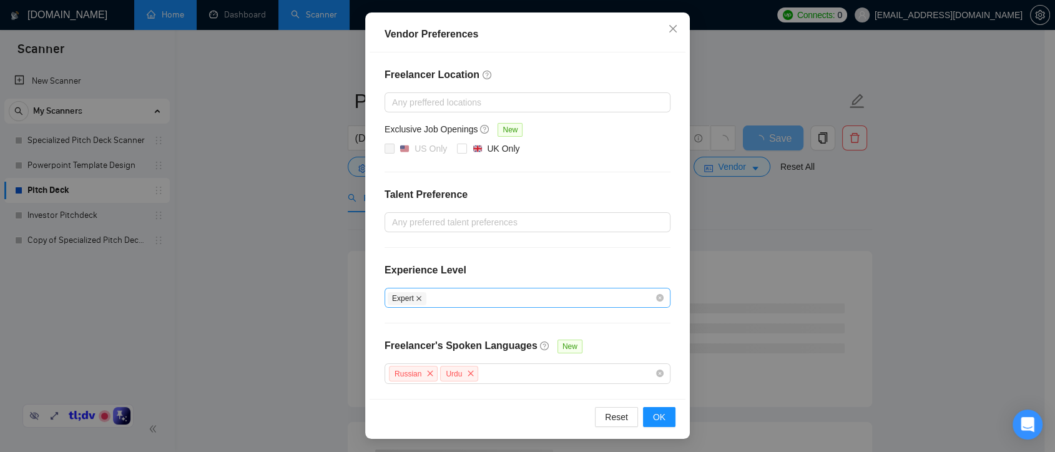
click at [416, 296] on icon "close" at bounding box center [418, 298] width 5 height 5
click at [653, 412] on span "OK" at bounding box center [659, 417] width 12 height 14
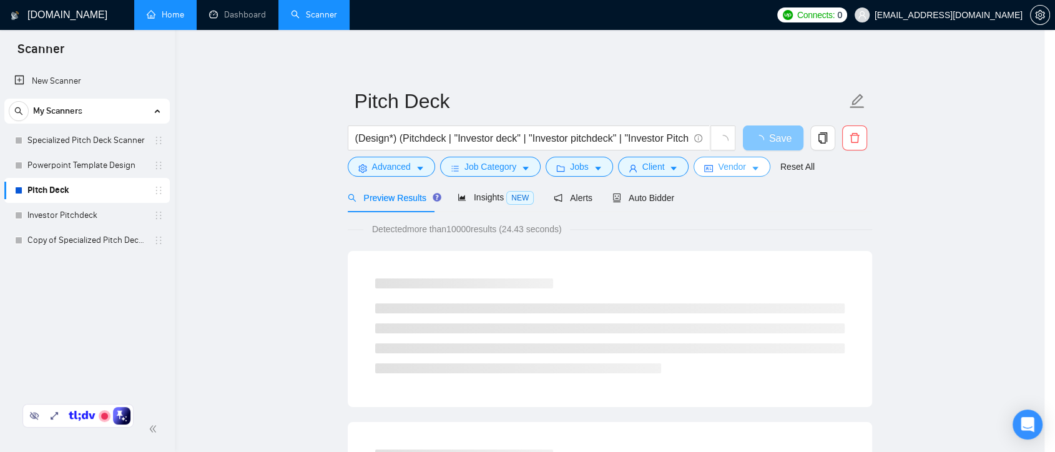
scroll to position [0, 0]
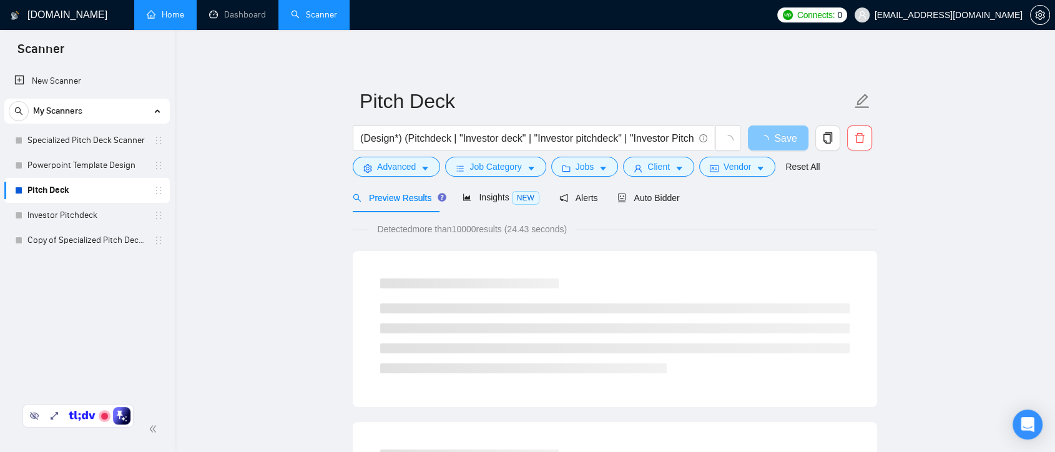
click at [775, 135] on span "Save" at bounding box center [785, 138] width 22 height 16
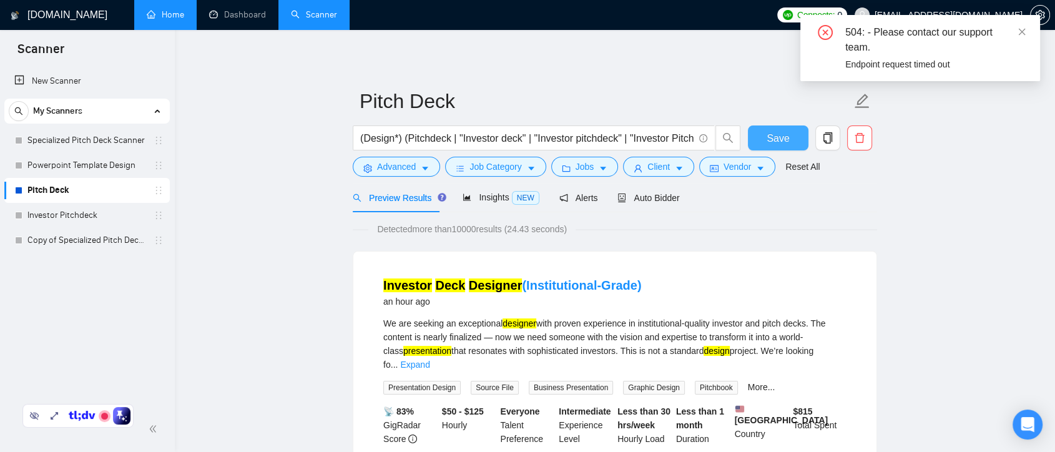
click at [776, 136] on span "Save" at bounding box center [777, 138] width 22 height 16
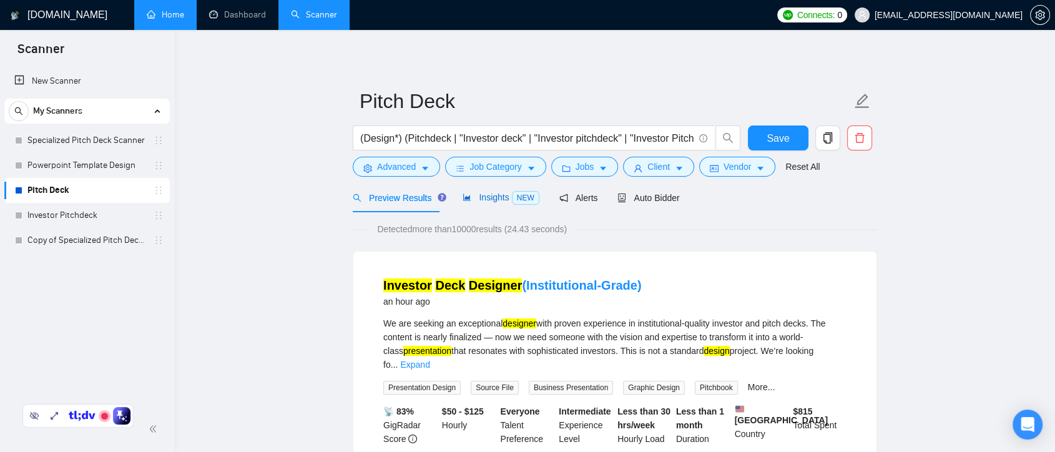
click at [481, 202] on span "Insights NEW" at bounding box center [500, 197] width 76 height 10
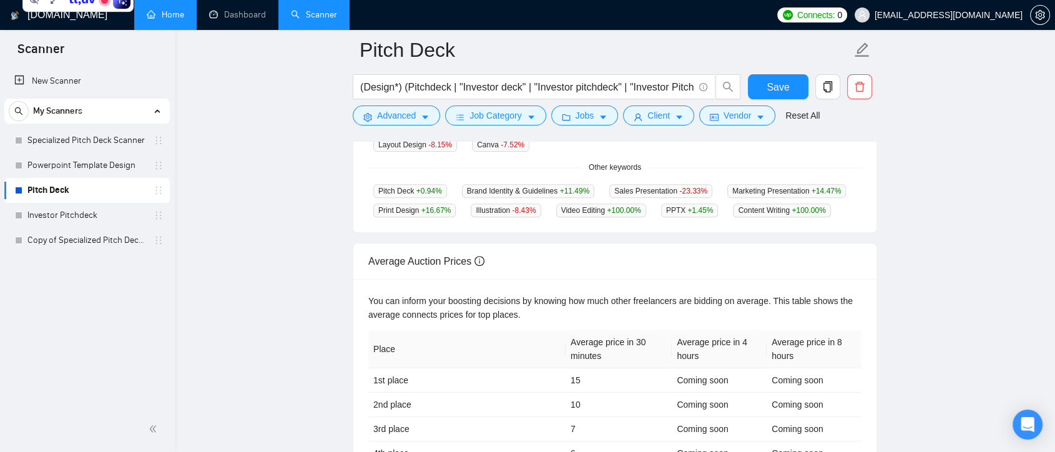
scroll to position [277, 0]
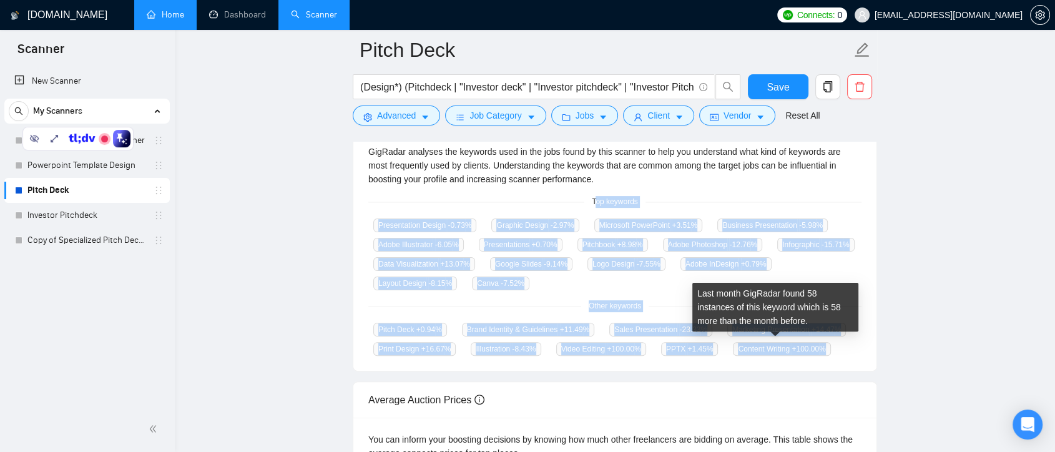
drag, startPoint x: 594, startPoint y: 198, endPoint x: 821, endPoint y: 345, distance: 269.6
click at [821, 345] on div "GigRadar analyses the keywords used in the jobs found by this scanner to help y…" at bounding box center [614, 250] width 523 height 241
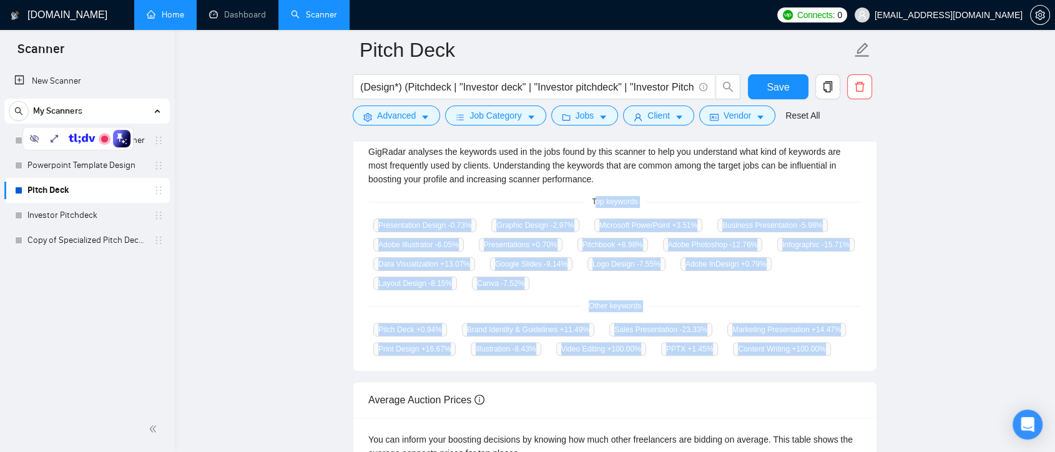
click at [859, 290] on div "GigRadar analyses the keywords used in the jobs found by this scanner to help y…" at bounding box center [614, 250] width 523 height 241
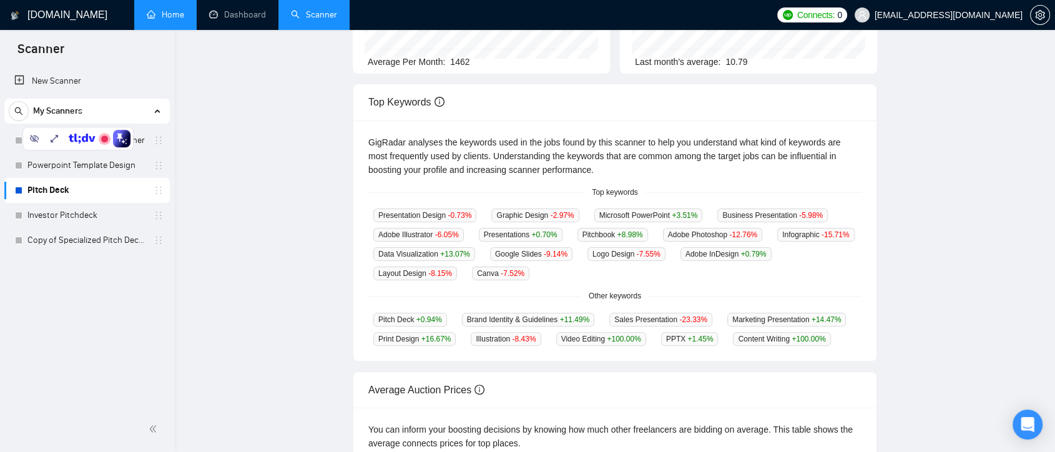
scroll to position [0, 0]
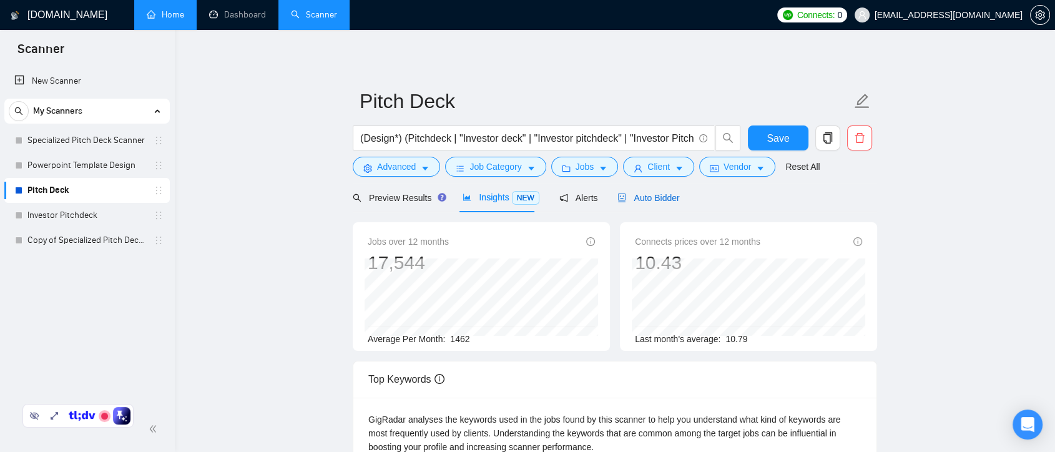
click at [624, 194] on span "Auto Bidder" at bounding box center [648, 198] width 62 height 10
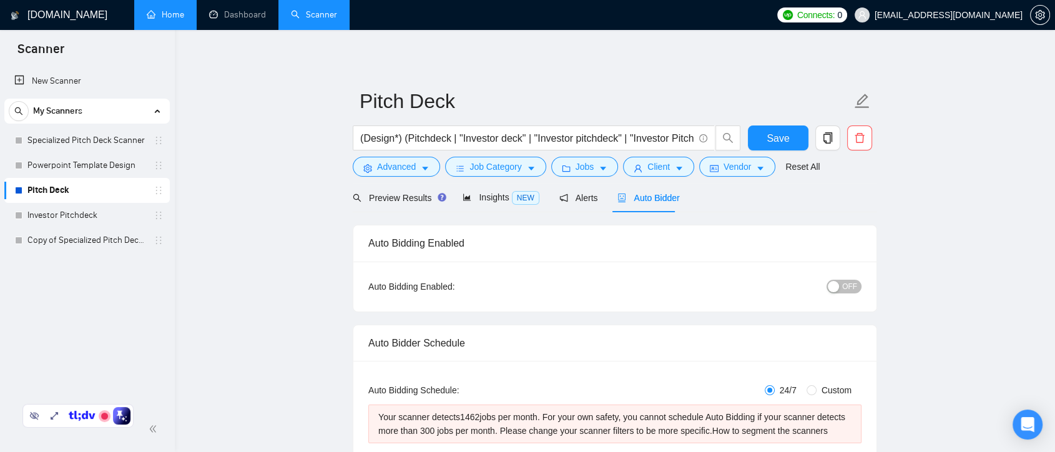
checkbox input "true"
click at [491, 202] on span "Insights NEW" at bounding box center [500, 197] width 76 height 10
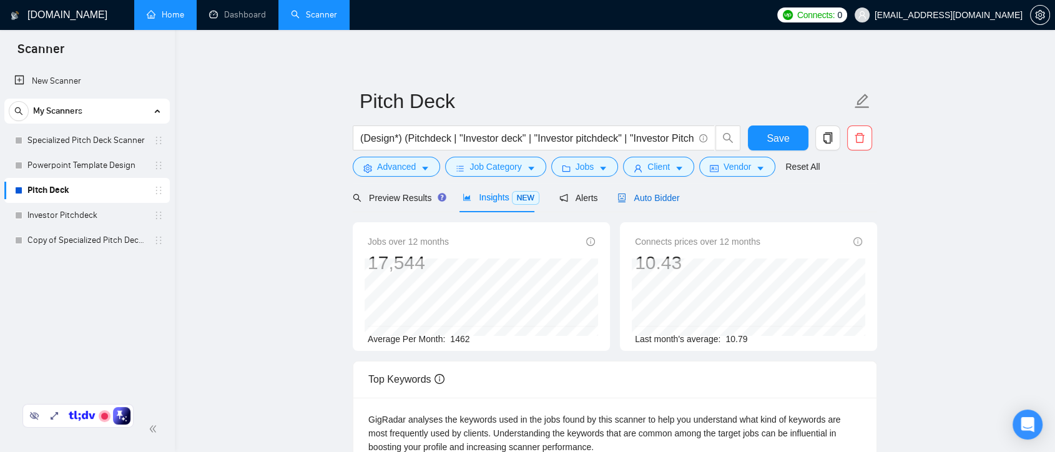
click at [663, 199] on span "Auto Bidder" at bounding box center [648, 198] width 62 height 10
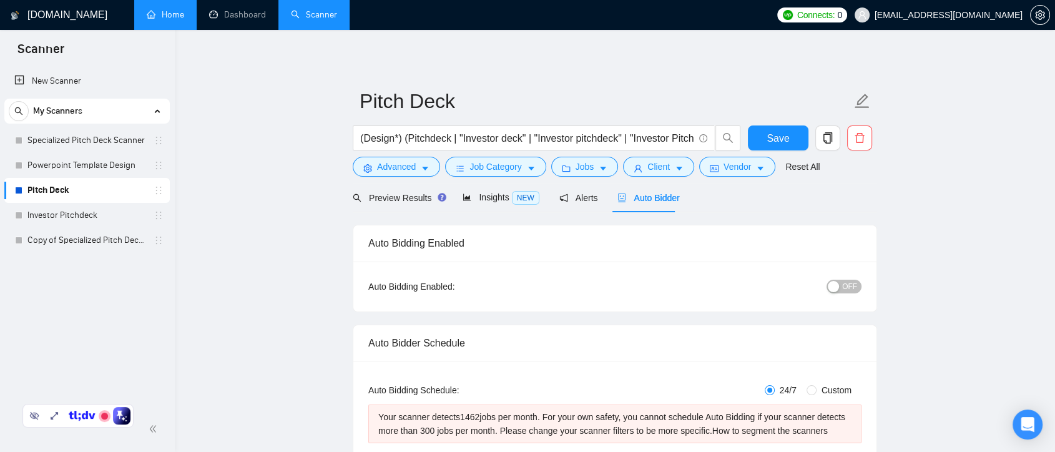
checkbox input "true"
click at [486, 202] on span "Insights NEW" at bounding box center [500, 197] width 76 height 10
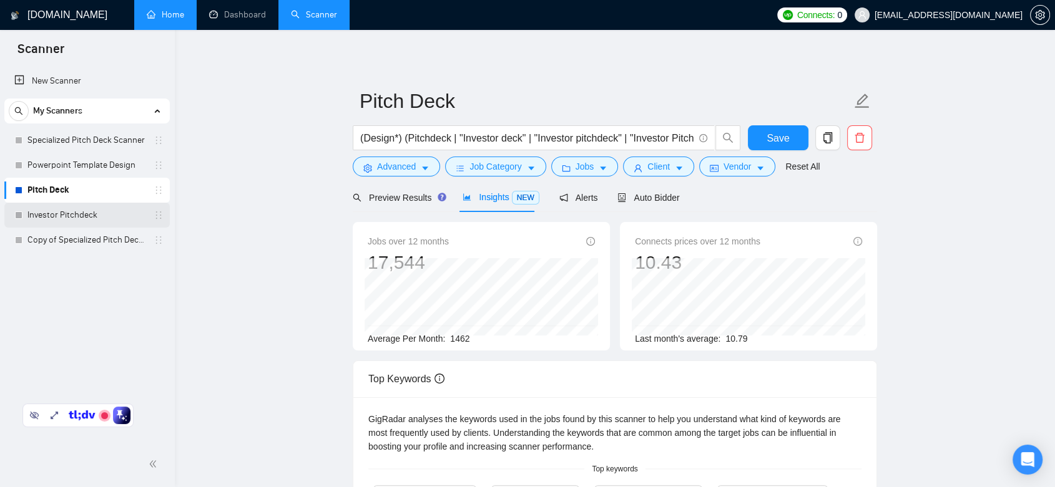
click at [97, 214] on link "Investor Pitchdeck" at bounding box center [86, 215] width 119 height 25
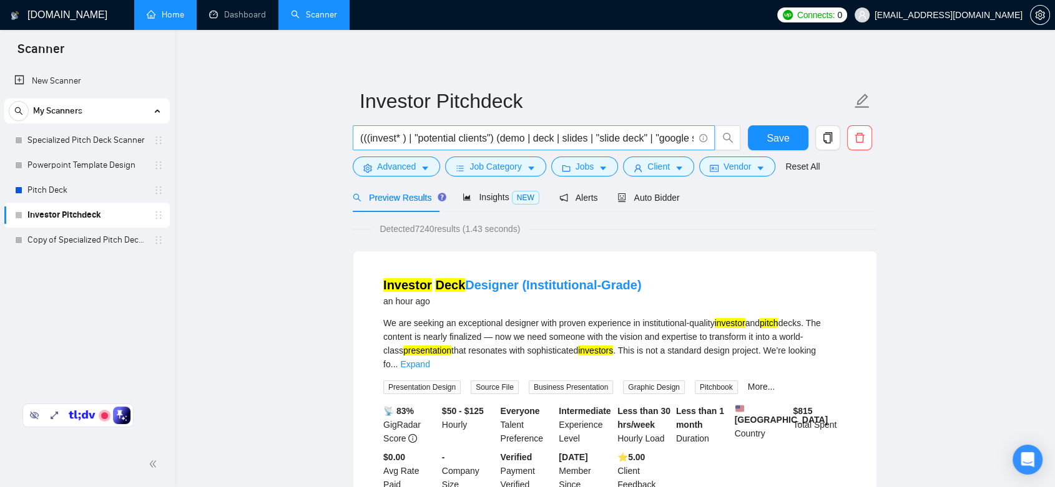
click at [365, 142] on input "(((invest* ) | "potential clients") (demo | deck | slides | "slide deck" | "goo…" at bounding box center [526, 138] width 333 height 16
drag, startPoint x: 507, startPoint y: 138, endPoint x: 305, endPoint y: 144, distance: 201.7
click at [510, 142] on input "((invest* ) | "potential clients") (demo | deck | slides | "slide deck" | "goog…" at bounding box center [526, 138] width 333 height 16
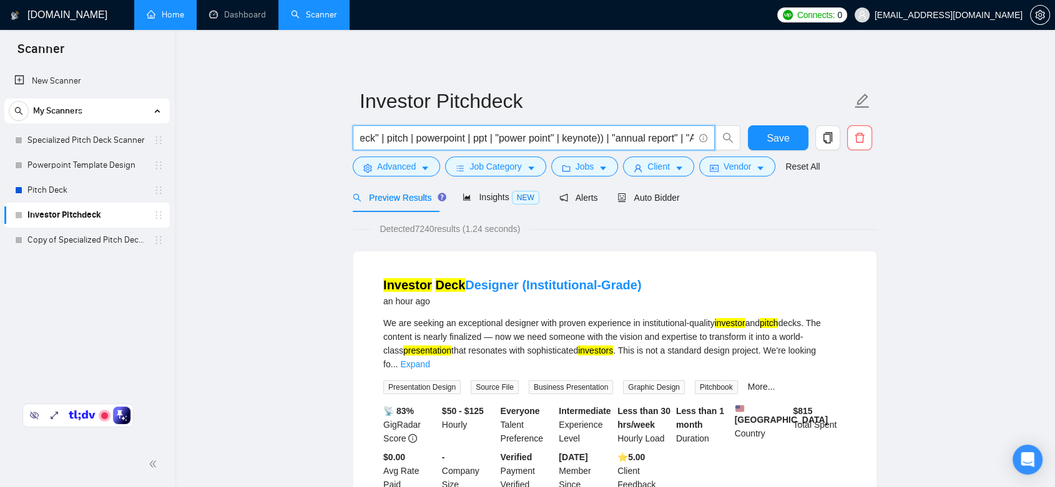
drag, startPoint x: 497, startPoint y: 139, endPoint x: 604, endPoint y: 137, distance: 106.7
click at [604, 137] on input "((invest* ) | "potential clients") (demo | deck | slides | "slide deck" | "goog…" at bounding box center [526, 138] width 333 height 16
drag, startPoint x: 620, startPoint y: 134, endPoint x: 702, endPoint y: 142, distance: 82.8
click at [702, 142] on span "((invest* ) | "potential clients") (demo | deck | slides | "slide deck" | "goog…" at bounding box center [534, 137] width 362 height 25
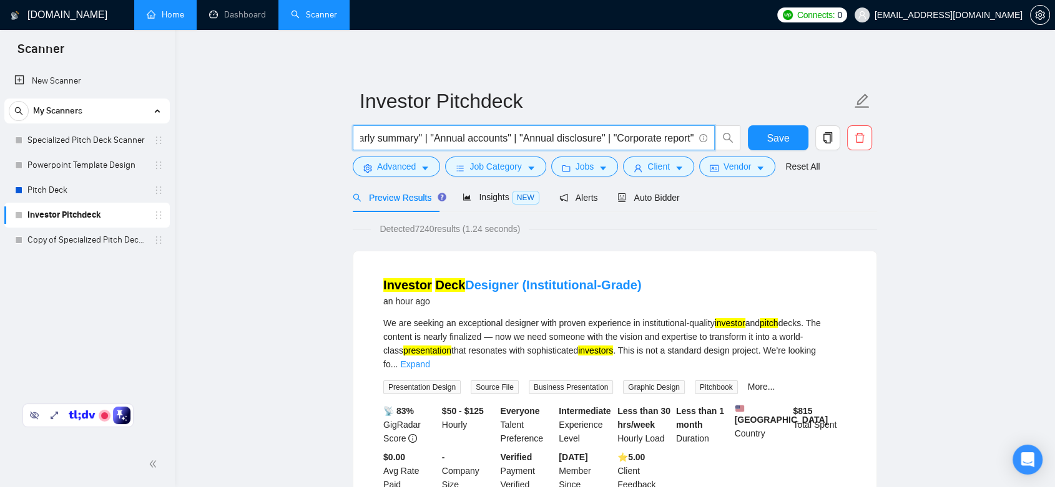
type input "((invest* ) | "potential clients") (demo | deck | slides | "slide deck" | "goog…"
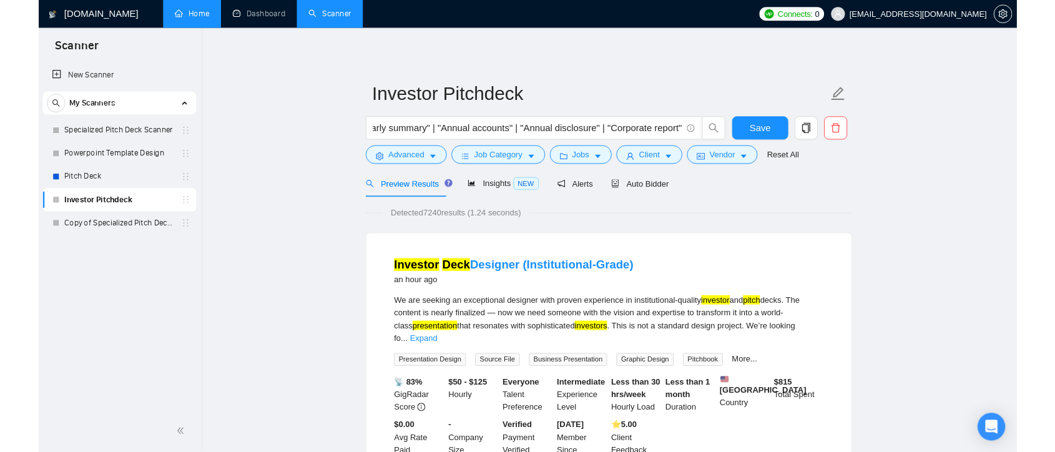
scroll to position [0, 0]
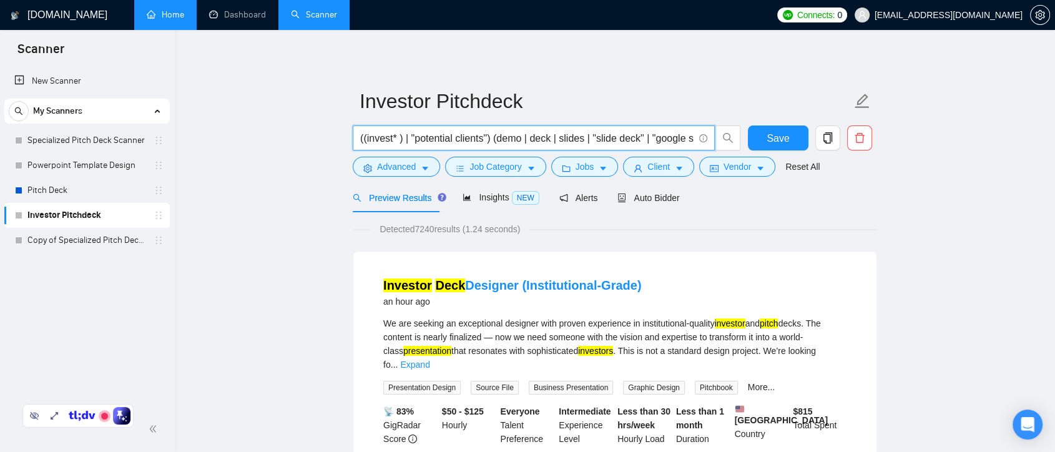
drag, startPoint x: 365, startPoint y: 139, endPoint x: 443, endPoint y: 139, distance: 78.0
click at [443, 139] on input "((invest* ) | "potential clients") (demo | deck | slides | "slide deck" | "goog…" at bounding box center [526, 138] width 333 height 16
click at [492, 139] on input "((invest* ) | "potential clients") (demo | deck | slides | "slide deck" | "goog…" at bounding box center [526, 138] width 333 height 16
drag, startPoint x: 492, startPoint y: 139, endPoint x: 680, endPoint y: 142, distance: 188.5
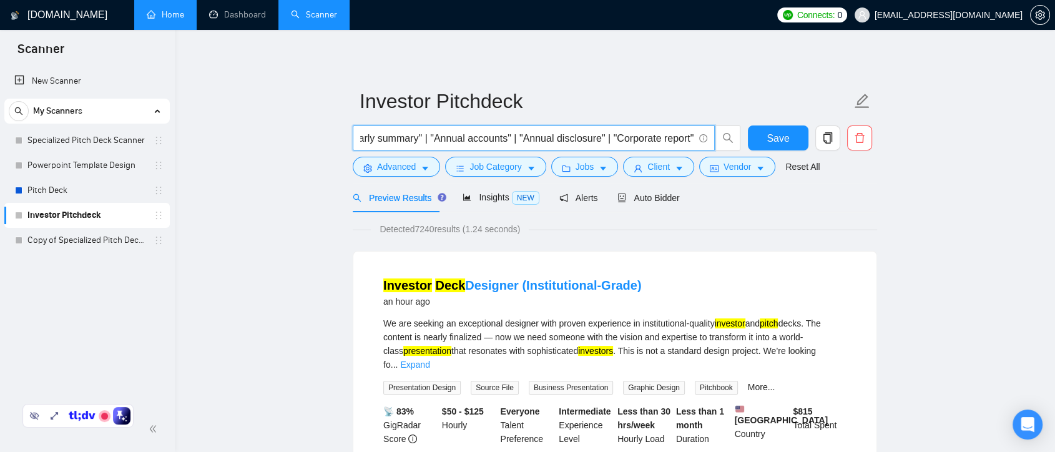
click at [697, 143] on span "((invest* ) | "potential clients") (demo | deck | slides | "slide deck" | "goog…" at bounding box center [534, 137] width 362 height 25
click at [672, 138] on input "((invest* ) | "potential clients") (demo | deck | slides | "slide deck" | "goog…" at bounding box center [526, 138] width 333 height 16
drag, startPoint x: 444, startPoint y: 138, endPoint x: 356, endPoint y: 141, distance: 88.1
click at [356, 141] on span "((invest* ) | "potential clients") (demo | deck | slides | "slide deck" | "goog…" at bounding box center [534, 137] width 362 height 25
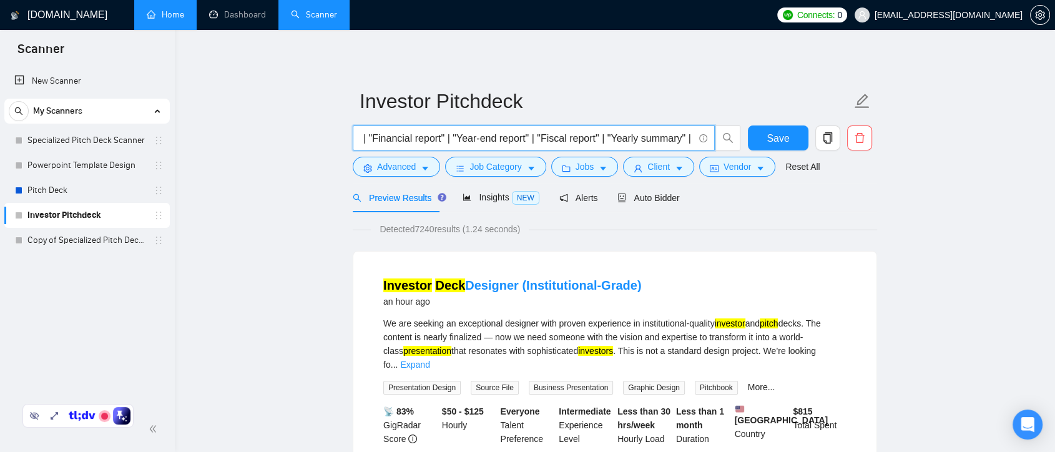
click at [489, 139] on input "((invest* ) | "potential clients") (demo | deck | slides | "slide deck" | "goog…" at bounding box center [526, 138] width 333 height 16
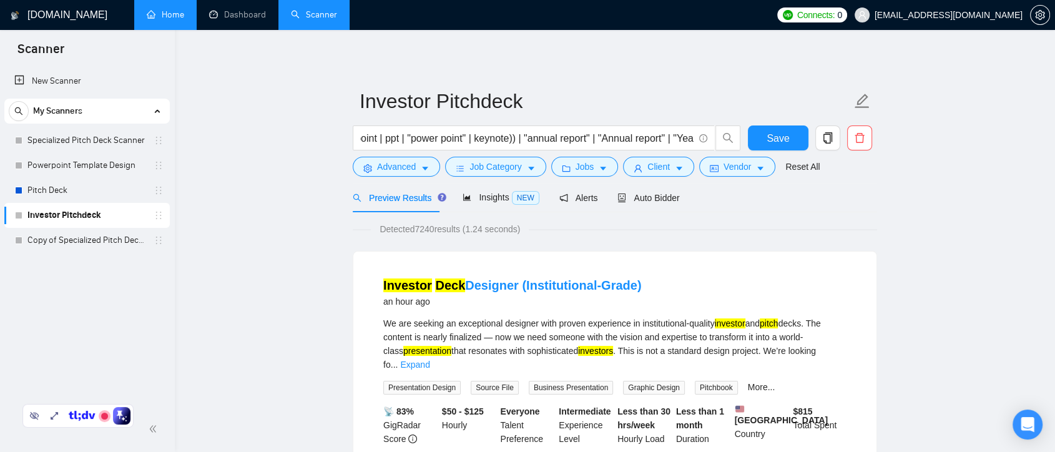
scroll to position [0, 0]
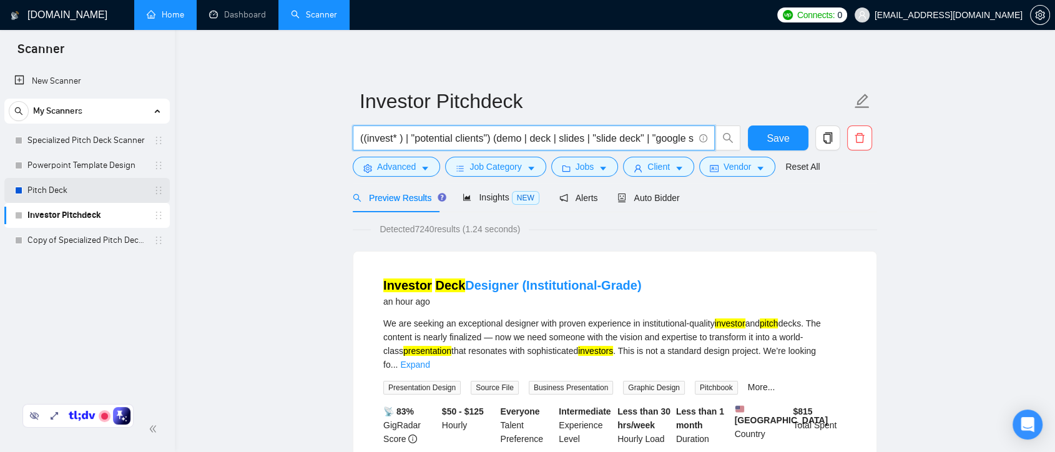
click at [61, 193] on link "Pitch Deck" at bounding box center [86, 190] width 119 height 25
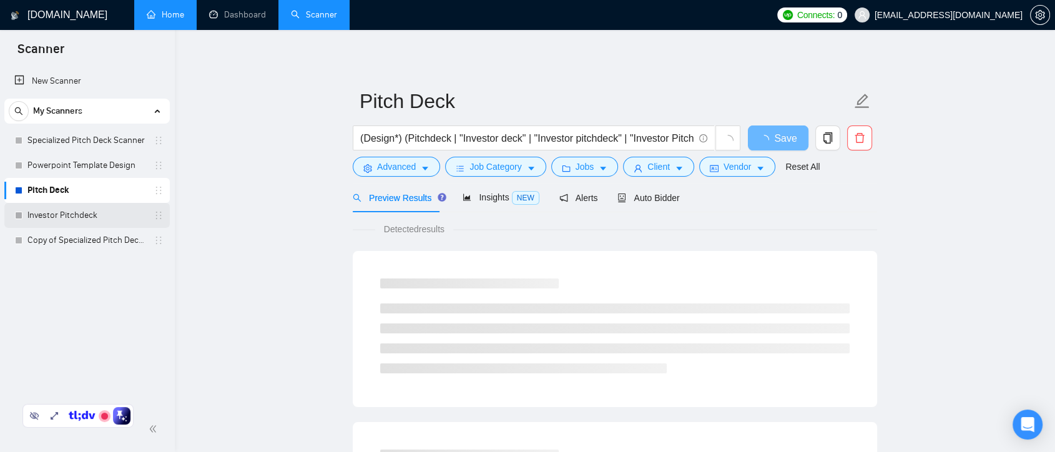
click at [100, 215] on link "Investor Pitchdeck" at bounding box center [86, 215] width 119 height 25
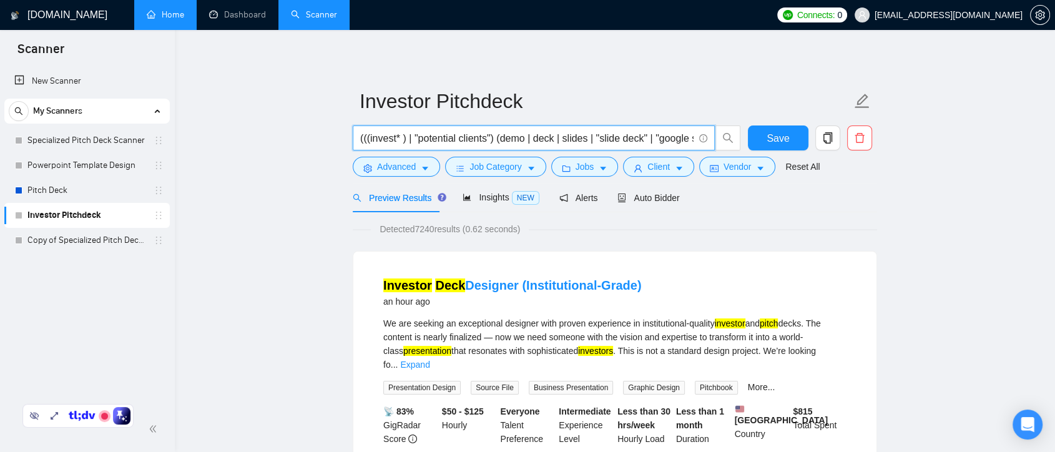
click at [360, 139] on input "(((invest* ) | "potential clients") (demo | deck | slides | "slide deck" | "goo…" at bounding box center [526, 138] width 333 height 16
click at [373, 142] on input "(((invest* ) | "potential clients") (demo | deck | slides | "slide deck" | "goo…" at bounding box center [526, 138] width 333 height 16
drag, startPoint x: 367, startPoint y: 140, endPoint x: 494, endPoint y: 130, distance: 127.7
click at [494, 130] on input "(((invest* ) | "potential clients") (demo | deck | slides | "slide deck" | "goo…" at bounding box center [526, 138] width 333 height 16
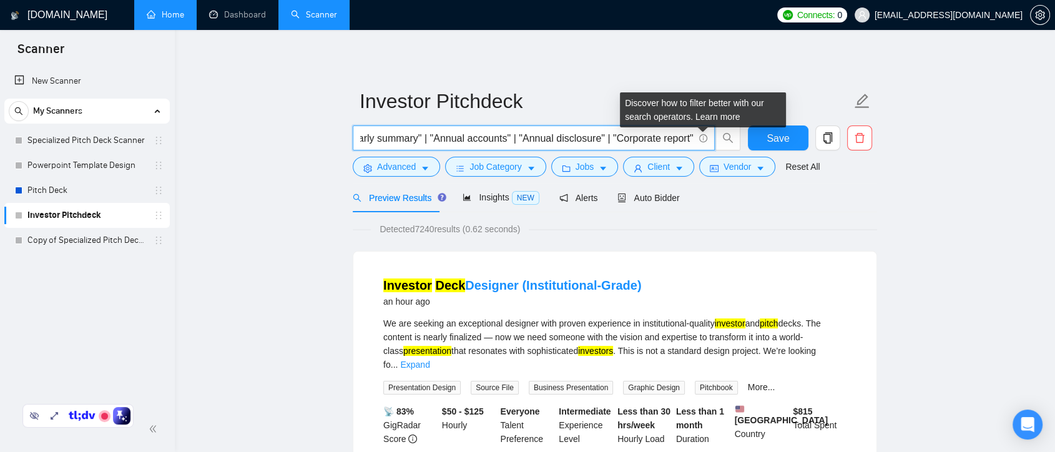
drag, startPoint x: 564, startPoint y: 140, endPoint x: 701, endPoint y: 134, distance: 137.5
click at [701, 134] on span "(((invest* ) | "potential clients") (demo | deck | slides | "slide deck" | "goo…" at bounding box center [534, 137] width 362 height 25
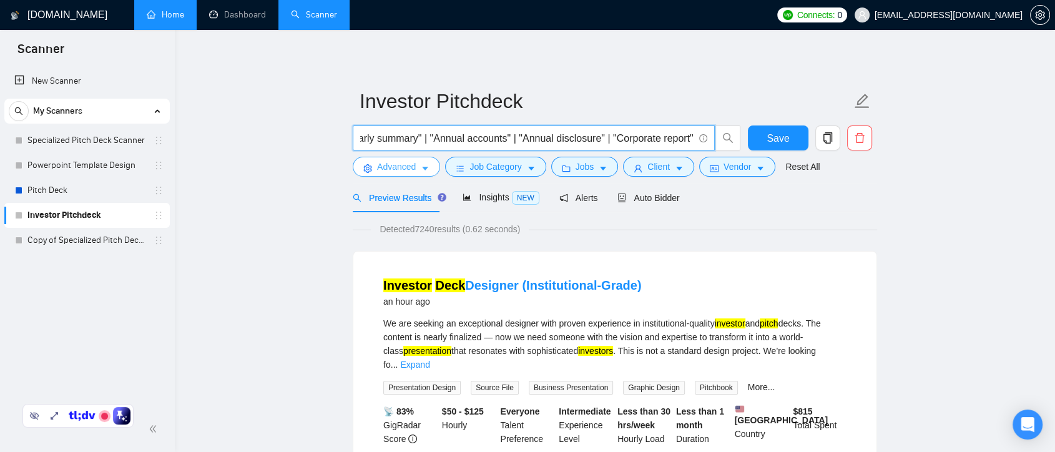
click at [414, 171] on button "Advanced" at bounding box center [396, 167] width 87 height 20
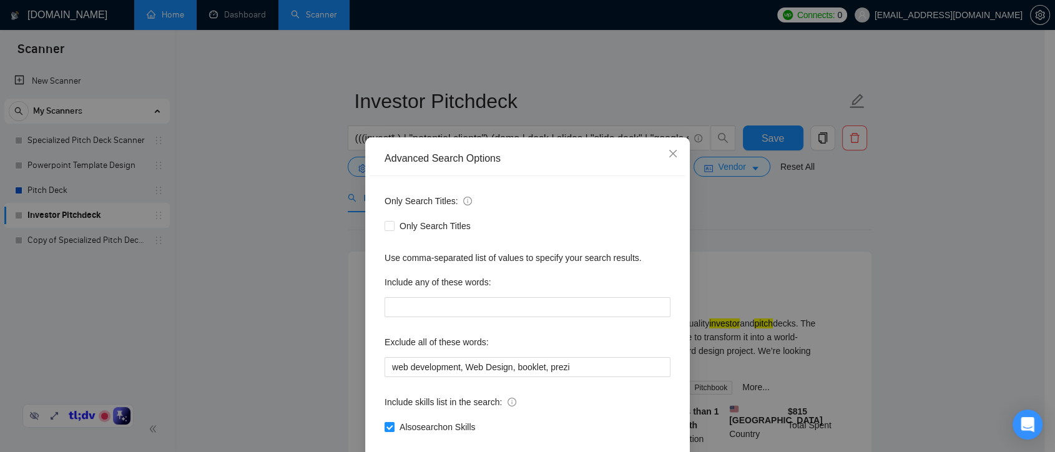
scroll to position [67, 0]
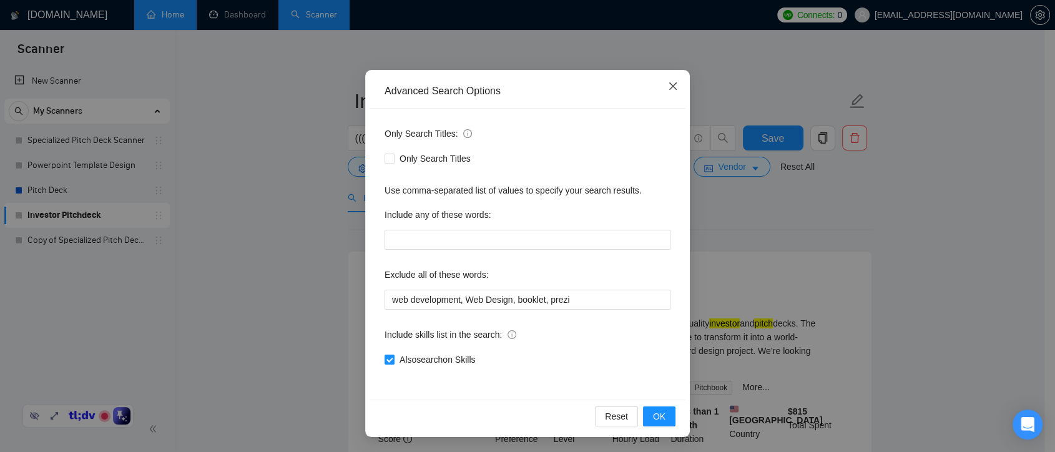
click at [668, 89] on icon "close" at bounding box center [673, 86] width 10 height 10
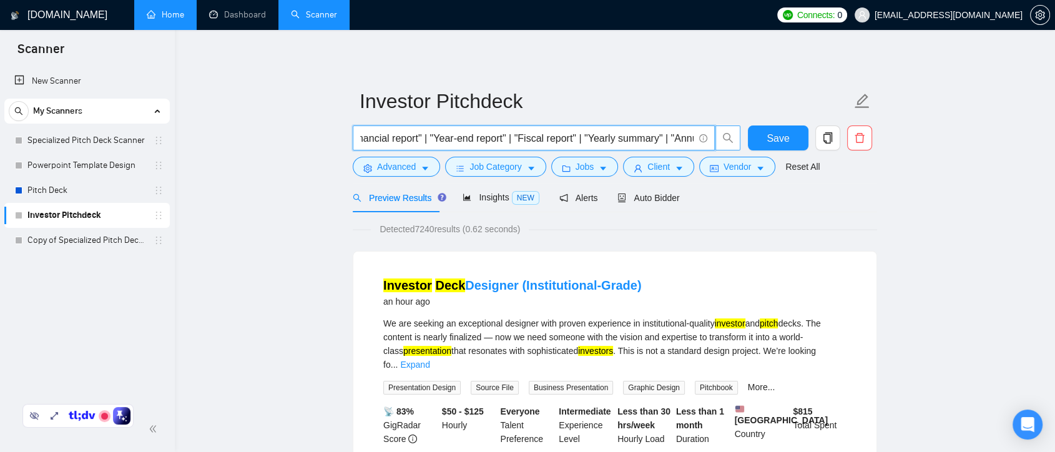
scroll to position [0, 1418]
drag, startPoint x: 522, startPoint y: 140, endPoint x: 720, endPoint y: 136, distance: 198.5
click at [720, 136] on span "(((invest* ) | "potential clients") (demo | deck | slides | "slide deck" | "goo…" at bounding box center [547, 137] width 388 height 25
click at [653, 139] on input "(((invest* ) | "potential clients") (demo | deck | slides | "slide deck" | "goo…" at bounding box center [526, 138] width 333 height 16
drag, startPoint x: 663, startPoint y: 138, endPoint x: 718, endPoint y: 138, distance: 55.5
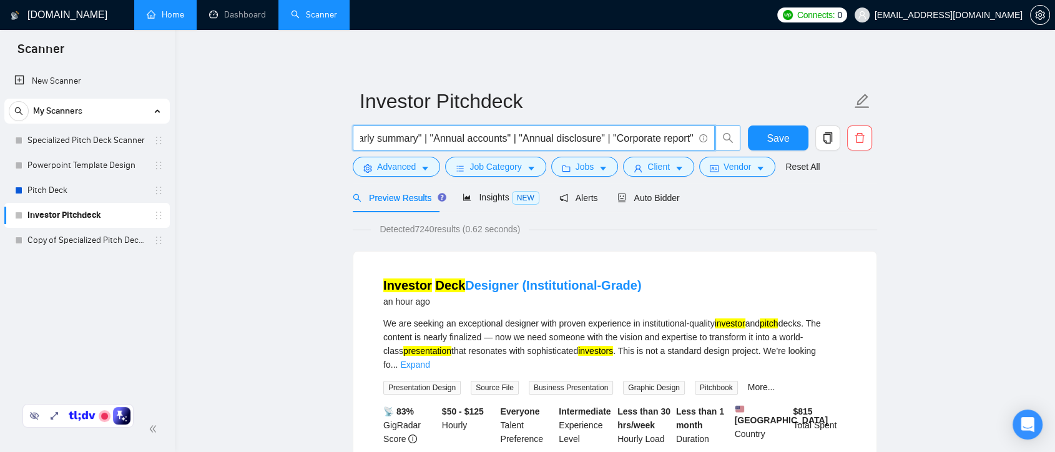
click at [718, 138] on span "(((invest* ) | "potential clients") (demo | deck | slides | "slide deck" | "goo…" at bounding box center [547, 137] width 388 height 25
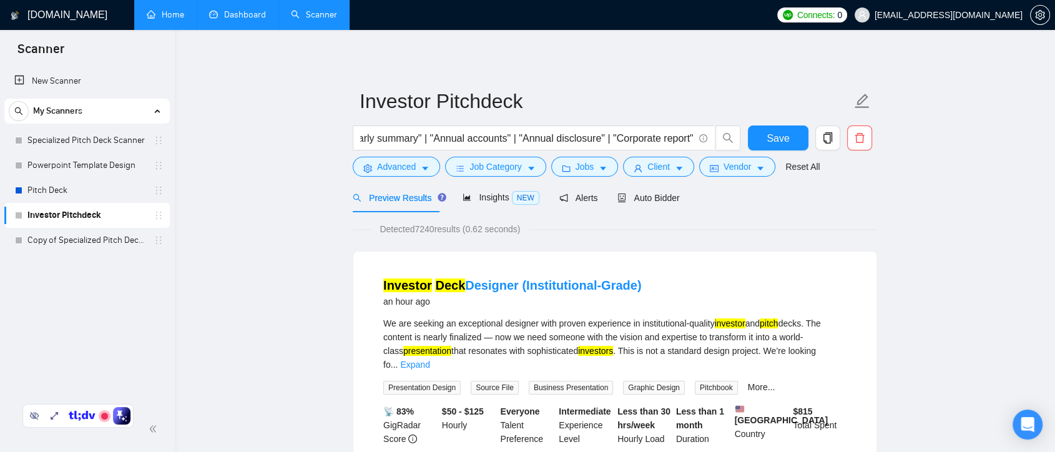
scroll to position [0, 0]
click at [668, 166] on button "Client" at bounding box center [658, 167] width 71 height 20
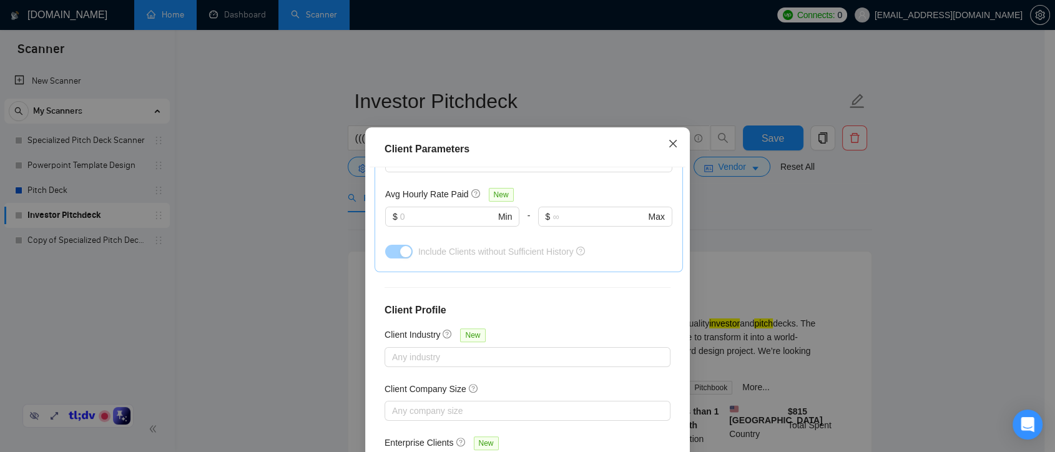
click at [677, 142] on span "Close" at bounding box center [673, 144] width 34 height 34
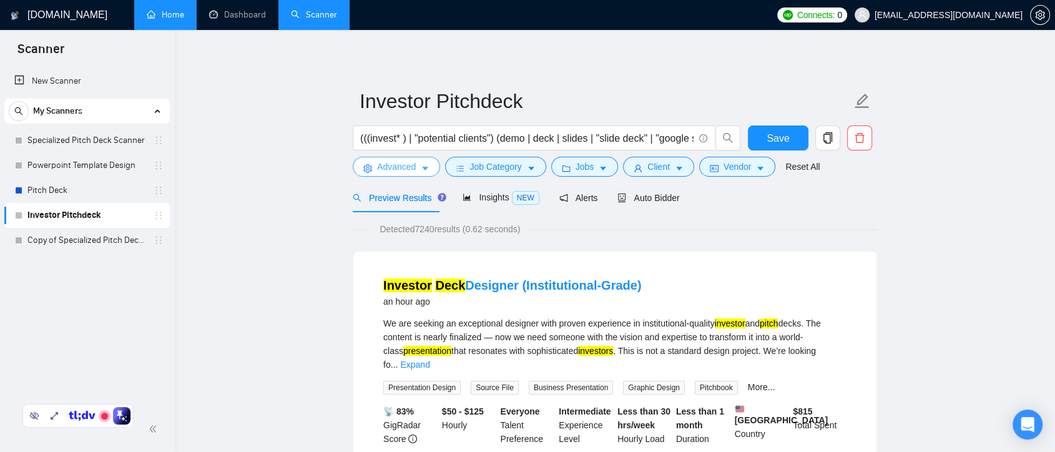
click at [386, 174] on span "Advanced" at bounding box center [396, 167] width 39 height 14
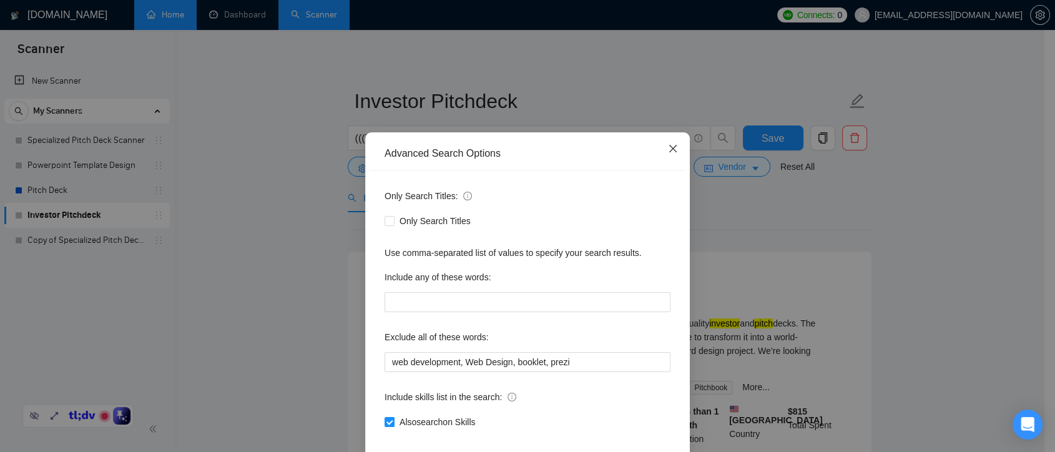
click at [668, 154] on icon "close" at bounding box center [673, 149] width 10 height 10
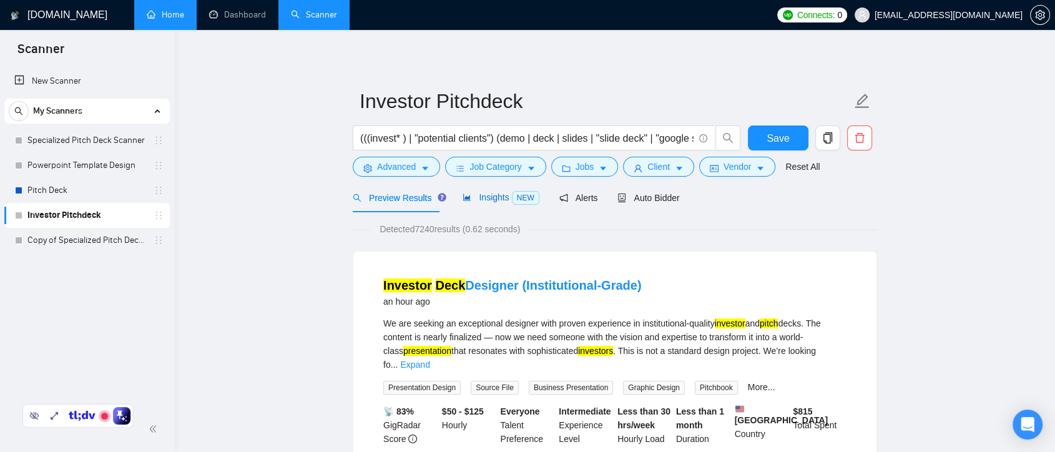
click at [484, 197] on span "Insights NEW" at bounding box center [500, 197] width 76 height 10
